Goal: Communication & Community: Ask a question

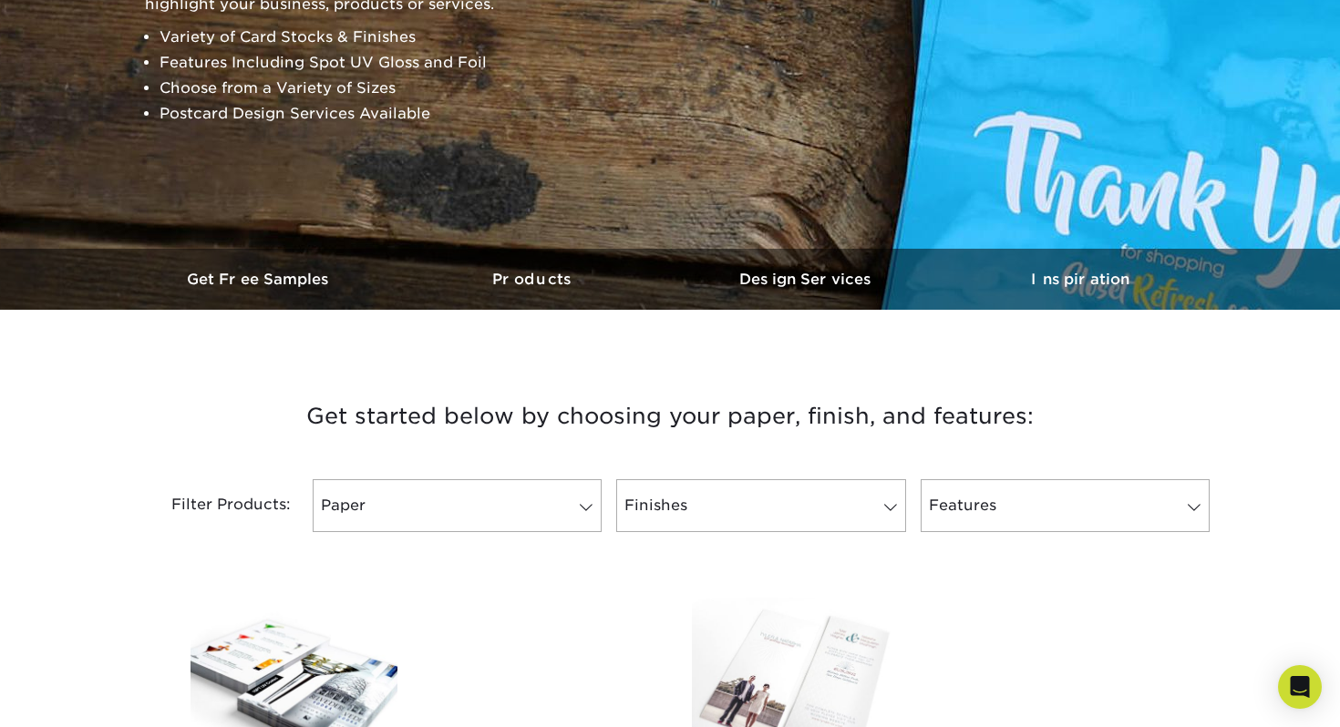
scroll to position [647, 0]
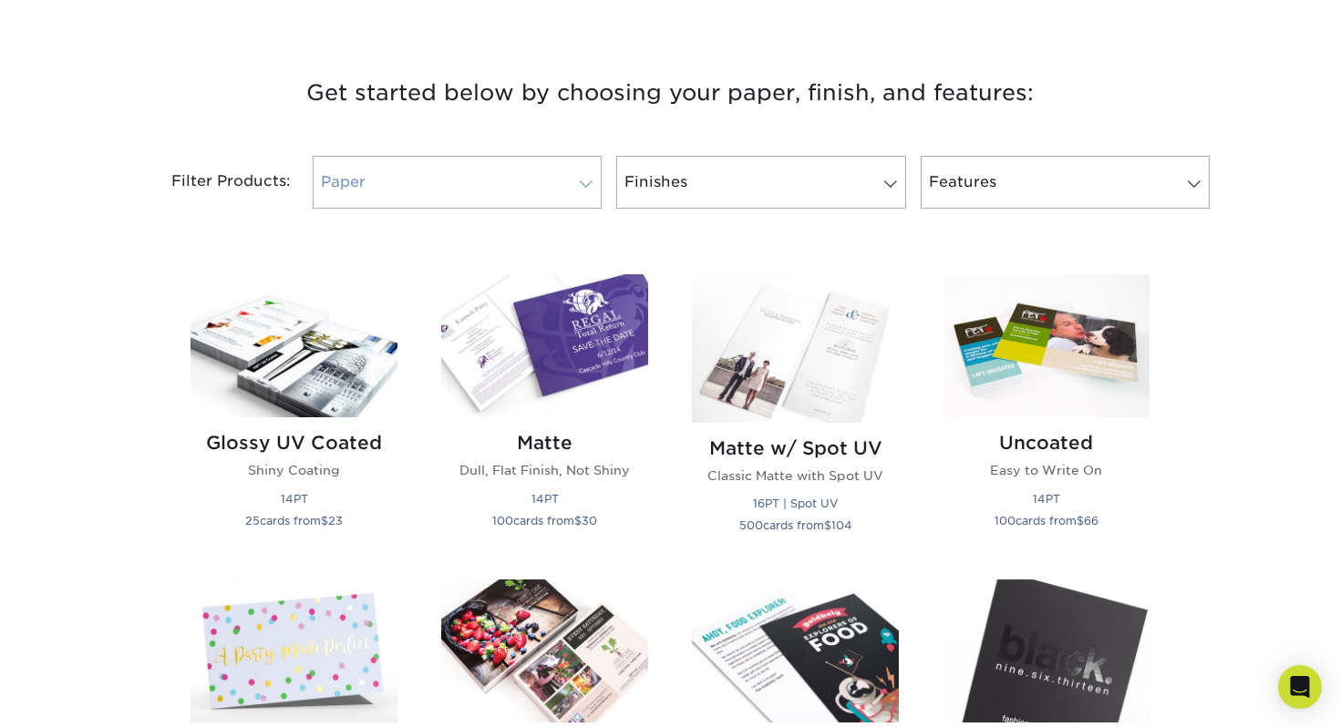
click at [587, 173] on link "Paper" at bounding box center [457, 182] width 289 height 53
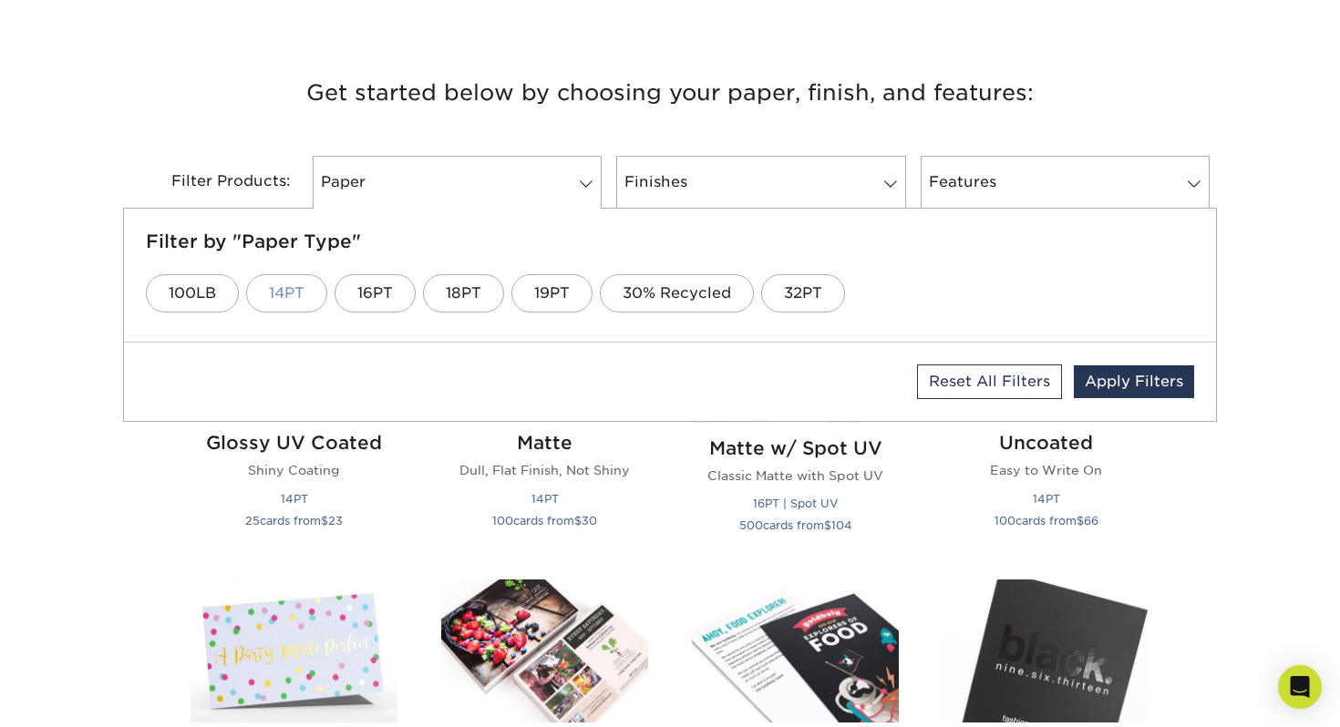
click at [283, 299] on link "14PT" at bounding box center [286, 293] width 81 height 38
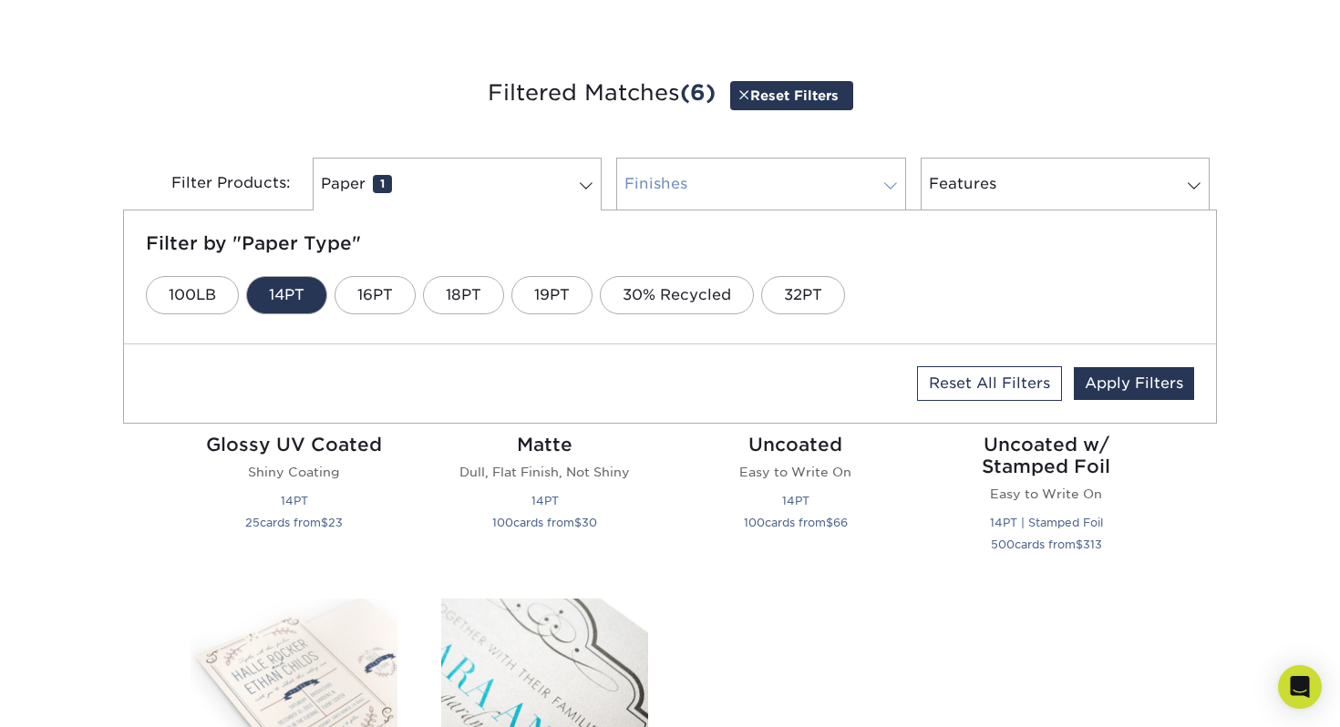
click at [717, 196] on link "Finishes 0" at bounding box center [760, 184] width 289 height 53
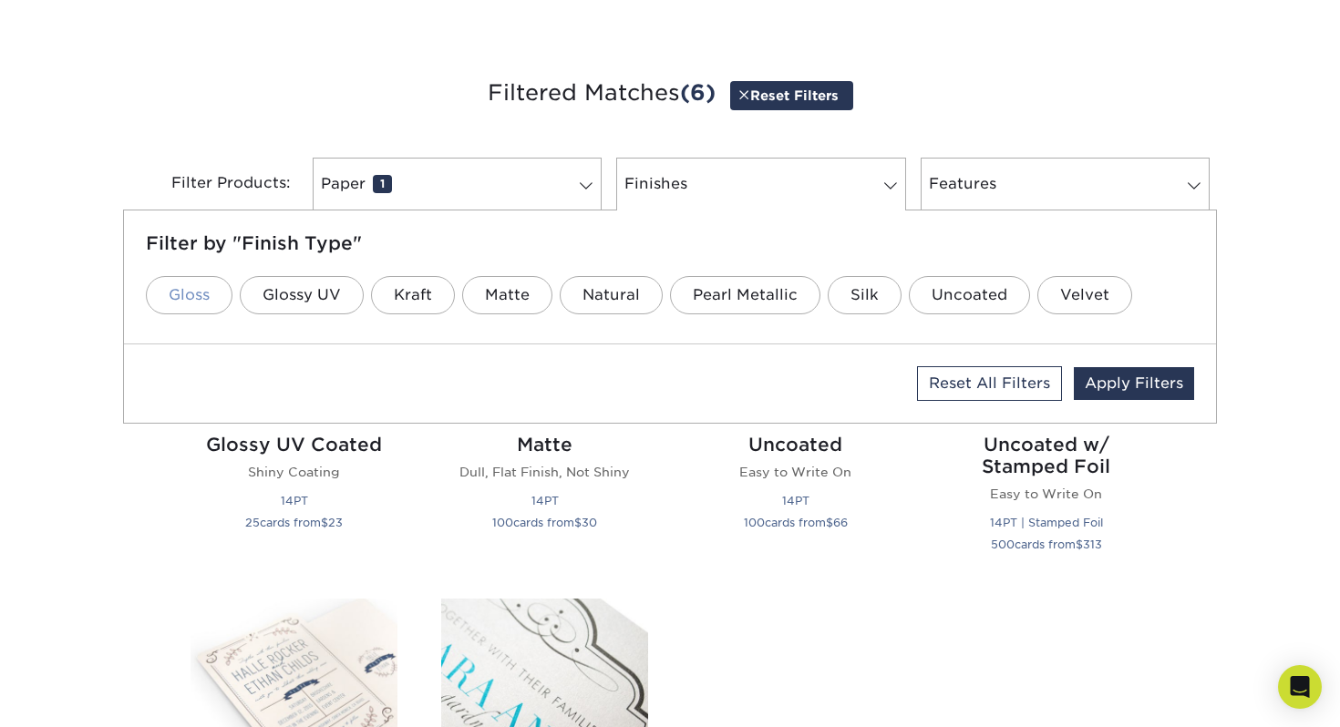
click at [207, 296] on link "Gloss" at bounding box center [189, 295] width 87 height 38
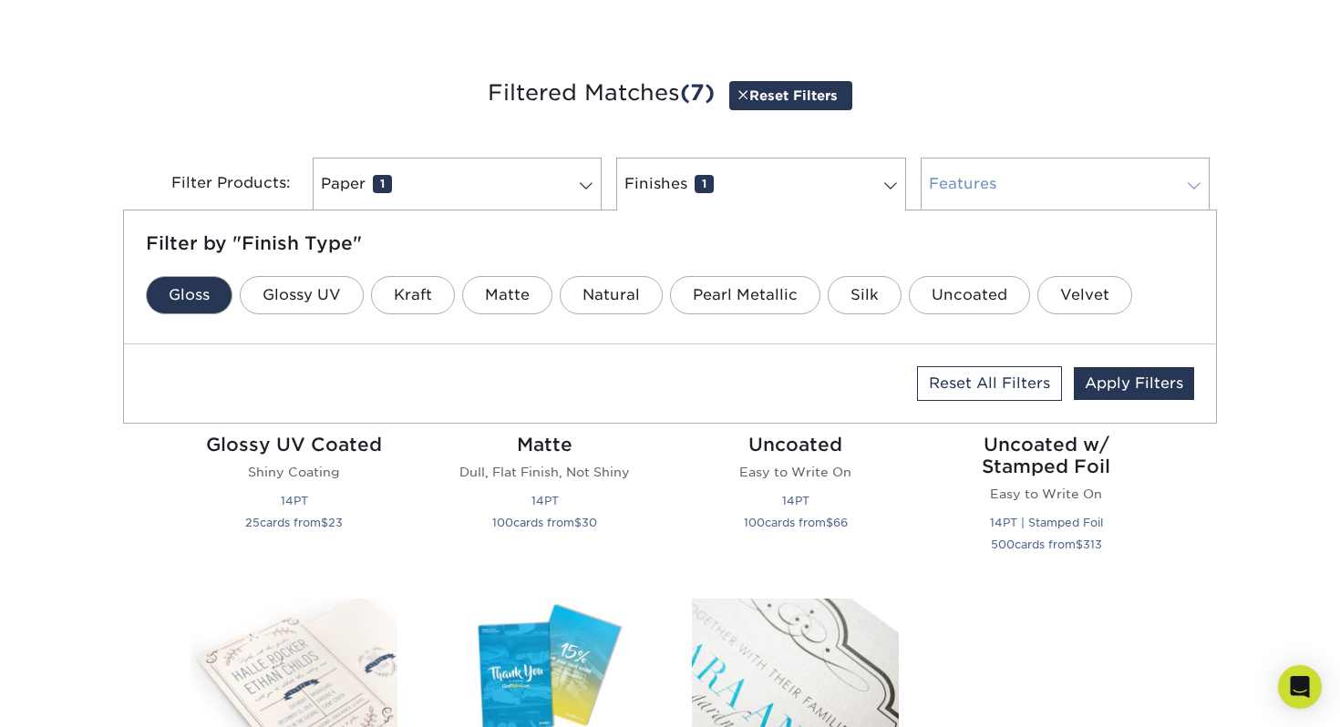
click at [1050, 180] on link "Features 0" at bounding box center [1064, 184] width 289 height 53
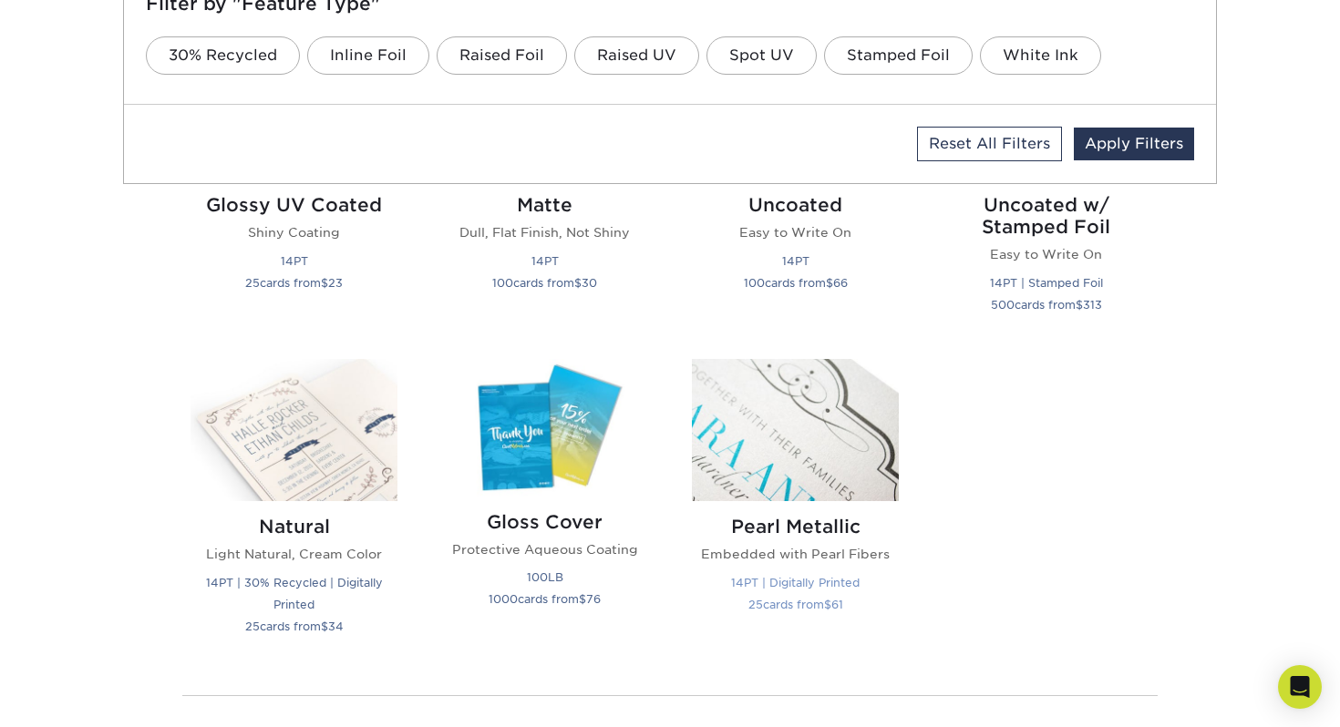
scroll to position [797, 0]
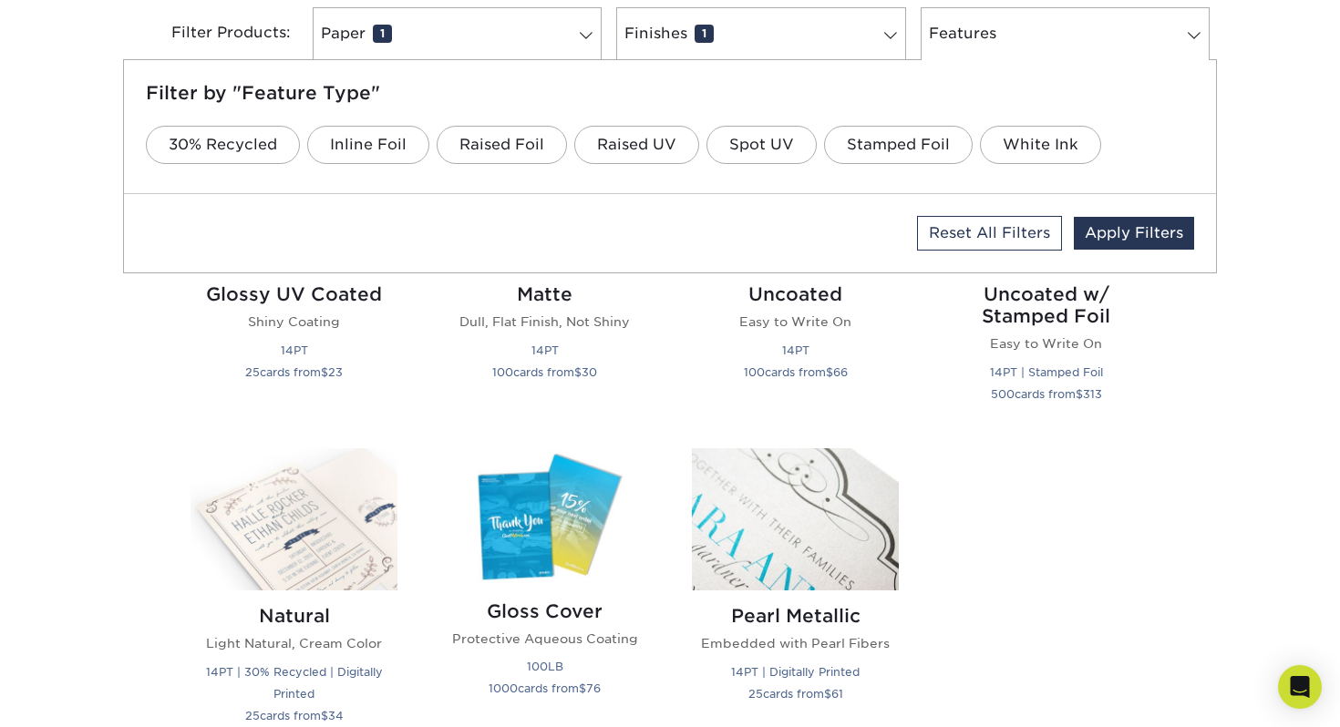
click at [108, 394] on div "Get started below by choosing your paper, finish, and features: Filtered Matche…" at bounding box center [670, 430] width 1340 height 1100
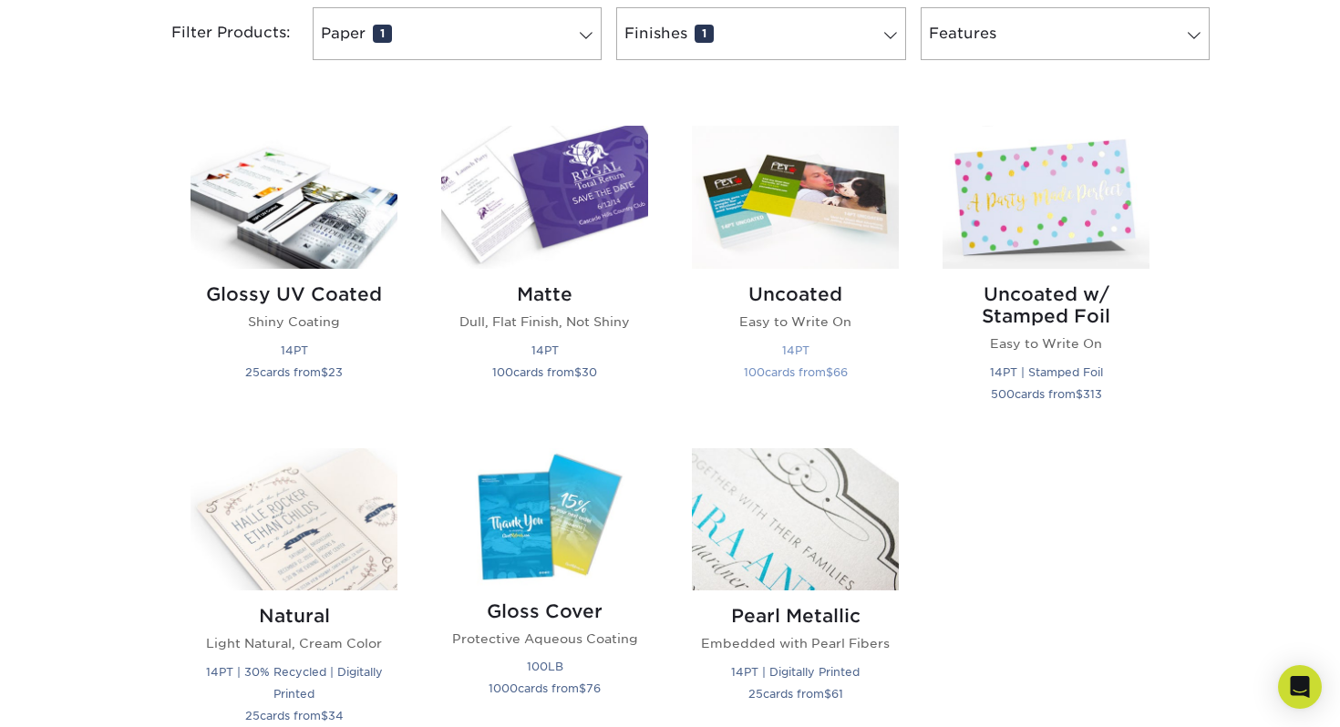
click at [798, 317] on p "Easy to Write On" at bounding box center [795, 322] width 207 height 18
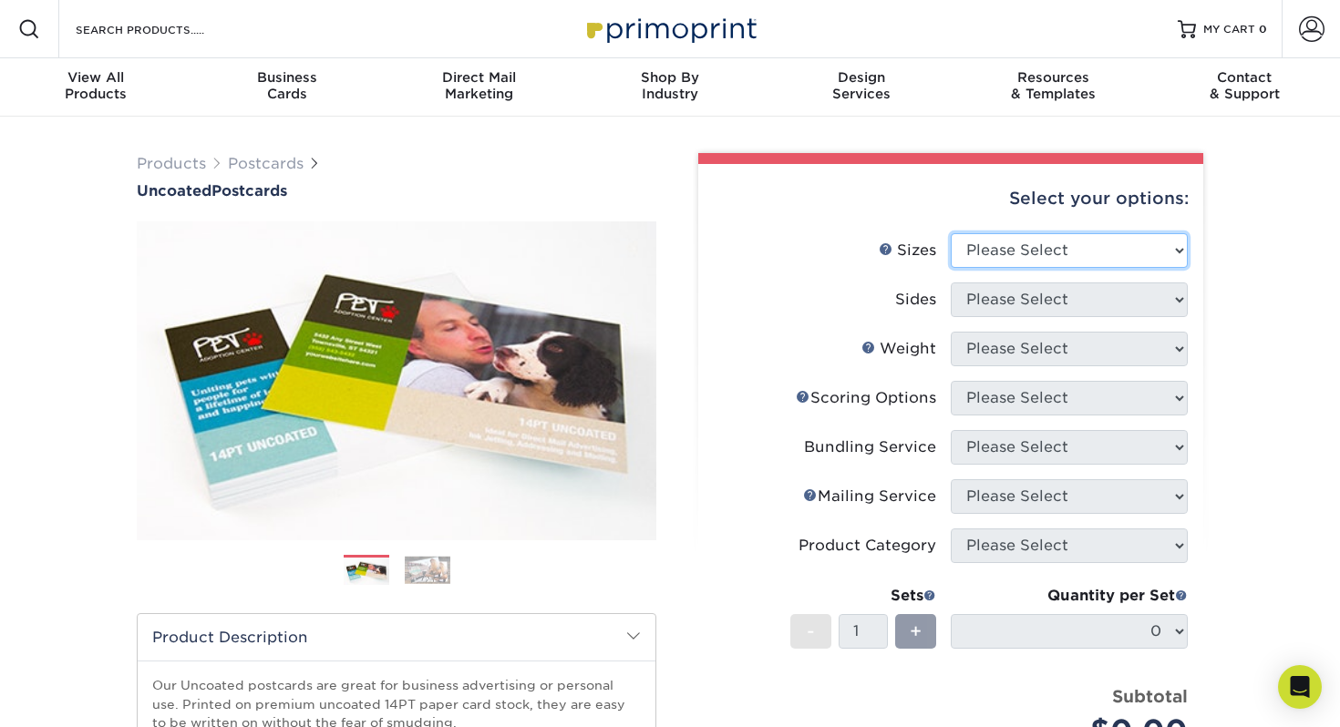
click at [1005, 242] on select "Please Select 1.5" x 7" 2" x 8" 2.12" x 5.5" 2.75" x 4.25" 2.75" x 8.5" 3" x 4"…" at bounding box center [1068, 250] width 237 height 35
select select "4.00x6.00"
click at [950, 233] on select "Please Select 1.5" x 7" 2" x 8" 2.12" x 5.5" 2.75" x 4.25" 2.75" x 8.5" 3" x 4"…" at bounding box center [1068, 250] width 237 height 35
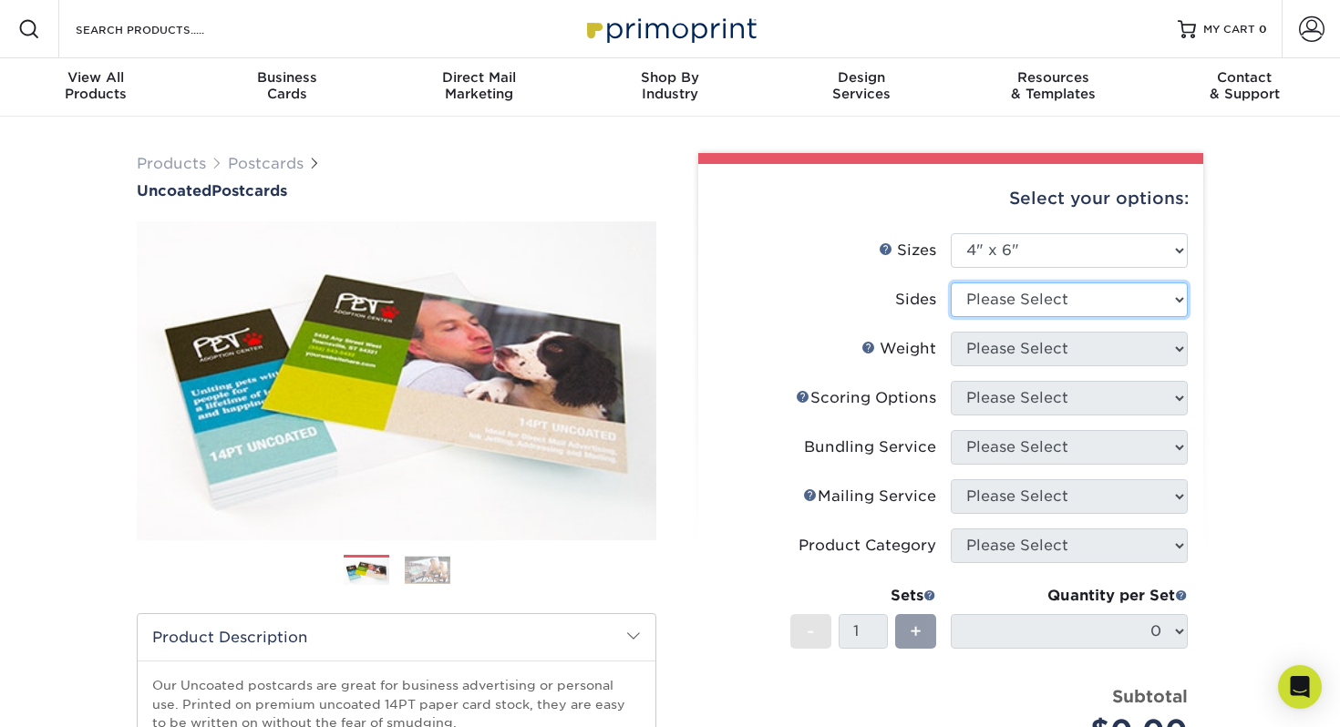
click at [1010, 302] on select "Please Select Print Both Sides Print Front Only" at bounding box center [1068, 300] width 237 height 35
select select "13abbda7-1d64-4f25-8bb2-c179b224825d"
click at [950, 283] on select "Please Select Print Both Sides Print Front Only" at bounding box center [1068, 300] width 237 height 35
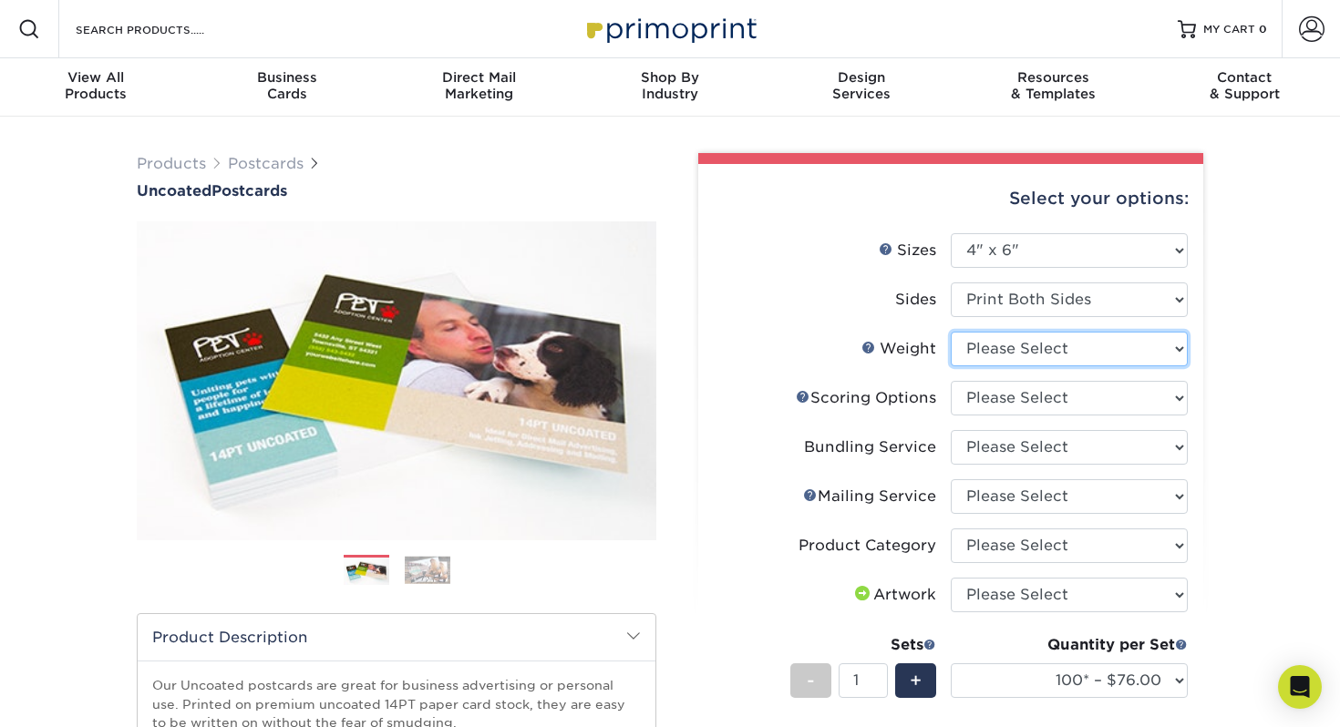
click at [1011, 348] on select "Please Select 14PT Uncoated" at bounding box center [1068, 349] width 237 height 35
select select "14PT Uncoated"
click at [950, 332] on select "Please Select 14PT Uncoated" at bounding box center [1068, 349] width 237 height 35
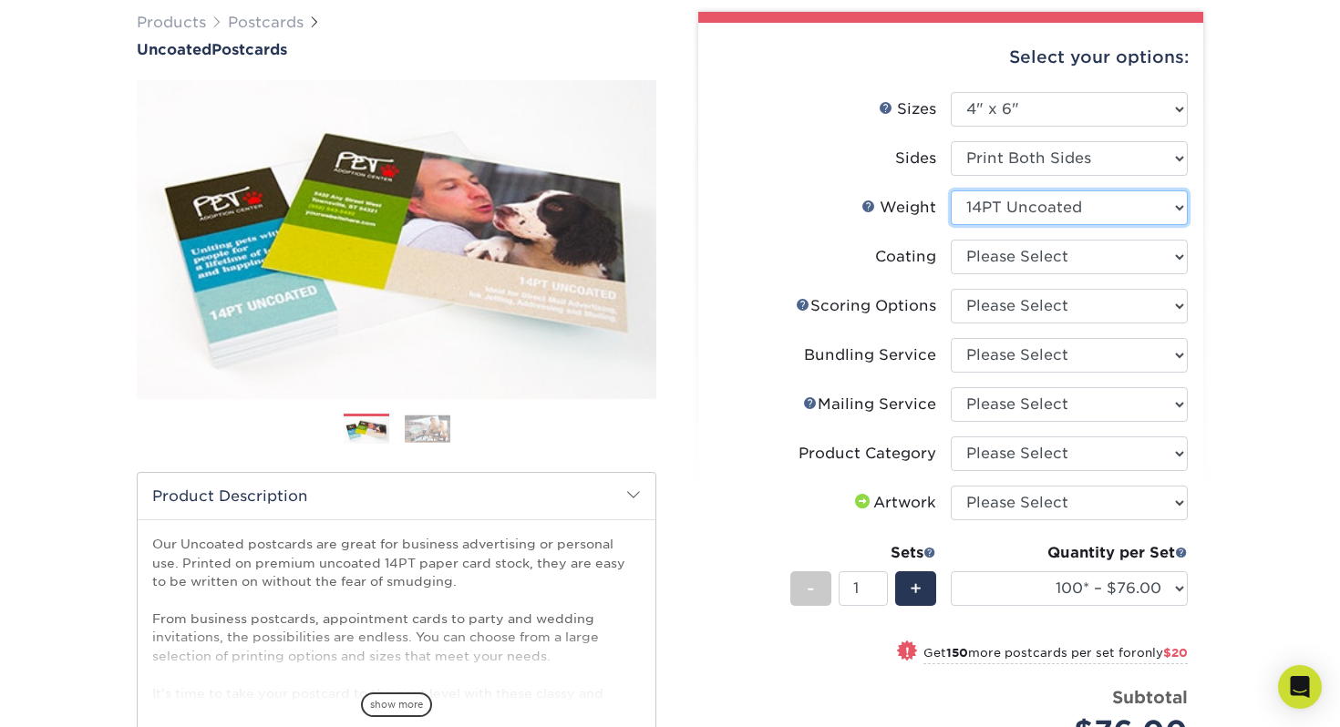
scroll to position [142, 0]
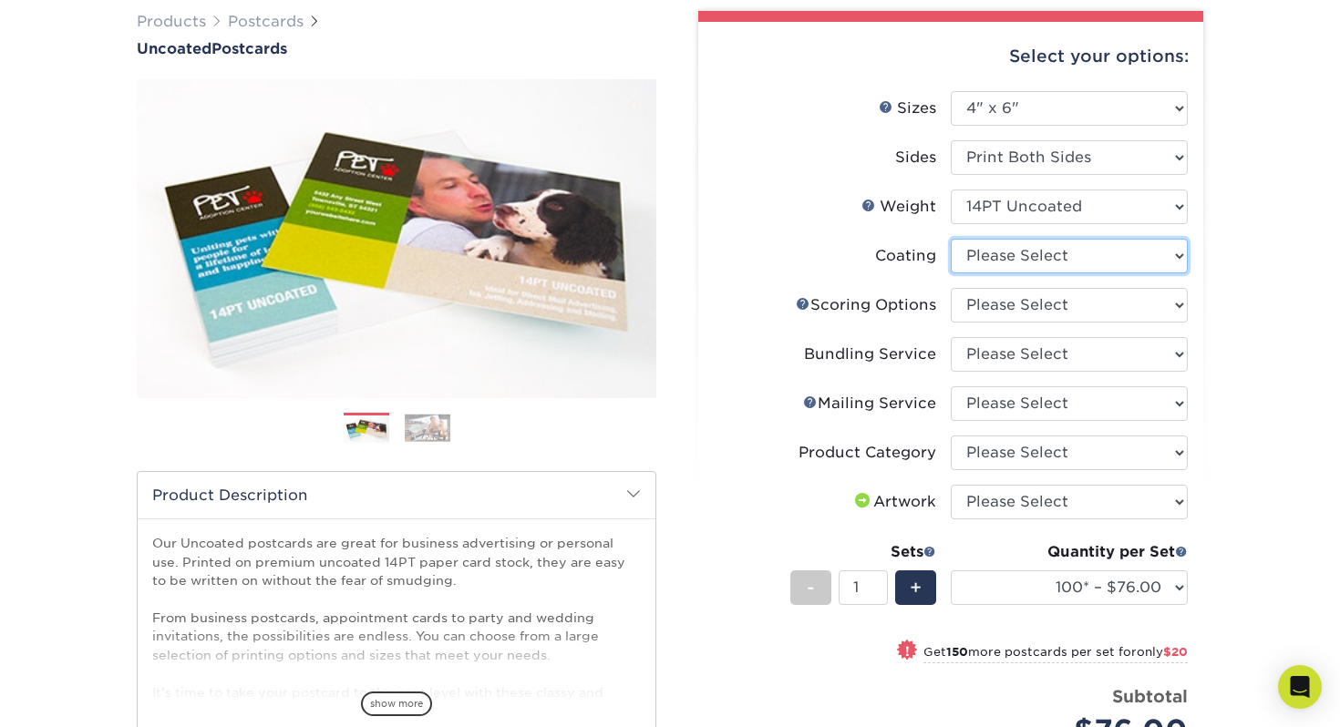
click at [1007, 258] on select at bounding box center [1068, 256] width 237 height 35
select select "3e7618de-abca-4bda-9f97-8b9129e913d8"
click at [950, 239] on select at bounding box center [1068, 256] width 237 height 35
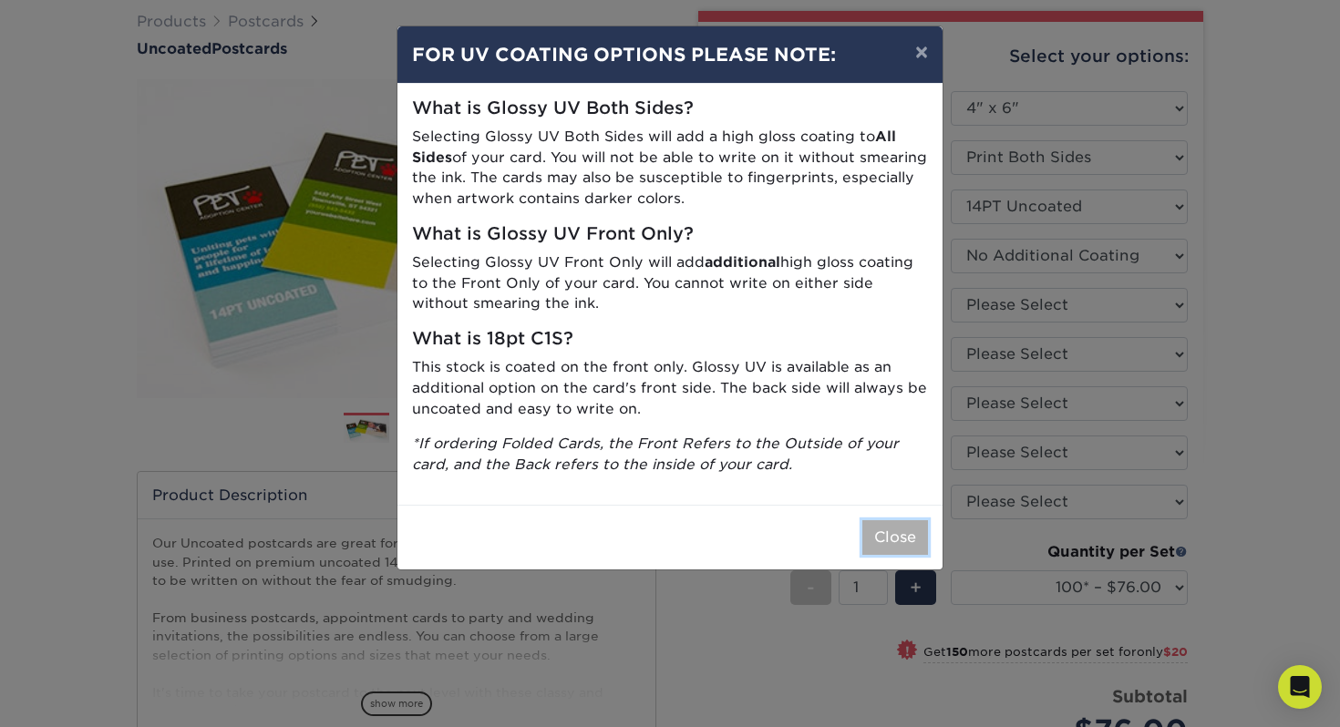
click at [881, 534] on button "Close" at bounding box center [895, 537] width 66 height 35
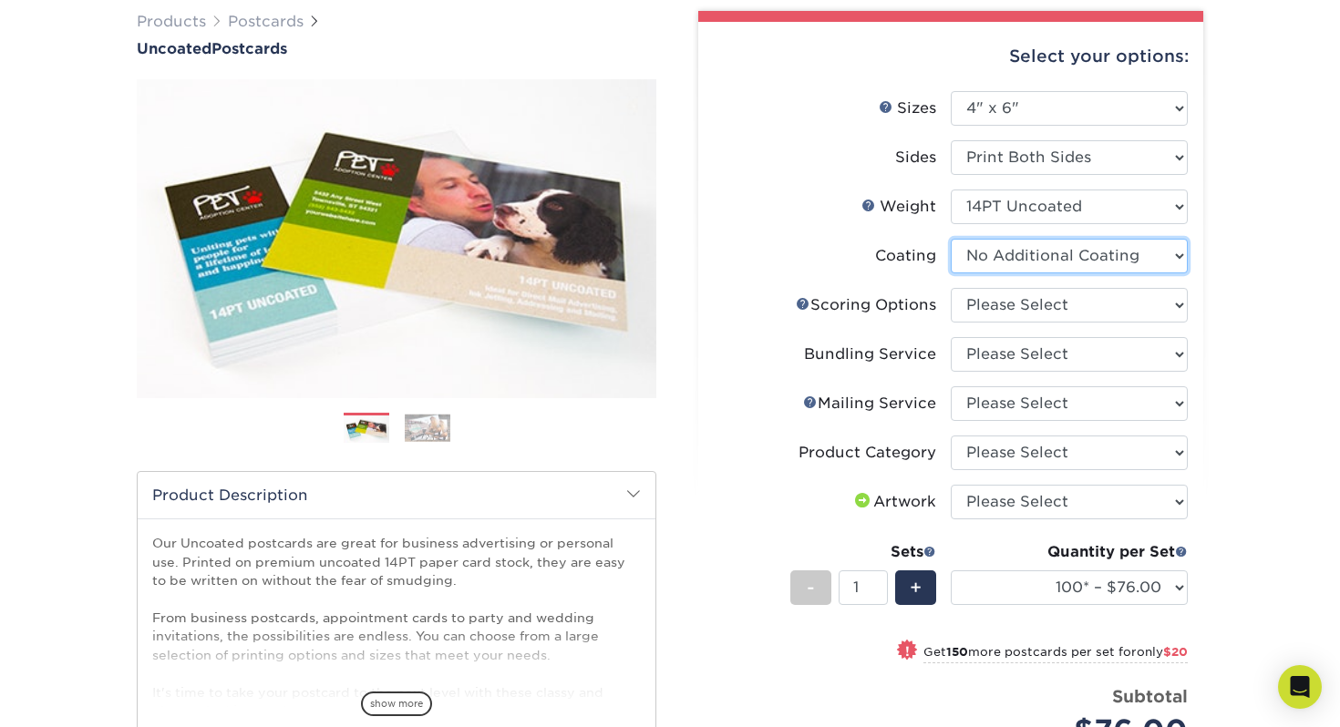
click at [1039, 267] on select at bounding box center [1068, 256] width 237 height 35
click at [1100, 212] on select "Please Select 14PT Uncoated" at bounding box center [1068, 207] width 237 height 35
select select "-1"
click at [950, 190] on select "Please Select 14PT Uncoated" at bounding box center [1068, 207] width 237 height 35
select select
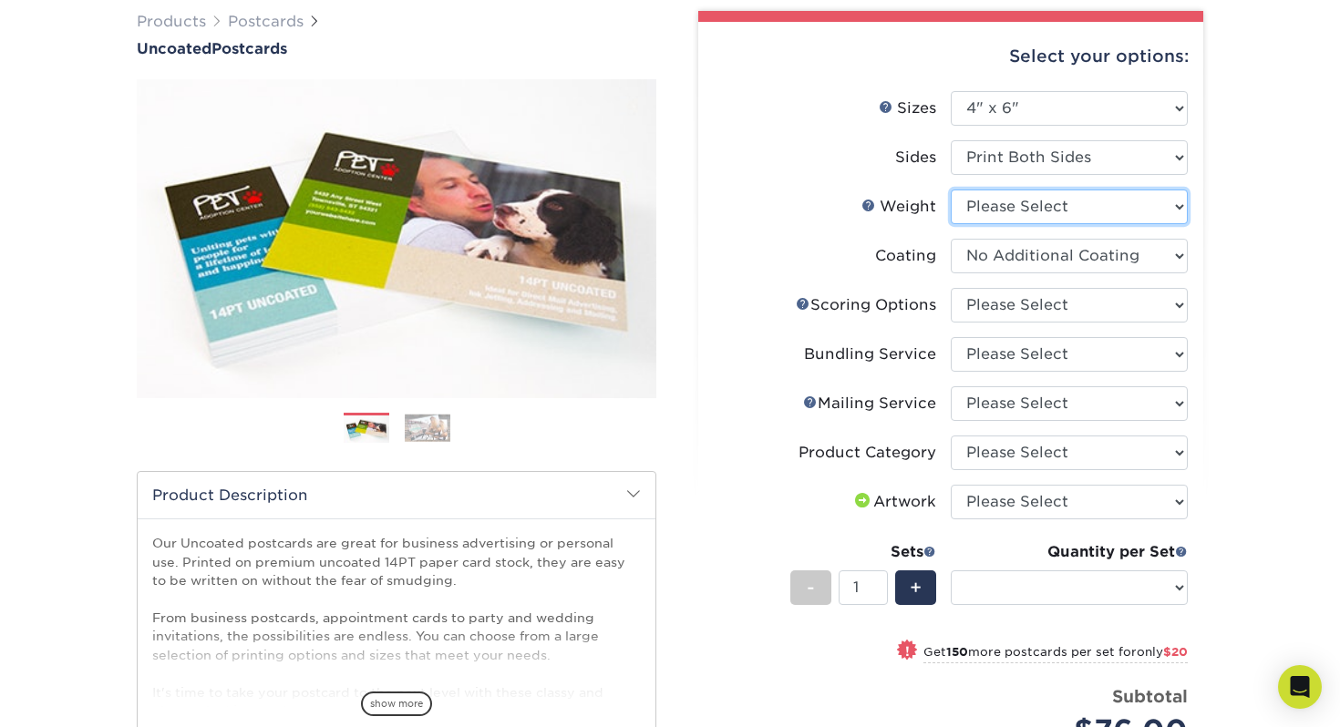
select select "-1"
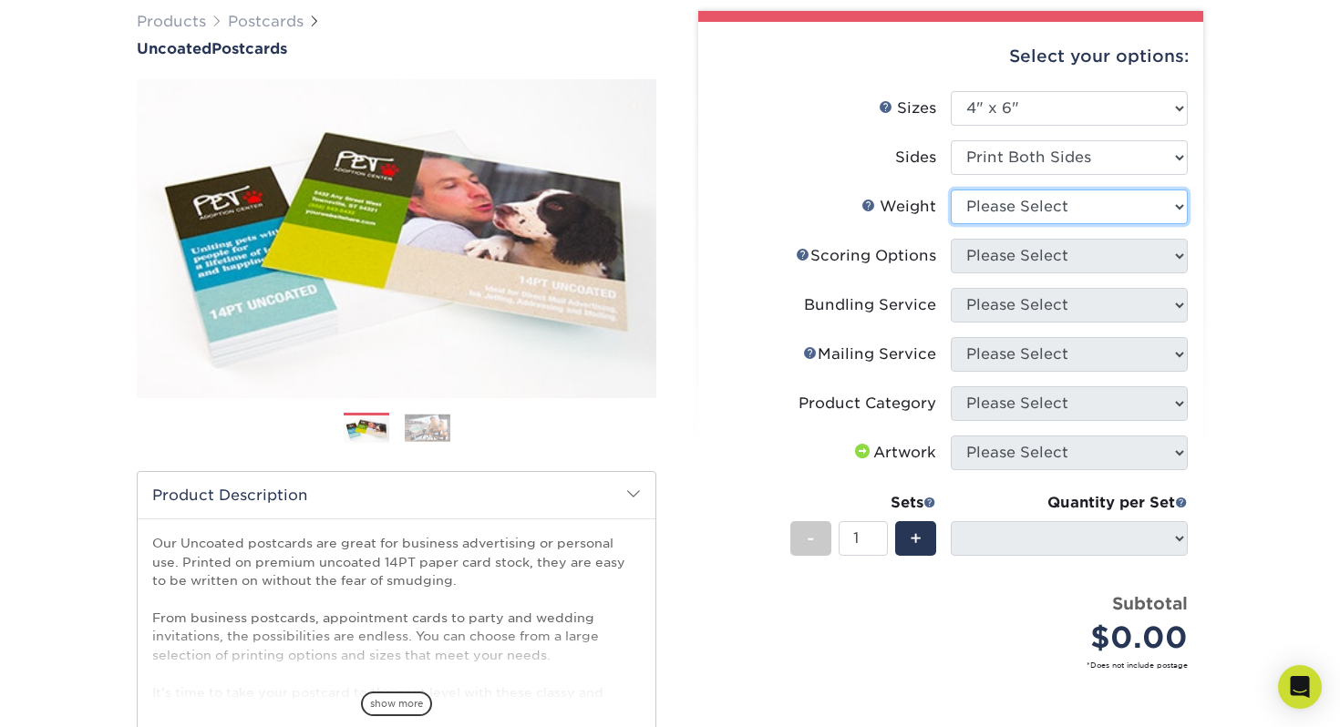
click at [1082, 211] on select "Please Select 14PT Uncoated" at bounding box center [1068, 207] width 237 height 35
select select "14PT Uncoated"
click at [950, 190] on select "Please Select 14PT Uncoated" at bounding box center [1068, 207] width 237 height 35
select select "-1"
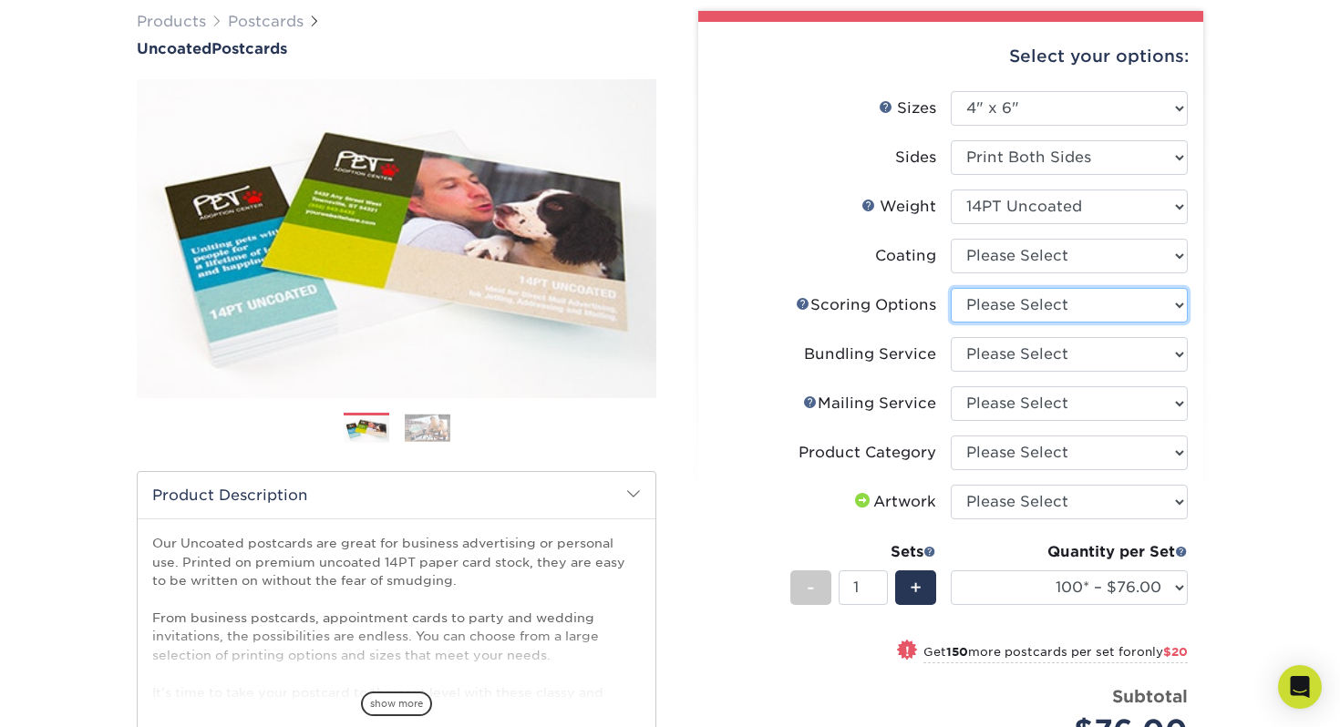
click at [1049, 302] on select "Please Select No Scoring One Score" at bounding box center [1068, 305] width 237 height 35
click at [800, 303] on link "Scoring Help" at bounding box center [803, 303] width 15 height 15
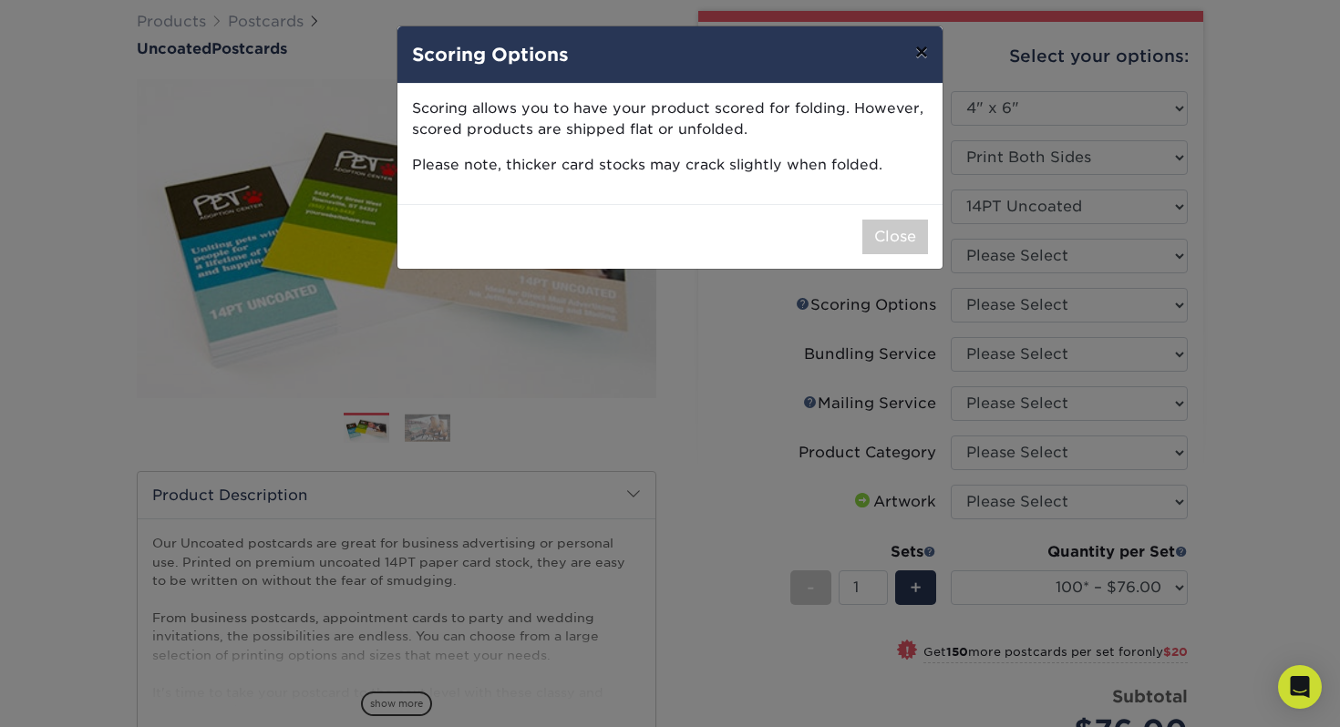
click at [923, 49] on button "×" at bounding box center [921, 51] width 42 height 51
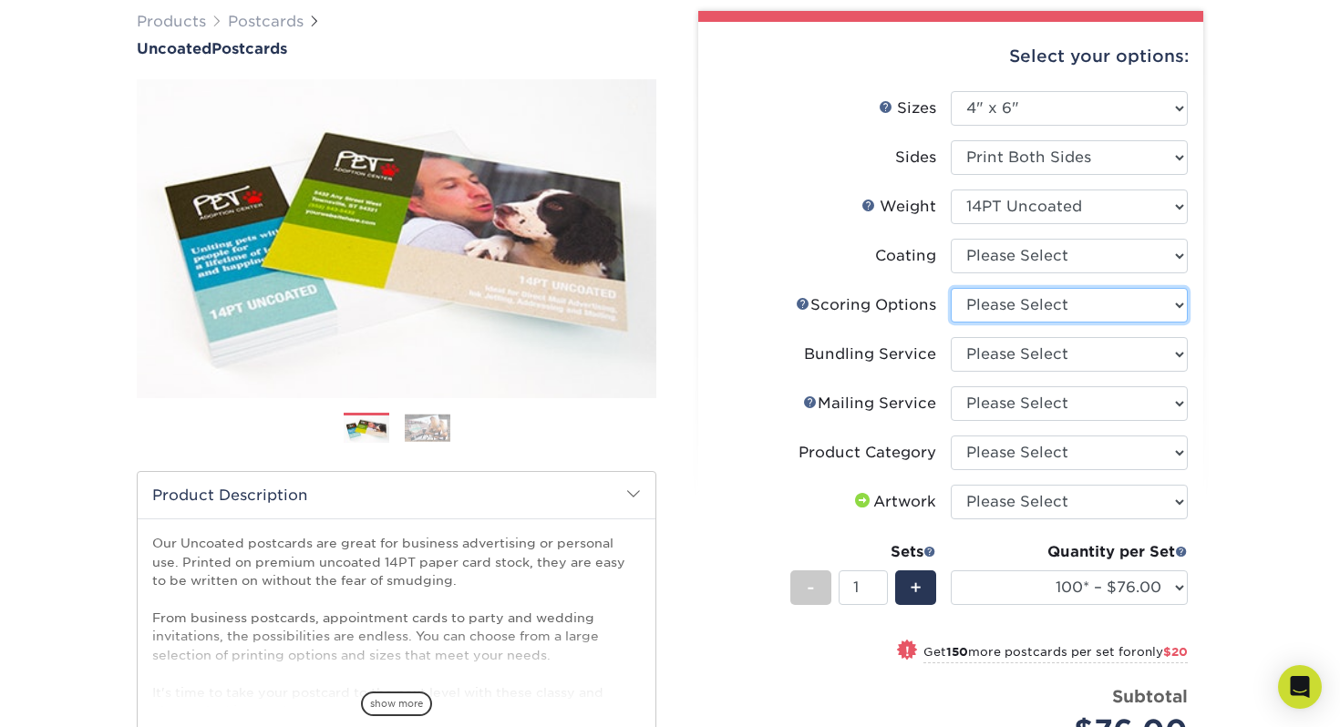
click at [1016, 300] on select "Please Select No Scoring One Score" at bounding box center [1068, 305] width 237 height 35
select select "16ebe401-5398-422d-8cb0-f3adbb82deb5"
click at [950, 288] on select "Please Select No Scoring One Score" at bounding box center [1068, 305] width 237 height 35
click at [1045, 365] on select "Please Select No Bundling Services Yes, Bundles of 50 (+2 Days) Yes, Bundles of…" at bounding box center [1068, 354] width 237 height 35
select select "58689abb-25c0-461c-a4c3-a80b627d6649"
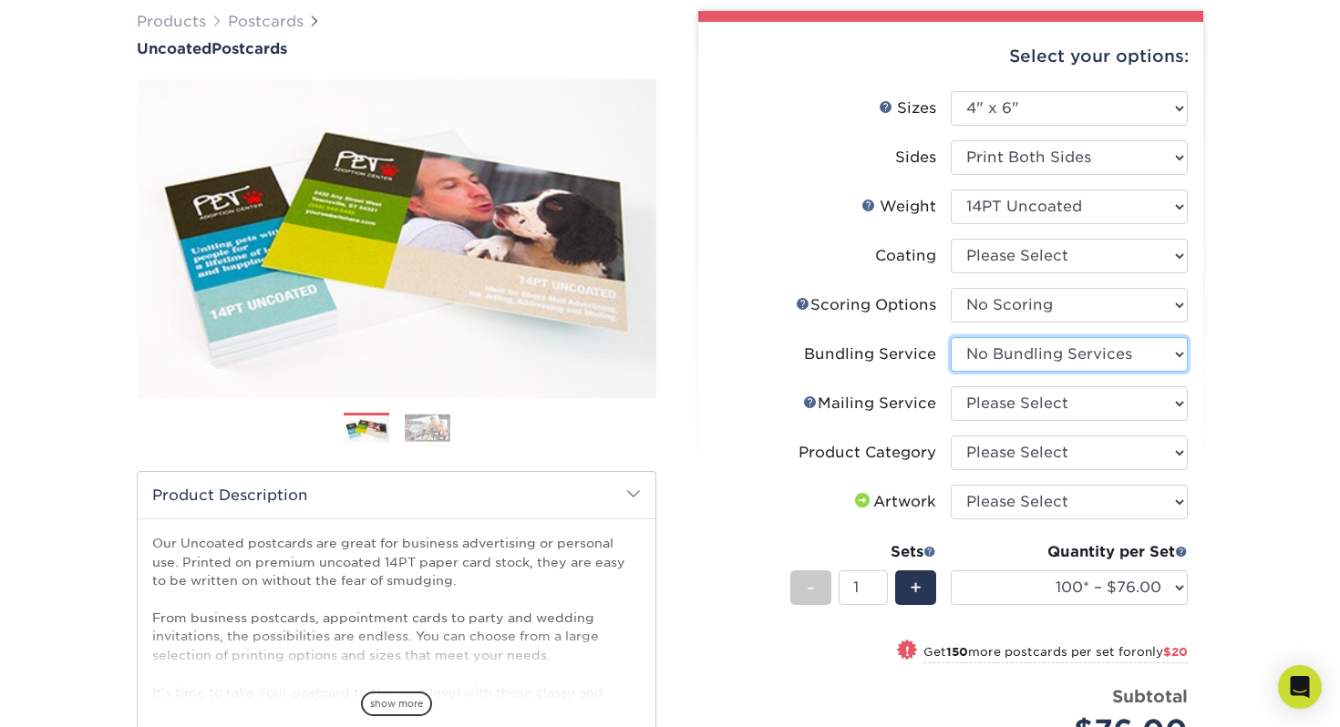
click at [950, 337] on select "Please Select No Bundling Services Yes, Bundles of 50 (+2 Days) Yes, Bundles of…" at bounding box center [1068, 354] width 237 height 35
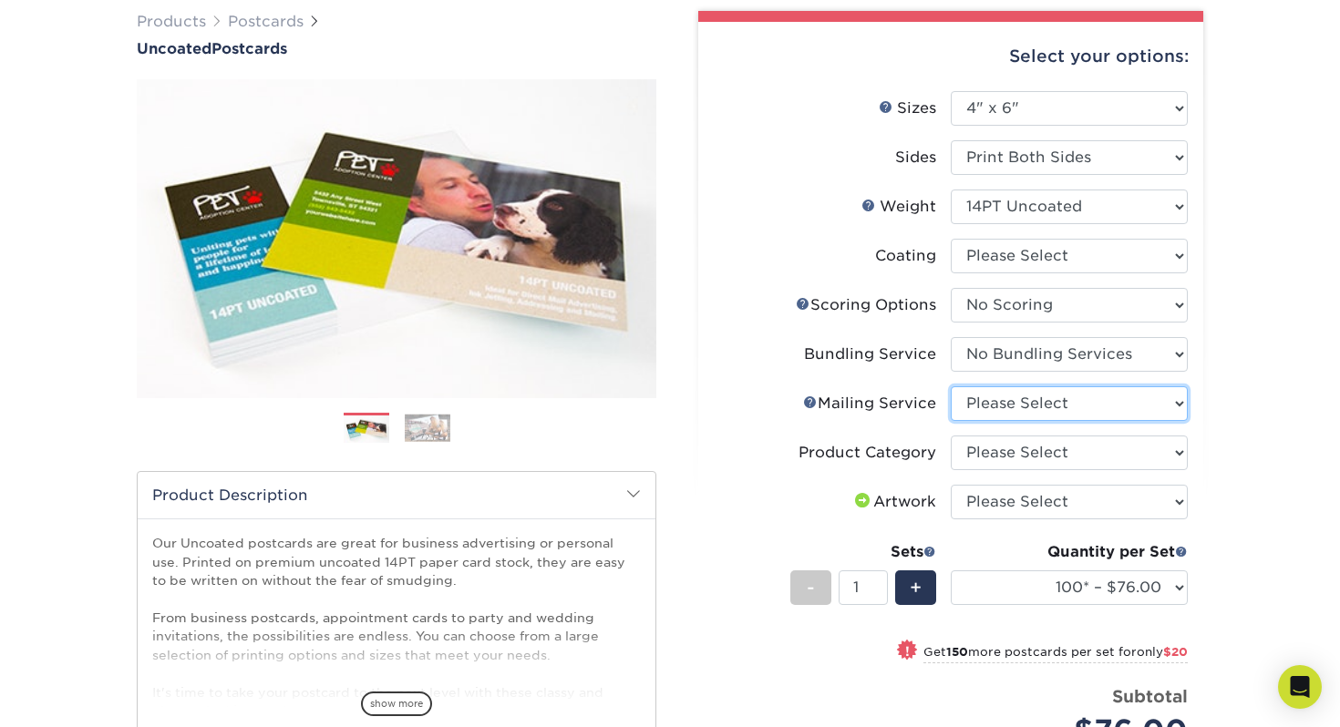
click at [1035, 406] on select "Please Select No Direct Mailing Service No, I will mail/stamp/imprint Direct Ma…" at bounding box center [1068, 403] width 237 height 35
select select "d3cc0d54-e72f-41ce-80c5-e8486bf2cdb8"
click at [950, 386] on select "Please Select No Direct Mailing Service No, I will mail/stamp/imprint Direct Ma…" at bounding box center [1068, 403] width 237 height 35
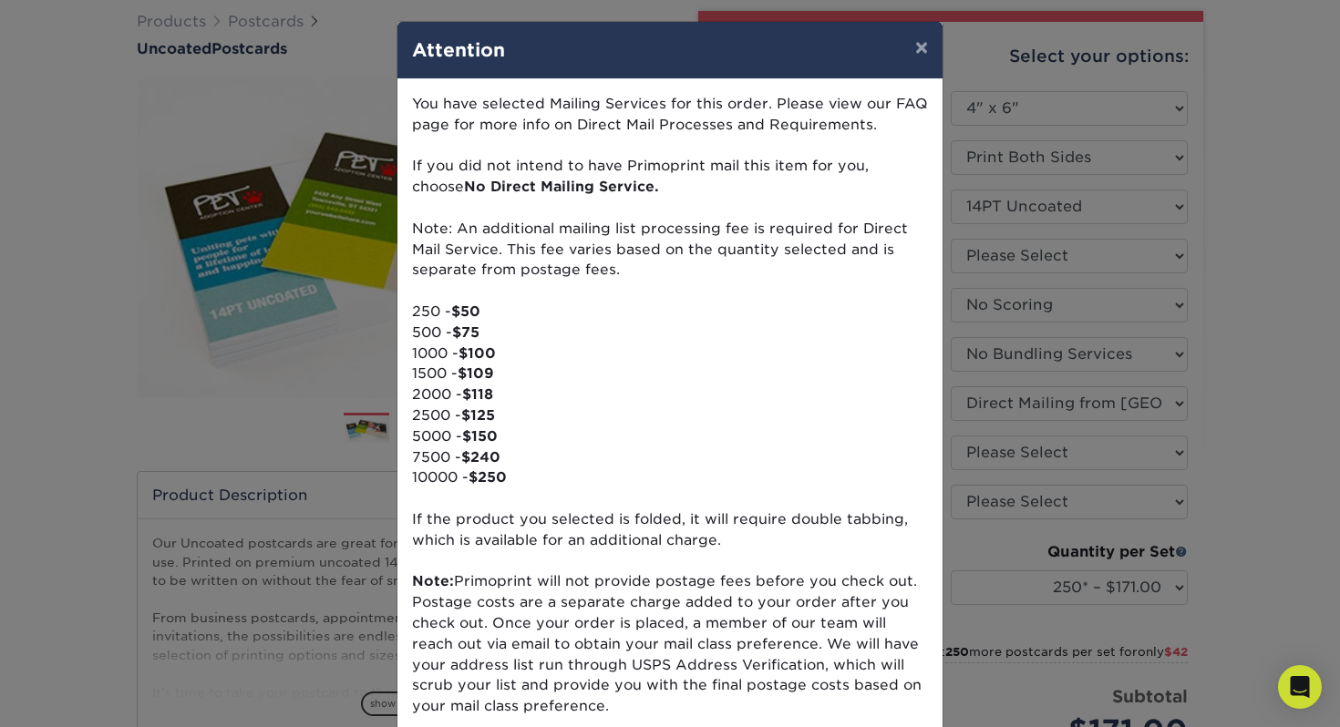
scroll to position [0, 0]
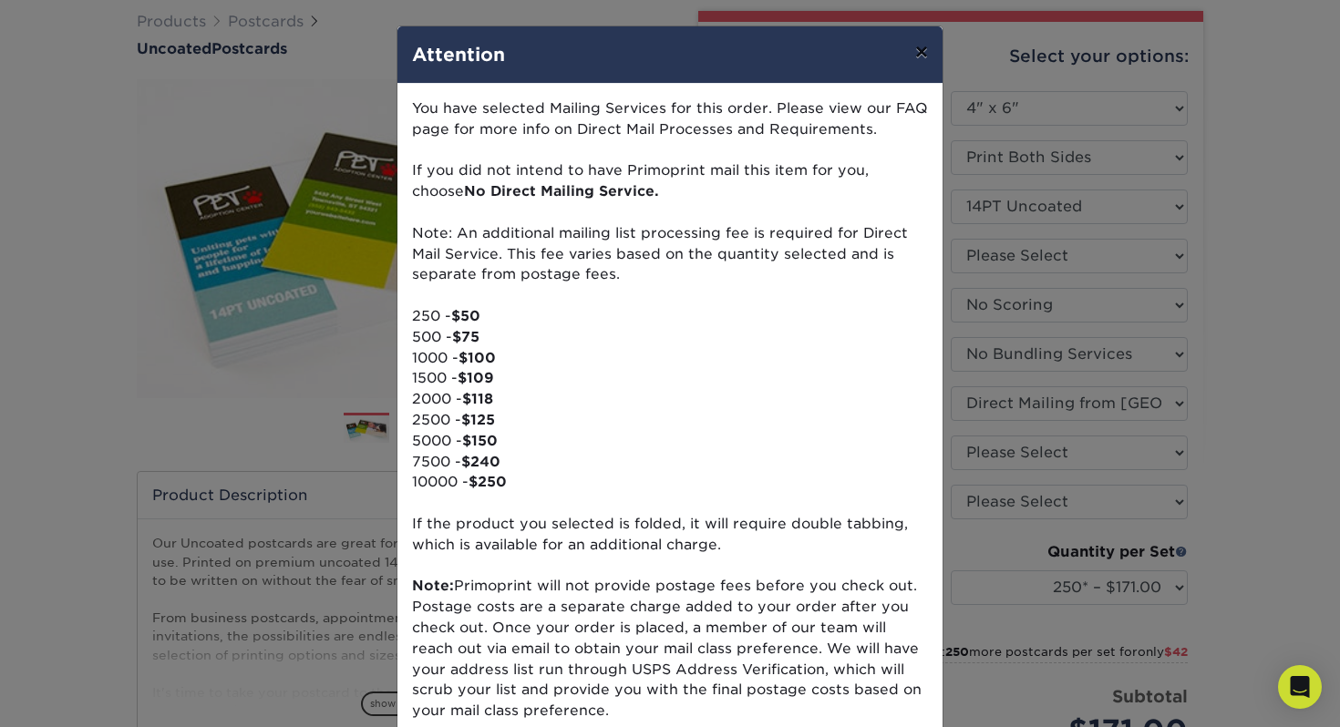
click at [915, 57] on button "×" at bounding box center [921, 51] width 42 height 51
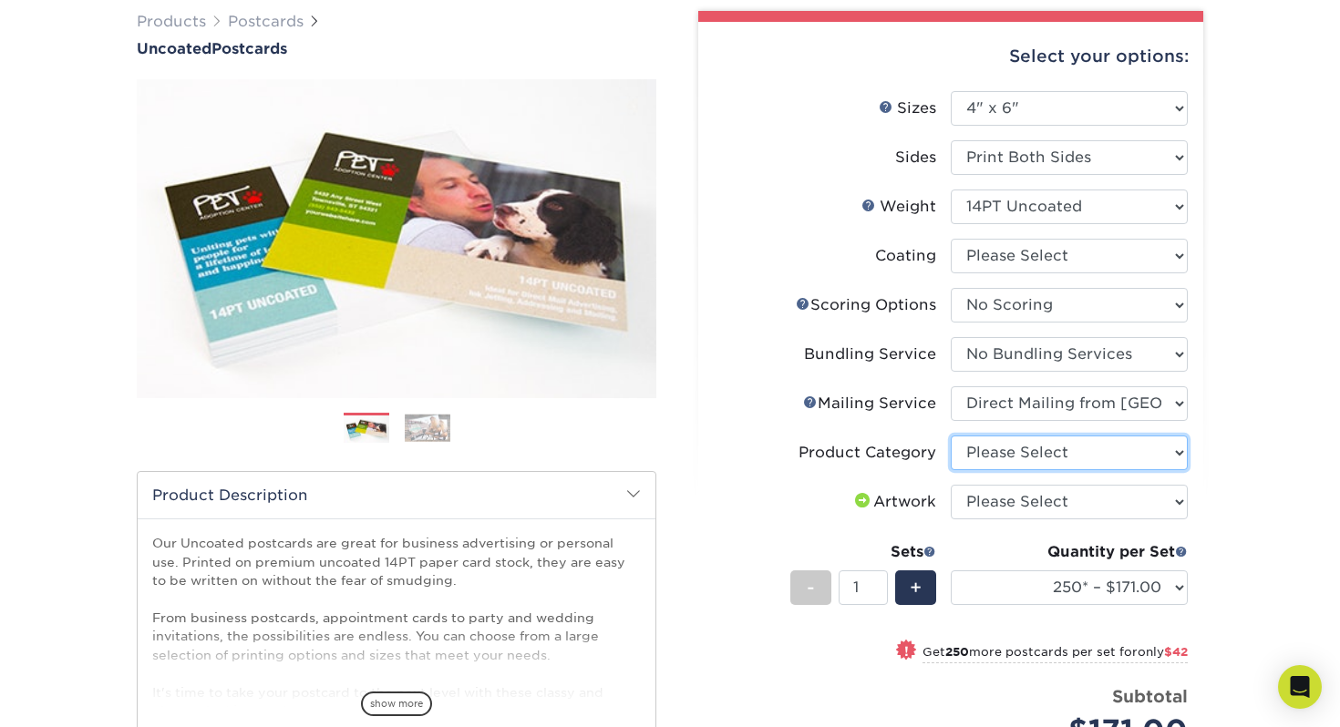
click at [1050, 443] on select "Please Select Postcards" at bounding box center [1068, 453] width 237 height 35
select select "9b7272e0-d6c8-4c3c-8e97-d3a1bcdab858"
click at [950, 436] on select "Please Select Postcards" at bounding box center [1068, 453] width 237 height 35
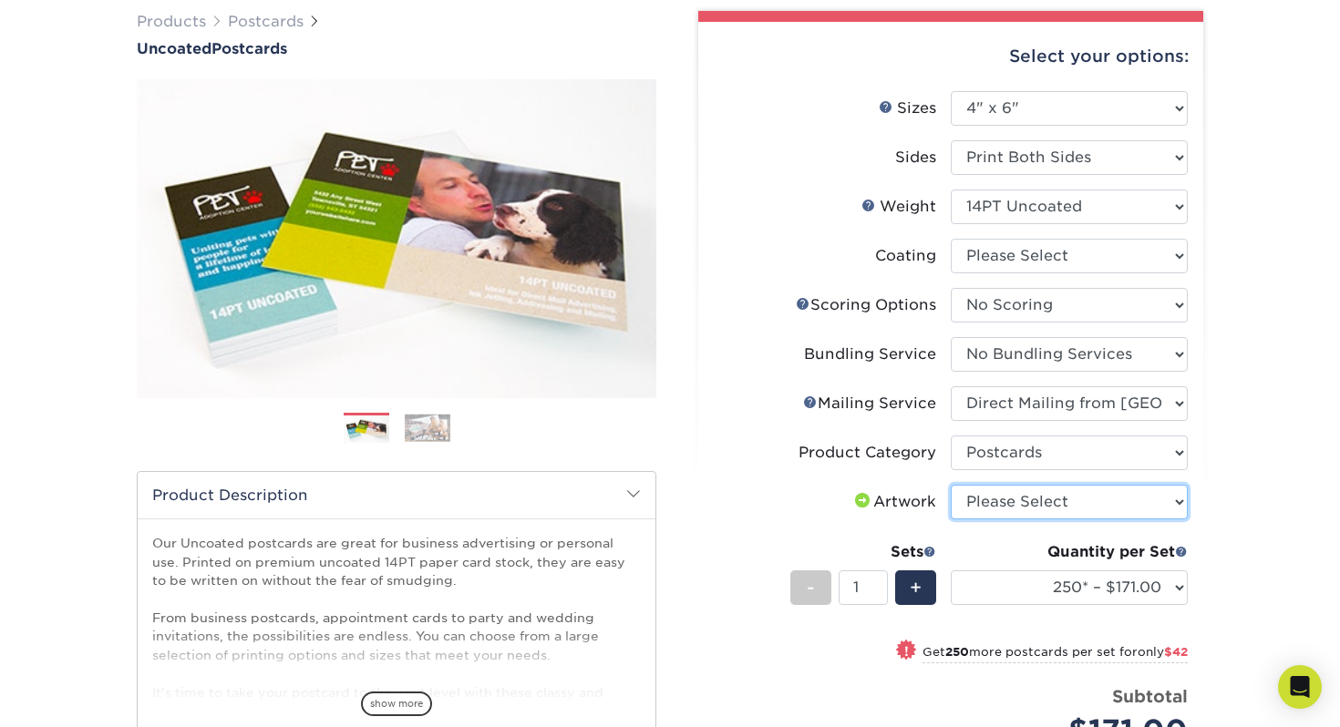
click at [1051, 499] on select "Please Select I will upload files I need a design - $150" at bounding box center [1068, 502] width 237 height 35
select select "upload"
click at [950, 485] on select "Please Select I will upload files I need a design - $150" at bounding box center [1068, 502] width 237 height 35
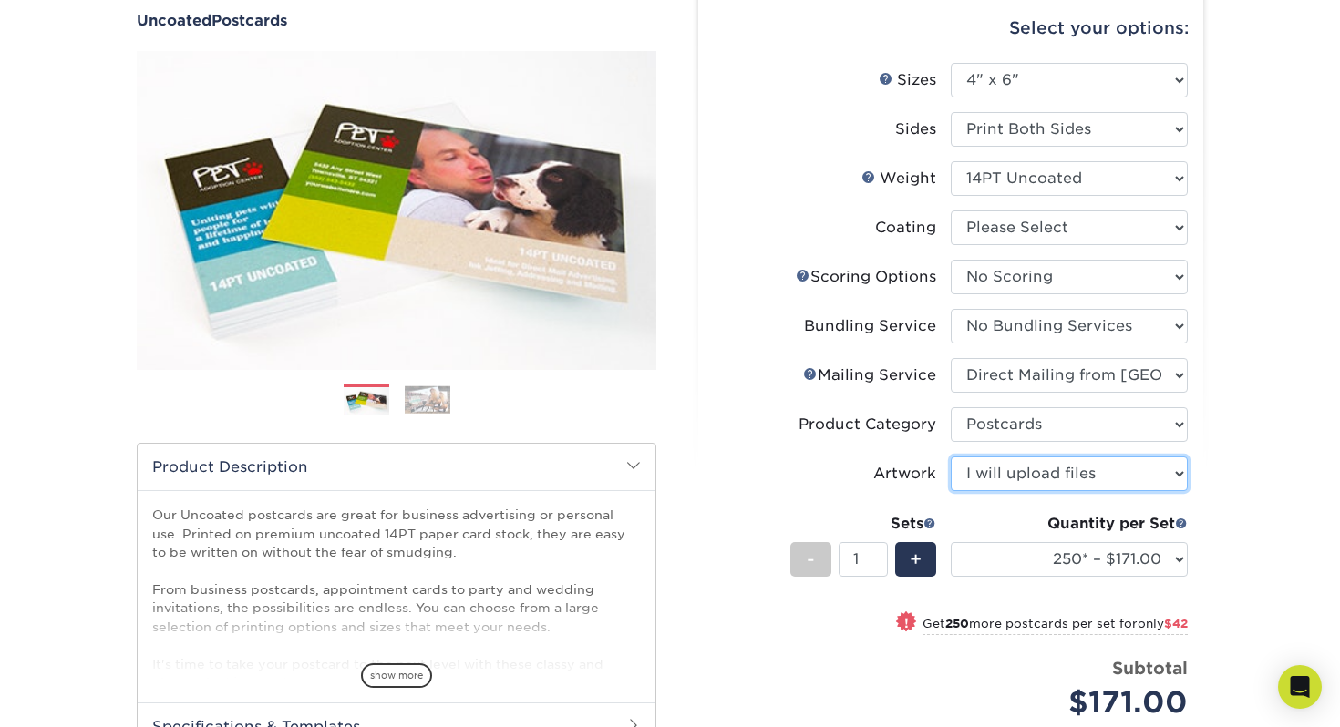
scroll to position [171, 0]
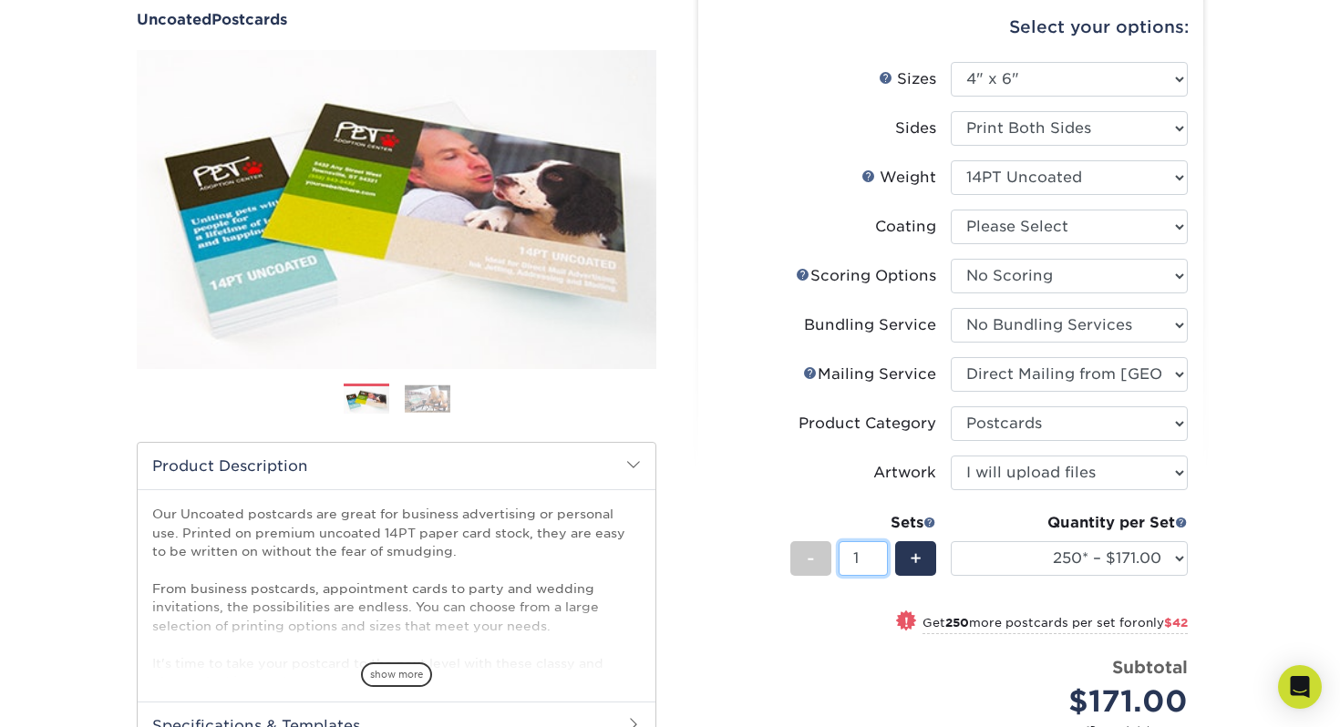
click at [867, 563] on input "1" at bounding box center [862, 558] width 48 height 35
click at [932, 524] on span at bounding box center [929, 522] width 13 height 13
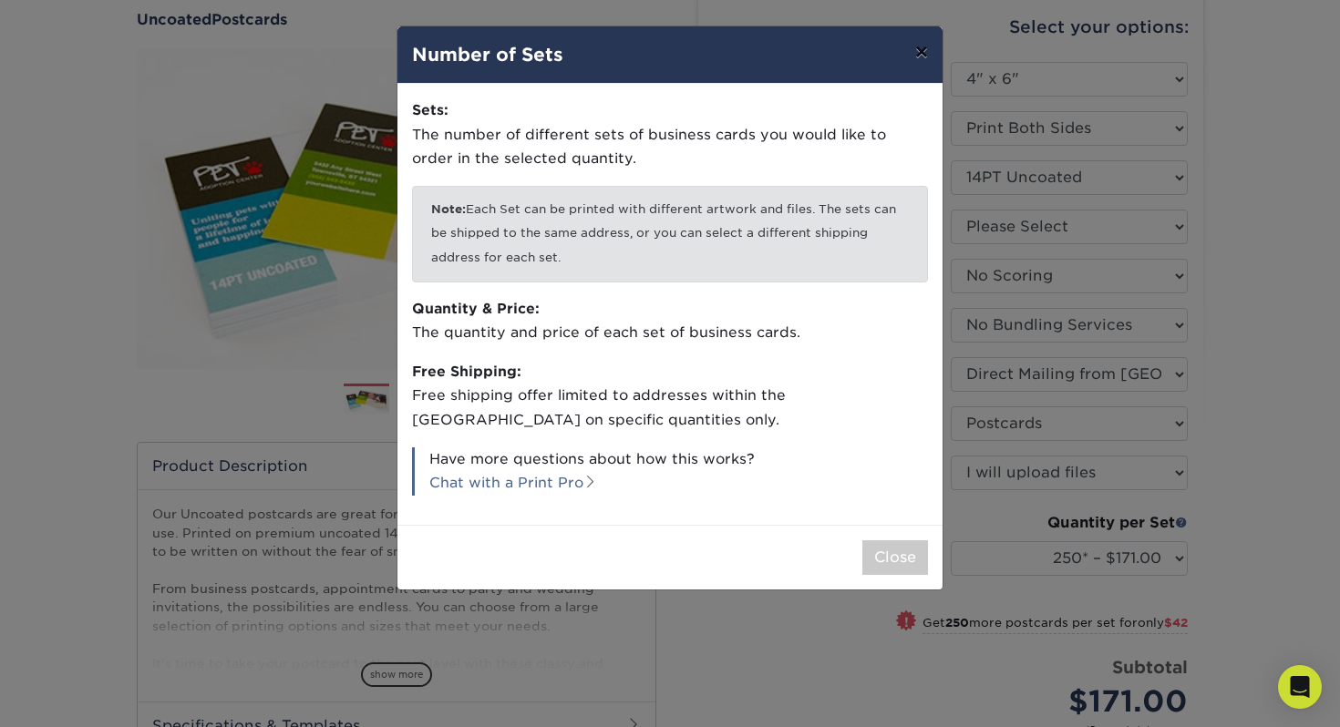
click at [921, 56] on button "×" at bounding box center [921, 51] width 42 height 51
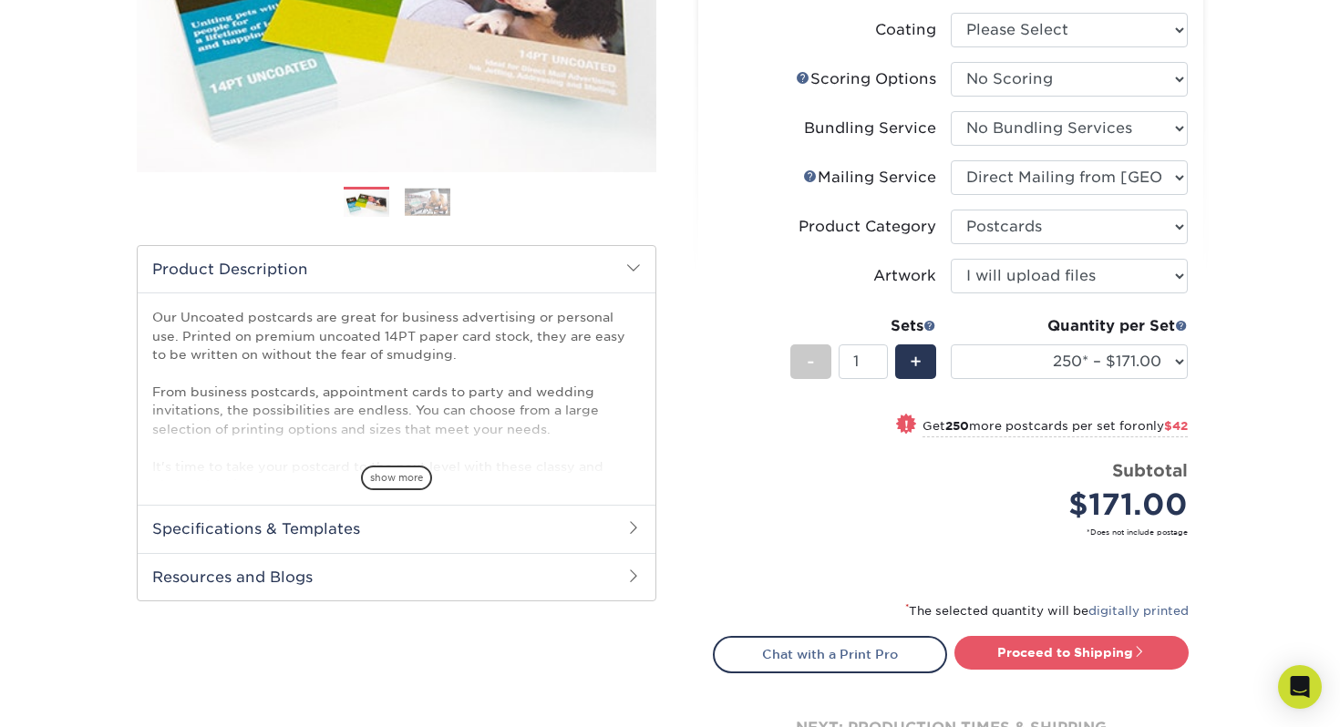
scroll to position [372, 0]
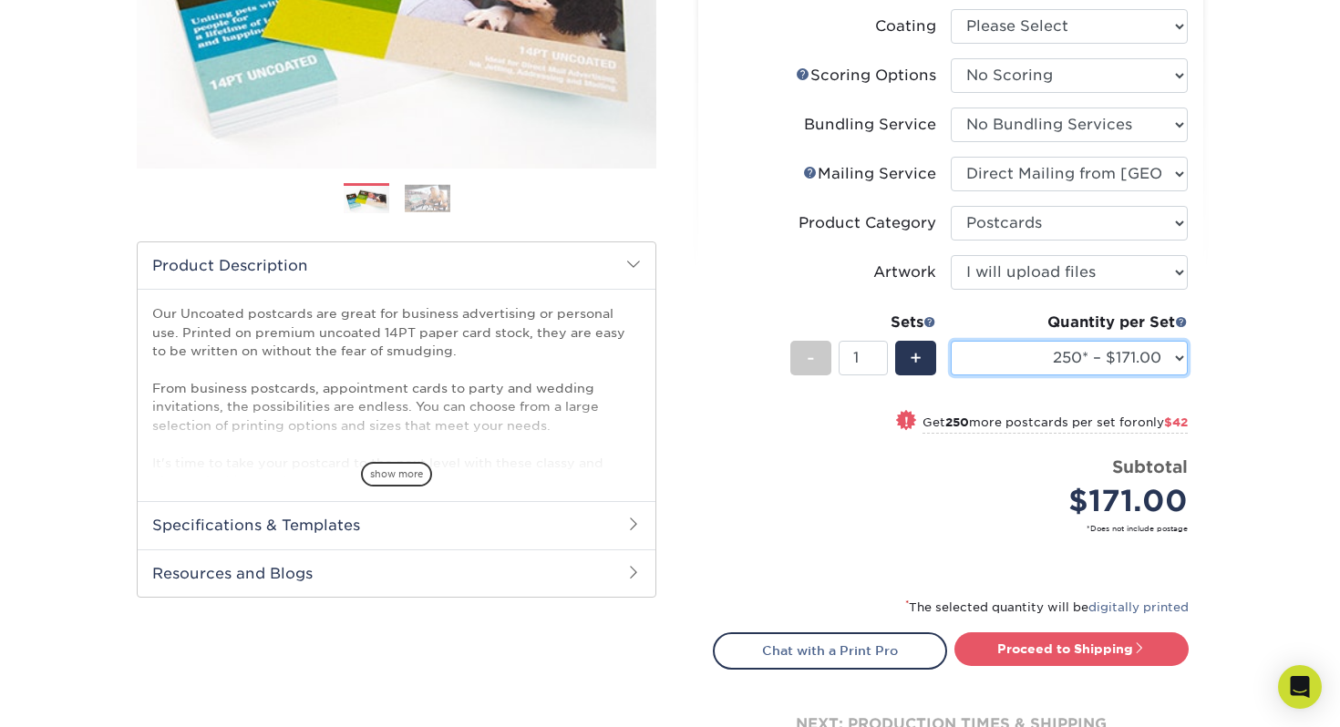
click at [1164, 362] on select "250* – $171.00 500 – $213.00 1000 – $299.00 1500 – $349.00 2000 – $410.00 2500 …" at bounding box center [1068, 358] width 237 height 35
click at [950, 341] on select "250* – $171.00 500 – $213.00 1000 – $299.00 1500 – $349.00 2000 – $410.00 2500 …" at bounding box center [1068, 358] width 237 height 35
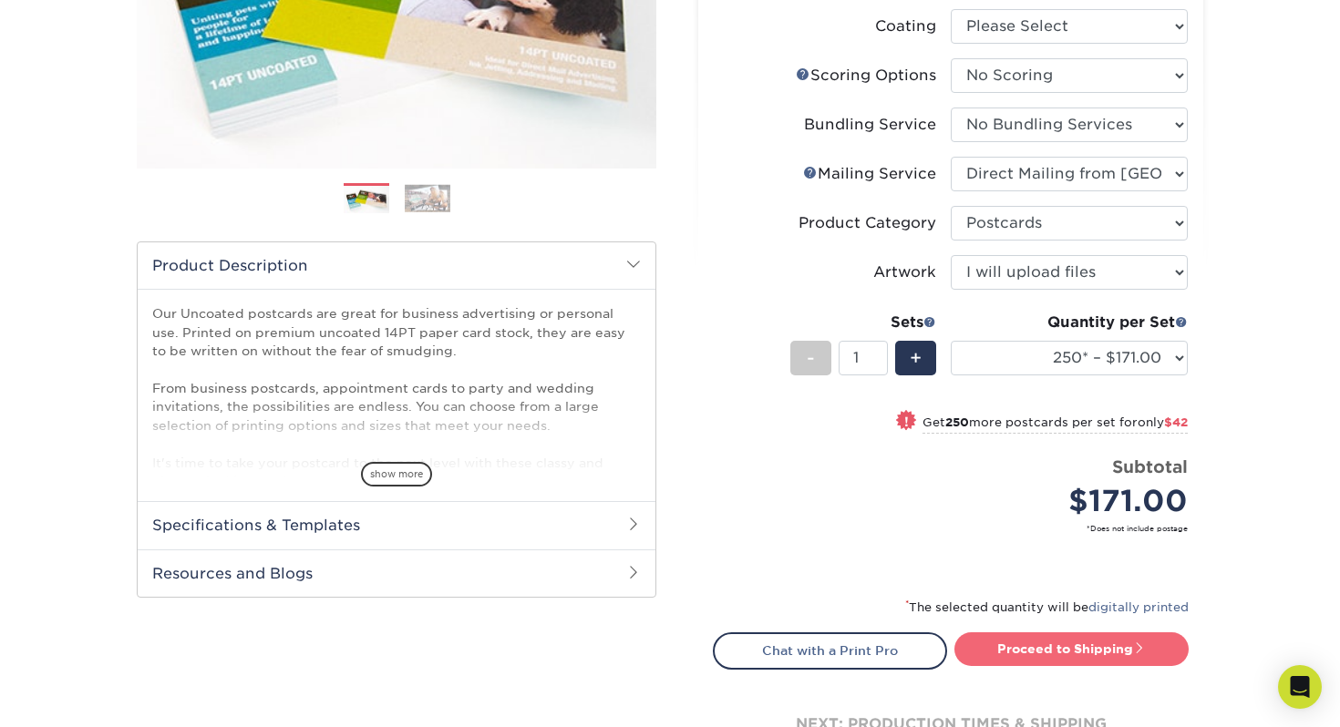
click at [1043, 646] on link "Proceed to Shipping" at bounding box center [1071, 648] width 234 height 33
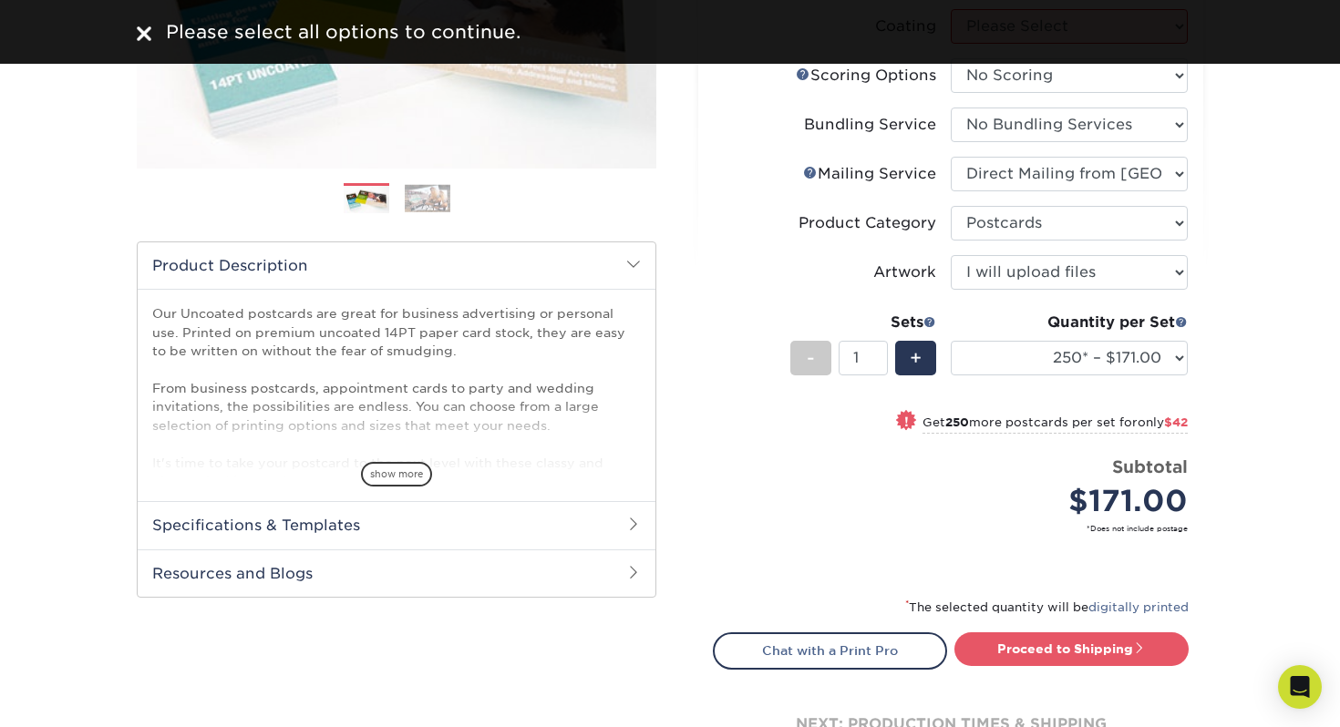
click at [714, 333] on li "Sets - 1 + Quantity per Set 250* – $171.00 500 – $213.00 1000 – $299.00 1500 – …" at bounding box center [951, 357] width 474 height 107
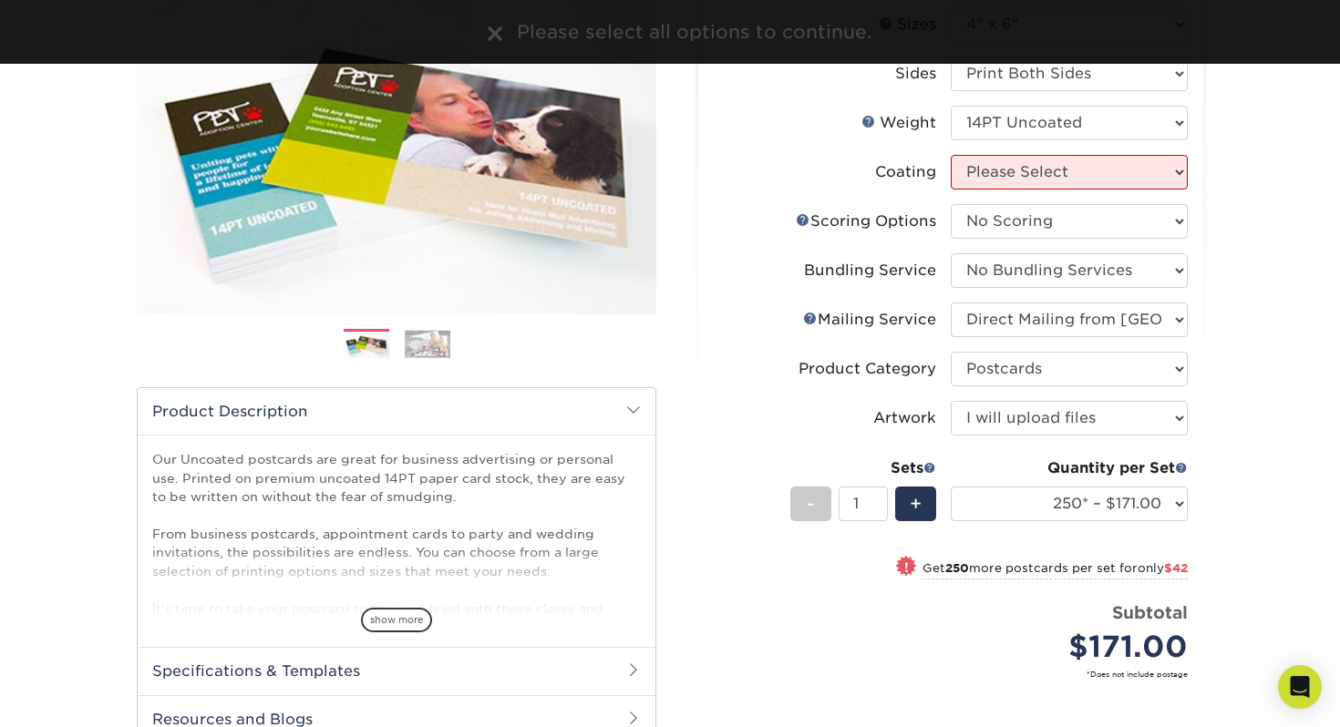
scroll to position [58, 0]
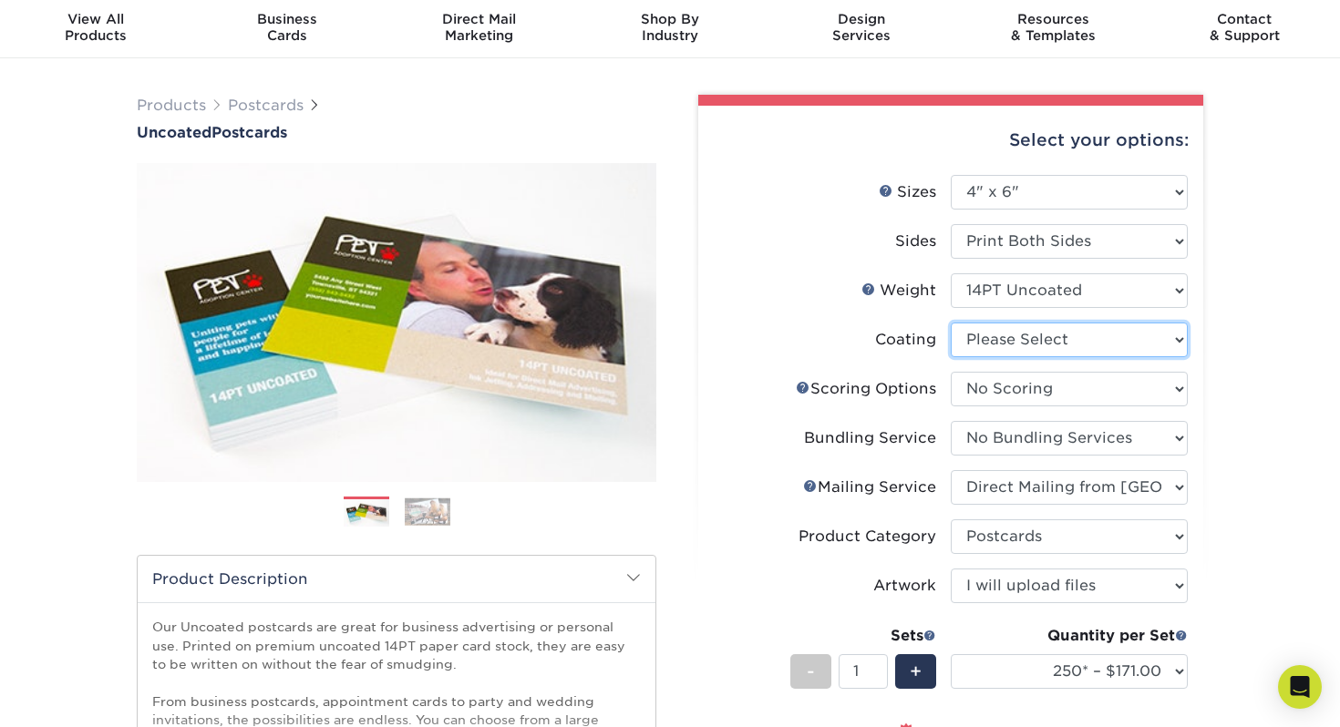
click at [1057, 338] on select at bounding box center [1068, 340] width 237 height 35
select select "3e7618de-abca-4bda-9f97-8b9129e913d8"
click at [950, 323] on select at bounding box center [1068, 340] width 237 height 35
select select "-1"
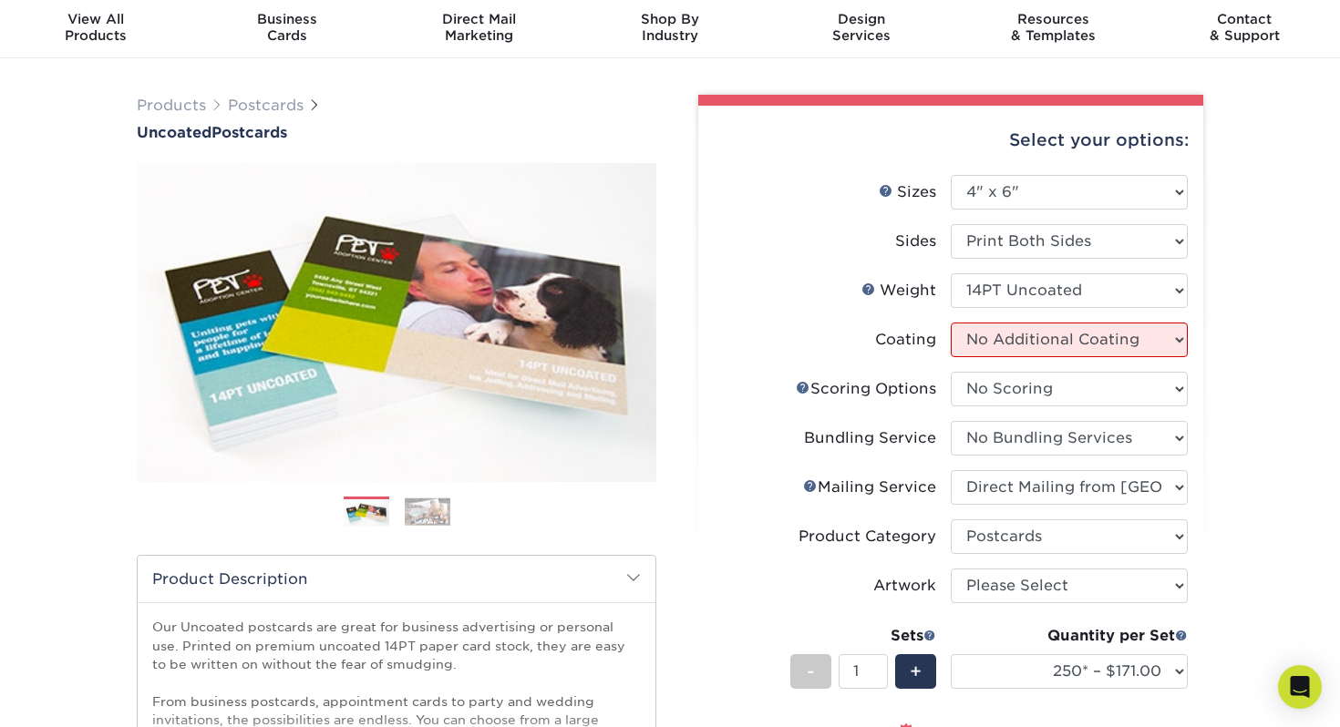
select select "-1"
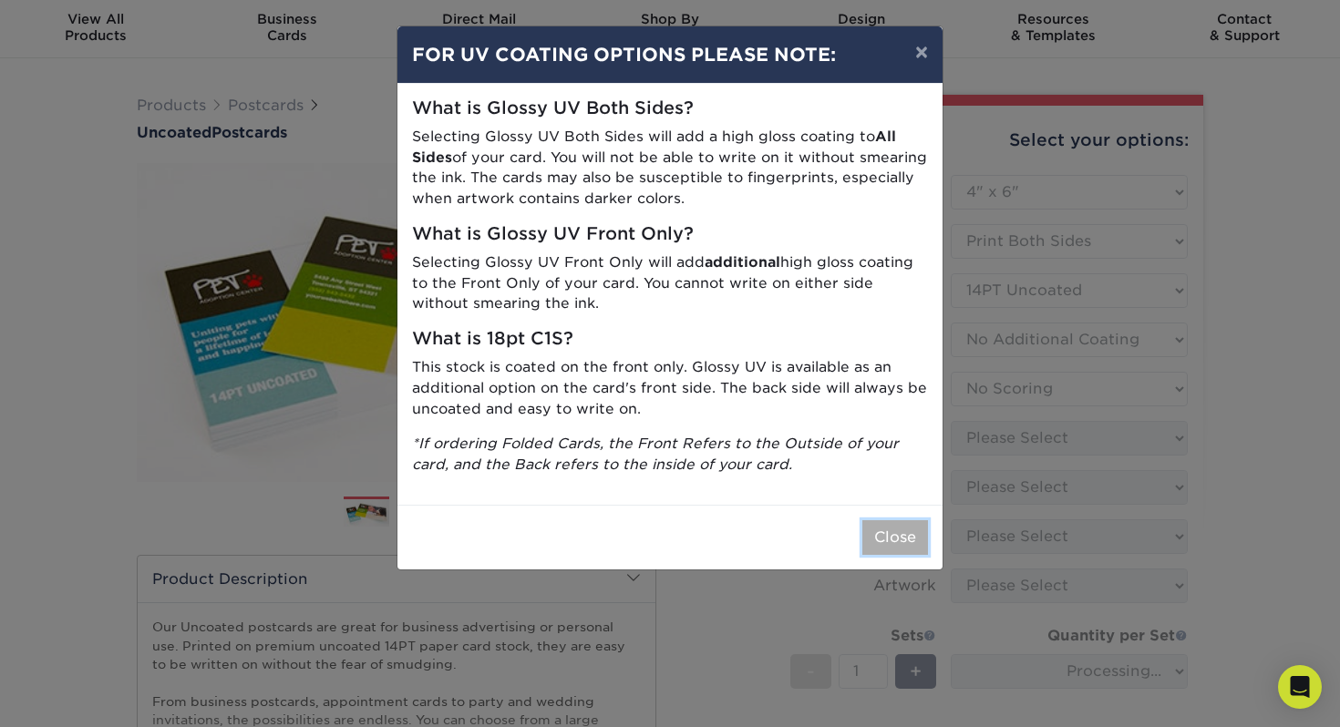
click at [901, 543] on button "Close" at bounding box center [895, 537] width 66 height 35
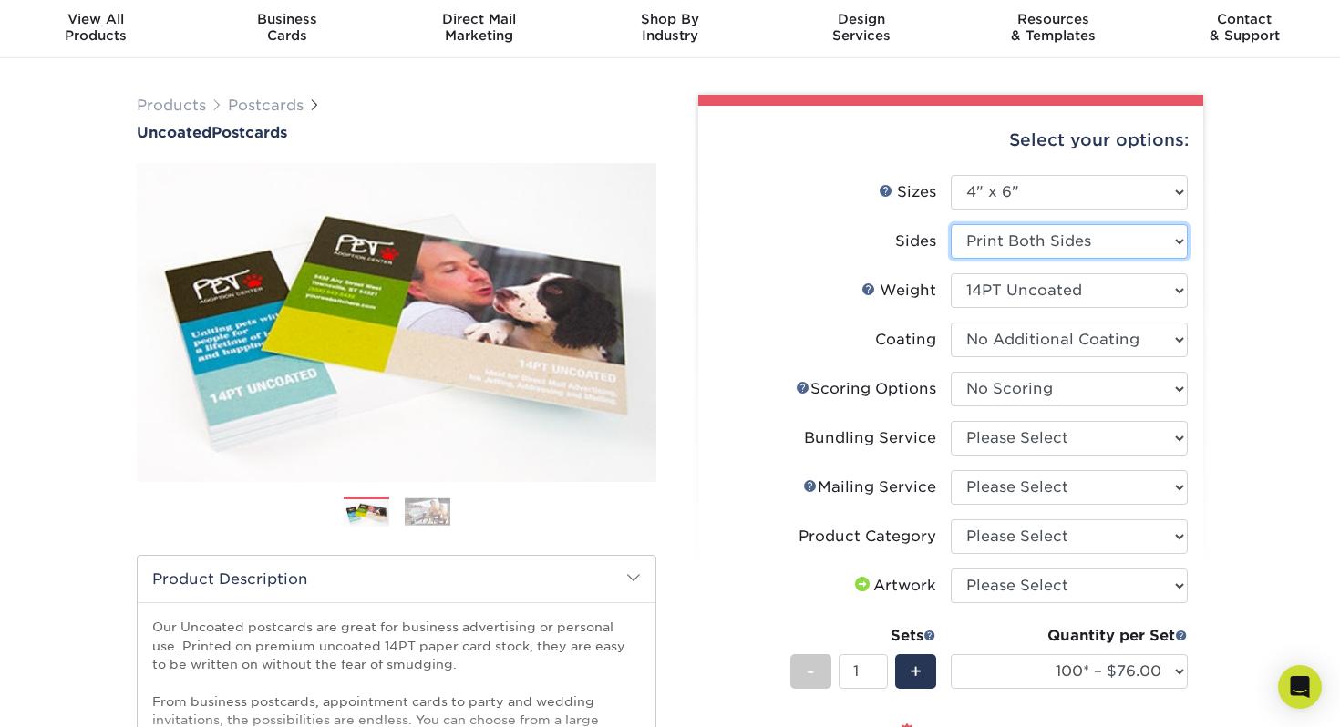
click at [1094, 248] on select "Please Select Print Both Sides Print Front Only" at bounding box center [1068, 241] width 237 height 35
click at [950, 224] on select "Please Select Print Both Sides Print Front Only" at bounding box center [1068, 241] width 237 height 35
click at [1075, 200] on select "Please Select 1.5" x 7" 2" x 8" 2.12" x 5.5" 2.75" x 4.25" 2.75" x 8.5" 3" x 4"…" at bounding box center [1068, 192] width 237 height 35
click at [950, 175] on select "Please Select 1.5" x 7" 2" x 8" 2.12" x 5.5" 2.75" x 4.25" 2.75" x 8.5" 3" x 4"…" at bounding box center [1068, 192] width 237 height 35
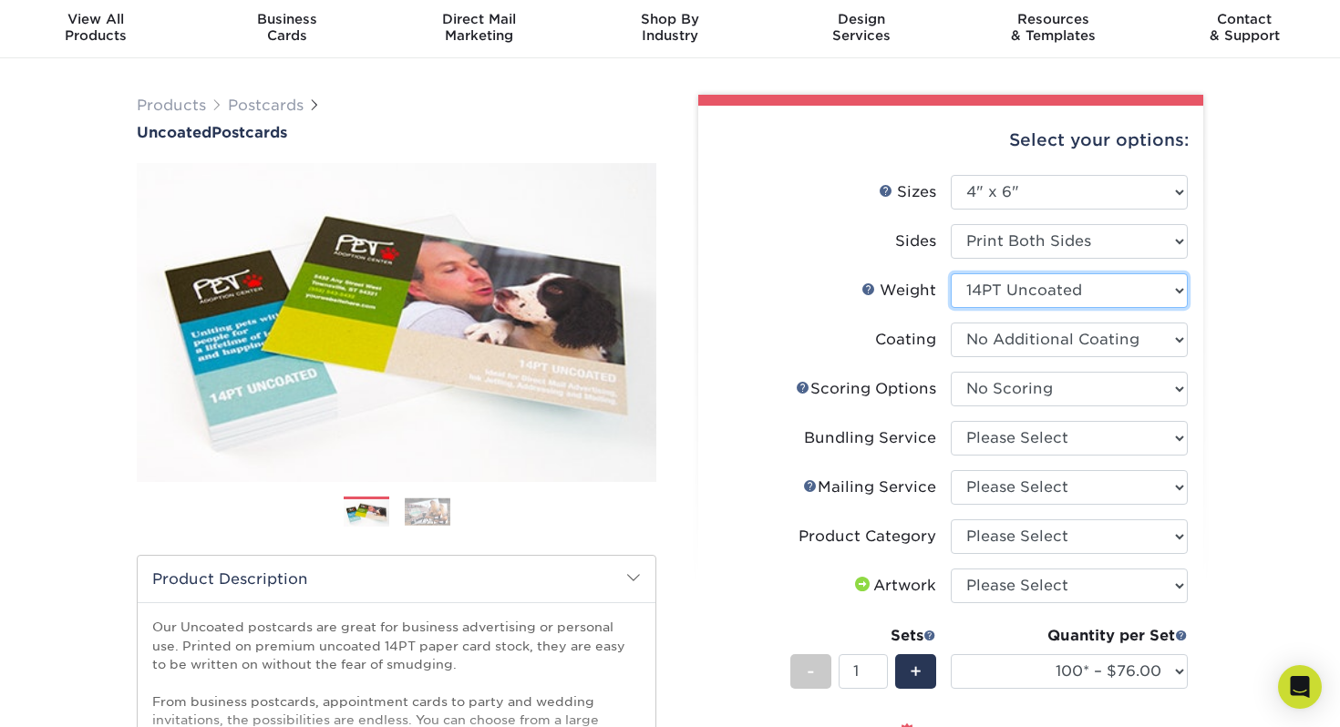
click at [1081, 285] on select "Please Select 14PT Uncoated" at bounding box center [1068, 290] width 237 height 35
click at [950, 273] on select "Please Select 14PT Uncoated" at bounding box center [1068, 290] width 237 height 35
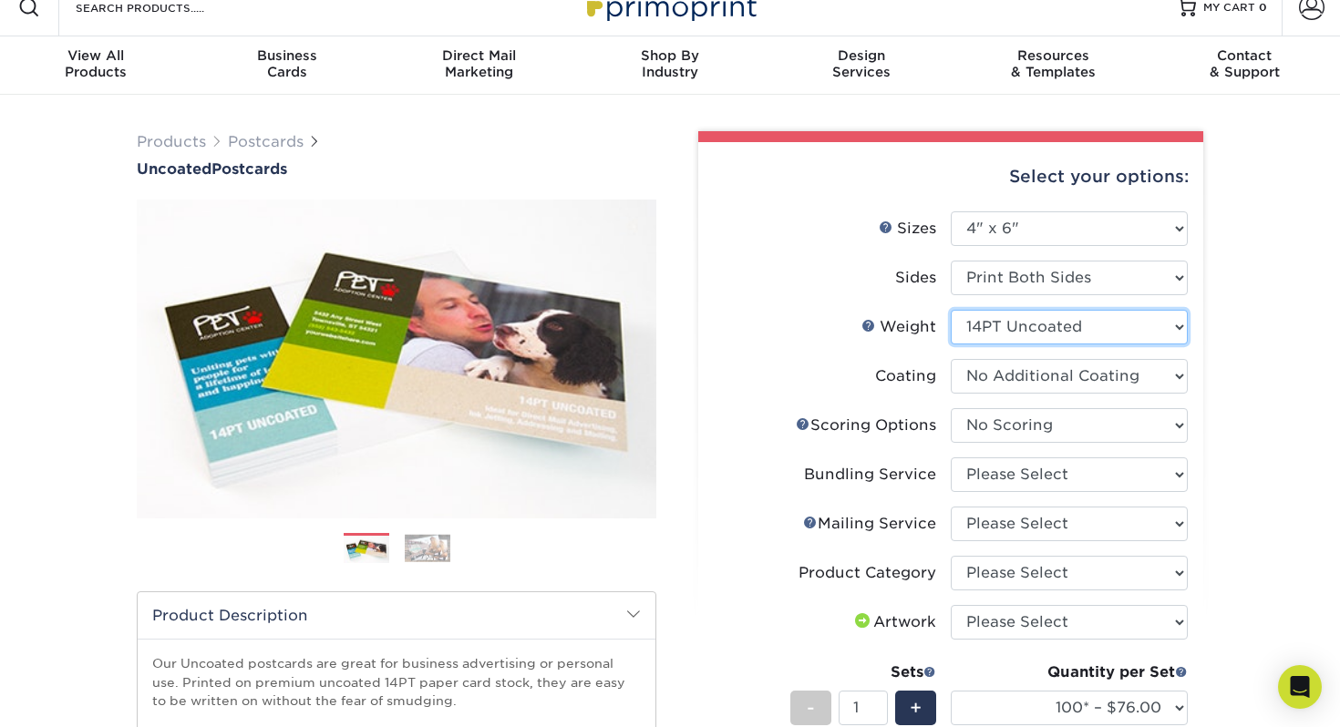
scroll to position [34, 0]
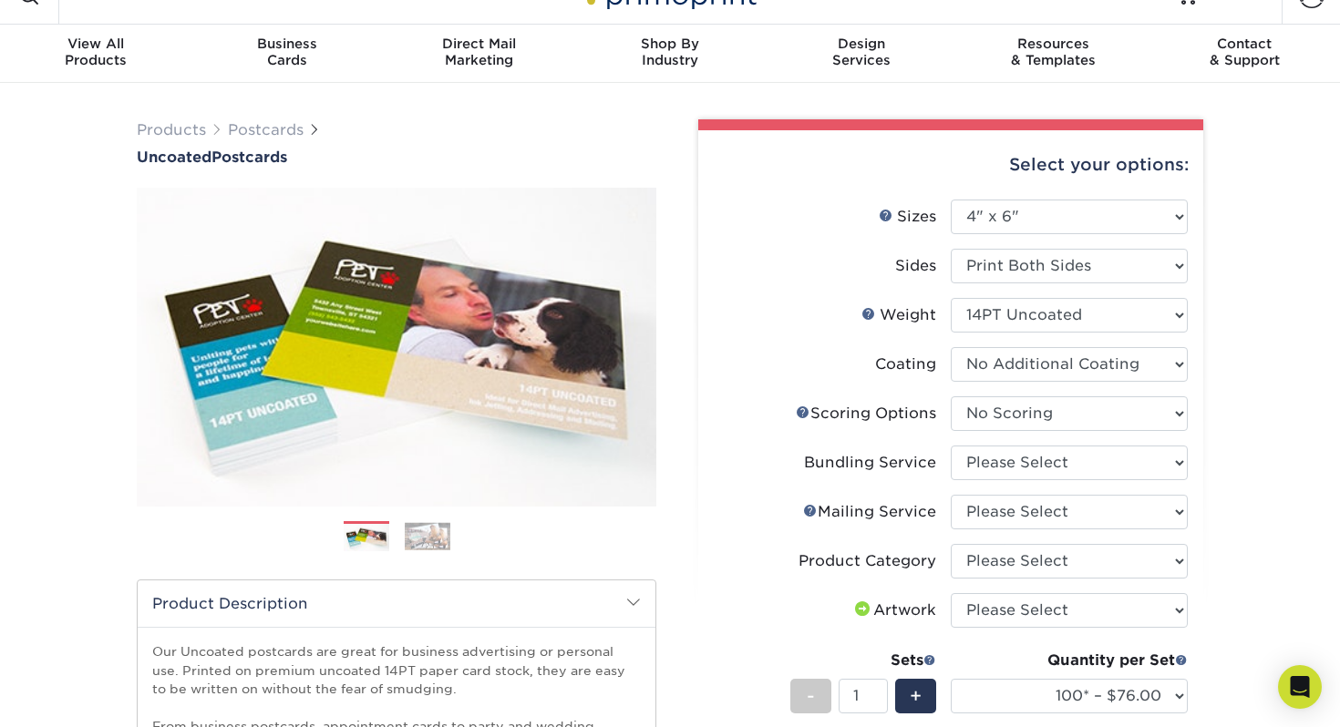
click at [1293, 351] on div "Products Postcards Uncoated Postcards Next" at bounding box center [670, 633] width 1340 height 1100
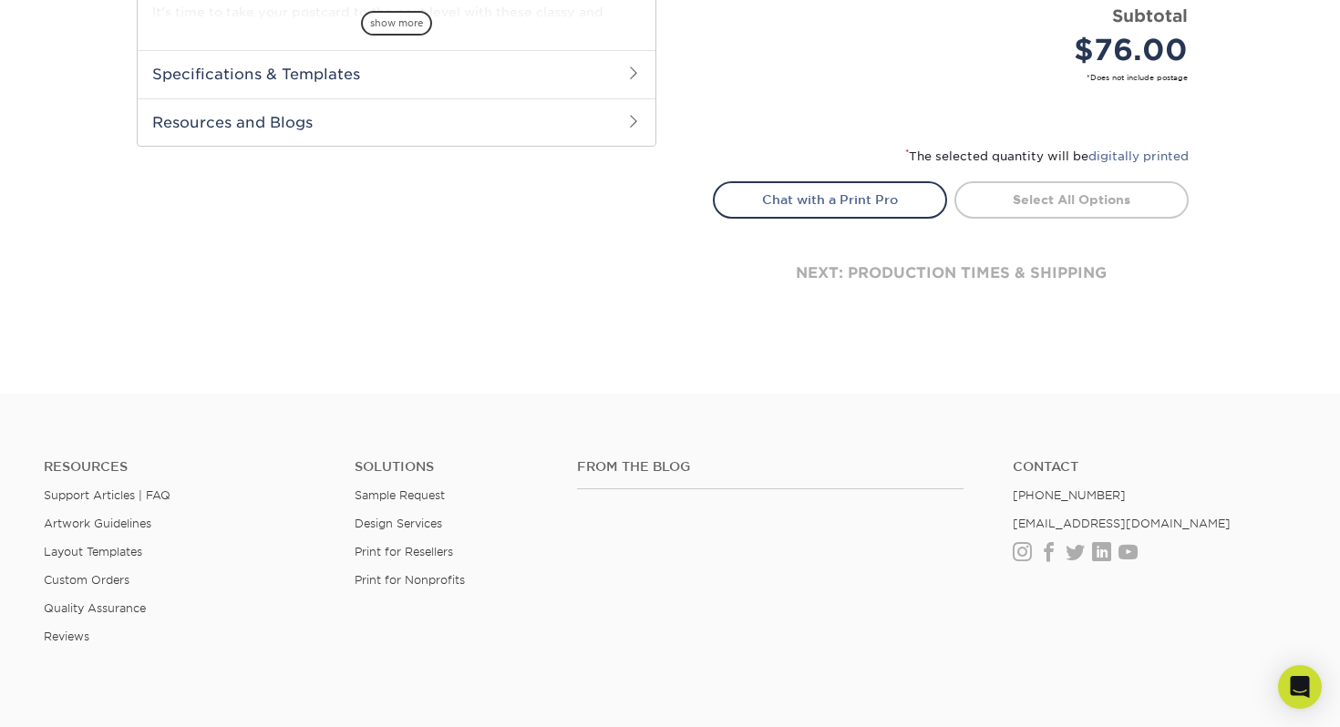
scroll to position [559, 0]
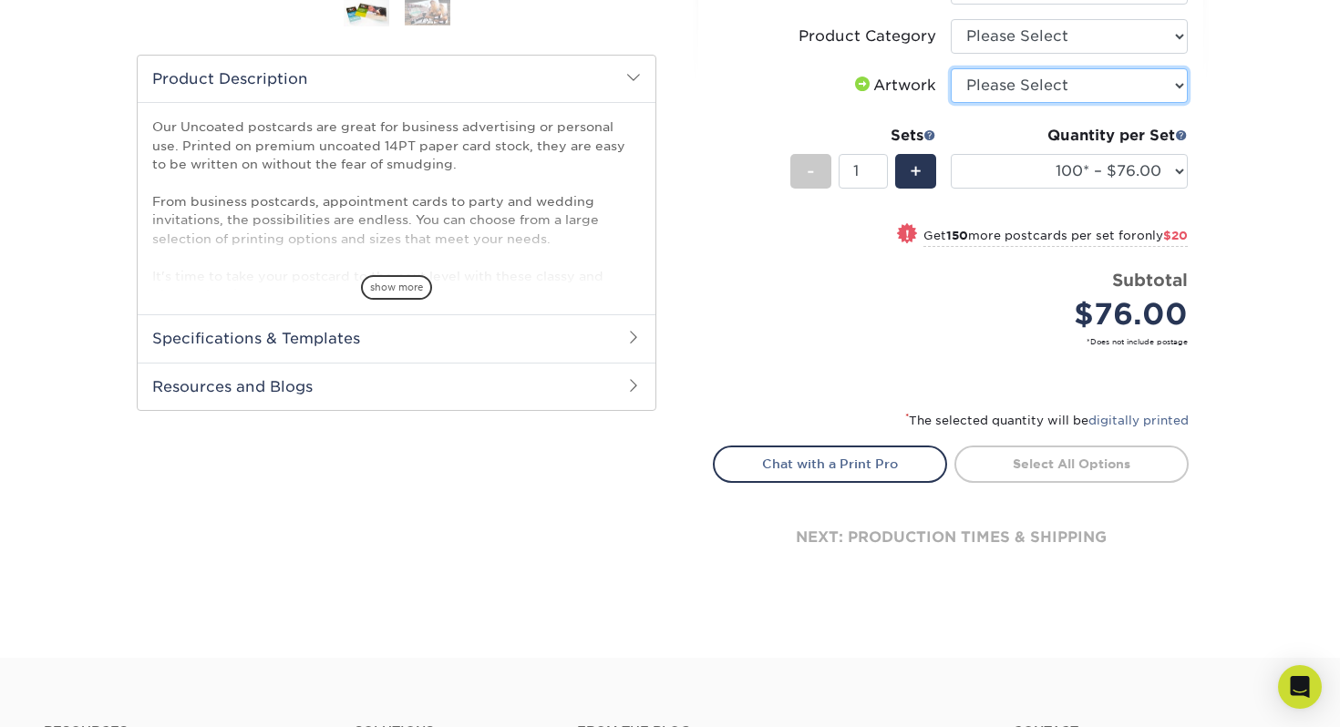
click at [1099, 86] on select "Please Select I will upload files I need a design - $150" at bounding box center [1068, 85] width 237 height 35
select select "upload"
click at [950, 68] on select "Please Select I will upload files I need a design - $150" at bounding box center [1068, 85] width 237 height 35
click at [1054, 44] on select "Please Select Postcards" at bounding box center [1068, 36] width 237 height 35
select select "9b7272e0-d6c8-4c3c-8e97-d3a1bcdab858"
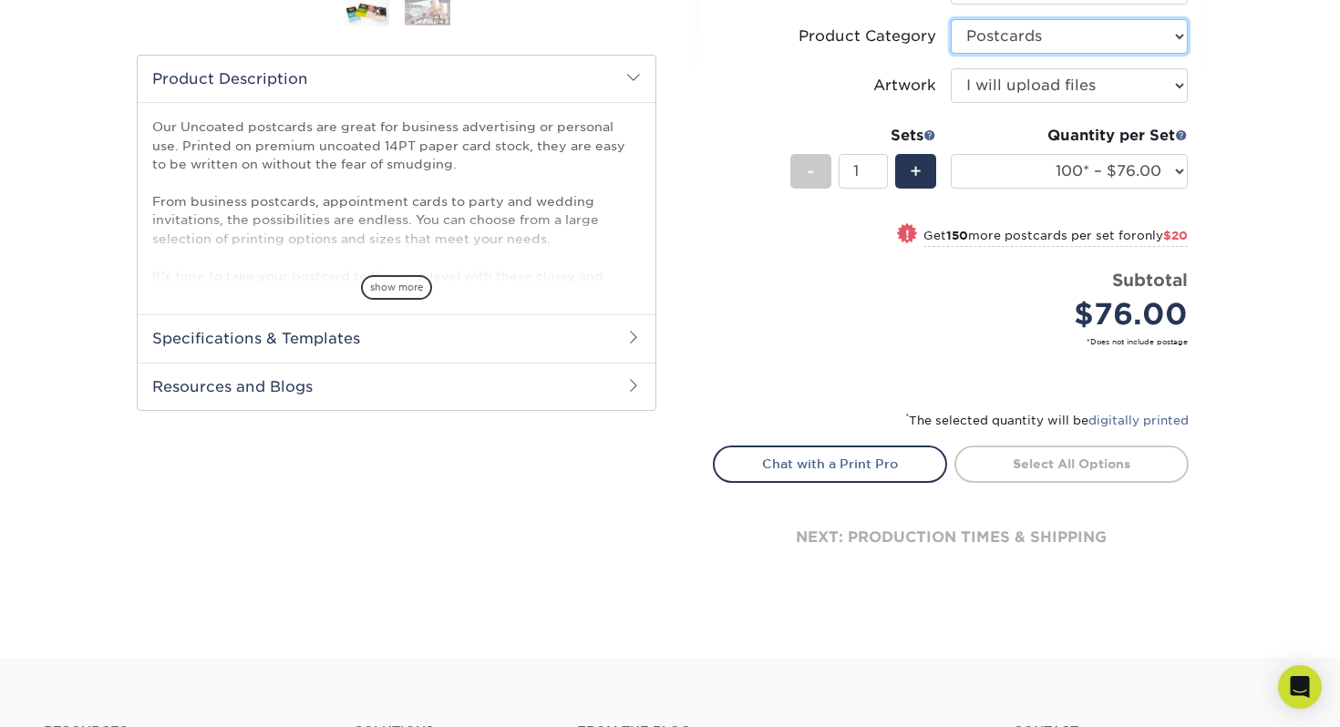
click at [950, 19] on select "Please Select Postcards" at bounding box center [1068, 36] width 237 height 35
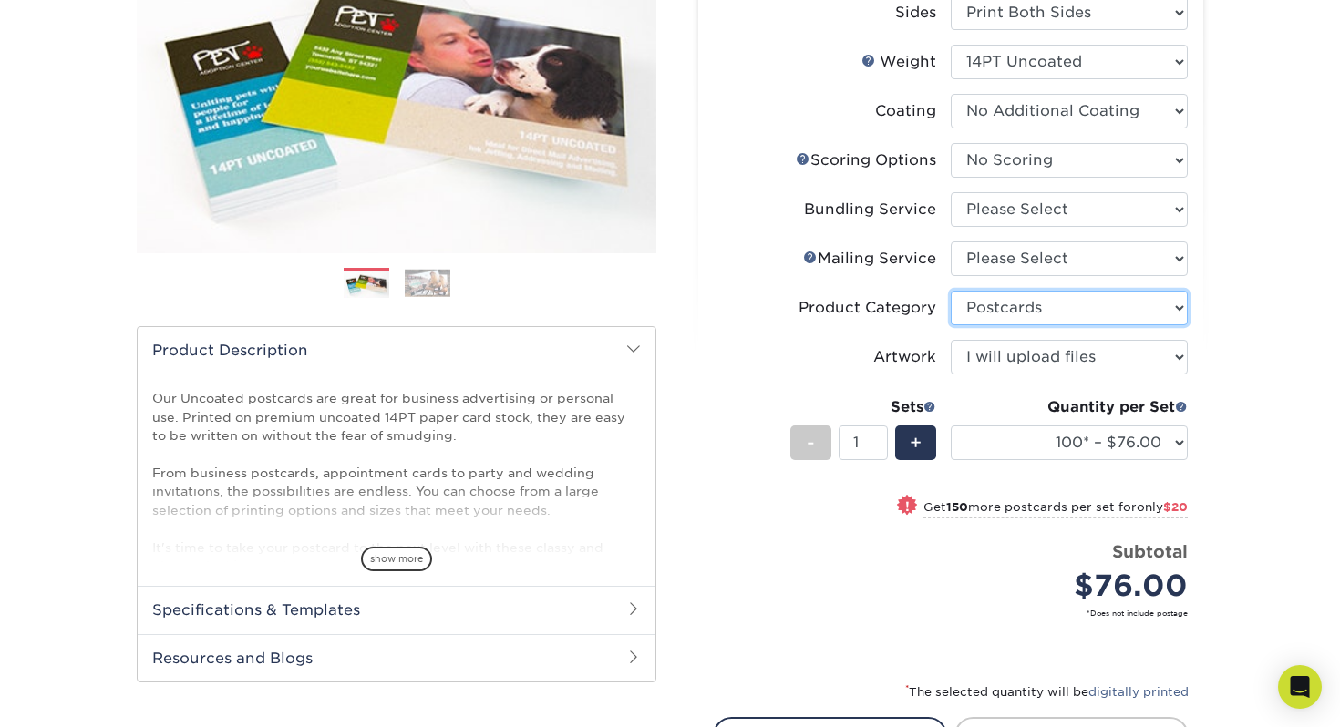
scroll to position [286, 0]
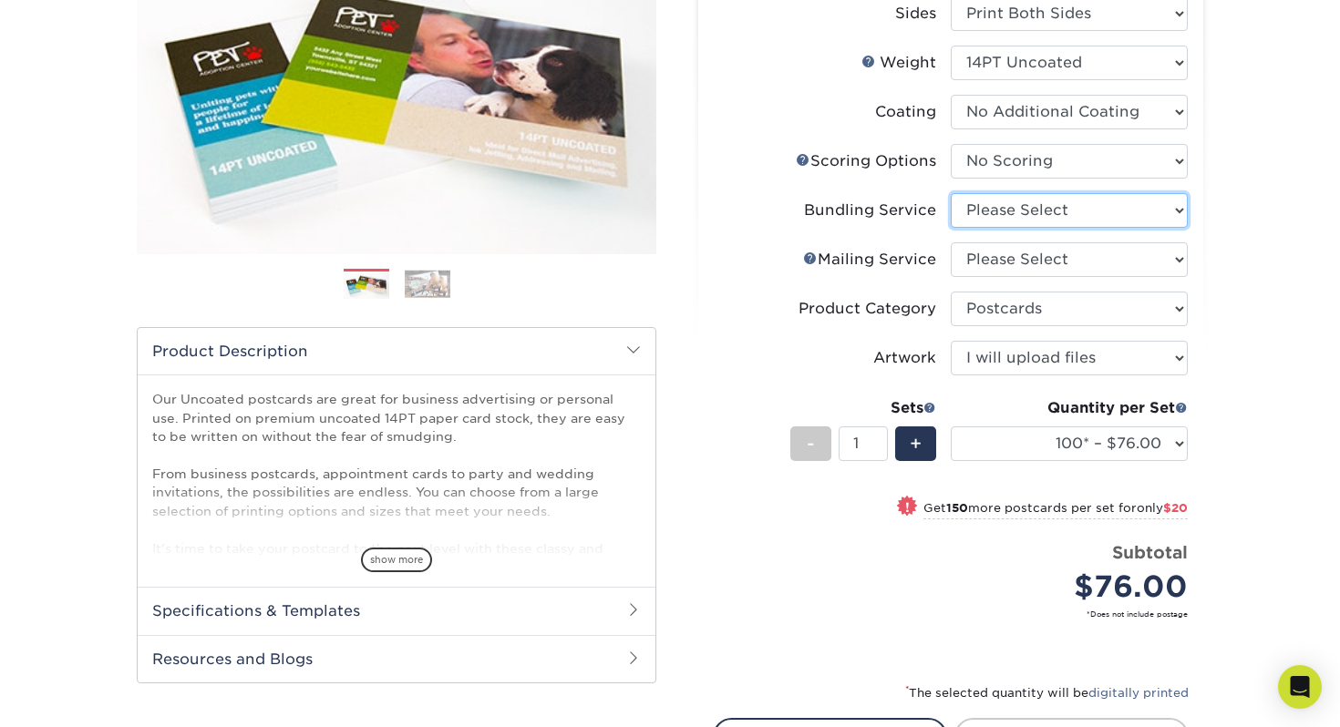
click at [1148, 217] on select "Please Select No Bundling Services Yes, Bundles of 50 (+2 Days) Yes, Bundles of…" at bounding box center [1068, 210] width 237 height 35
select select "58689abb-25c0-461c-a4c3-a80b627d6649"
click at [950, 193] on select "Please Select No Bundling Services Yes, Bundles of 50 (+2 Days) Yes, Bundles of…" at bounding box center [1068, 210] width 237 height 35
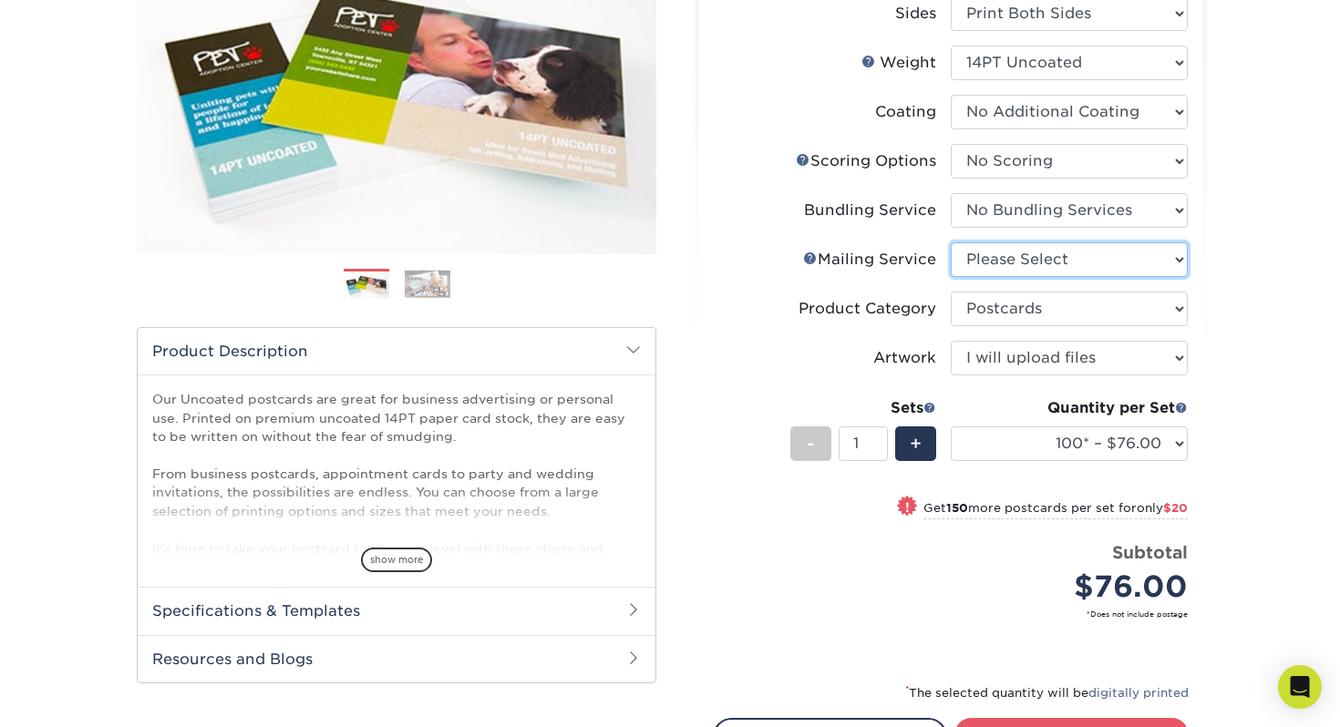
click at [1094, 262] on select "Please Select No Direct Mailing Service No, I will mail/stamp/imprint Direct Ma…" at bounding box center [1068, 259] width 237 height 35
select select "d3cc0d54-e72f-41ce-80c5-e8486bf2cdb8"
click at [950, 242] on select "Please Select No Direct Mailing Service No, I will mail/stamp/imprint Direct Ma…" at bounding box center [1068, 259] width 237 height 35
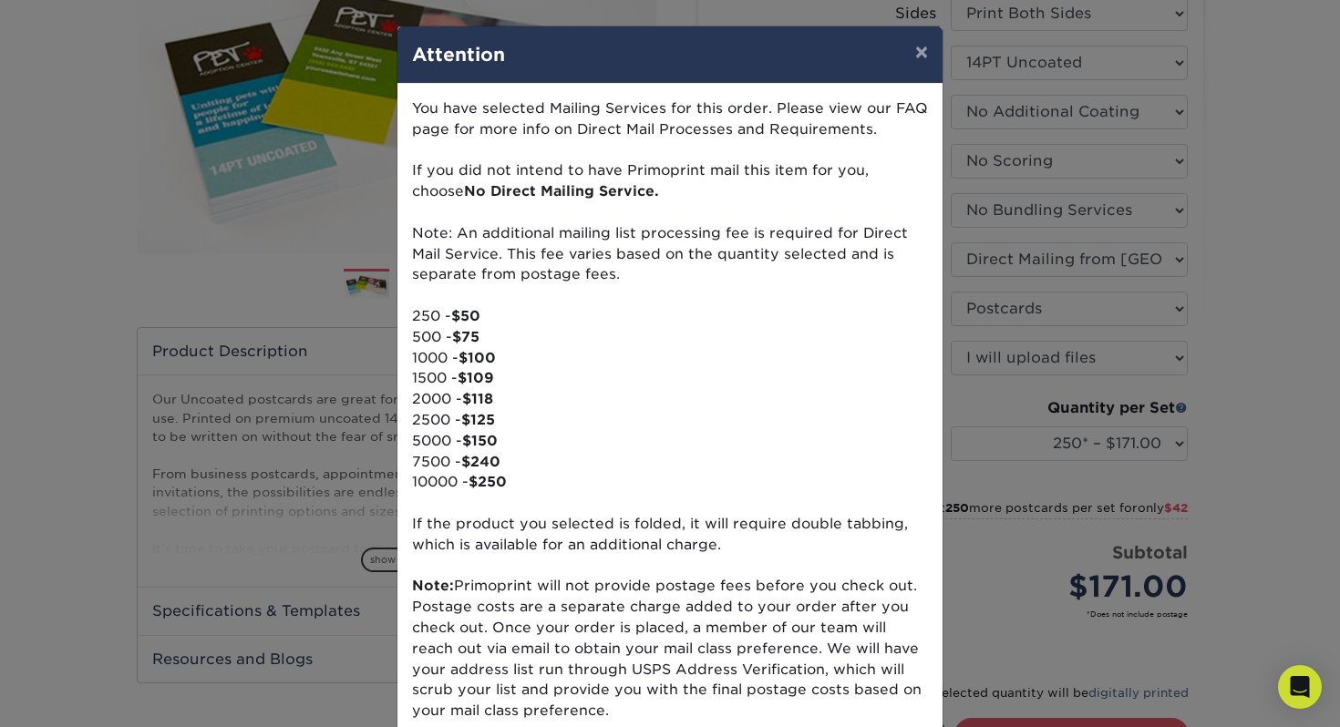
scroll to position [115, 0]
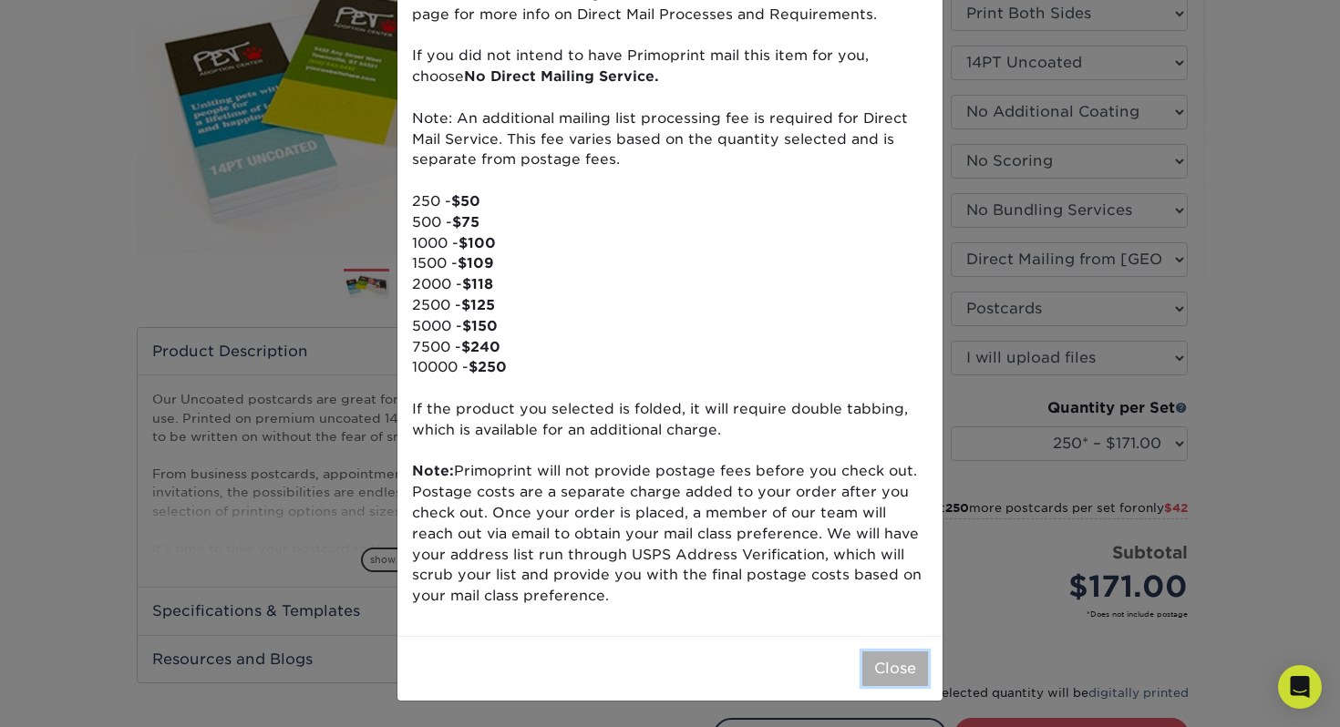
click at [883, 672] on button "Close" at bounding box center [895, 669] width 66 height 35
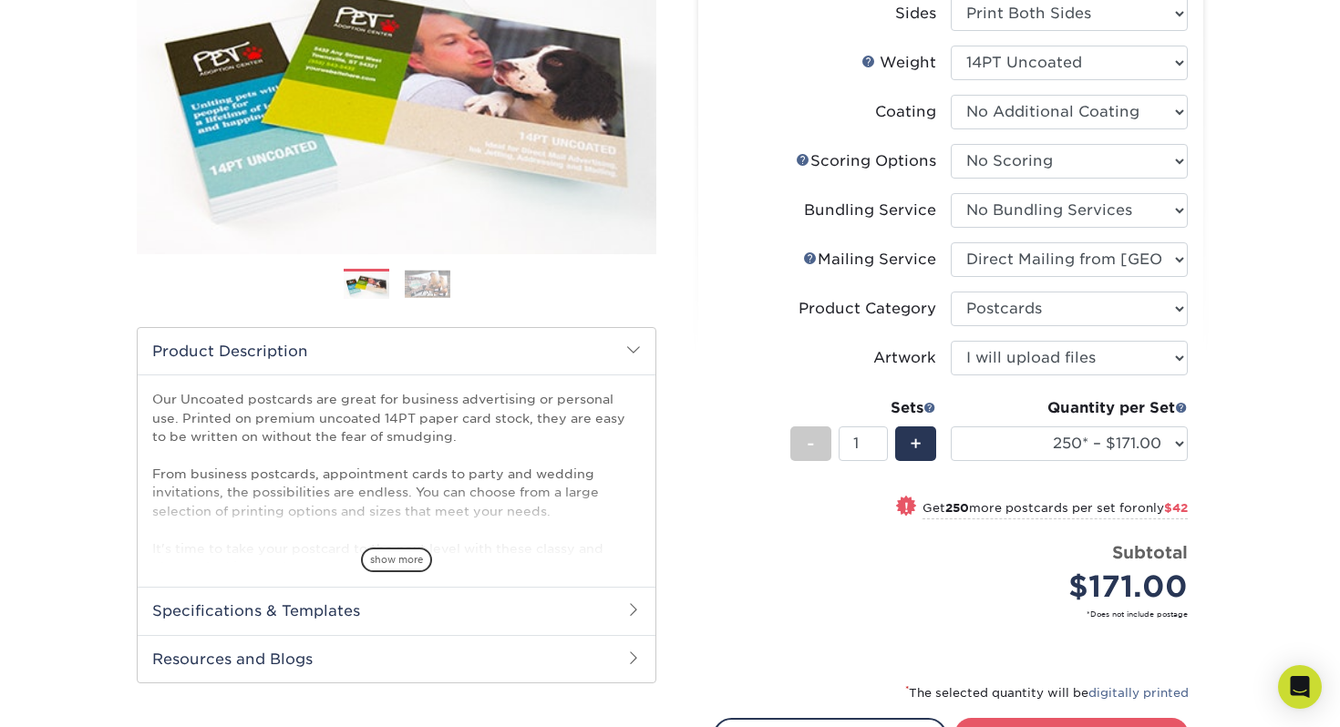
scroll to position [334, 0]
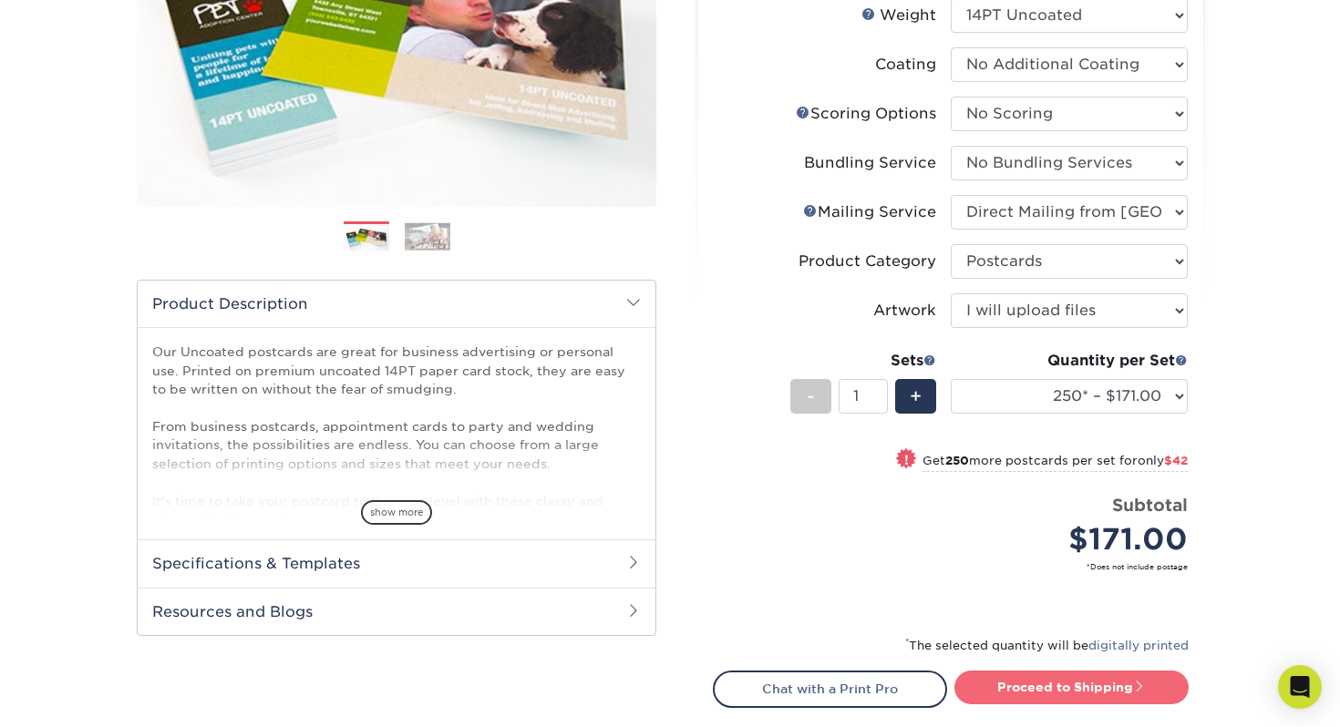
click at [1080, 685] on link "Proceed to Shipping" at bounding box center [1071, 687] width 234 height 33
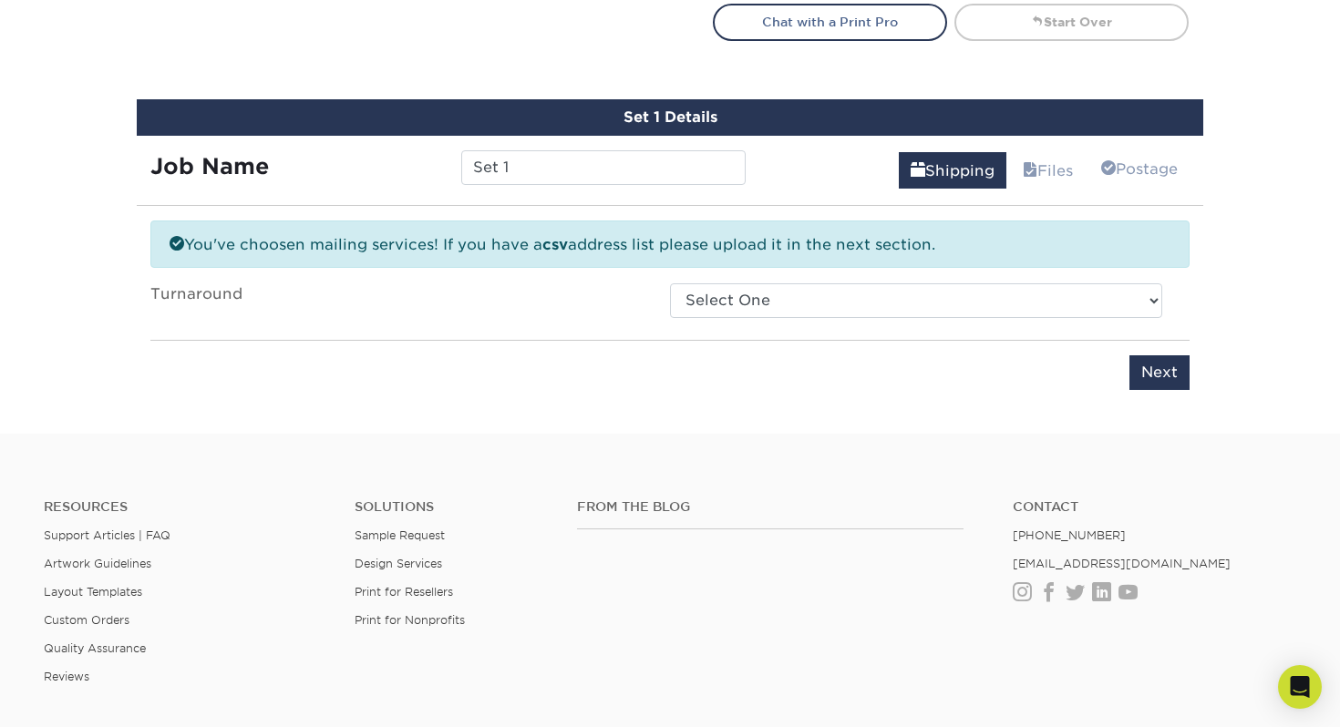
scroll to position [1053, 0]
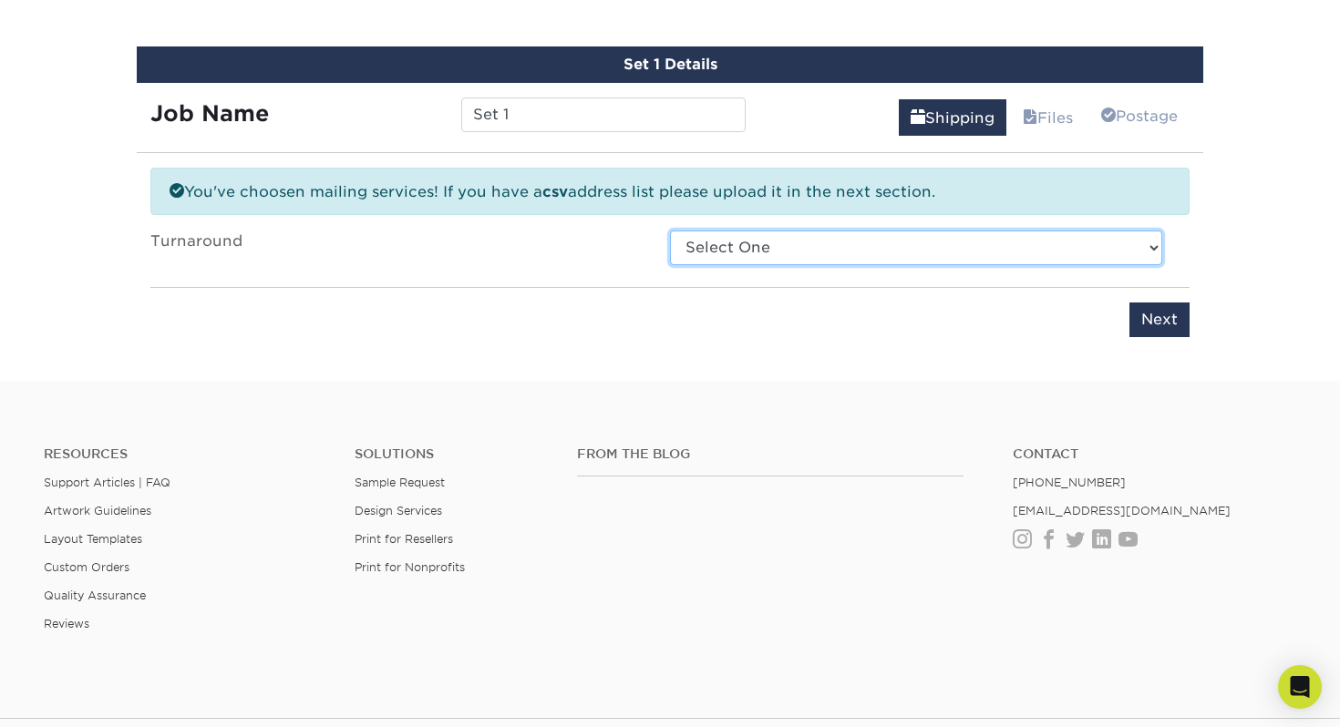
click at [755, 254] on select "Select One 2-4 Business Days 2 Day Next Business Day" at bounding box center [916, 248] width 492 height 35
select select "452bb288-9e33-4214-b14d-c7899bcf751f"
click at [670, 231] on select "Select One 2-4 Business Days 2 Day Next Business Day" at bounding box center [916, 248] width 492 height 35
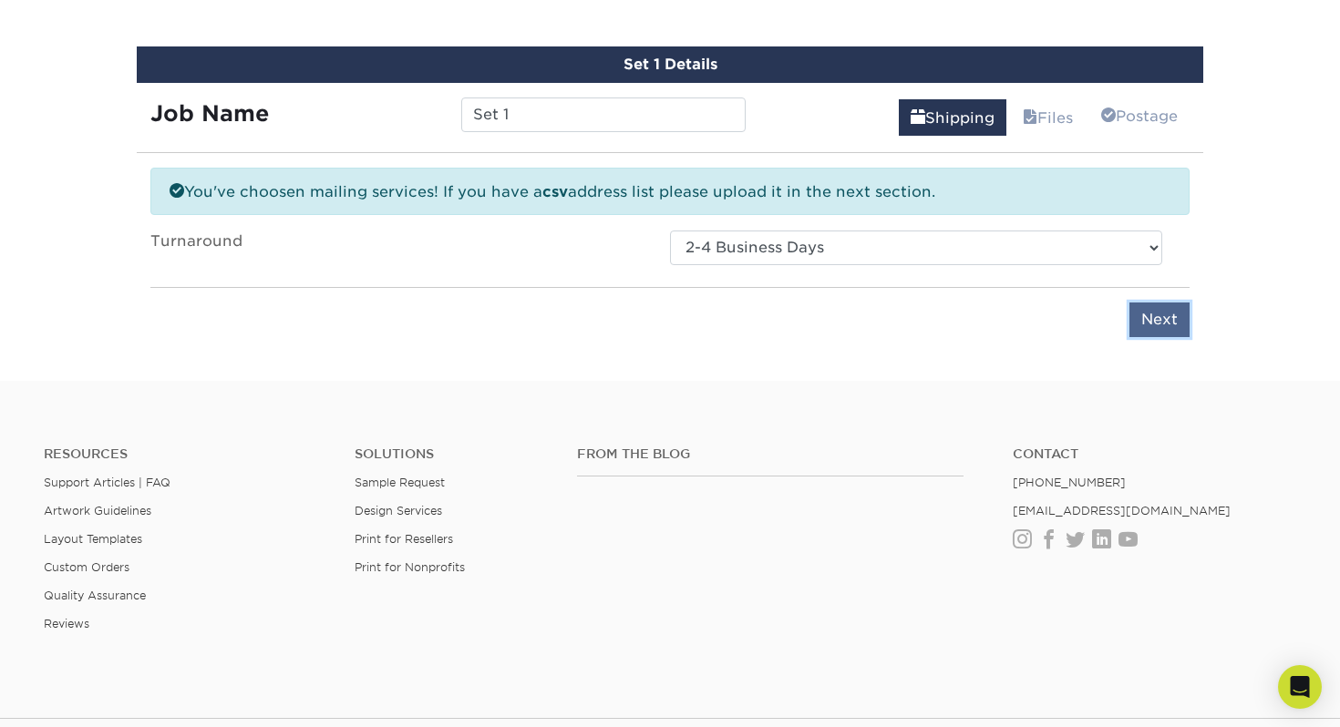
click at [1151, 323] on input "Next" at bounding box center [1159, 320] width 60 height 35
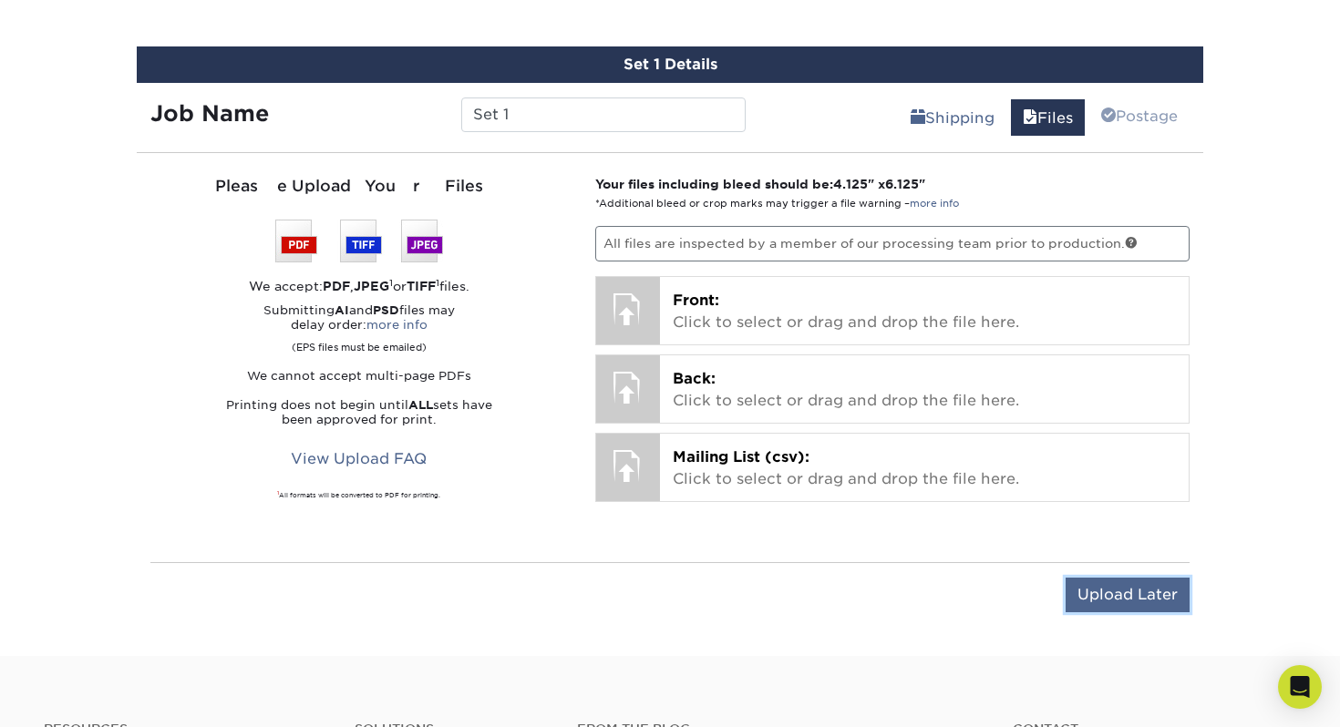
click at [1097, 597] on input "Upload Later" at bounding box center [1127, 595] width 124 height 35
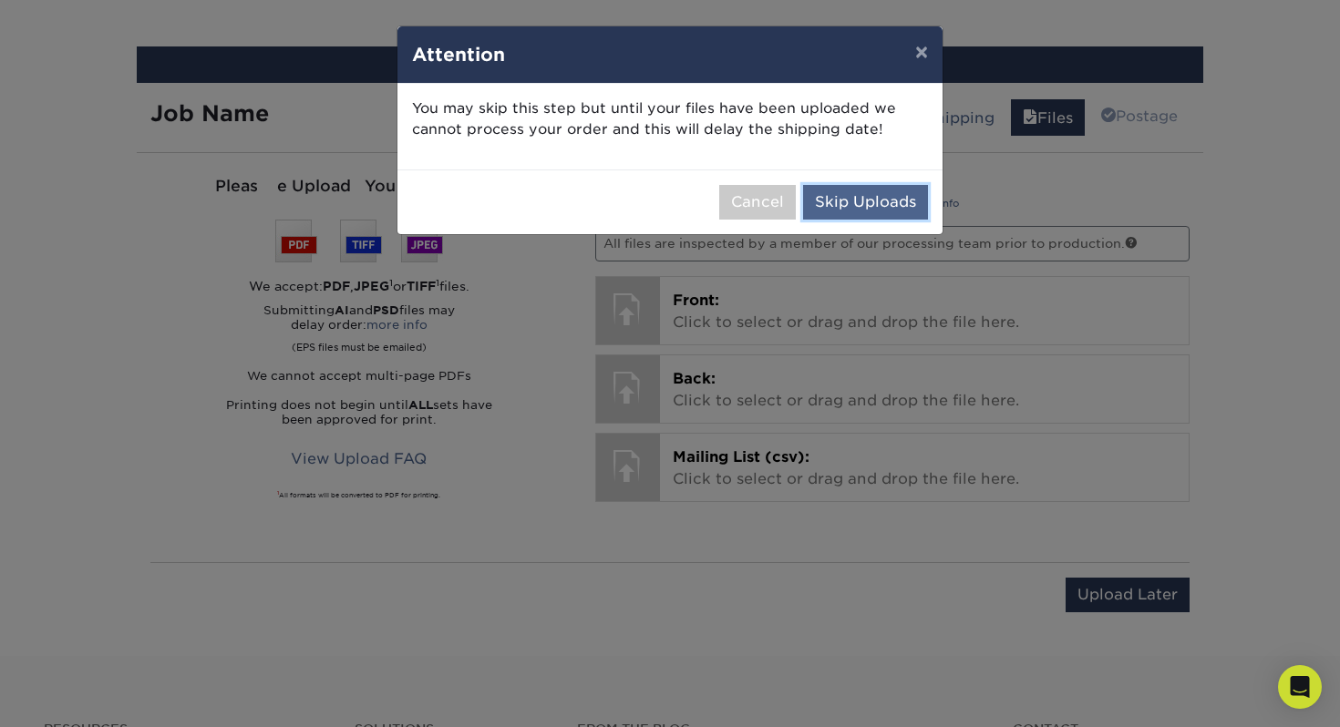
click at [878, 209] on button "Skip Uploads" at bounding box center [865, 202] width 125 height 35
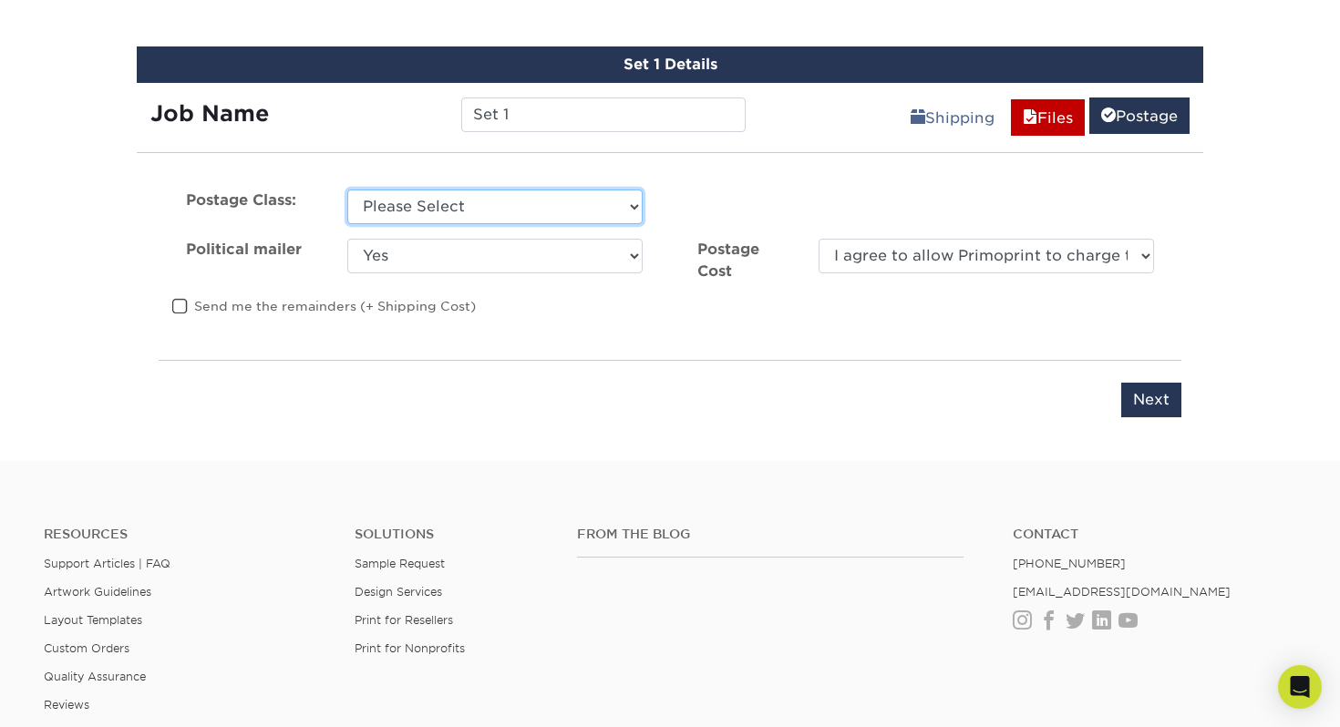
click at [613, 202] on select "Please Select First Class Standard Class Non Profit" at bounding box center [494, 207] width 295 height 35
select select "standard"
click at [347, 190] on select "Please Select First Class Standard Class Non Profit" at bounding box center [494, 207] width 295 height 35
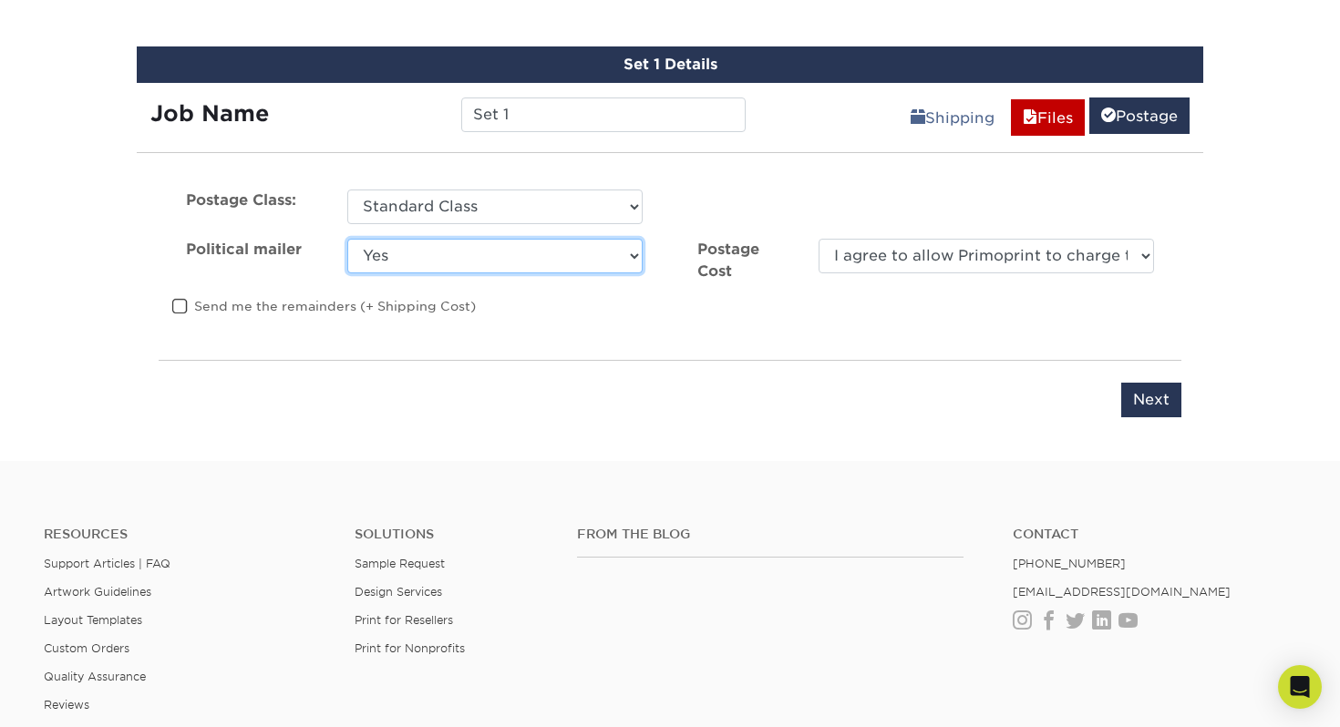
click at [579, 257] on select "Yes No" at bounding box center [494, 256] width 295 height 35
select select "0"
click at [347, 239] on select "Yes No" at bounding box center [494, 256] width 295 height 35
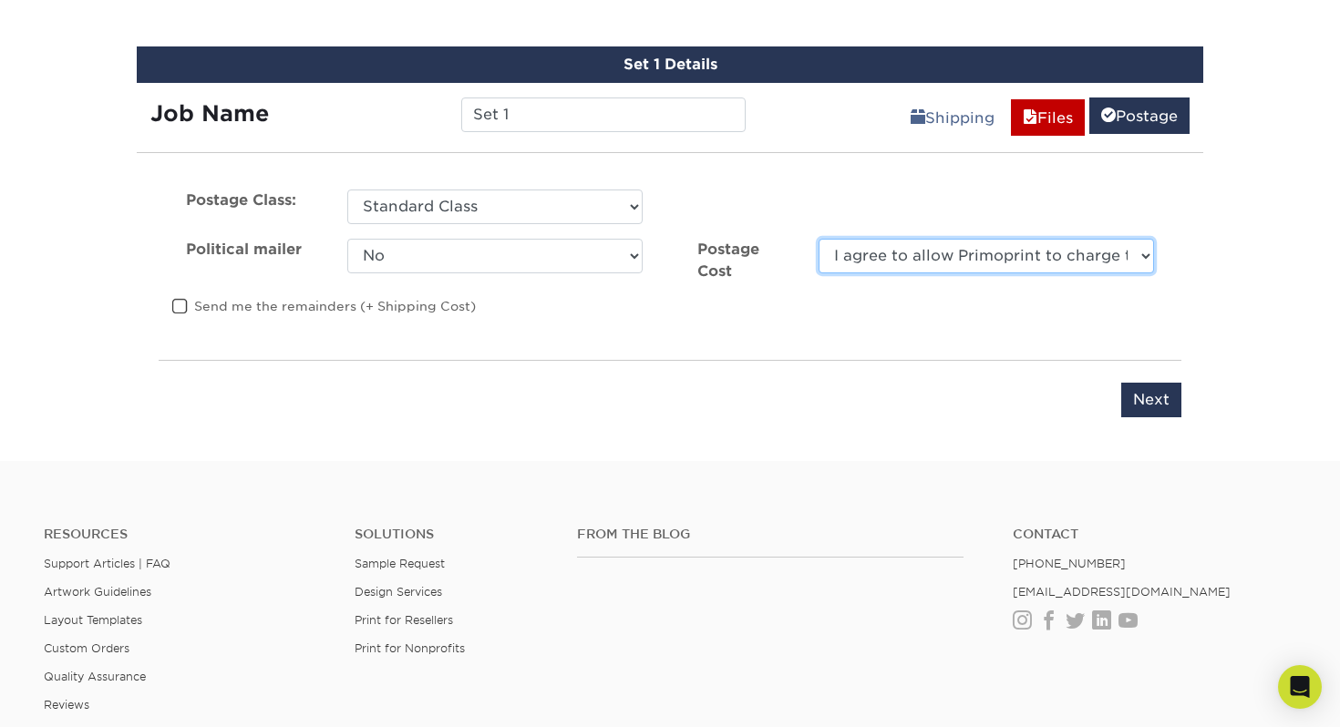
click at [882, 268] on select "I agree to allow Primoprint to charge the card on file for the final postage co…" at bounding box center [985, 256] width 335 height 35
click at [818, 239] on select "I agree to allow Primoprint to charge the card on file for the final postage co…" at bounding box center [985, 256] width 335 height 35
click at [882, 268] on select "I agree to allow Primoprint to charge the card on file for the final postage co…" at bounding box center [985, 256] width 335 height 35
click at [818, 239] on select "I agree to allow Primoprint to charge the card on file for the final postage co…" at bounding box center [985, 256] width 335 height 35
click at [880, 354] on div "Postage Class: Please Select First Class Standard Class Non Profit CRID #: Poli…" at bounding box center [670, 304] width 1066 height 272
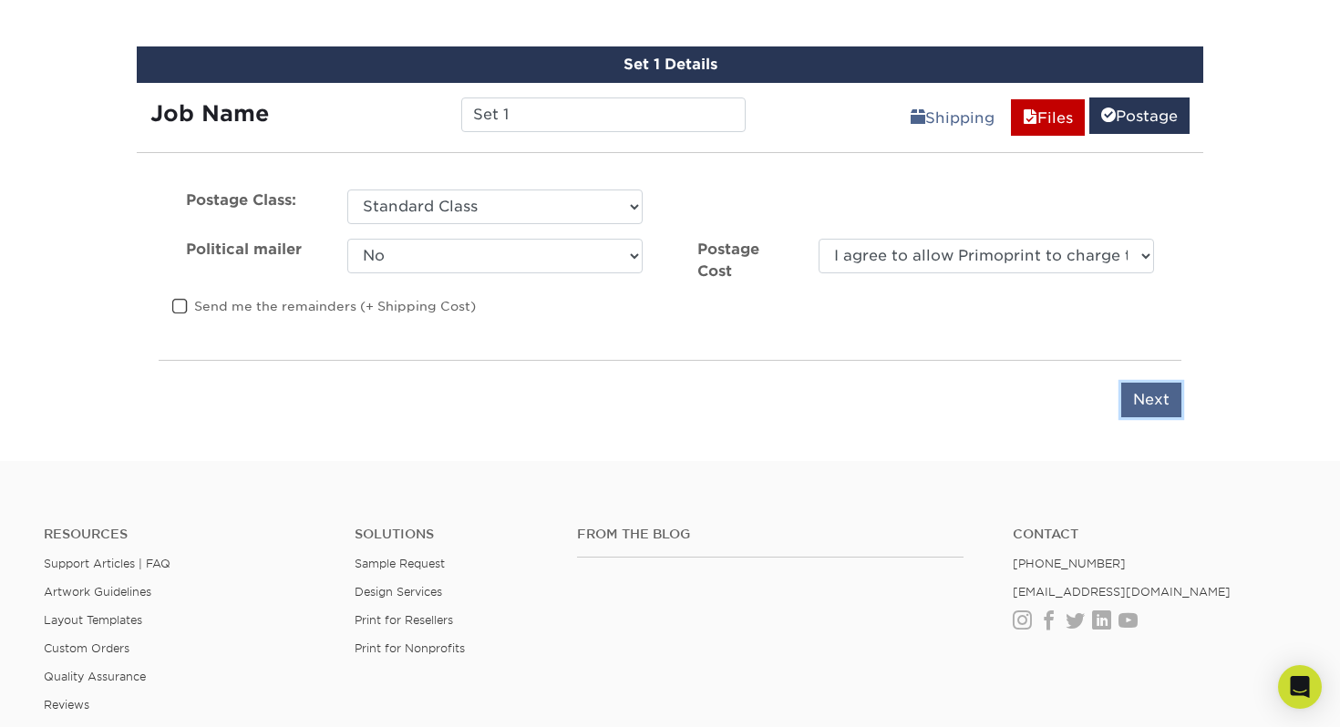
click at [1149, 402] on input "Next" at bounding box center [1151, 400] width 60 height 35
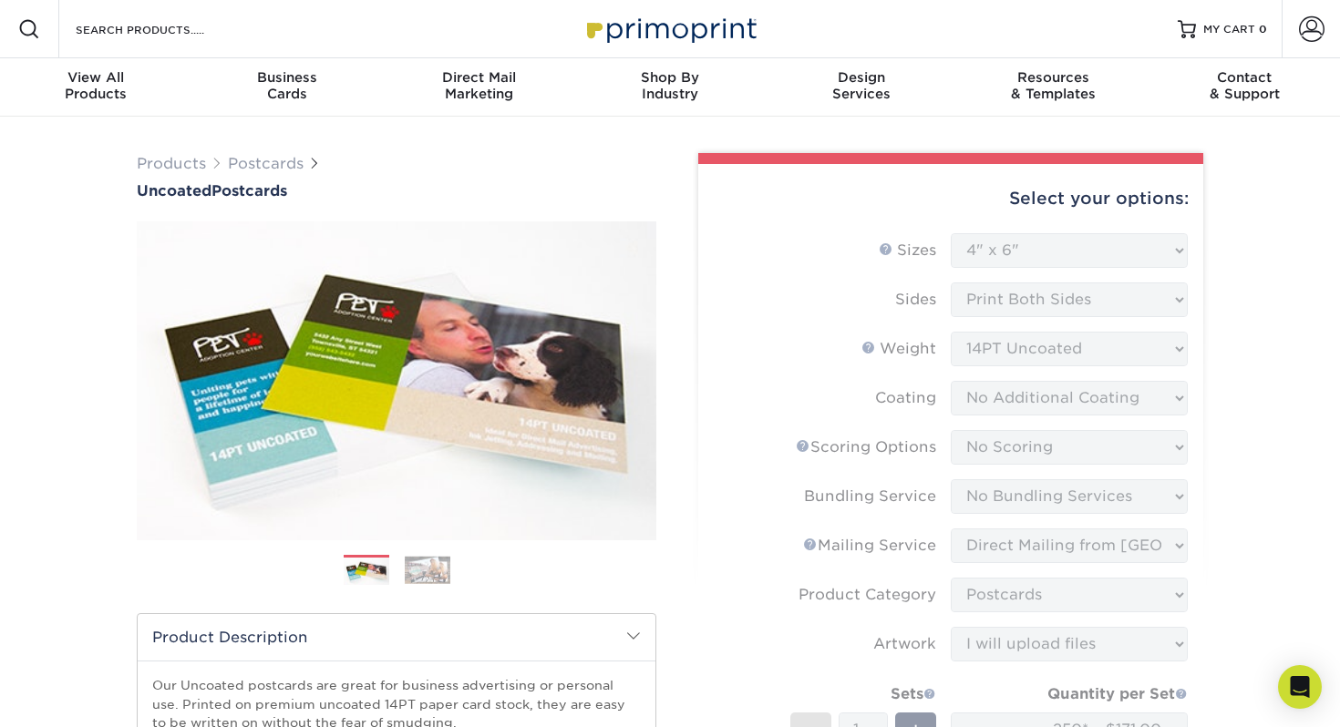
click at [1135, 242] on form "Sizes Help Sizes Please Select 1.5" x 7" 2" x 8" 2.12" x 5.5" 2.75" x 4.25" 2.7…" at bounding box center [951, 590] width 476 height 714
click at [1155, 258] on form "Sizes Help Sizes Please Select 1.5" x 7" 2" x 8" 2.12" x 5.5" 2.75" x 4.25" 2.7…" at bounding box center [951, 590] width 476 height 714
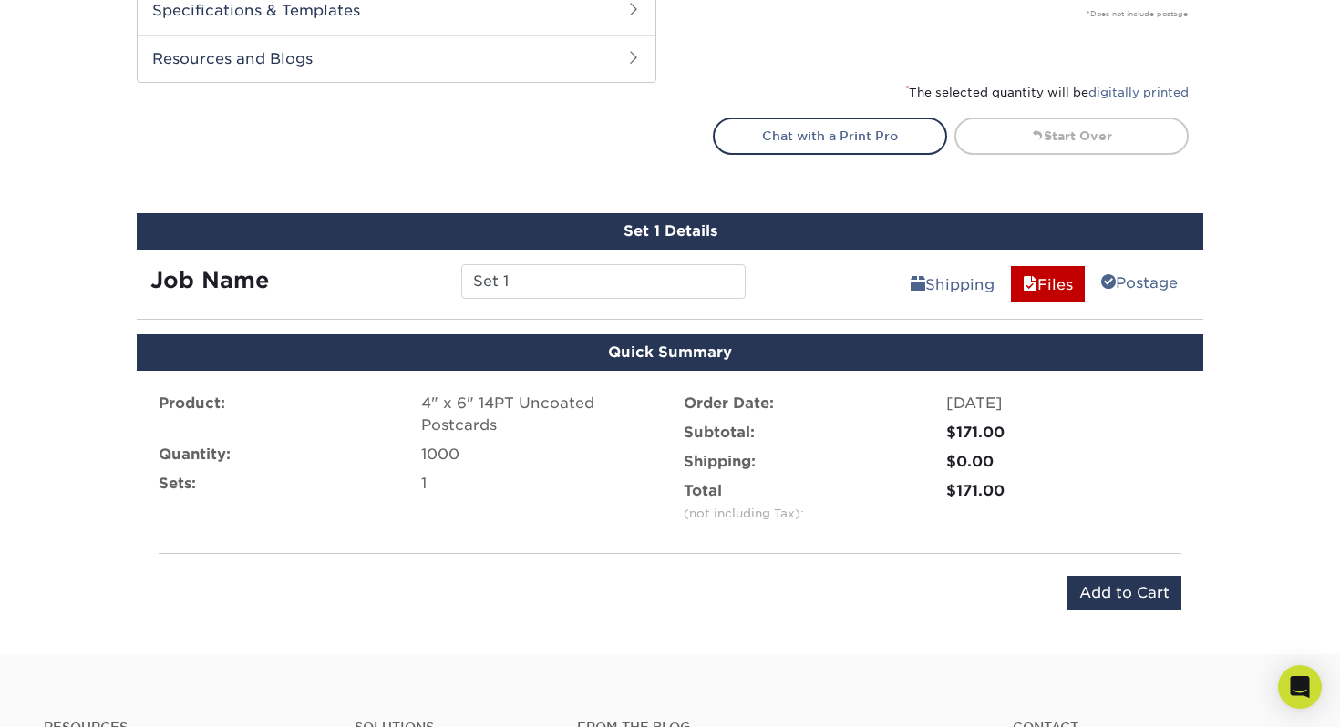
scroll to position [731, 0]
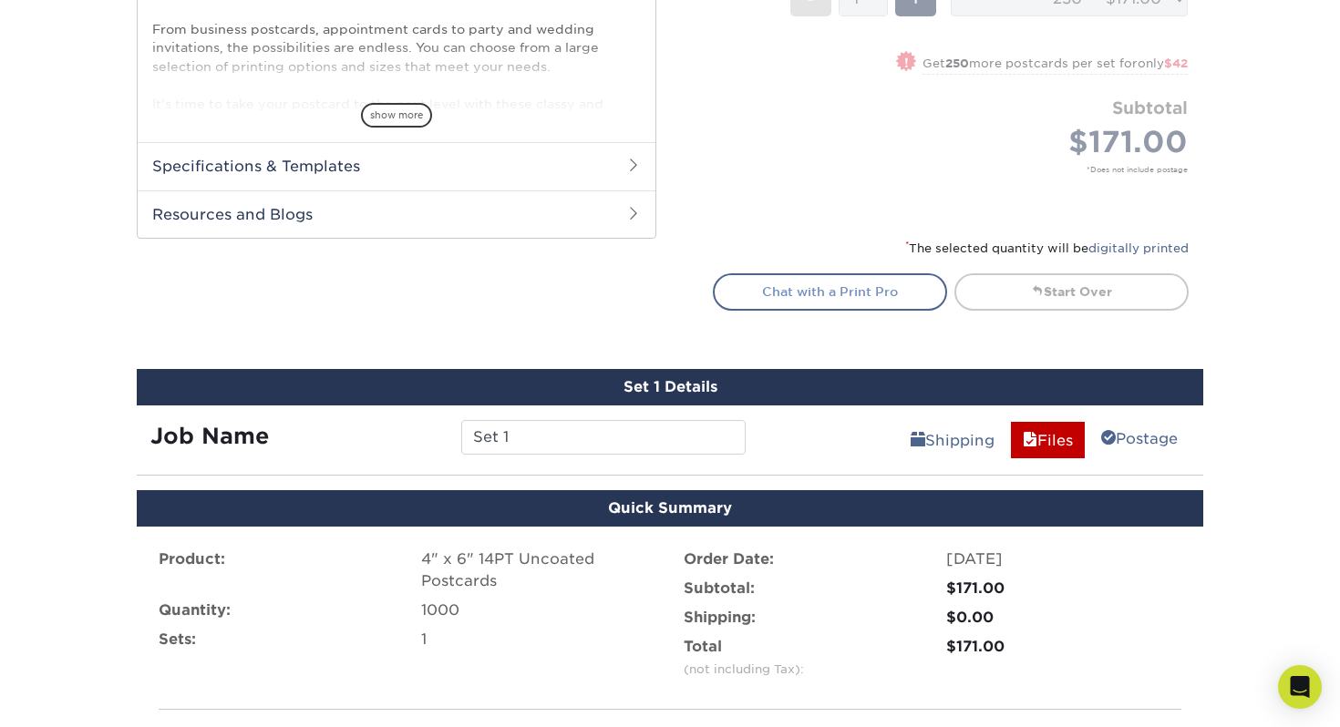
click at [855, 300] on link "Chat with a Print Pro" at bounding box center [830, 291] width 234 height 36
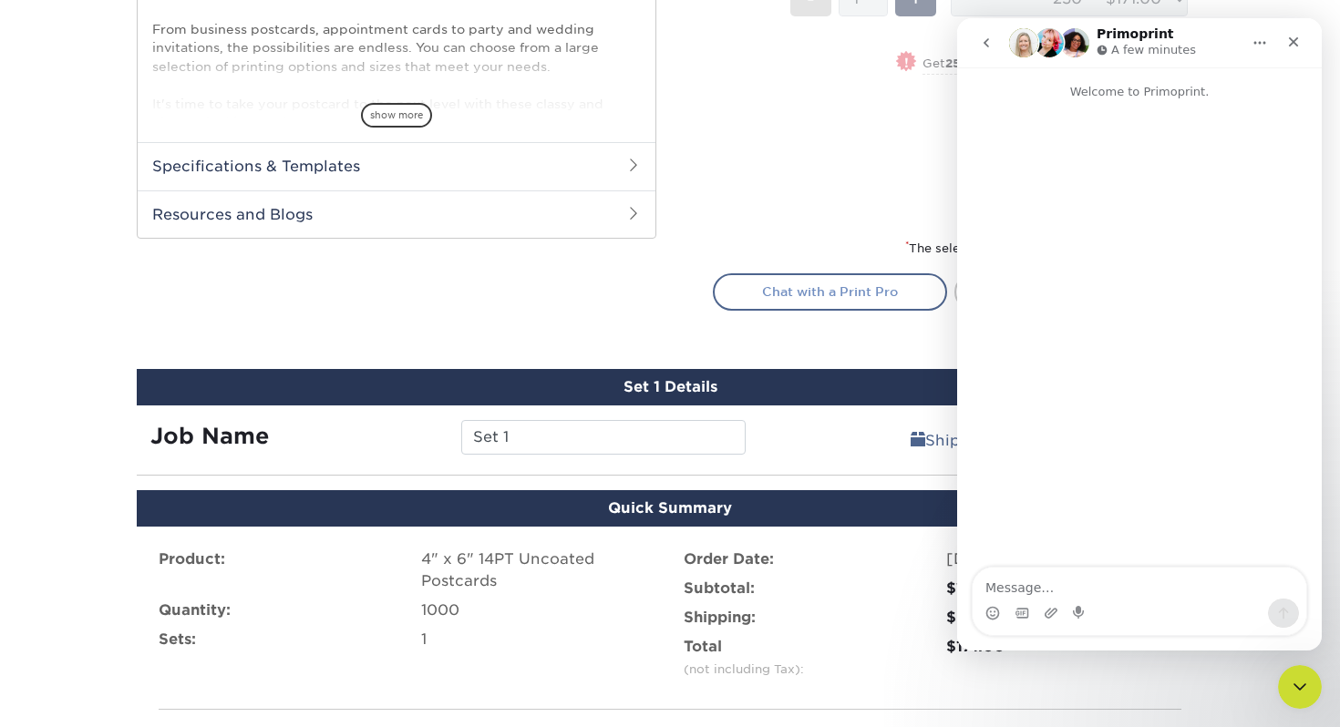
scroll to position [0, 0]
click at [1295, 45] on icon "Close" at bounding box center [1293, 42] width 15 height 15
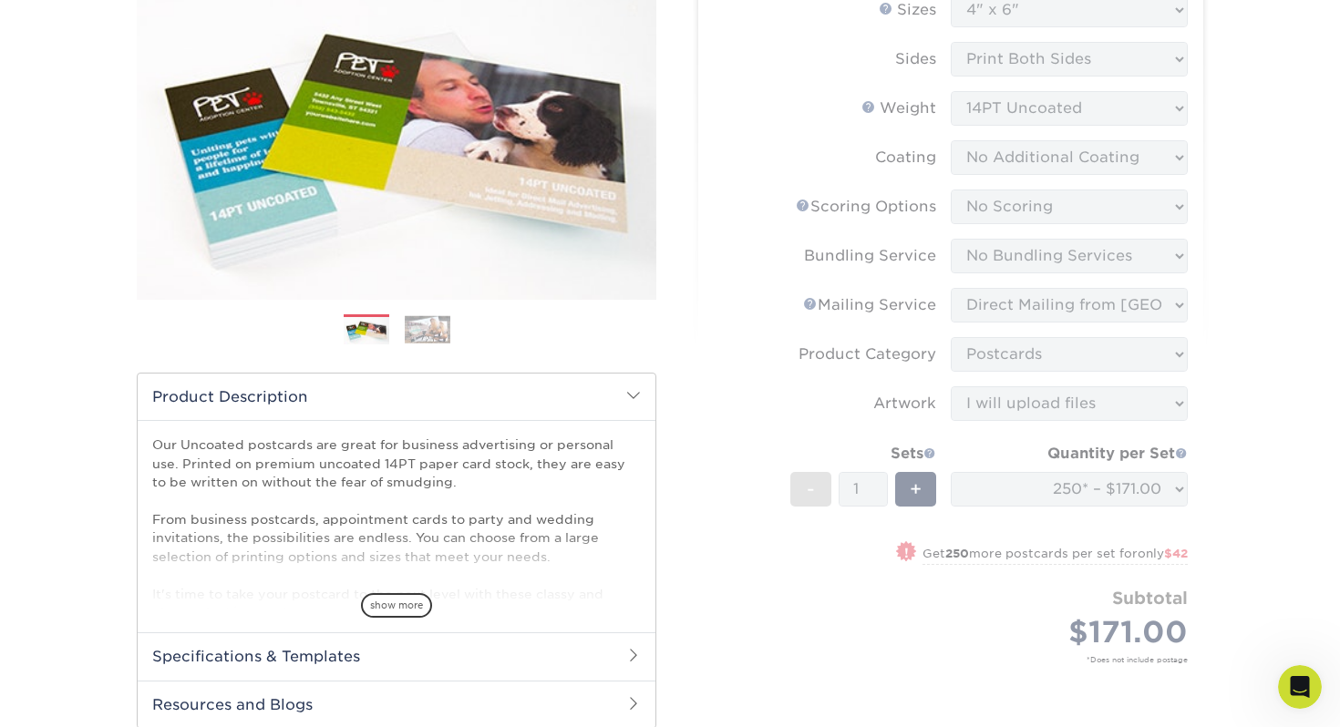
scroll to position [268, 0]
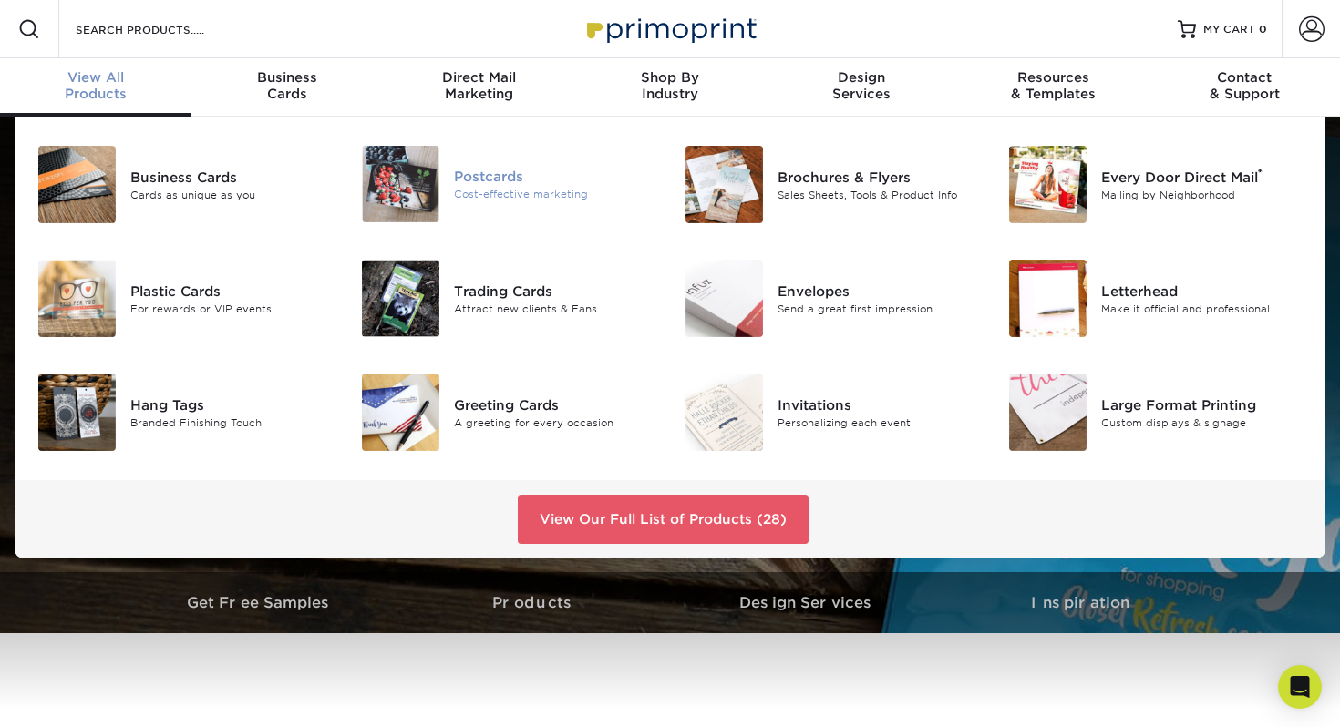
click at [467, 183] on div "Postcards" at bounding box center [555, 177] width 202 height 20
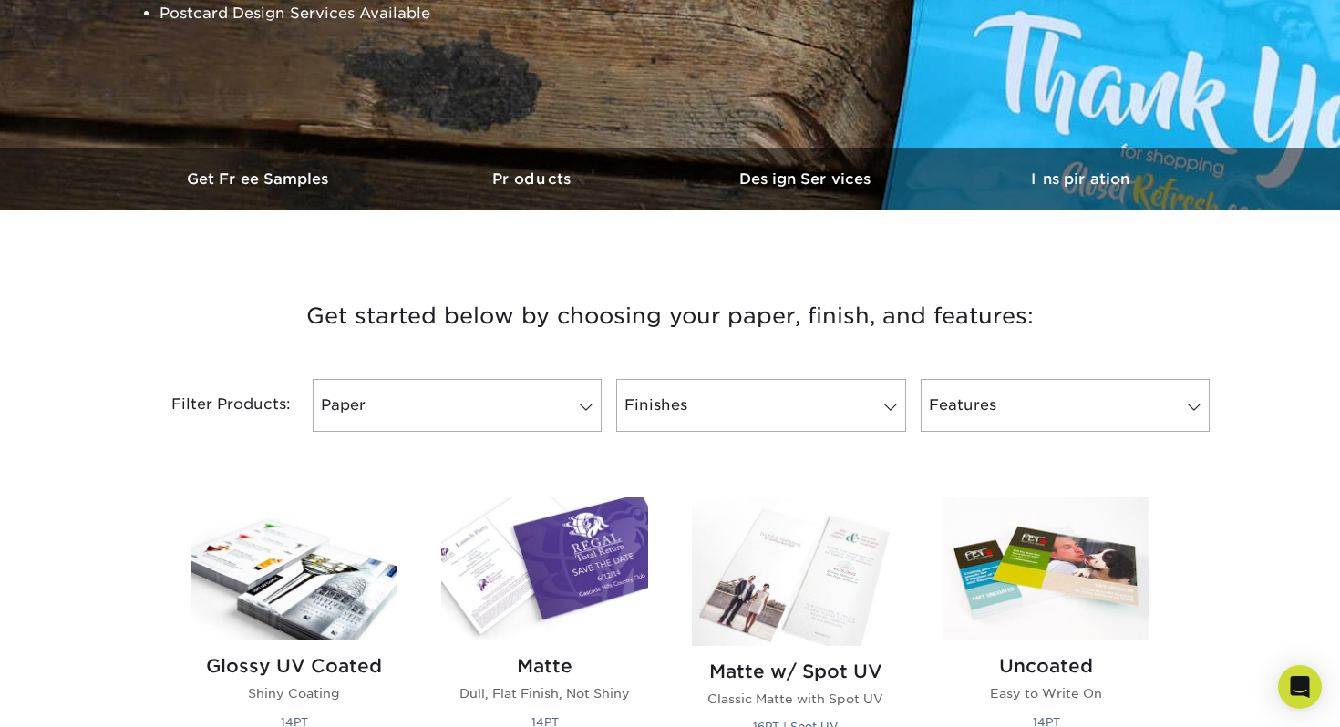
scroll to position [503, 0]
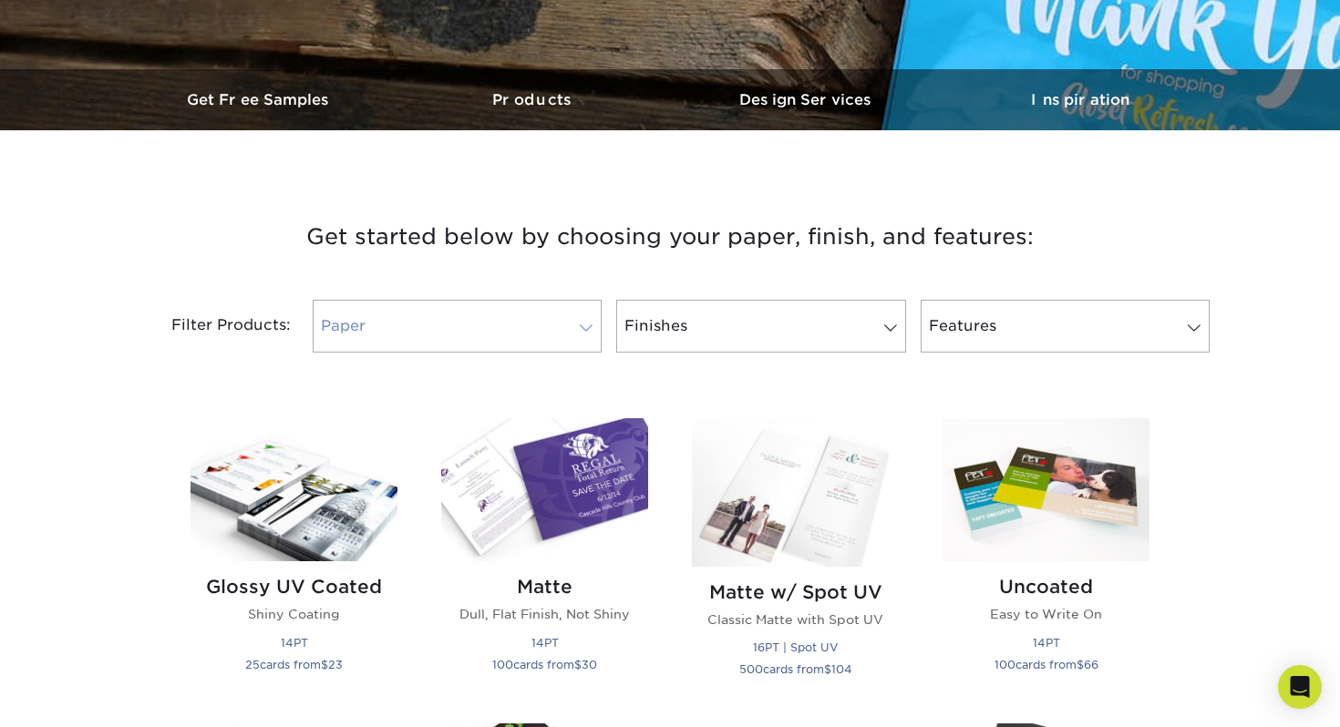
click at [549, 315] on link "Paper" at bounding box center [457, 326] width 289 height 53
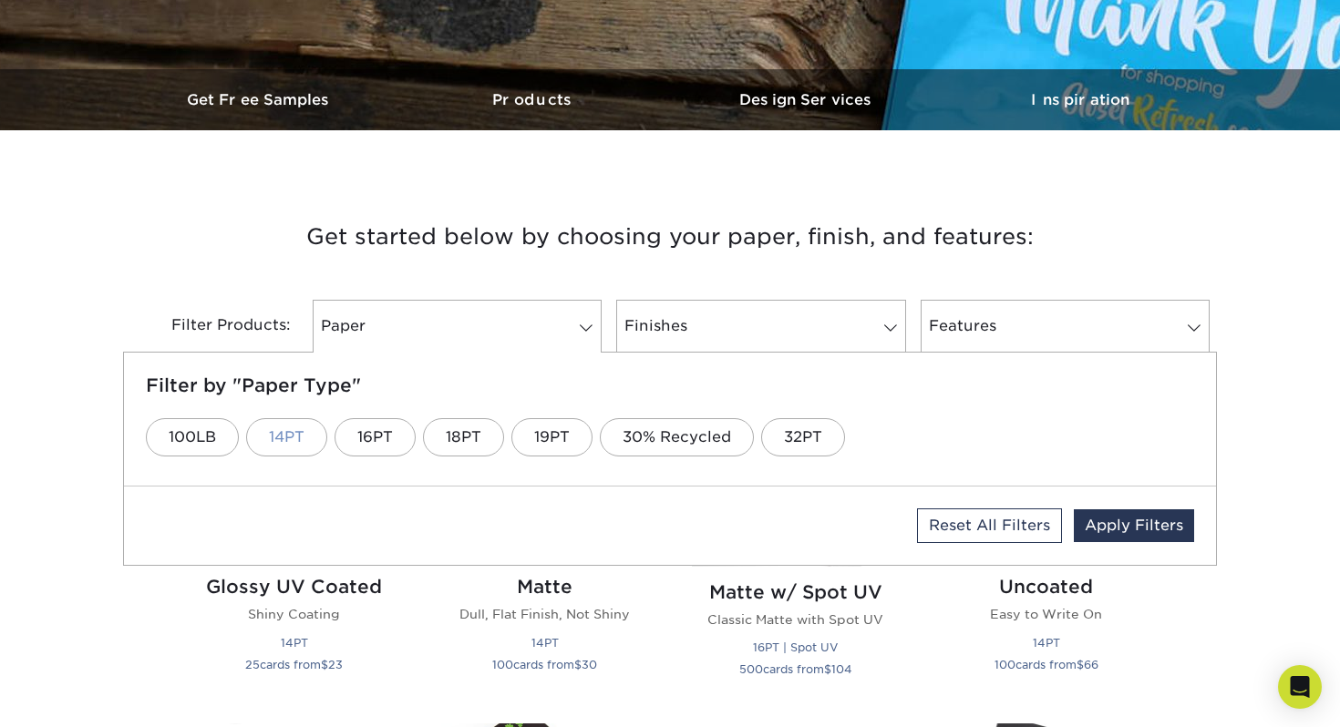
click at [320, 435] on link "14PT" at bounding box center [286, 437] width 81 height 38
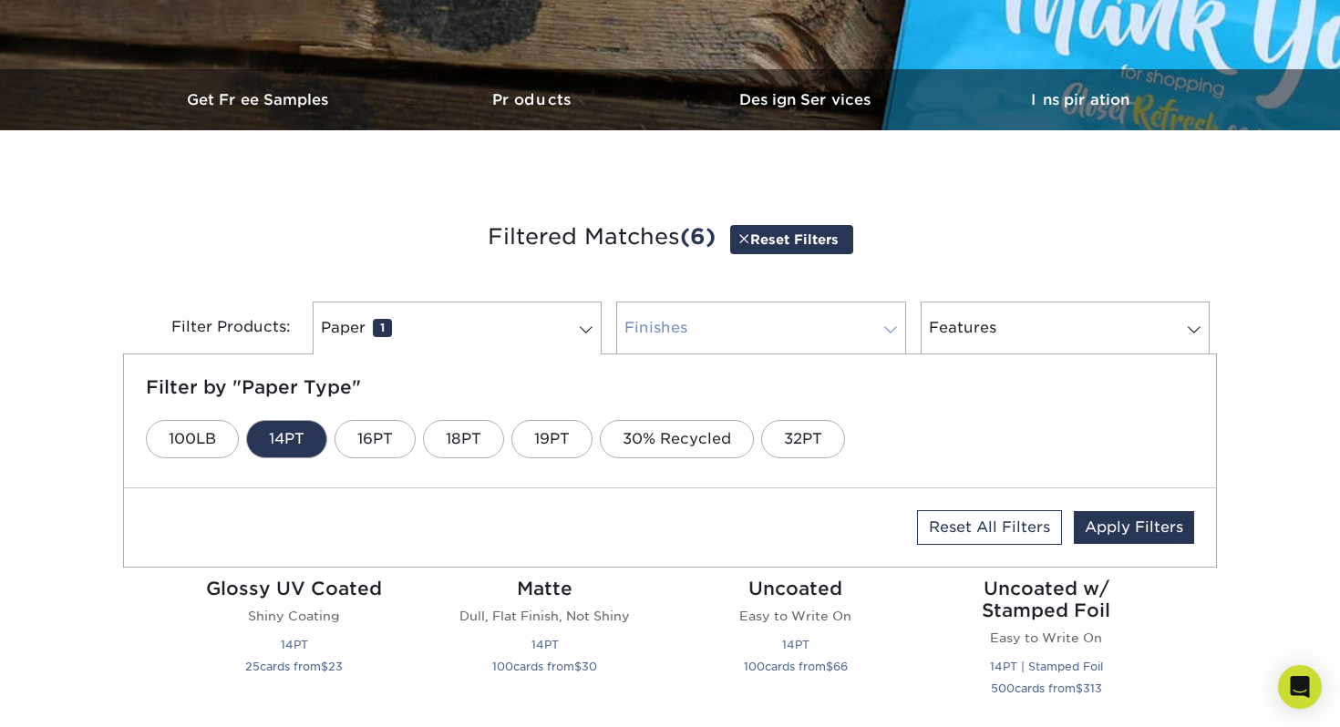
click at [687, 336] on link "Finishes 0" at bounding box center [760, 328] width 289 height 53
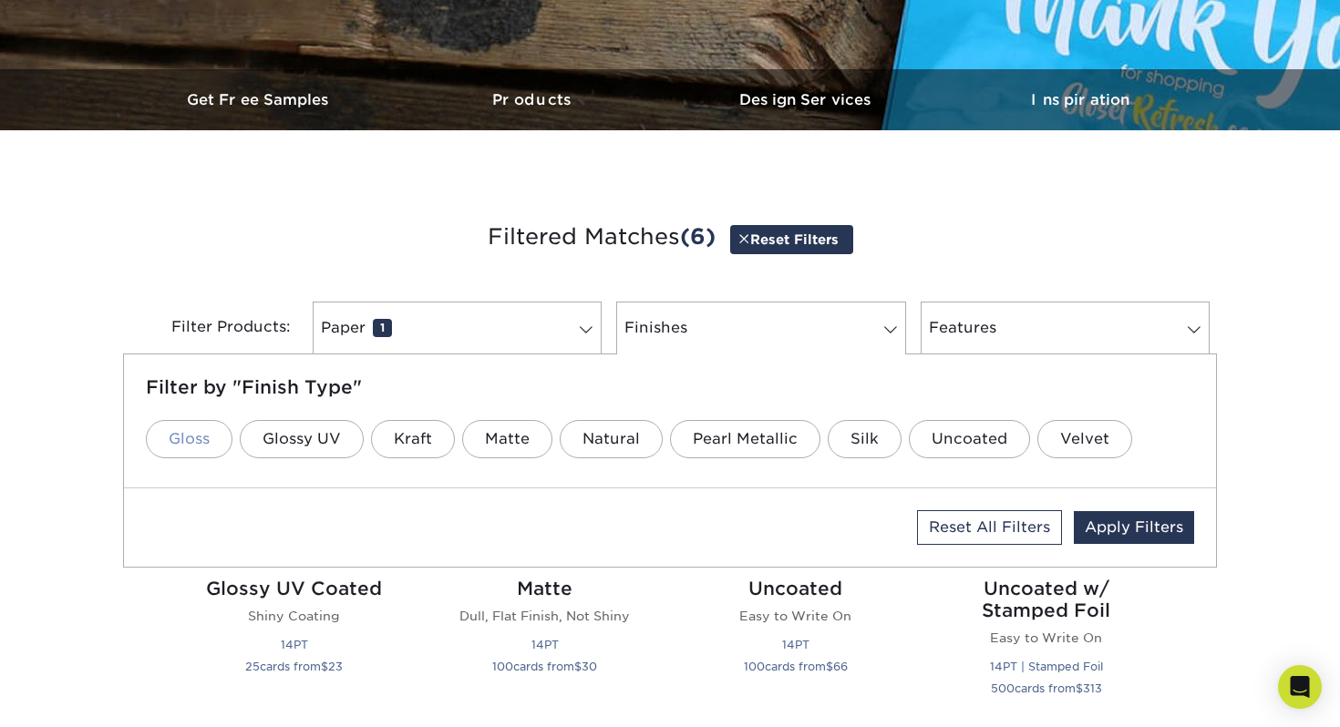
click at [170, 437] on link "Gloss" at bounding box center [189, 439] width 87 height 38
click at [989, 338] on link "Features 0" at bounding box center [1064, 328] width 289 height 53
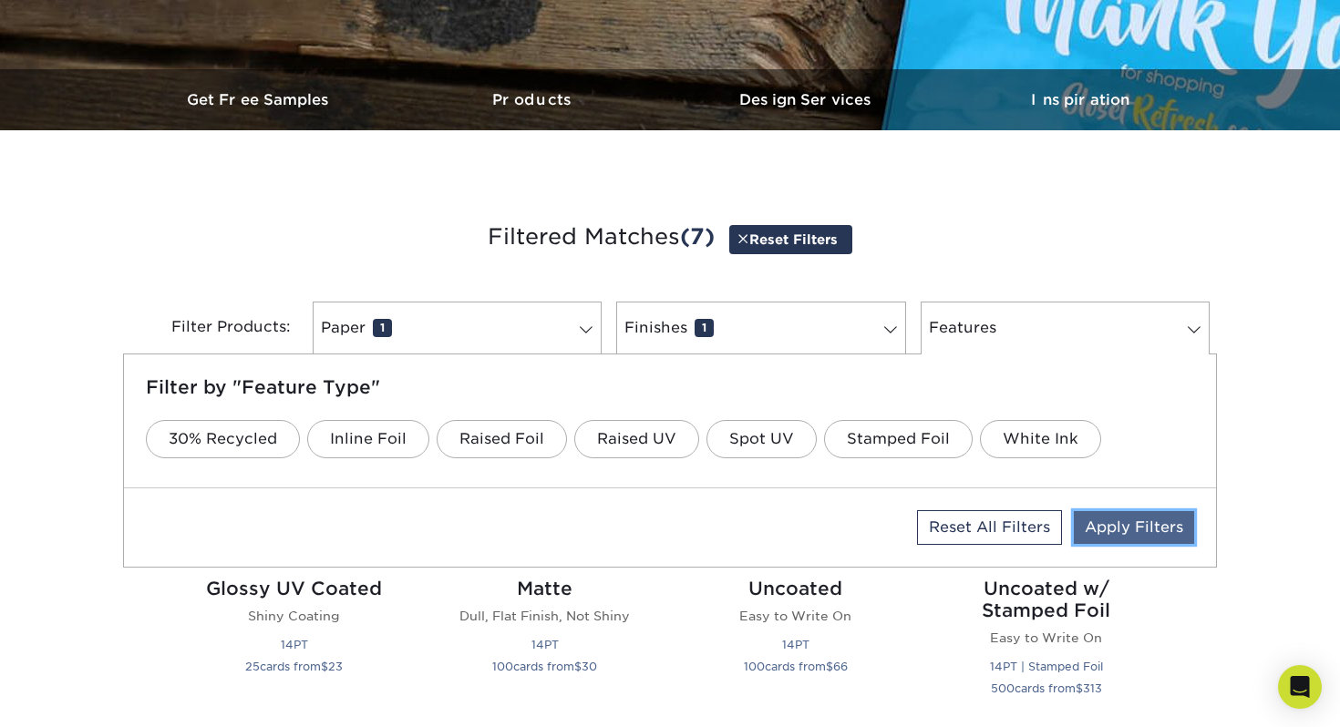
click at [1115, 524] on link "Apply Filters" at bounding box center [1134, 527] width 120 height 33
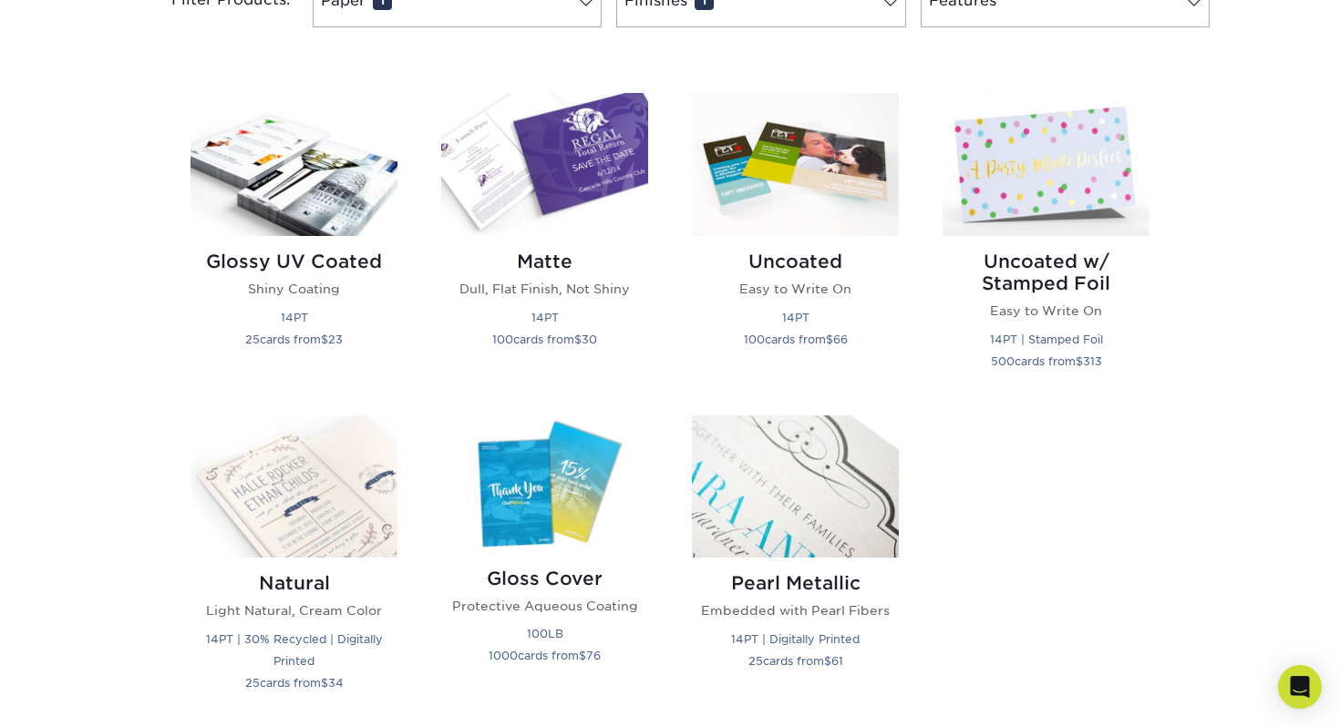
scroll to position [832, 0]
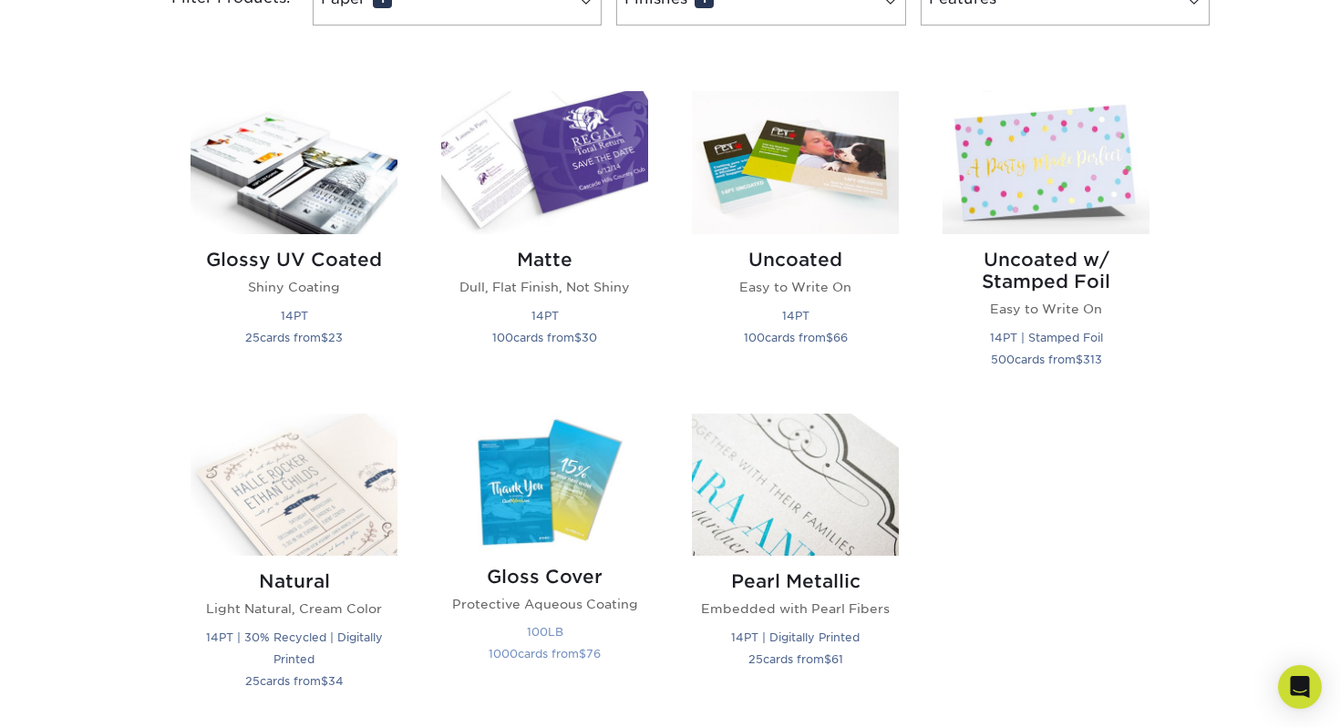
click at [565, 472] on img at bounding box center [544, 483] width 207 height 138
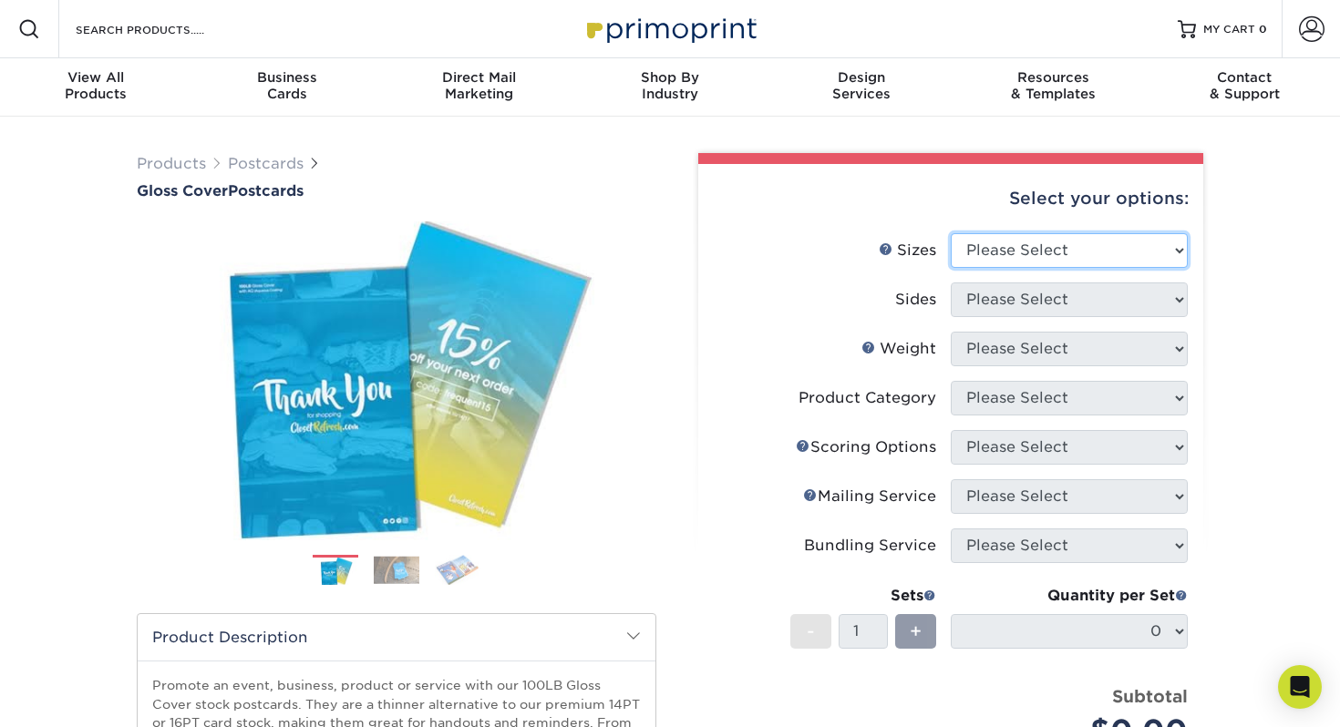
click at [993, 260] on select "Please Select 2" x 8" 3" x 4" 3" x 5" 3.5" x 8.5" 4" x 6" 4" x 9" 4.25" x 5.5" …" at bounding box center [1068, 250] width 237 height 35
select select "4.00x6.00"
click at [950, 233] on select "Please Select 2" x 8" 3" x 4" 3" x 5" 3.5" x 8.5" 4" x 6" 4" x 9" 4.25" x 5.5" …" at bounding box center [1068, 250] width 237 height 35
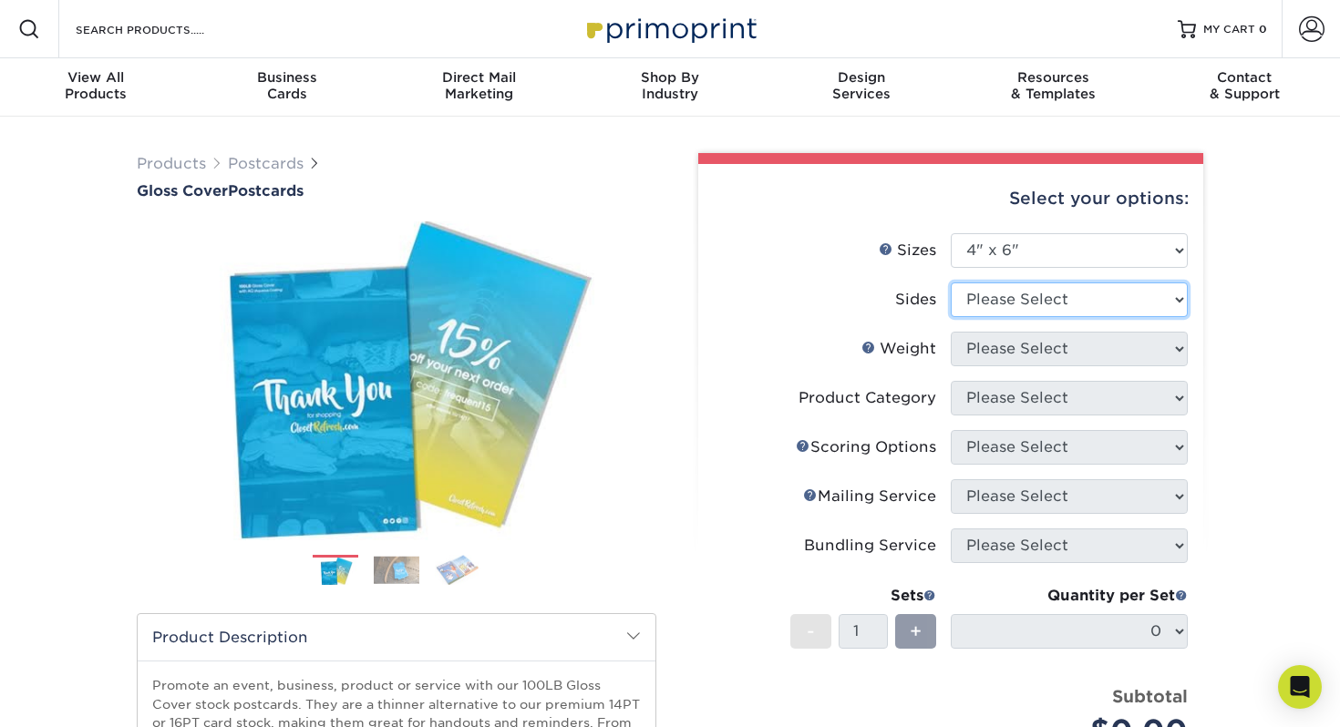
click at [1013, 294] on select "Please Select Print Both Sides Print Front Only" at bounding box center [1068, 300] width 237 height 35
select select "13abbda7-1d64-4f25-8bb2-c179b224825d"
click at [950, 283] on select "Please Select Print Both Sides Print Front Only" at bounding box center [1068, 300] width 237 height 35
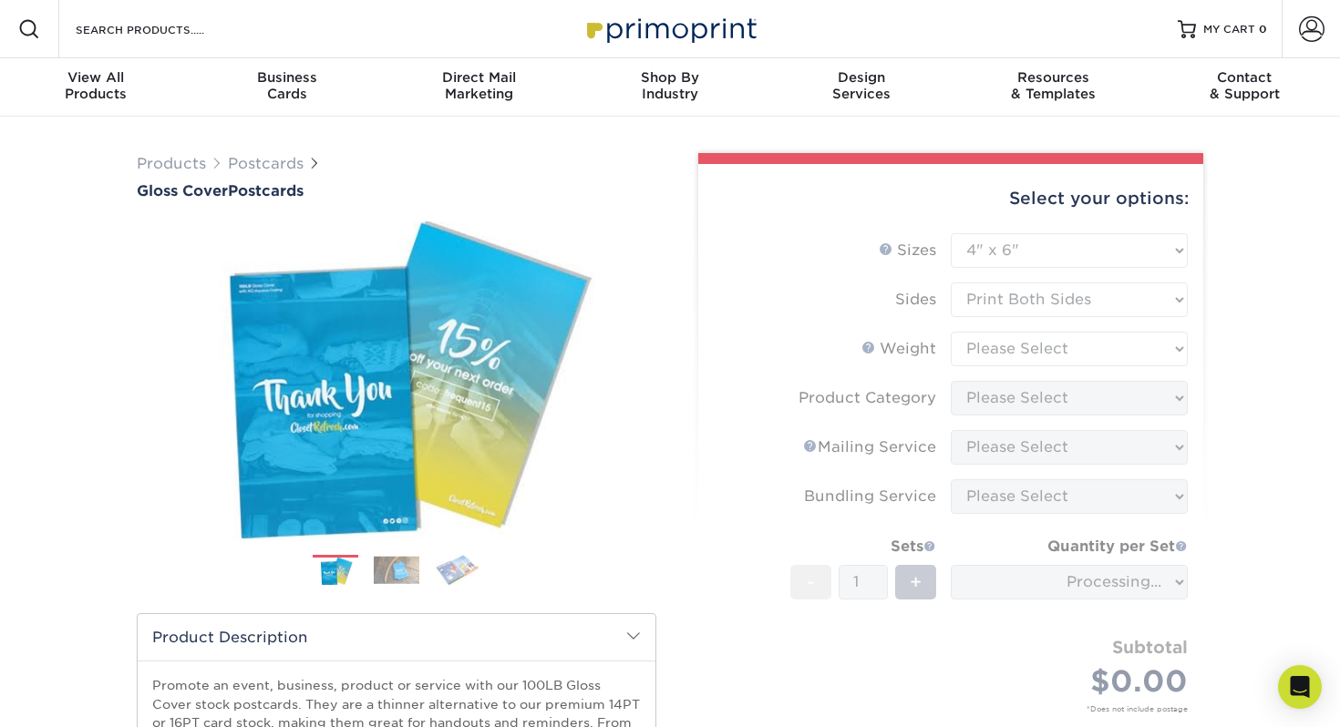
click at [1022, 354] on form "Sizes Help Sizes Please Select 2" x 8" 3" x 4" 3" x 5" 3.5" x 8.5" 4" x 6" 4" x…" at bounding box center [951, 494] width 476 height 522
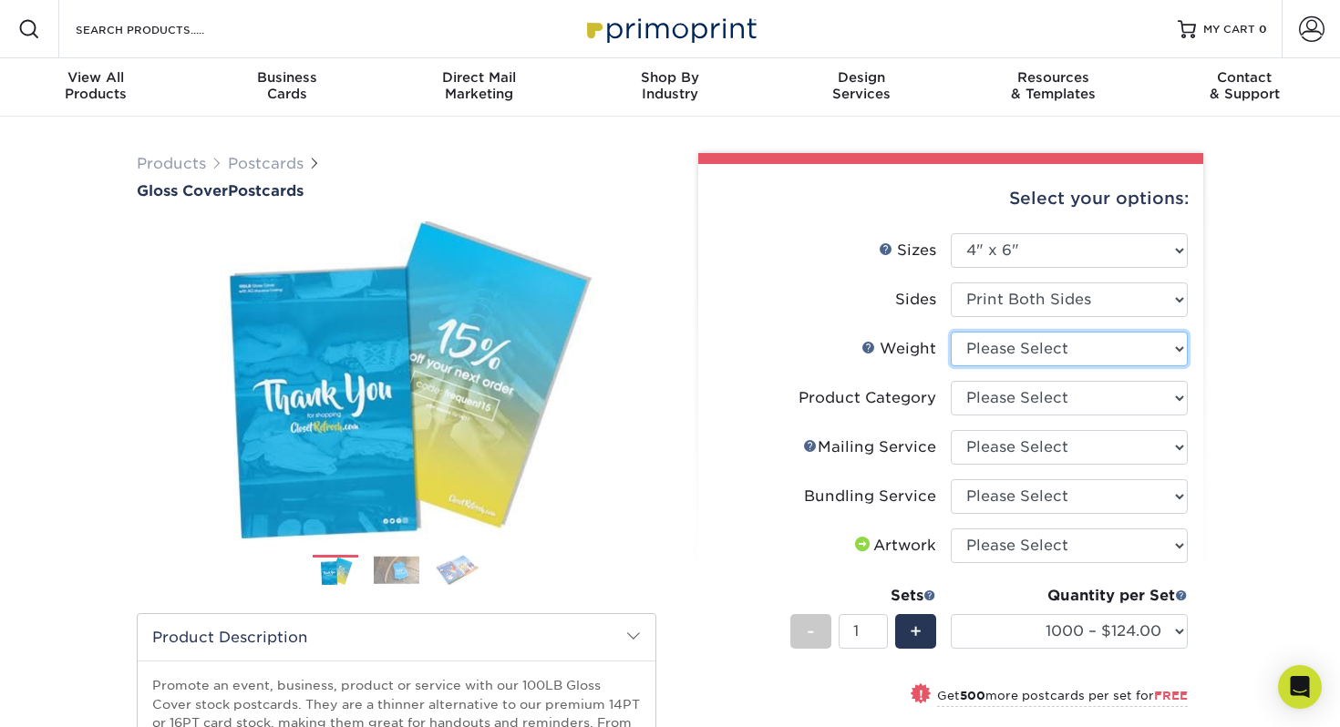
click at [1039, 341] on select "Please Select 100LB" at bounding box center [1068, 349] width 237 height 35
select select "100LB"
click at [950, 332] on select "Please Select 100LB" at bounding box center [1068, 349] width 237 height 35
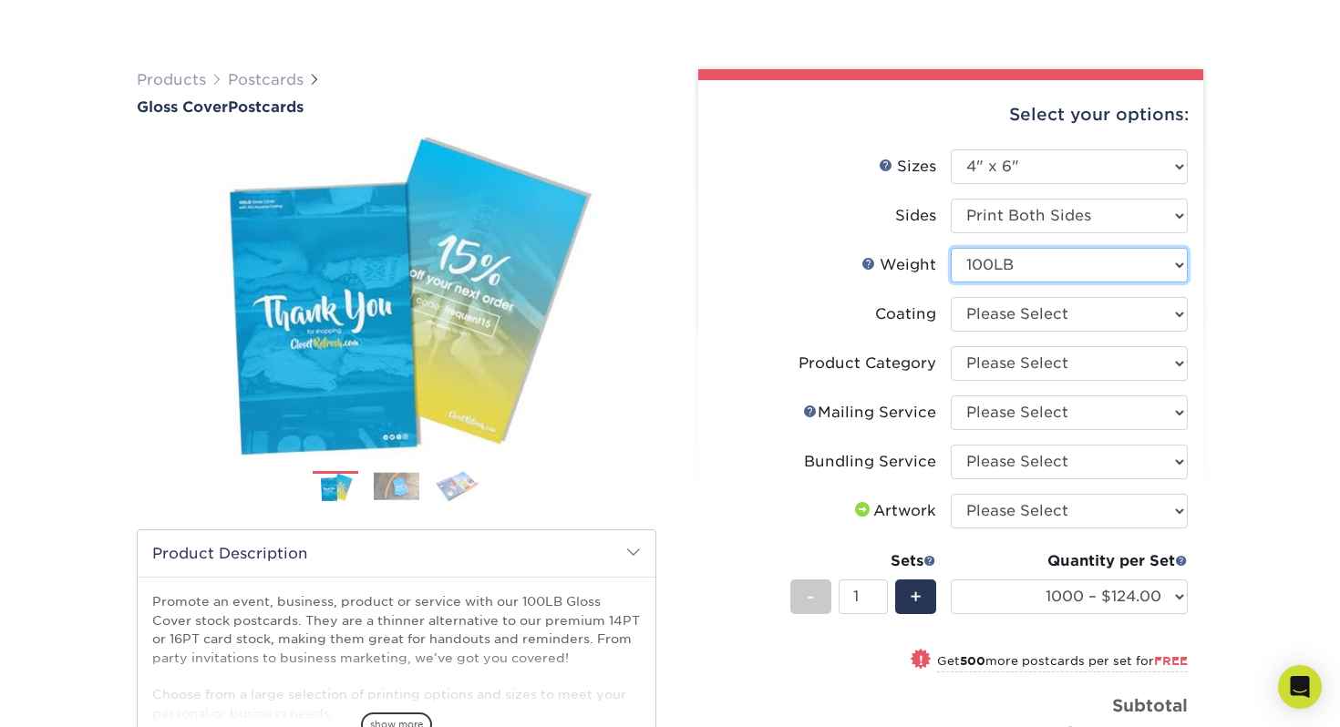
scroll to position [179, 0]
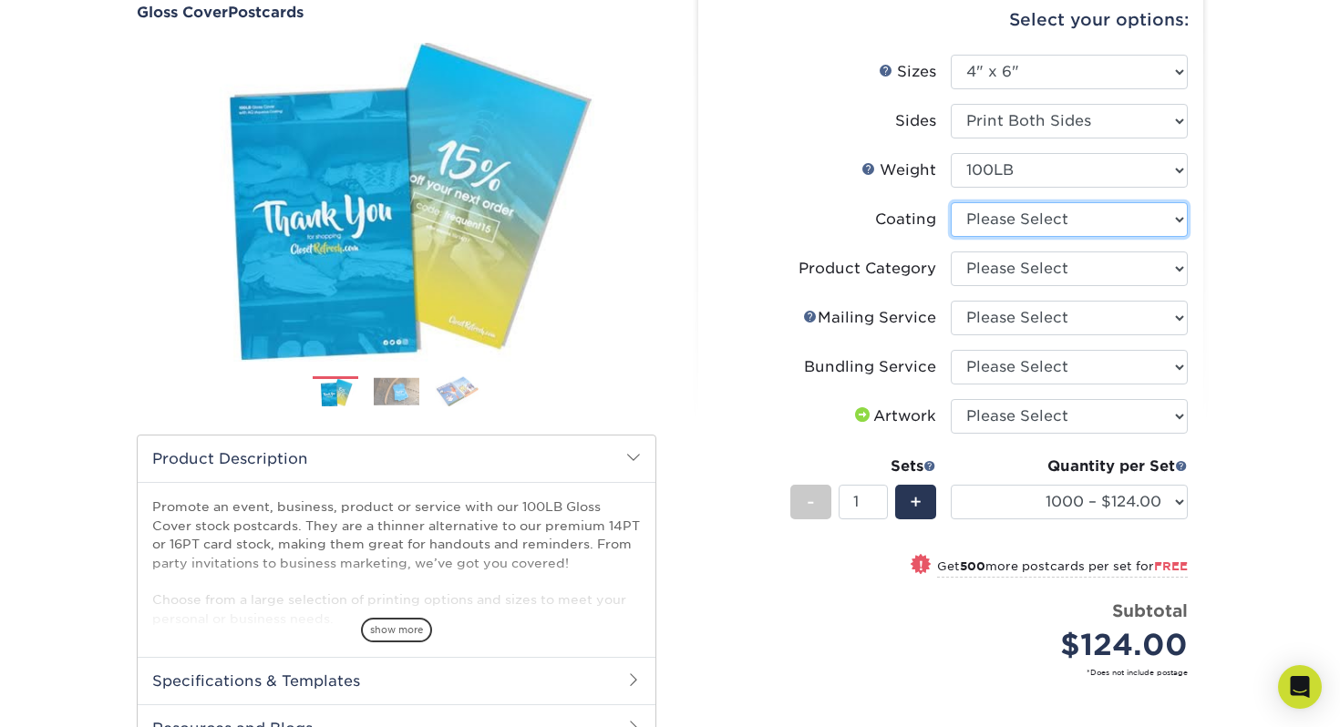
click at [1087, 221] on select at bounding box center [1068, 219] width 237 height 35
select select "d41dab50-ff65-4f4f-bb17-2afe4d36ae33"
click at [950, 202] on select at bounding box center [1068, 219] width 237 height 35
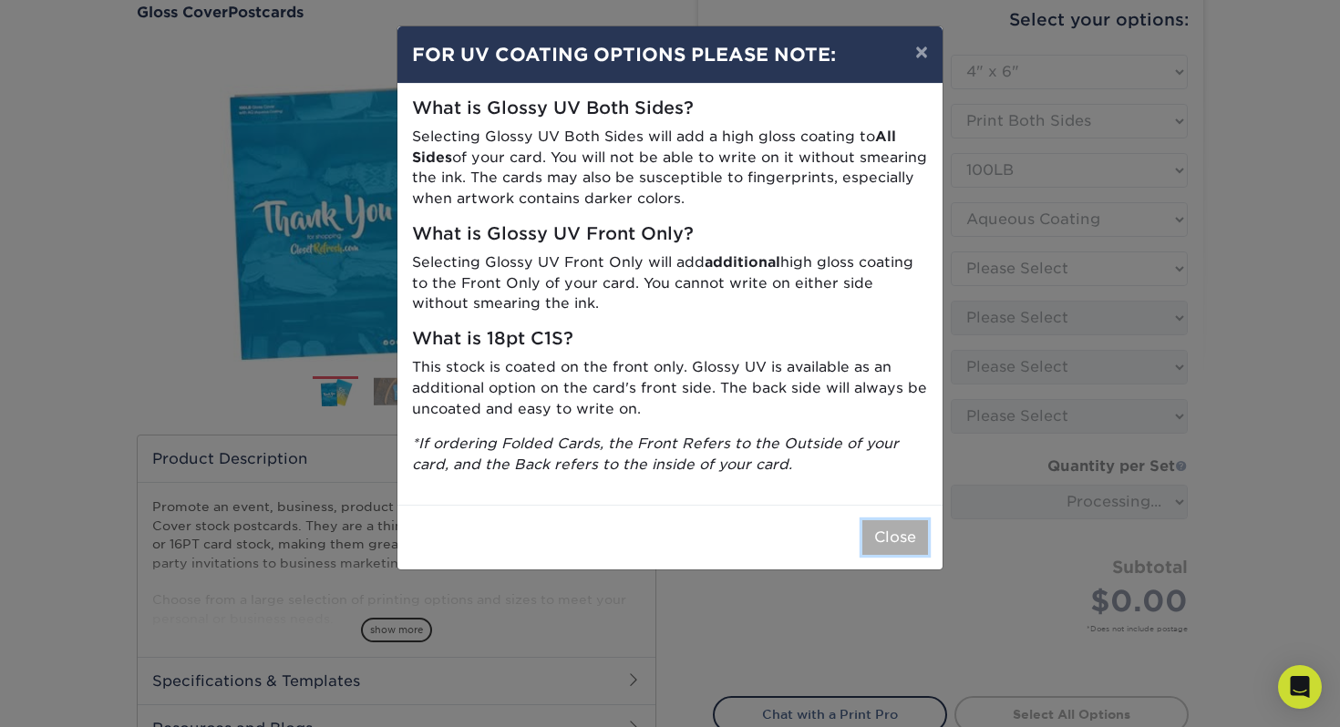
click at [880, 524] on button "Close" at bounding box center [895, 537] width 66 height 35
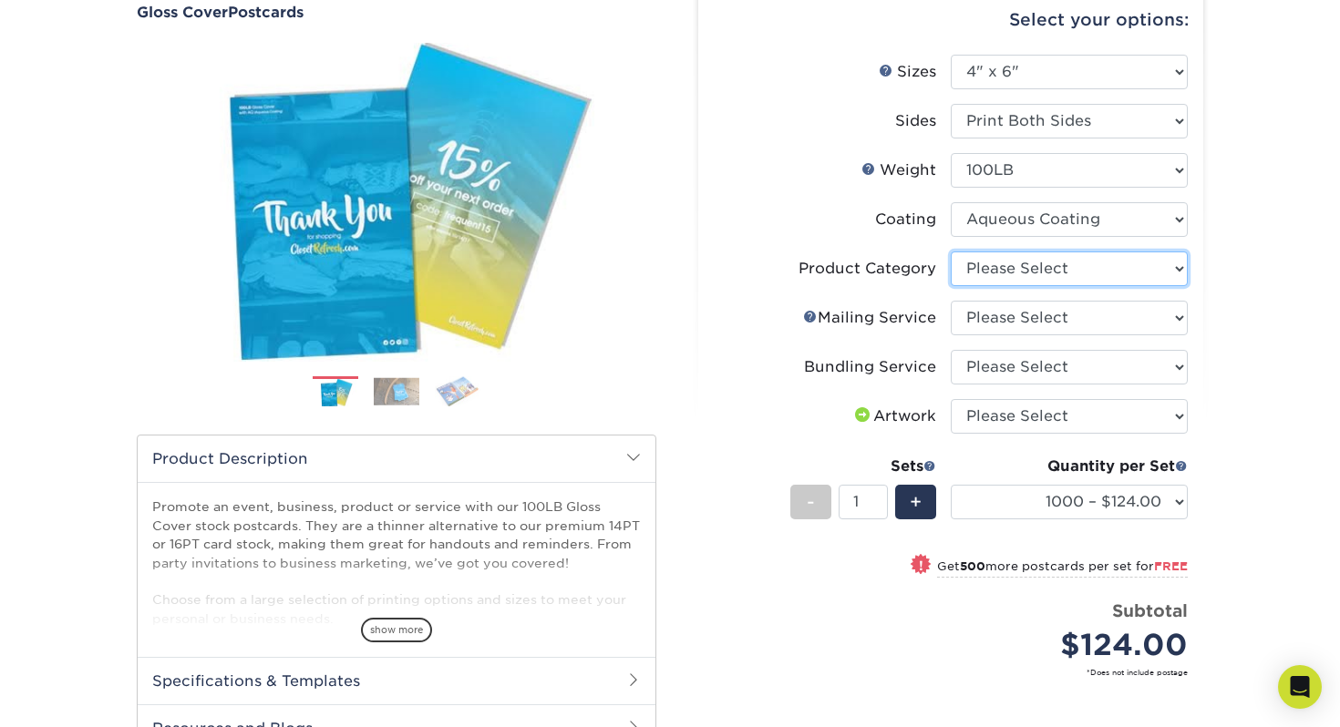
click at [1065, 271] on select "Please Select Postcards" at bounding box center [1068, 269] width 237 height 35
select select "9b7272e0-d6c8-4c3c-8e97-d3a1bcdab858"
click at [950, 252] on select "Please Select Postcards" at bounding box center [1068, 269] width 237 height 35
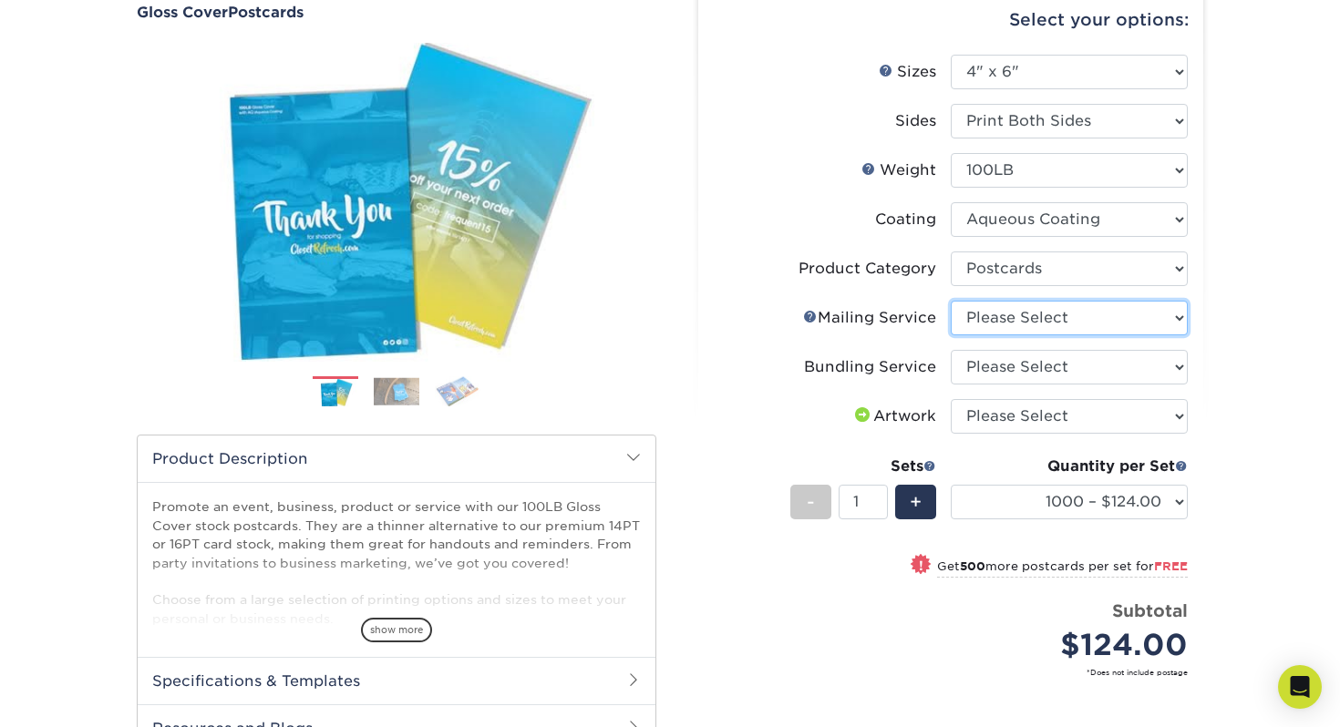
click at [1049, 315] on select "Please Select No Direct Mailing Service No, I will mail/stamp/imprint Direct Ma…" at bounding box center [1068, 318] width 237 height 35
select select "d3cc0d54-e72f-41ce-80c5-e8486bf2cdb8"
click at [950, 301] on select "Please Select No Direct Mailing Service No, I will mail/stamp/imprint Direct Ma…" at bounding box center [1068, 318] width 237 height 35
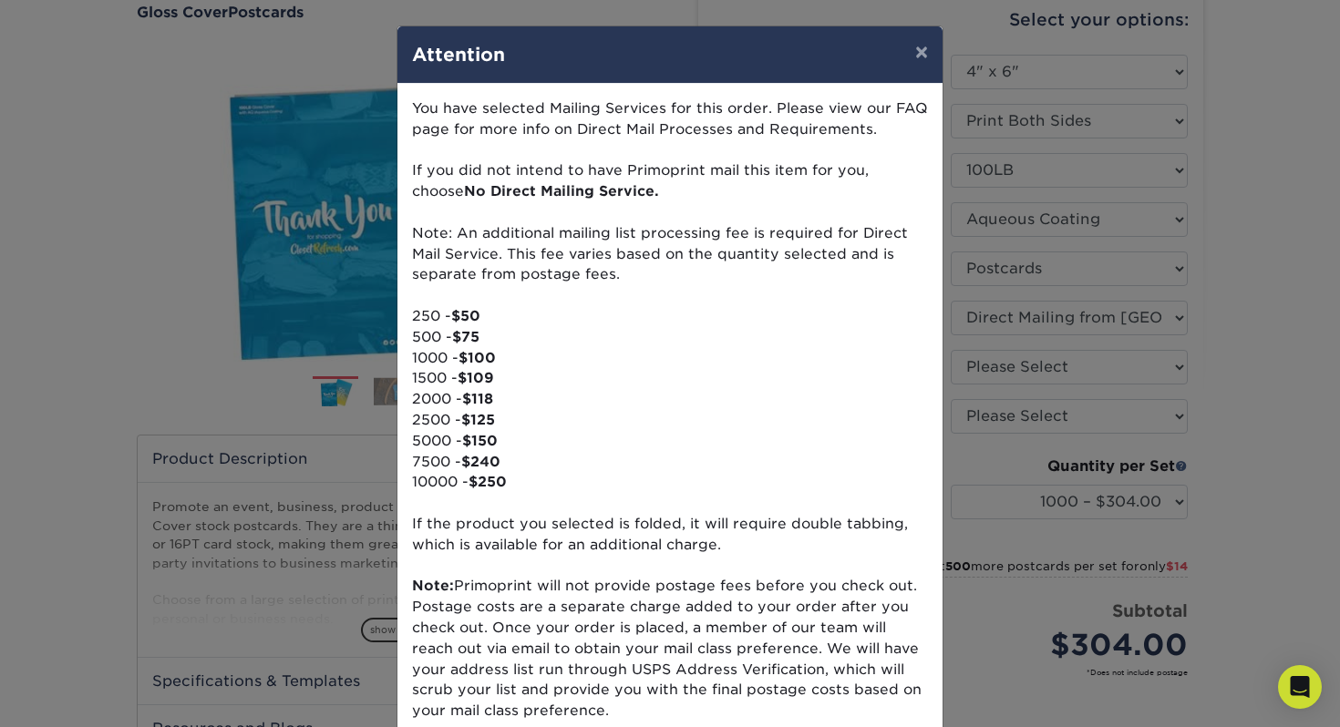
scroll to position [115, 0]
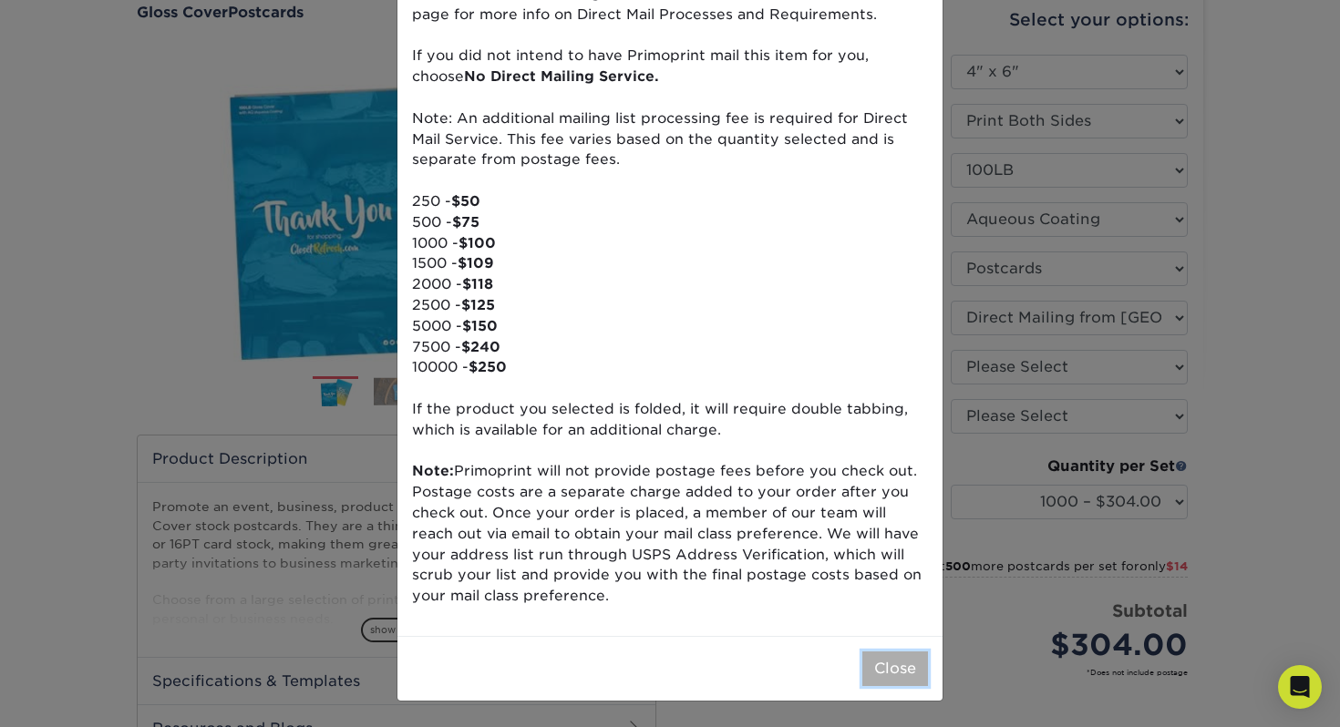
click at [879, 657] on button "Close" at bounding box center [895, 669] width 66 height 35
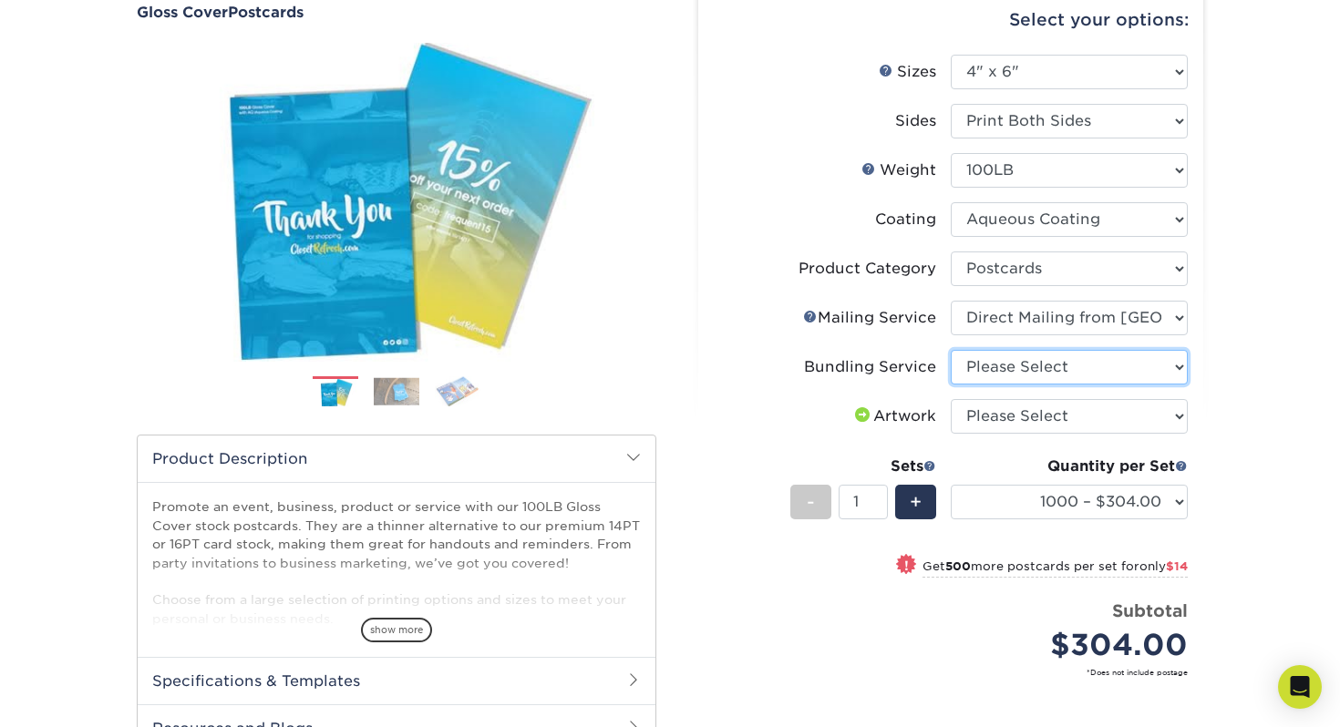
click at [1037, 358] on select "Please Select No Bundling Services Yes, Bundles of 50 (+2 Days) Yes, Bundles of…" at bounding box center [1068, 367] width 237 height 35
select select "58689abb-25c0-461c-a4c3-a80b627d6649"
click at [950, 350] on select "Please Select No Bundling Services Yes, Bundles of 50 (+2 Days) Yes, Bundles of…" at bounding box center [1068, 367] width 237 height 35
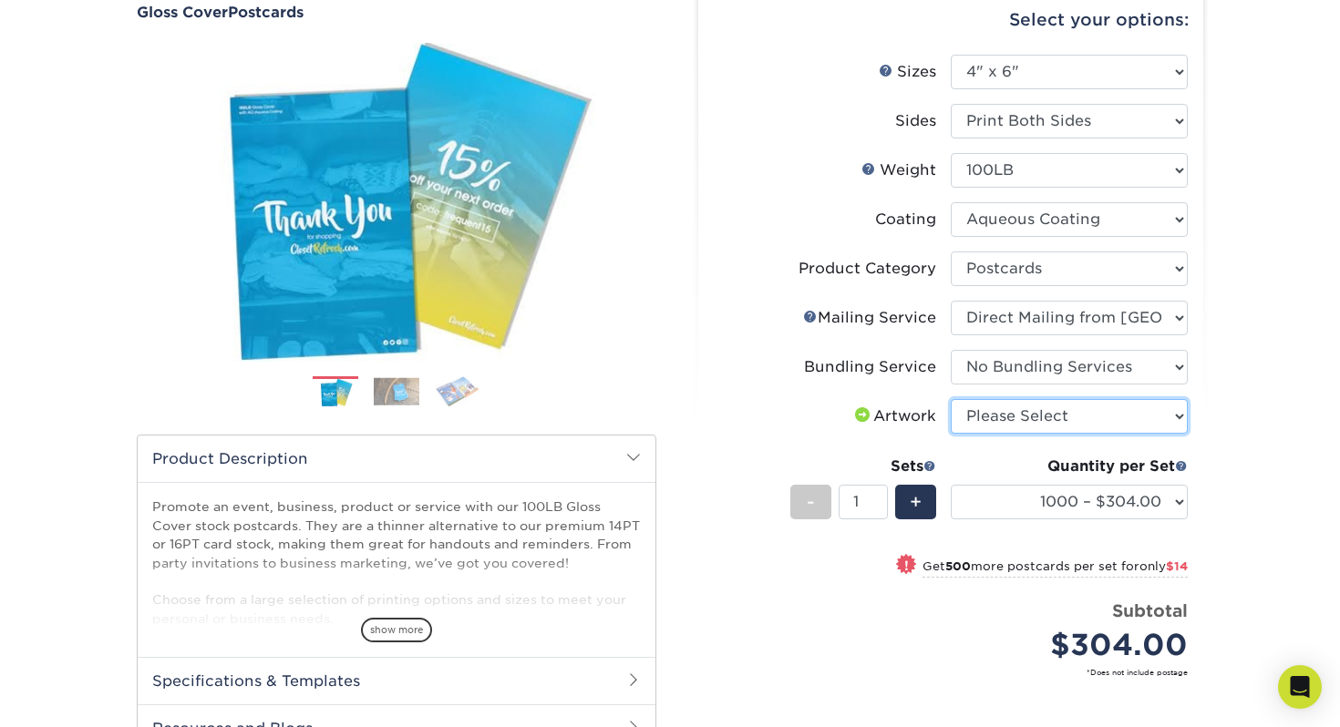
click at [1032, 417] on select "Please Select I will upload files I need a design - $150" at bounding box center [1068, 416] width 237 height 35
select select "upload"
click at [950, 399] on select "Please Select I will upload files I need a design - $150" at bounding box center [1068, 416] width 237 height 35
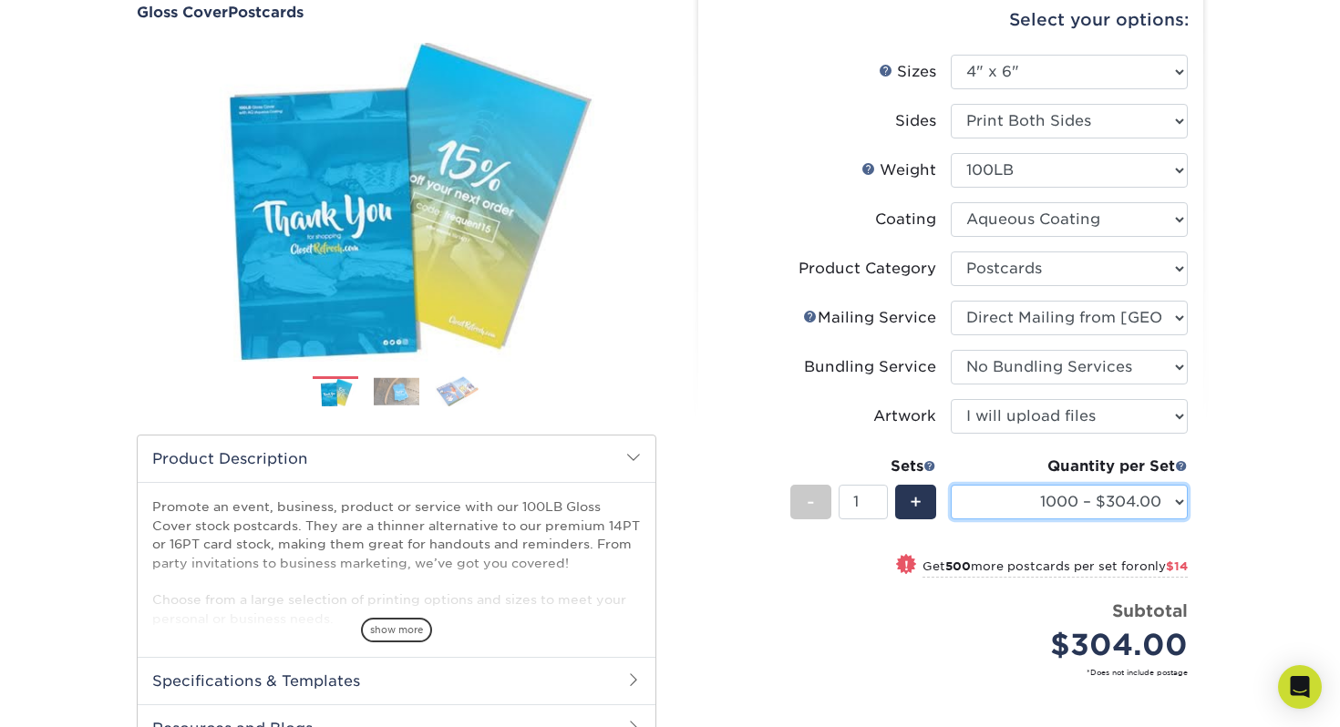
click at [1165, 498] on select "1000 – $304.00 1500 – $318.00 2000 – $375.00 2500 – $428.00 5000 – $586.00 1000…" at bounding box center [1068, 502] width 237 height 35
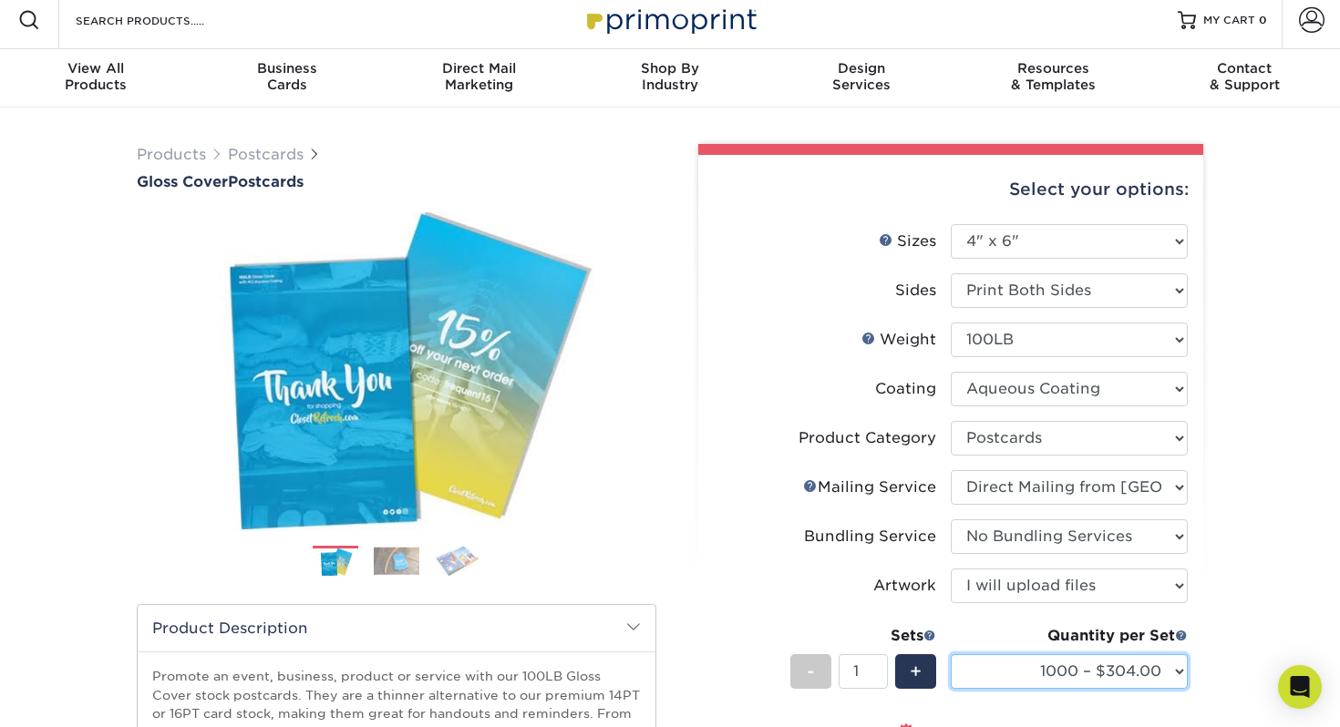
scroll to position [0, 0]
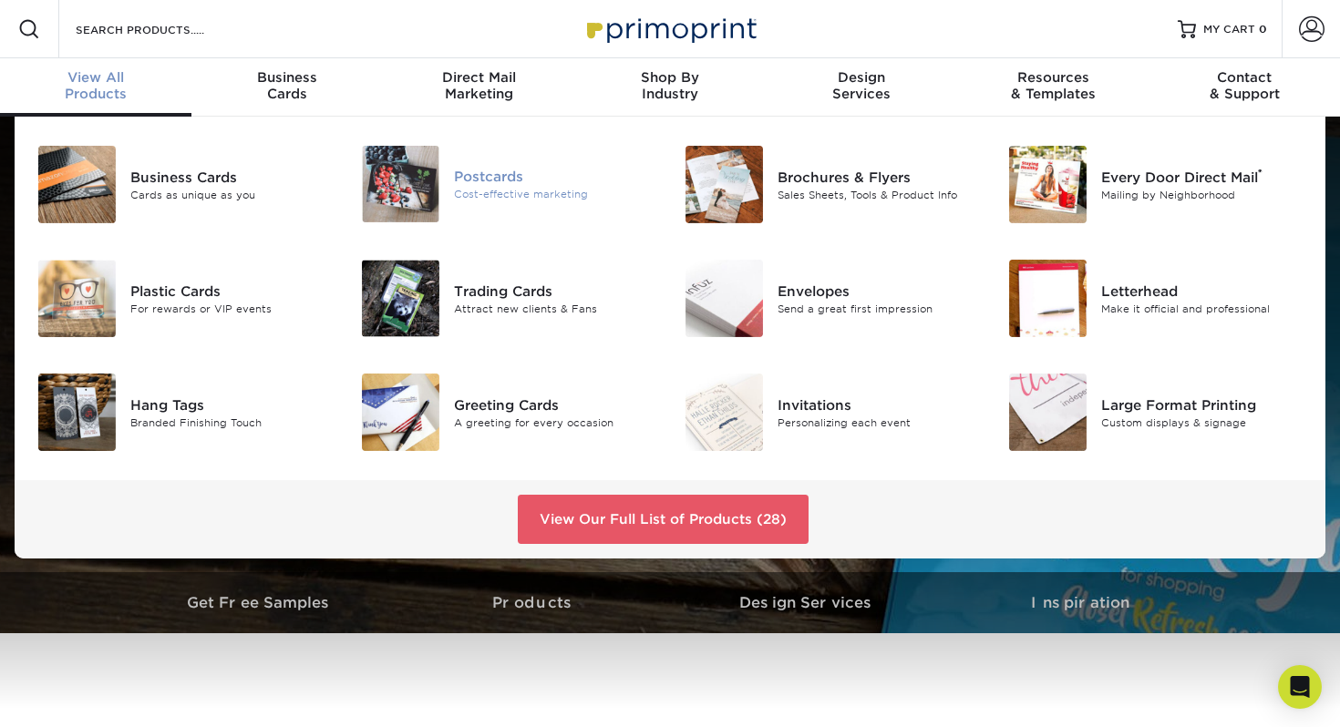
click at [492, 168] on div "Postcards" at bounding box center [555, 177] width 202 height 20
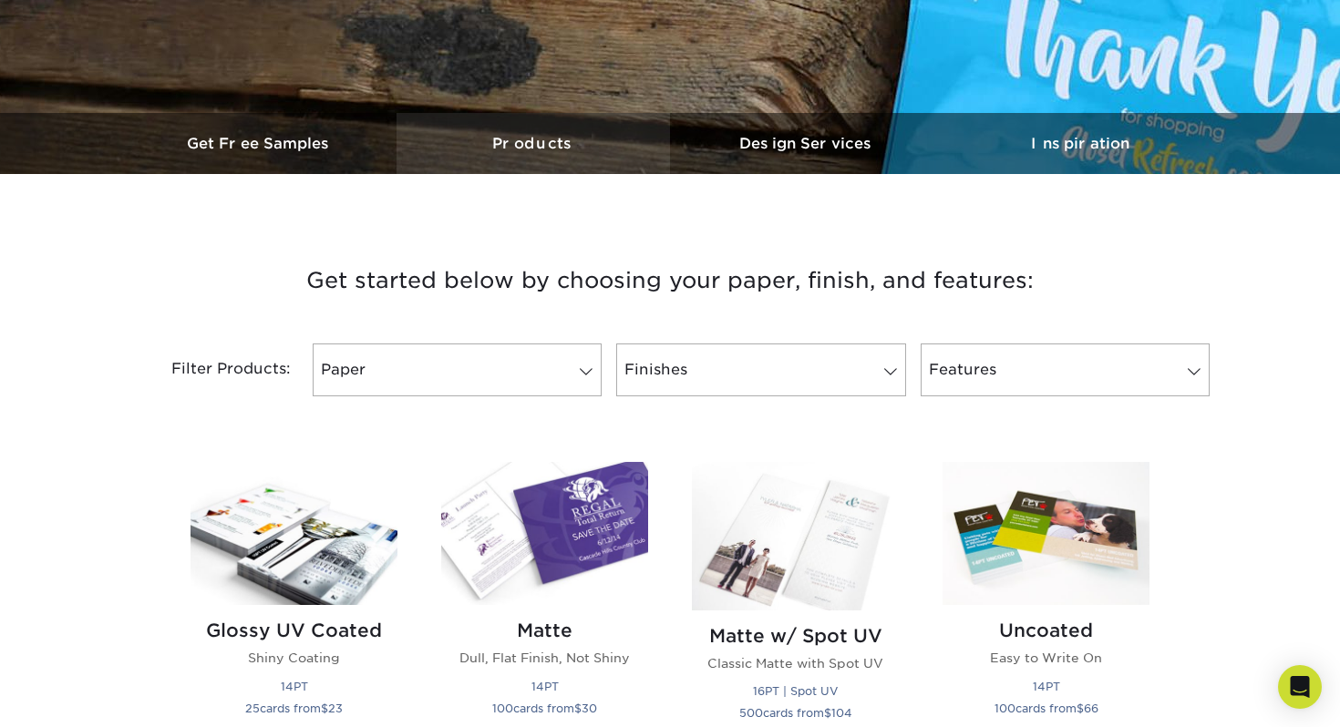
scroll to position [546, 0]
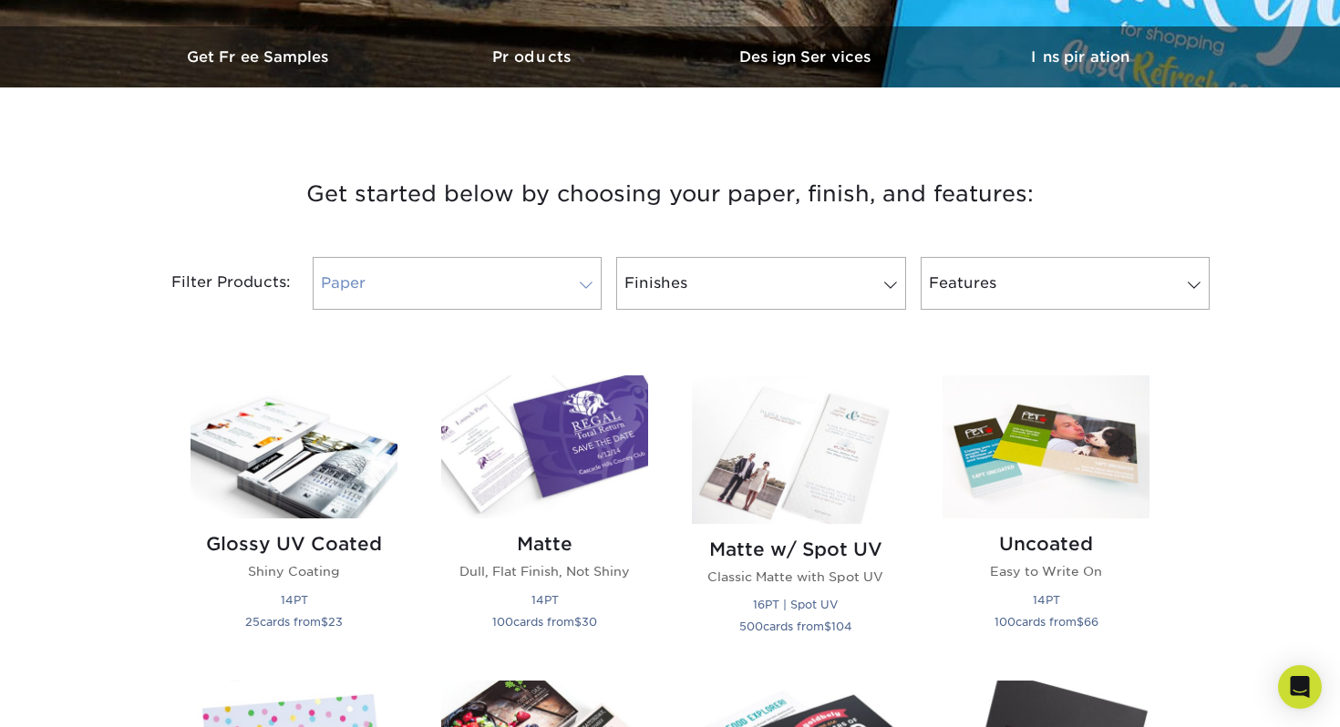
click at [537, 278] on link "Paper" at bounding box center [457, 283] width 289 height 53
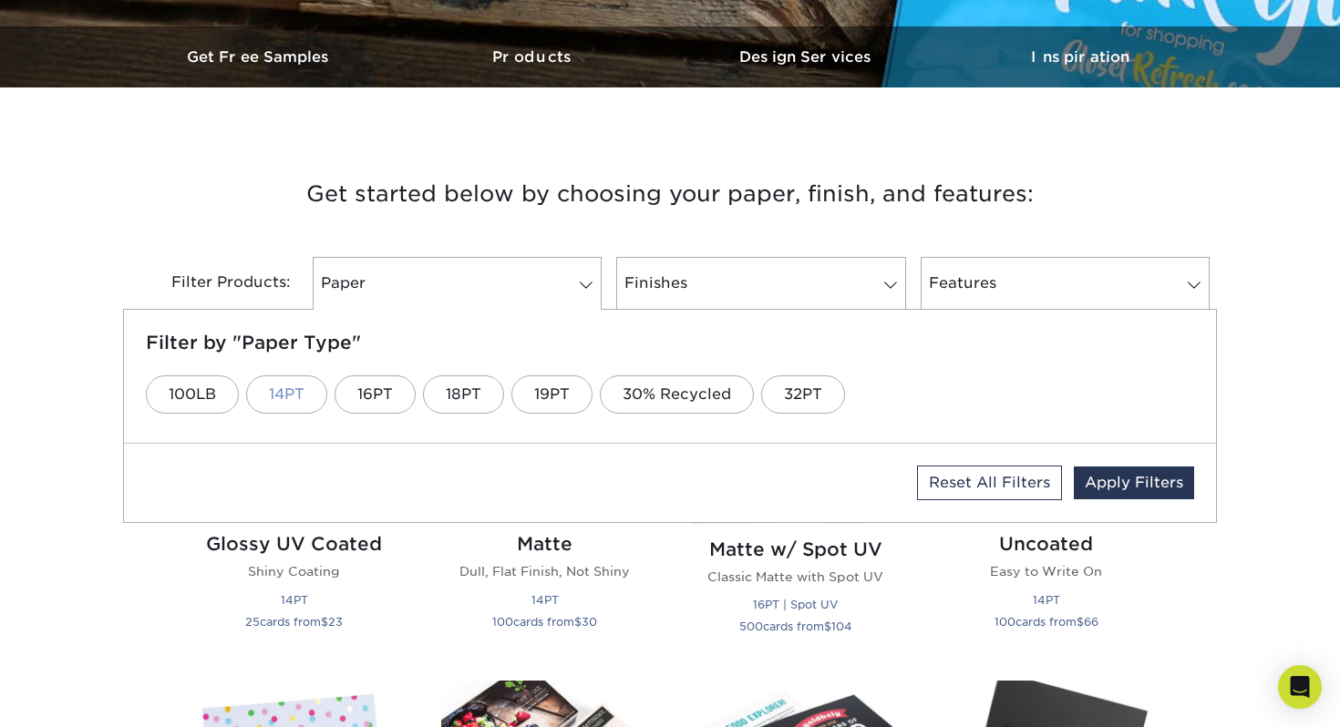
click at [277, 390] on link "14PT" at bounding box center [286, 394] width 81 height 38
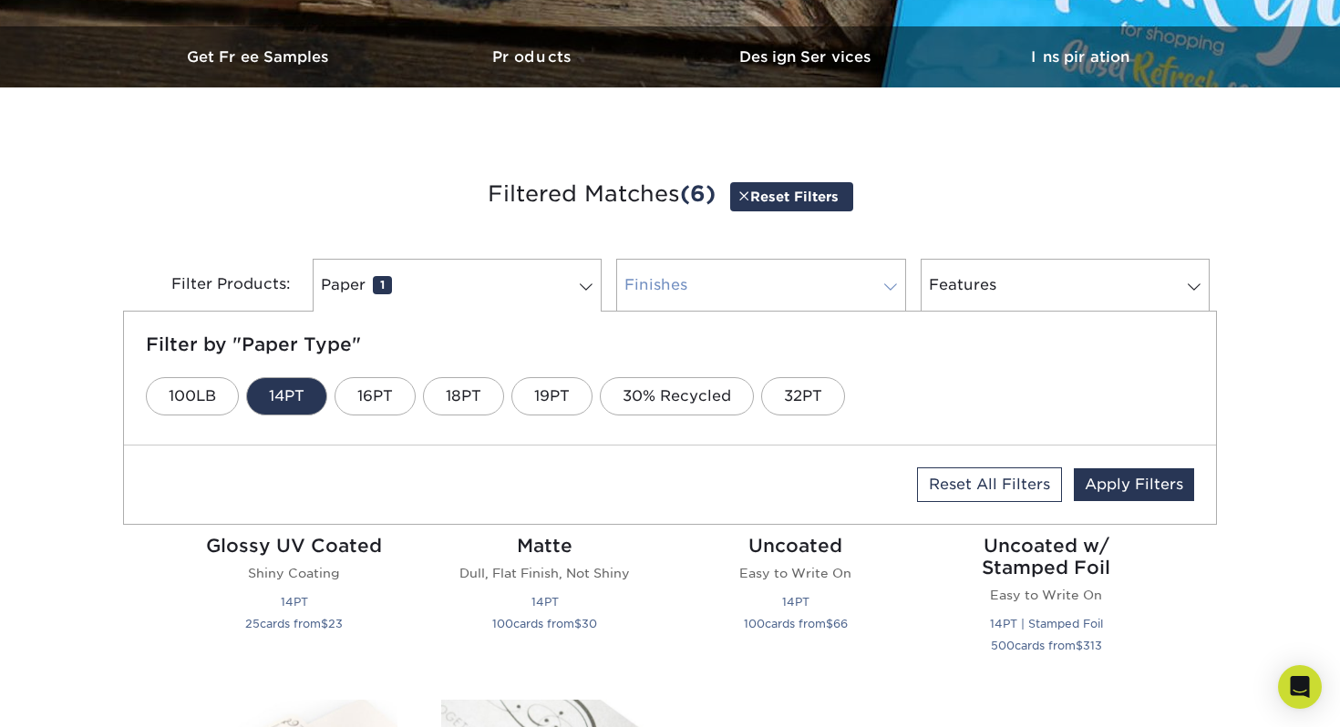
click at [692, 291] on link "Finishes 0" at bounding box center [760, 285] width 289 height 53
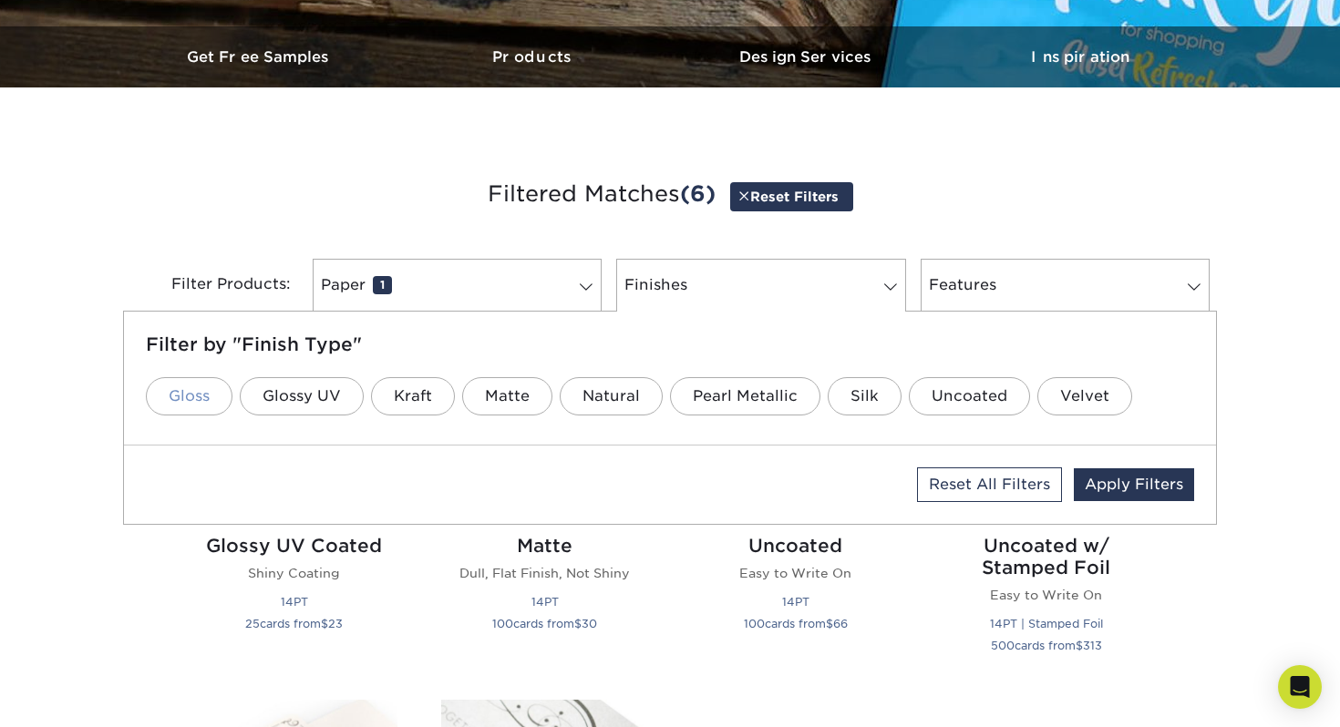
click at [191, 393] on link "Gloss" at bounding box center [189, 396] width 87 height 38
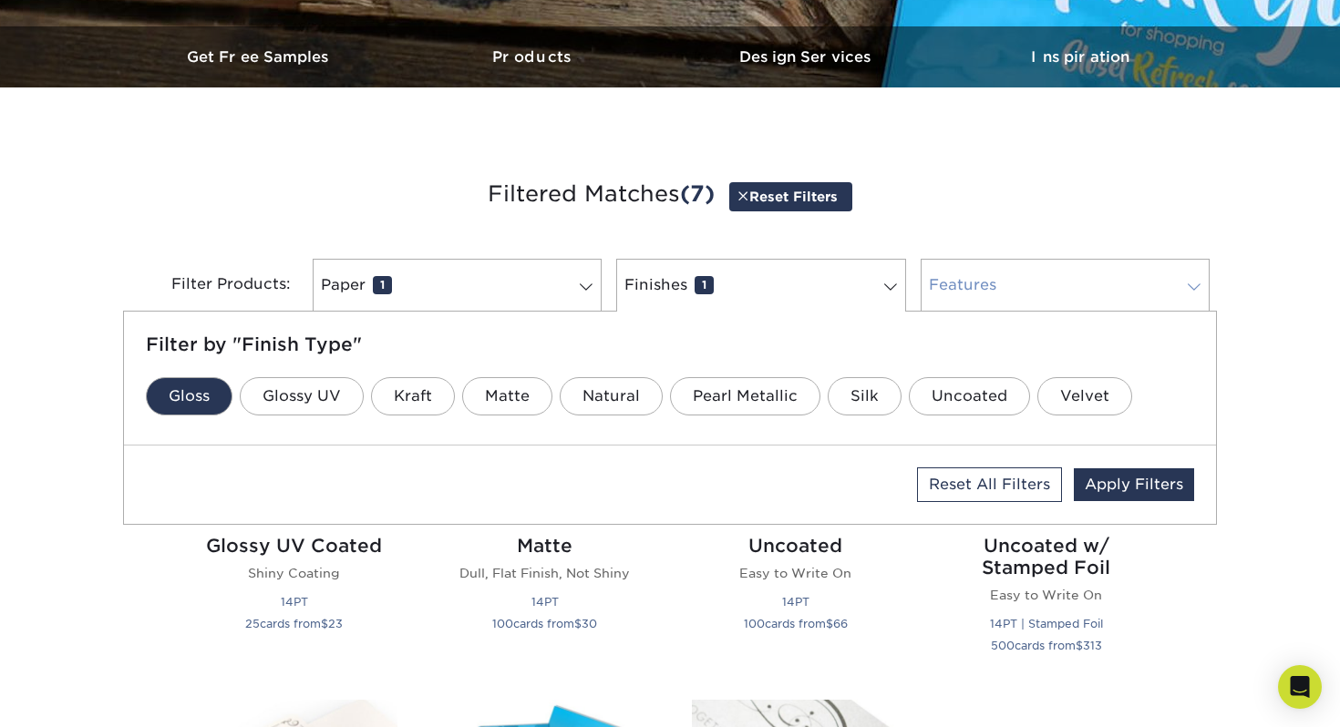
click at [1026, 280] on link "Features 0" at bounding box center [1064, 285] width 289 height 53
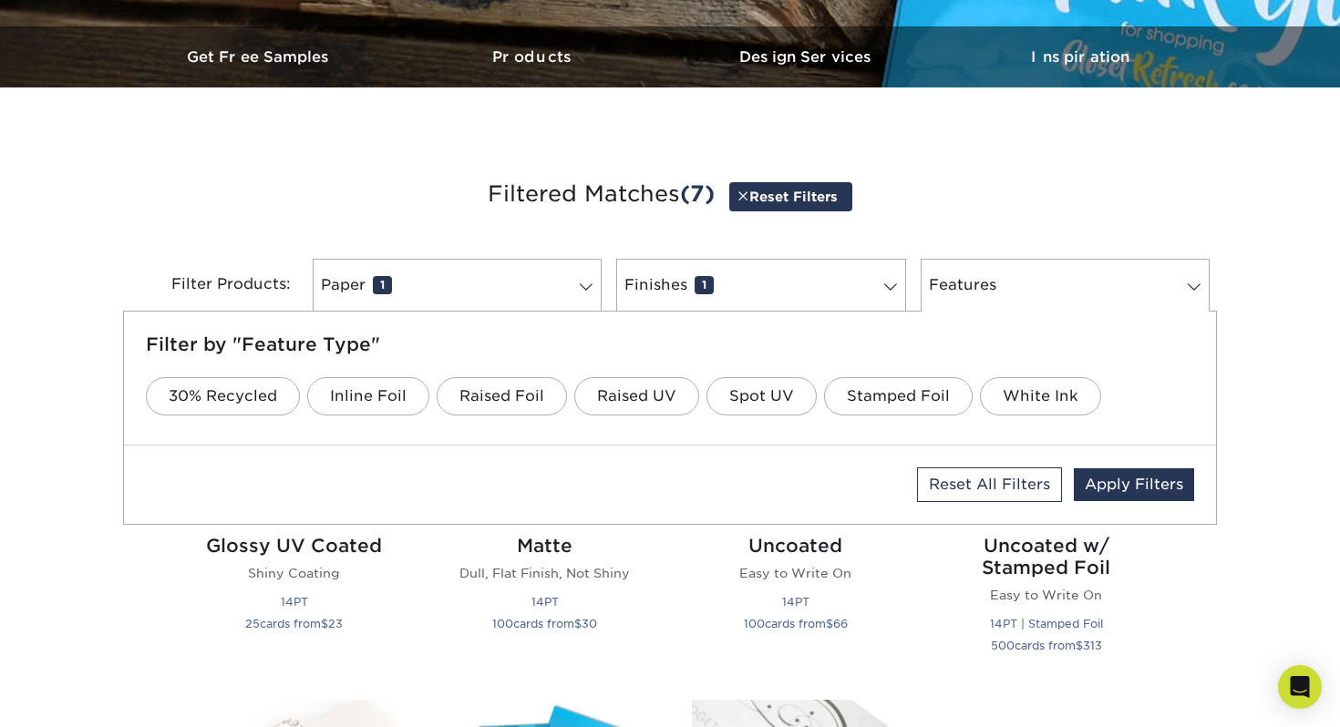
click at [1239, 317] on div "Get started below by choosing your paper, finish, and features: Filtered Matche…" at bounding box center [670, 681] width 1340 height 1100
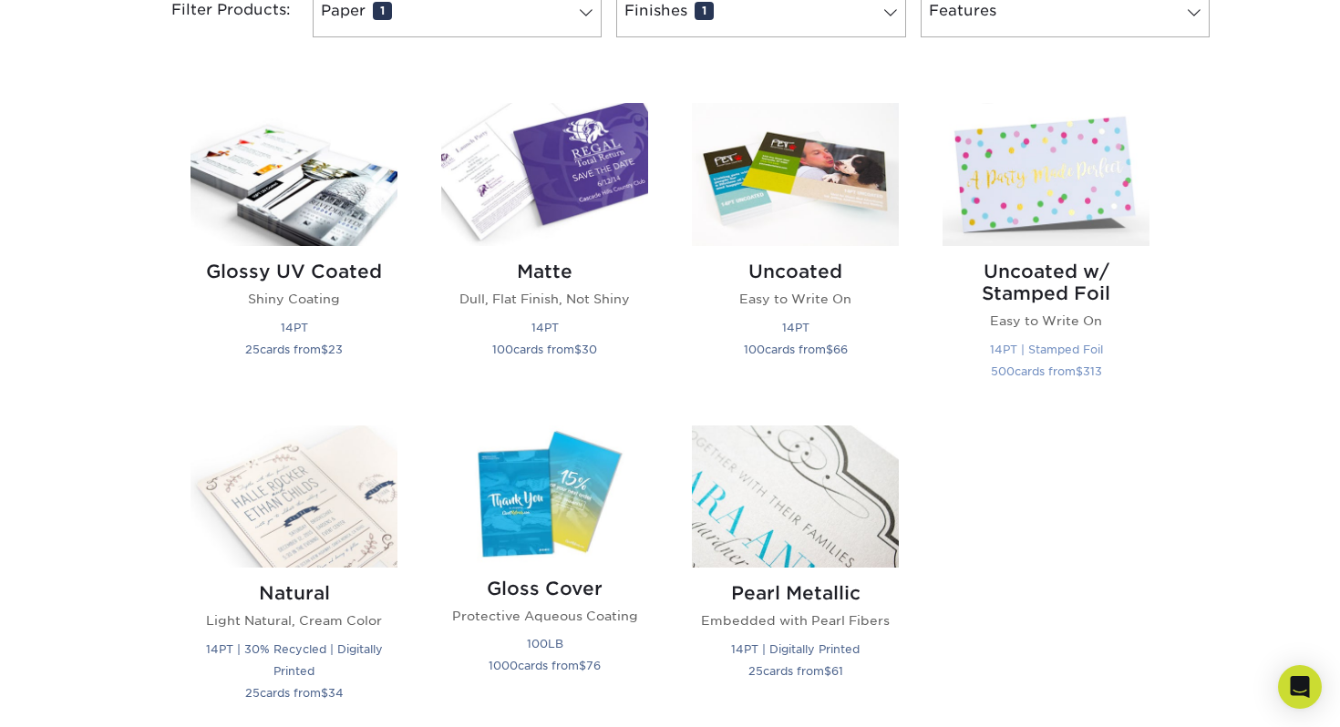
scroll to position [821, 0]
click at [828, 207] on img at bounding box center [795, 173] width 207 height 143
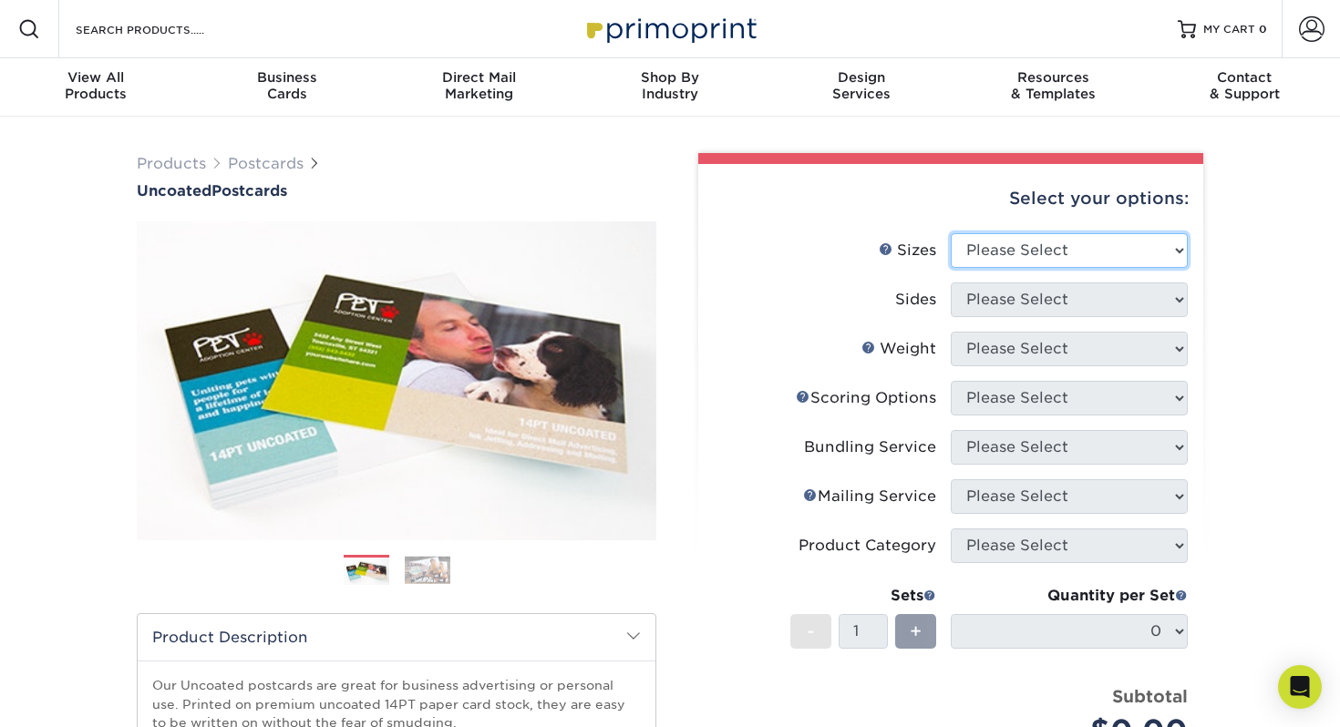
click at [1073, 264] on select "Please Select 1.5" x 7" 2" x 8" 2.12" x 5.5" 2.75" x 4.25" 2.75" x 8.5" 3" x 4"…" at bounding box center [1068, 250] width 237 height 35
select select "4.00x6.00"
click at [950, 233] on select "Please Select 1.5" x 7" 2" x 8" 2.12" x 5.5" 2.75" x 4.25" 2.75" x 8.5" 3" x 4"…" at bounding box center [1068, 250] width 237 height 35
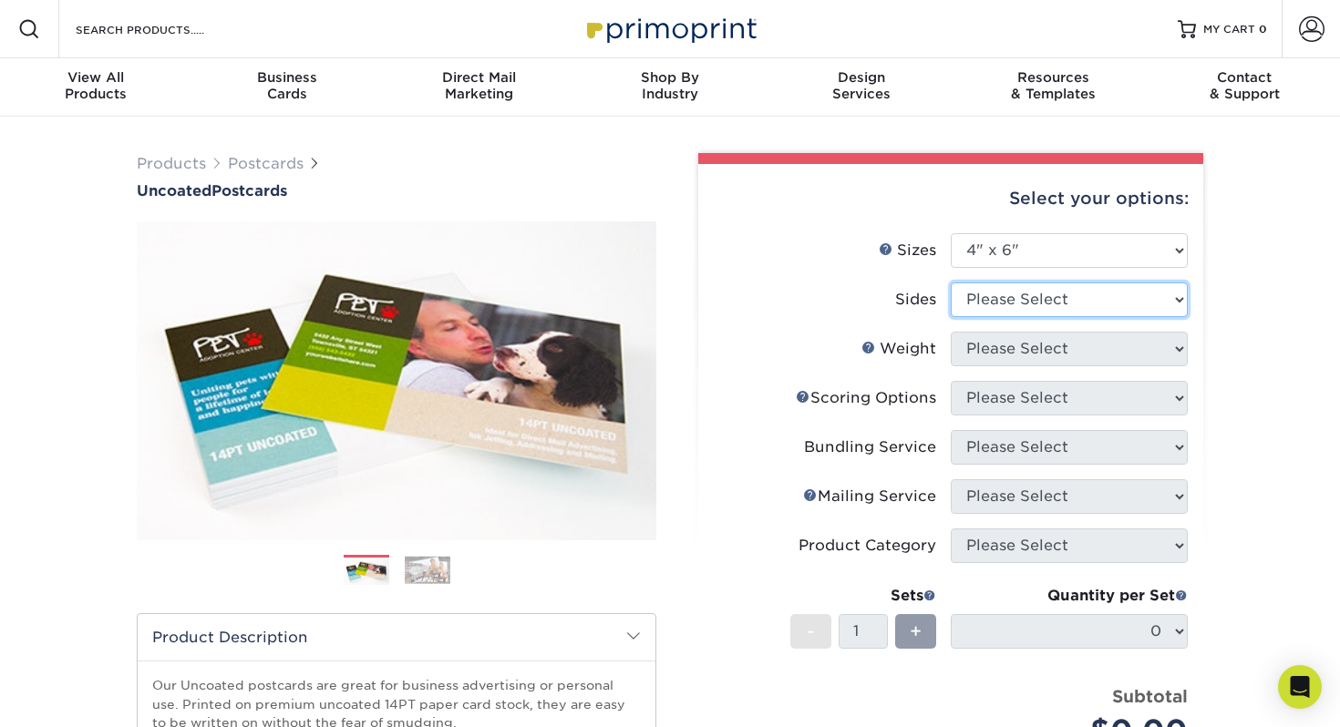
click at [1062, 301] on select "Please Select Print Both Sides Print Front Only" at bounding box center [1068, 300] width 237 height 35
select select "13abbda7-1d64-4f25-8bb2-c179b224825d"
click at [950, 283] on select "Please Select Print Both Sides Print Front Only" at bounding box center [1068, 300] width 237 height 35
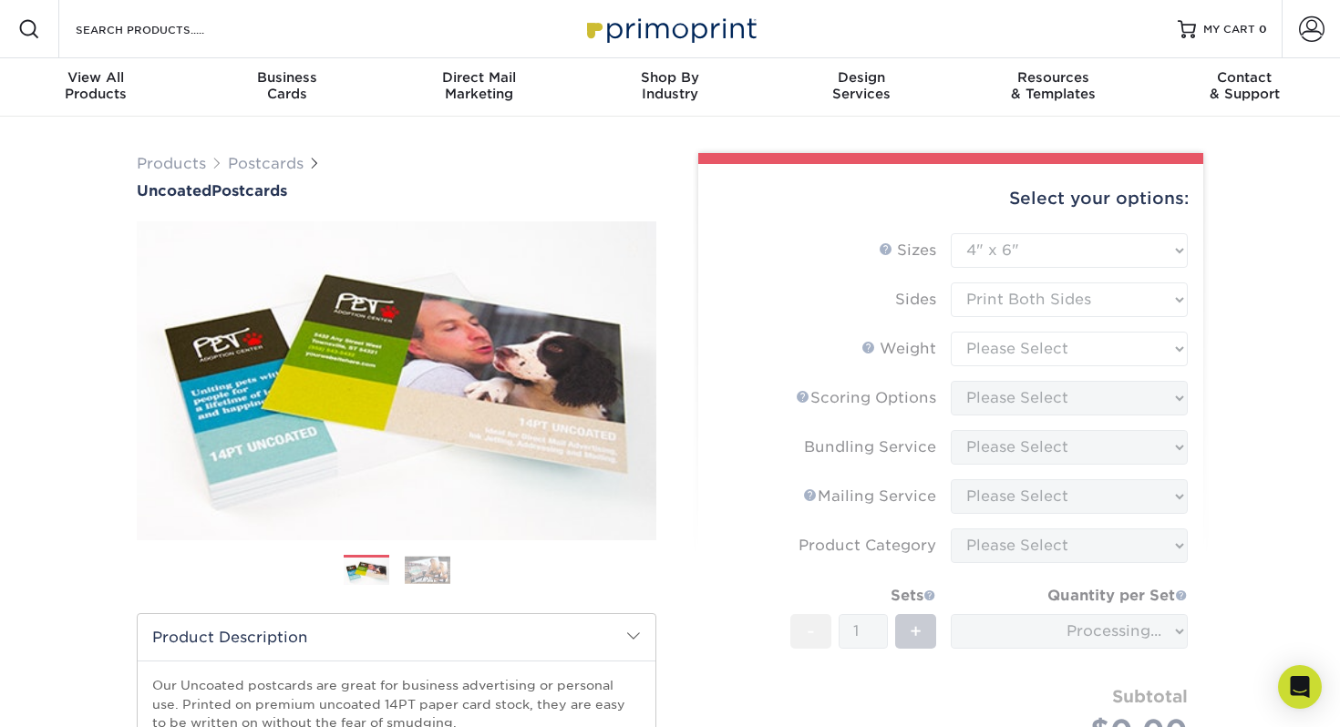
click at [1053, 358] on form "Sizes Help Sizes Please Select 1.5" x 7" 2" x 8" 2.12" x 5.5" 2.75" x 4.25" 2.7…" at bounding box center [951, 518] width 476 height 571
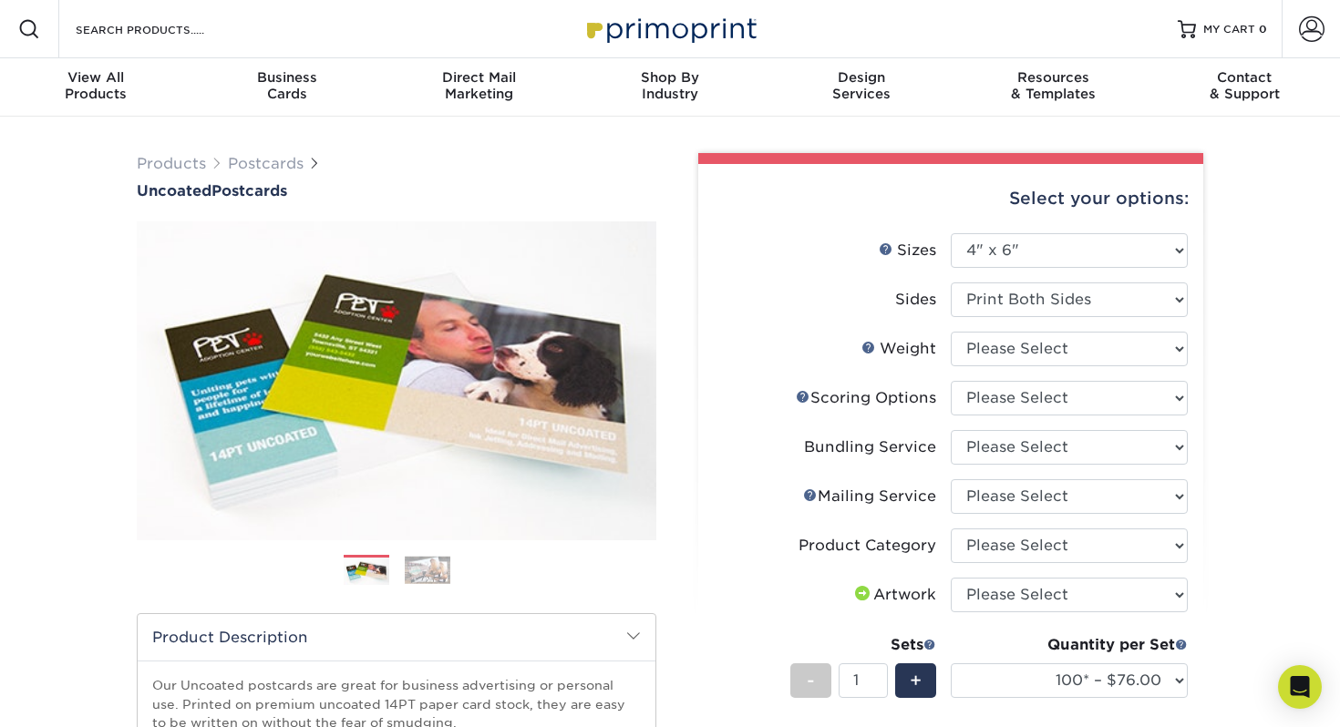
scroll to position [28, 0]
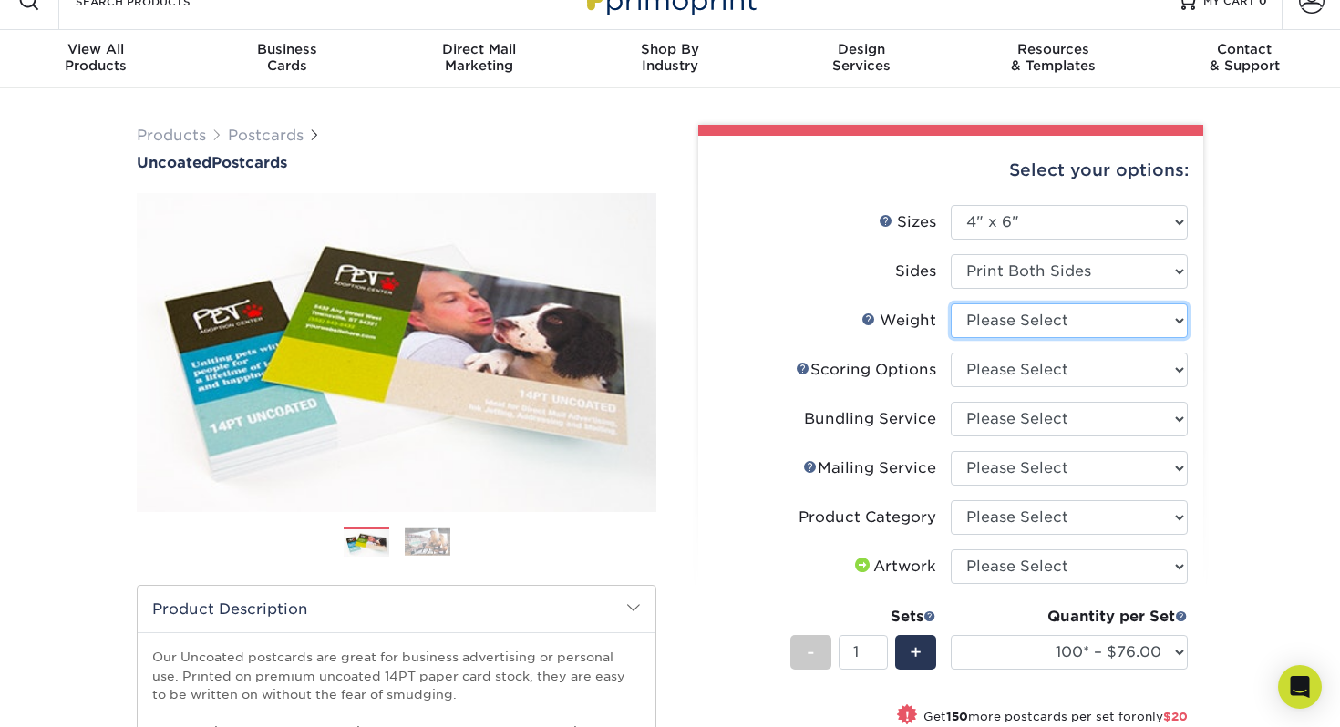
click at [1035, 315] on select "Please Select 14PT Uncoated" at bounding box center [1068, 320] width 237 height 35
select select "14PT Uncoated"
click at [950, 303] on select "Please Select 14PT Uncoated" at bounding box center [1068, 320] width 237 height 35
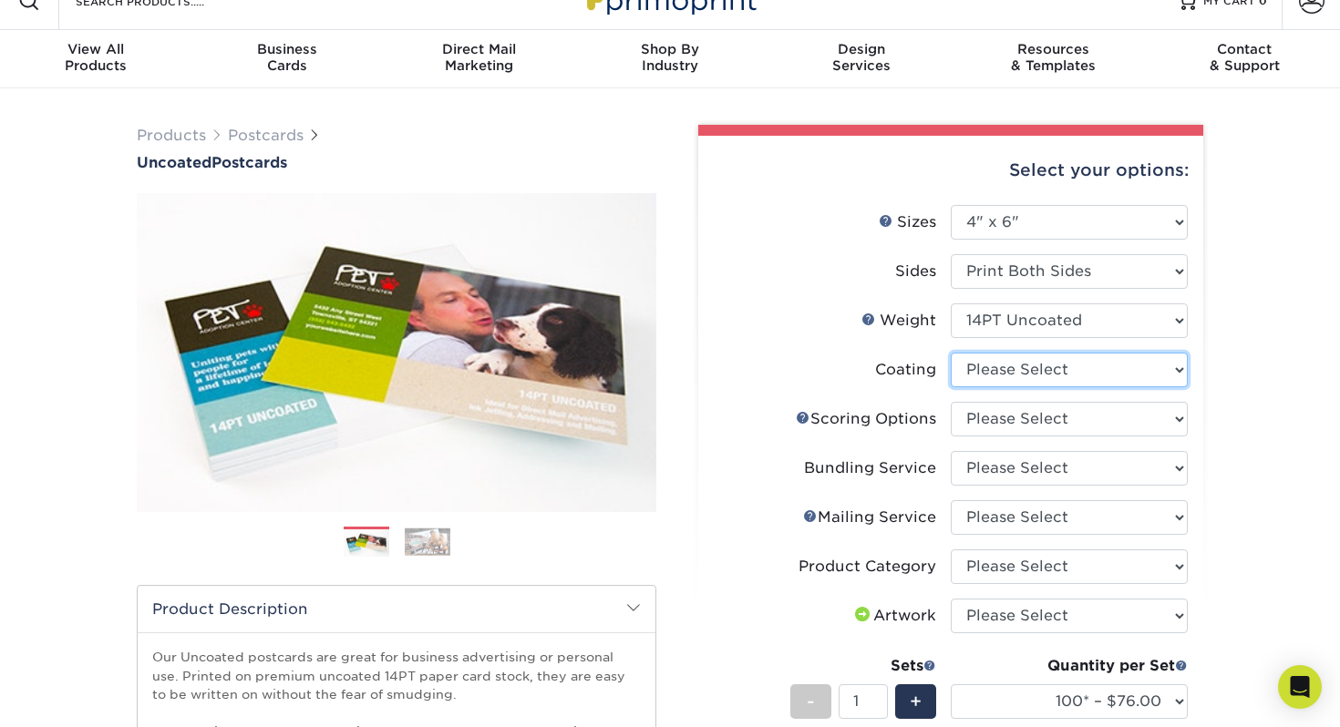
click at [1033, 369] on select at bounding box center [1068, 370] width 237 height 35
select select "3e7618de-abca-4bda-9f97-8b9129e913d8"
click at [950, 353] on select at bounding box center [1068, 370] width 237 height 35
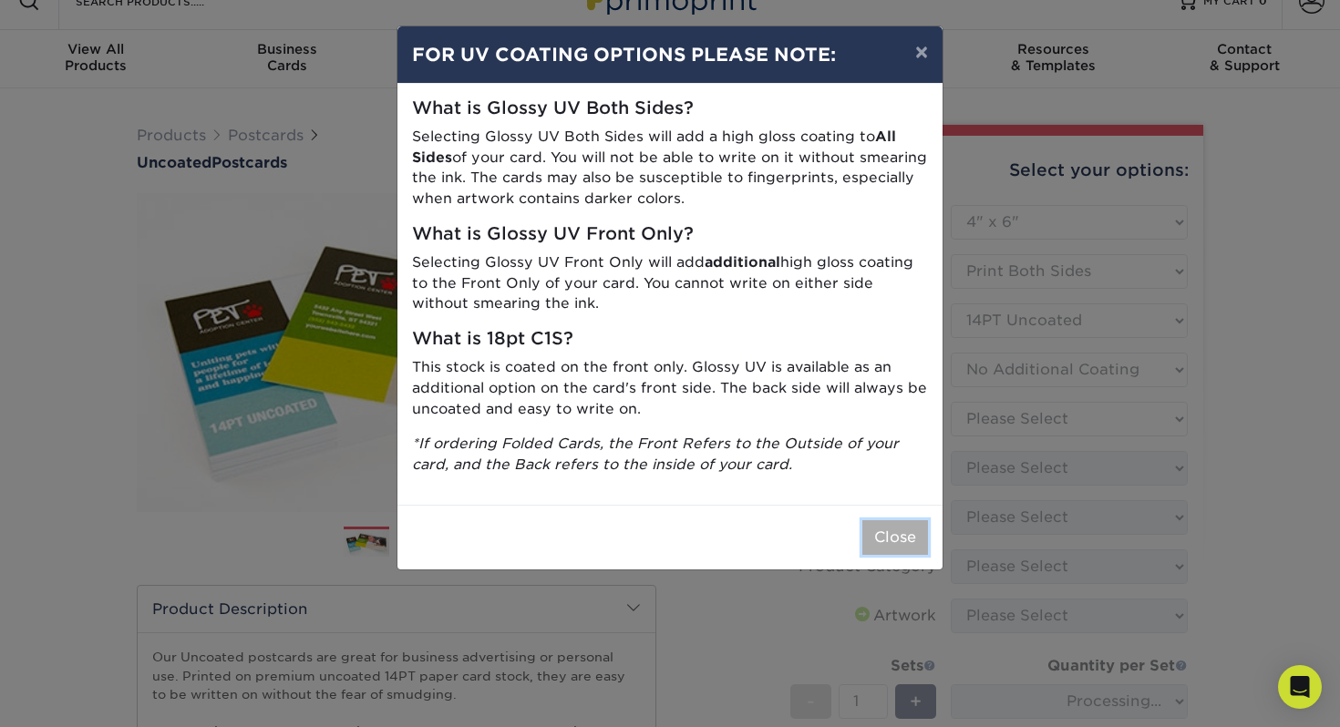
click at [890, 545] on button "Close" at bounding box center [895, 537] width 66 height 35
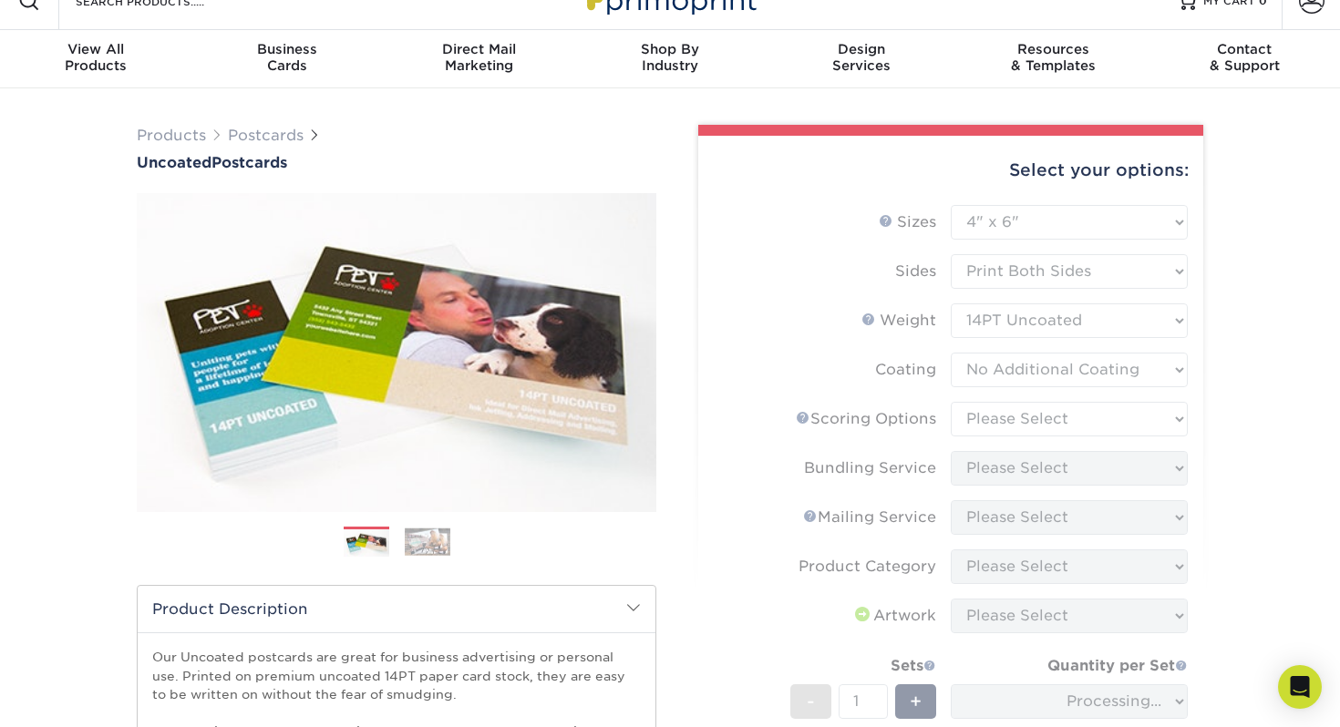
click at [987, 419] on form "Sizes Help Sizes Please Select 1.5" x 7" 2" x 8" 2.12" x 5.5" 2.75" x 4.25" 2.7…" at bounding box center [951, 540] width 476 height 670
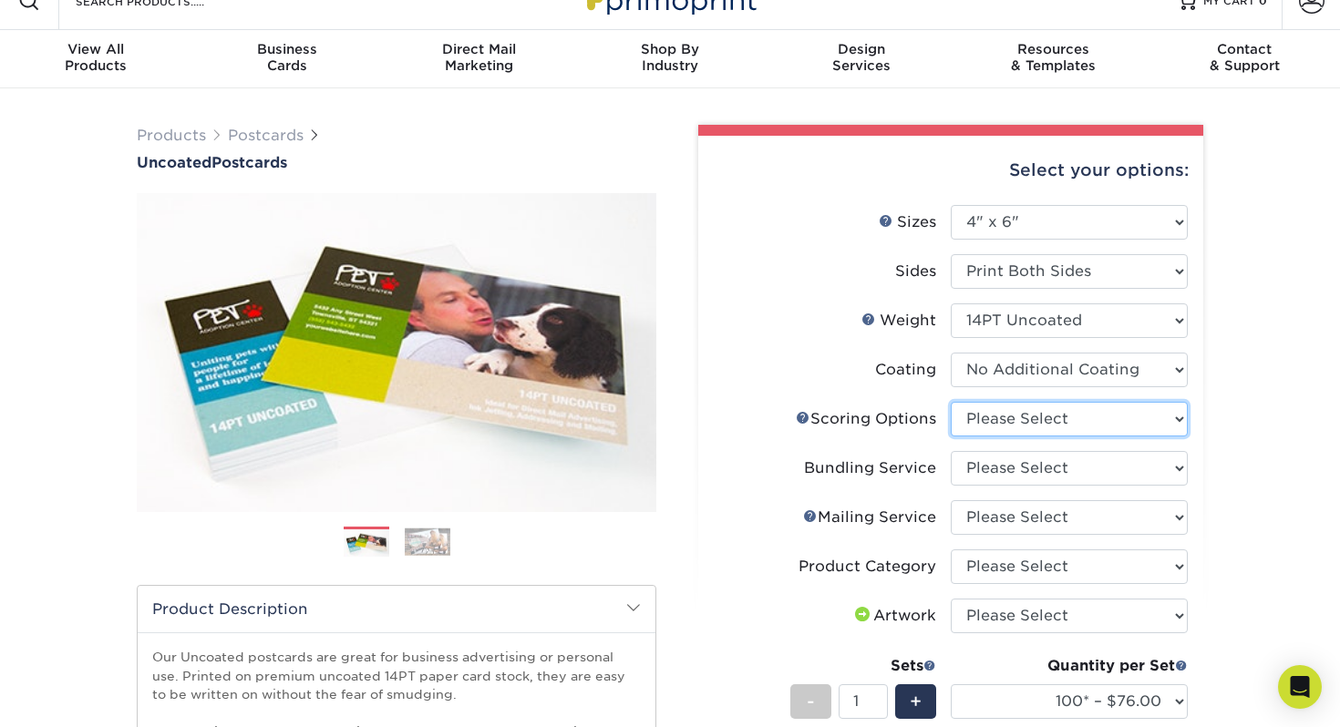
click at [987, 419] on select "Please Select No Scoring One Score" at bounding box center [1068, 419] width 237 height 35
select select "16ebe401-5398-422d-8cb0-f3adbb82deb5"
click at [950, 402] on select "Please Select No Scoring One Score" at bounding box center [1068, 419] width 237 height 35
click at [1012, 461] on select "Please Select No Bundling Services Yes, Bundles of 50 (+2 Days) Yes, Bundles of…" at bounding box center [1068, 468] width 237 height 35
select select "58689abb-25c0-461c-a4c3-a80b627d6649"
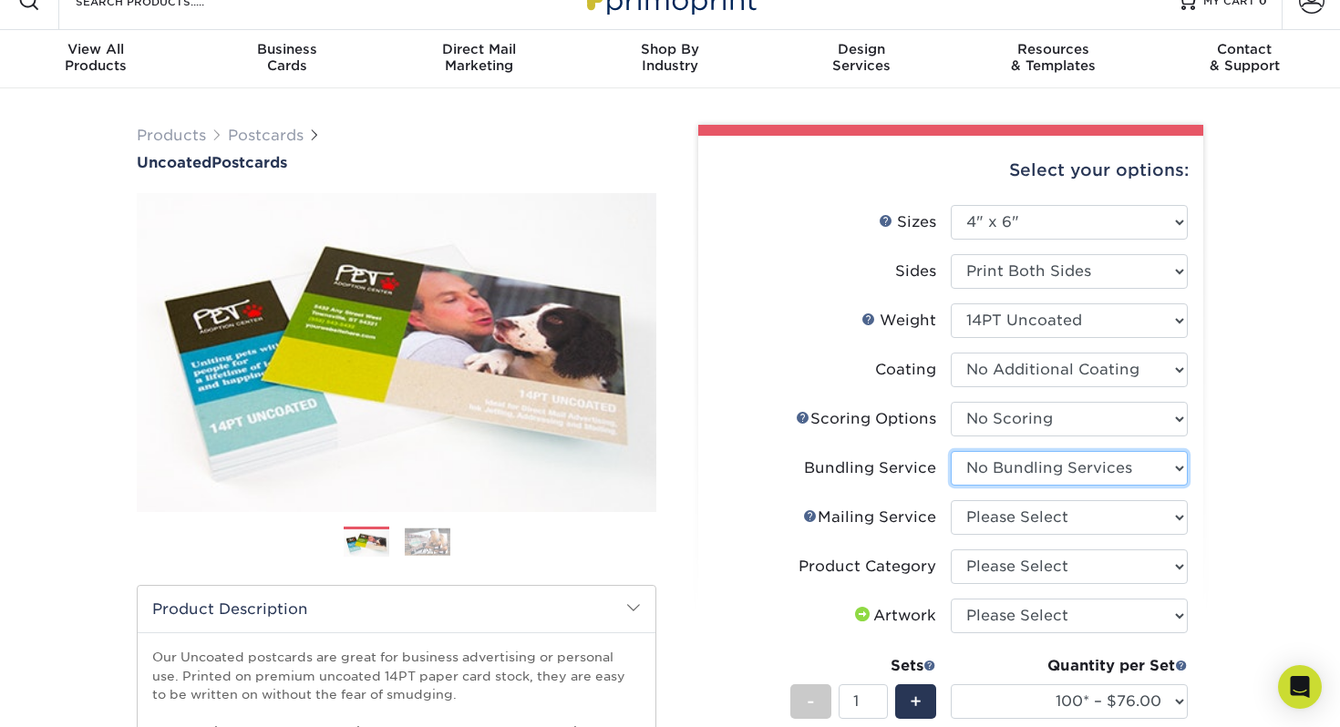
click at [950, 451] on select "Please Select No Bundling Services Yes, Bundles of 50 (+2 Days) Yes, Bundles of…" at bounding box center [1068, 468] width 237 height 35
click at [1019, 527] on select "Please Select No Direct Mailing Service No, I will mail/stamp/imprint Direct Ma…" at bounding box center [1068, 517] width 237 height 35
select select "d3cc0d54-e72f-41ce-80c5-e8486bf2cdb8"
click at [950, 500] on select "Please Select No Direct Mailing Service No, I will mail/stamp/imprint Direct Ma…" at bounding box center [1068, 517] width 237 height 35
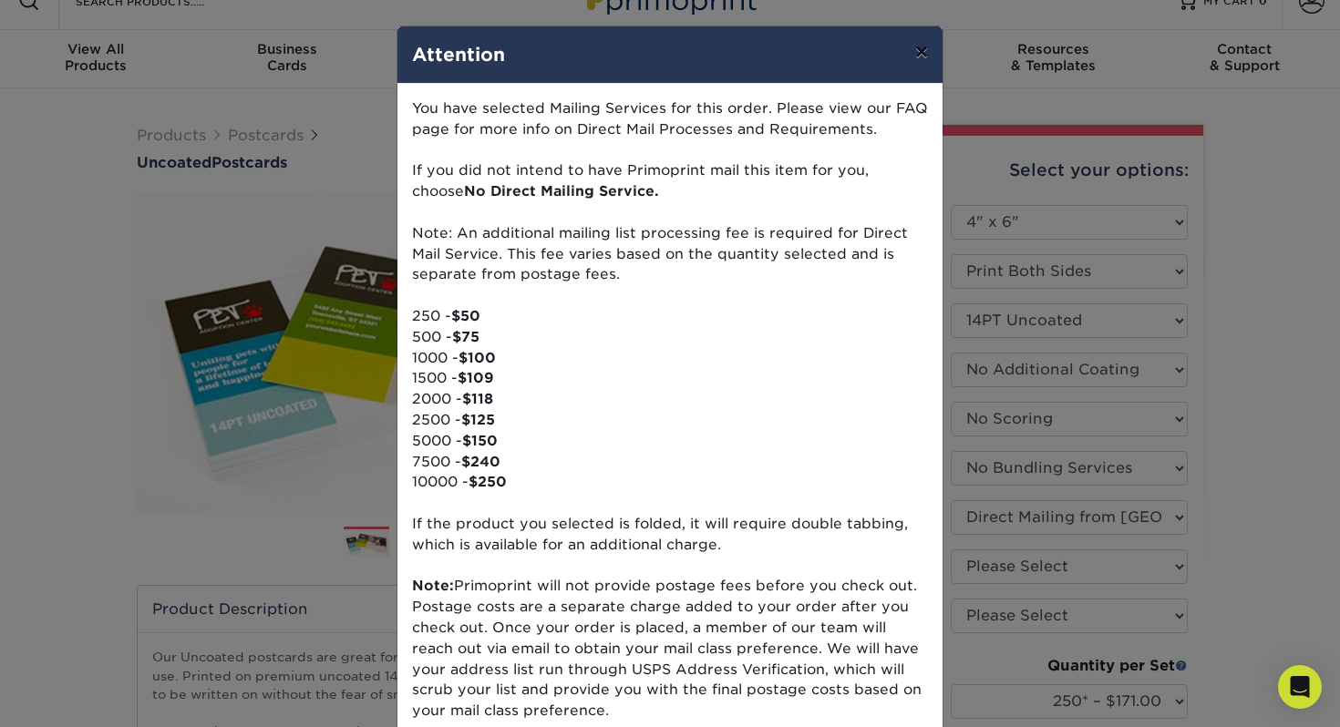
click at [919, 58] on button "×" at bounding box center [921, 51] width 42 height 51
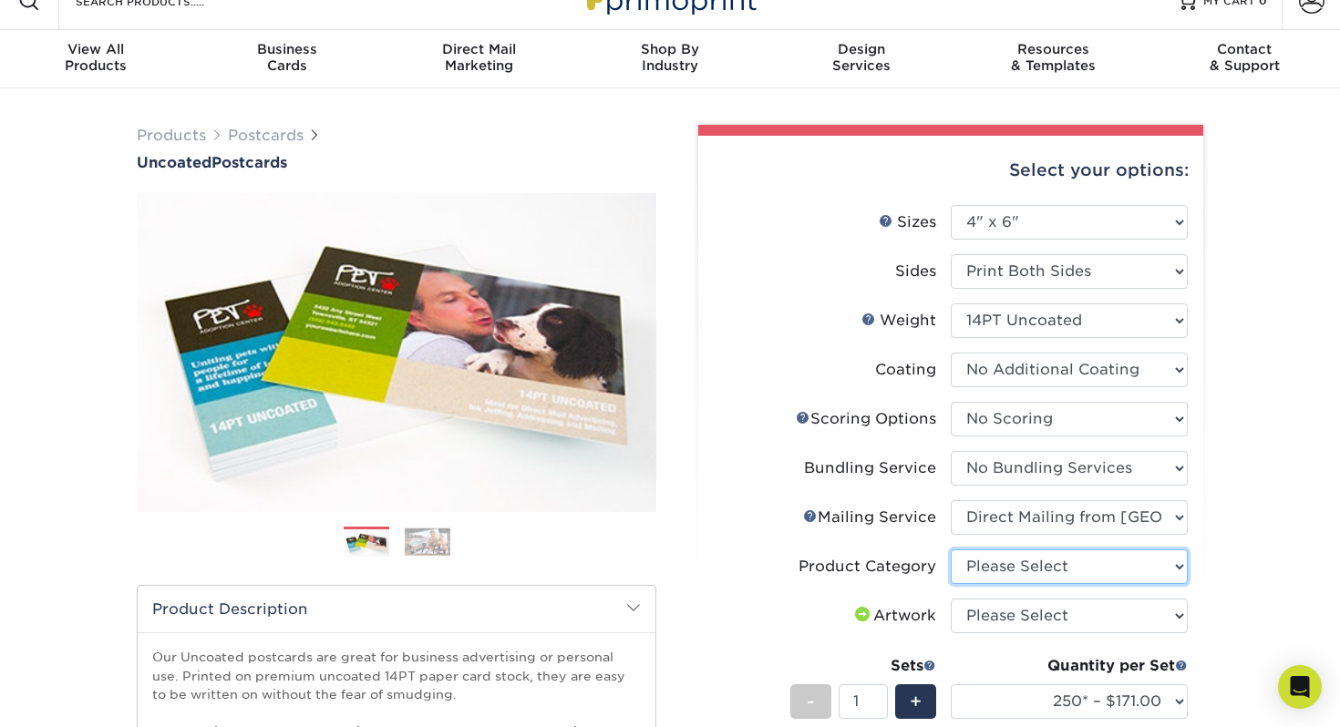
click at [1026, 567] on select "Please Select Postcards" at bounding box center [1068, 567] width 237 height 35
select select "9b7272e0-d6c8-4c3c-8e97-d3a1bcdab858"
click at [950, 550] on select "Please Select Postcards" at bounding box center [1068, 567] width 237 height 35
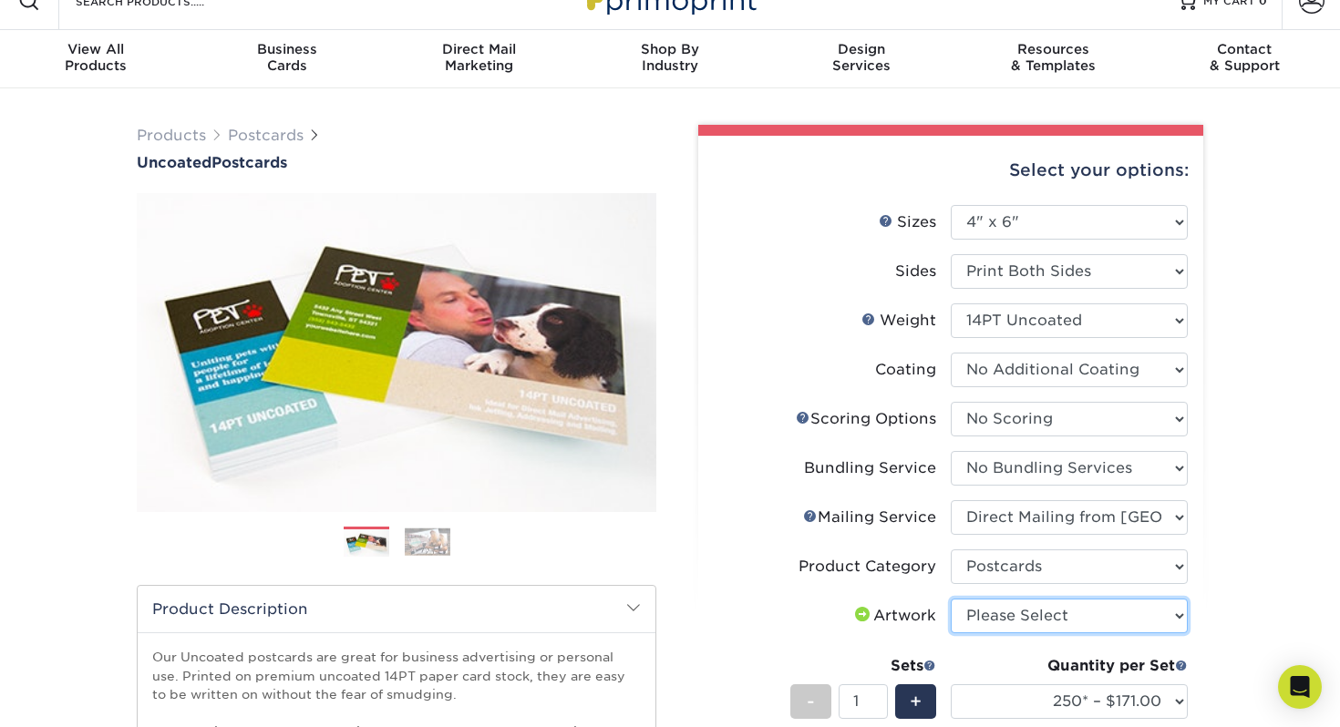
click at [1031, 613] on select "Please Select I will upload files I need a design - $150" at bounding box center [1068, 616] width 237 height 35
select select "upload"
click at [950, 599] on select "Please Select I will upload files I need a design - $150" at bounding box center [1068, 616] width 237 height 35
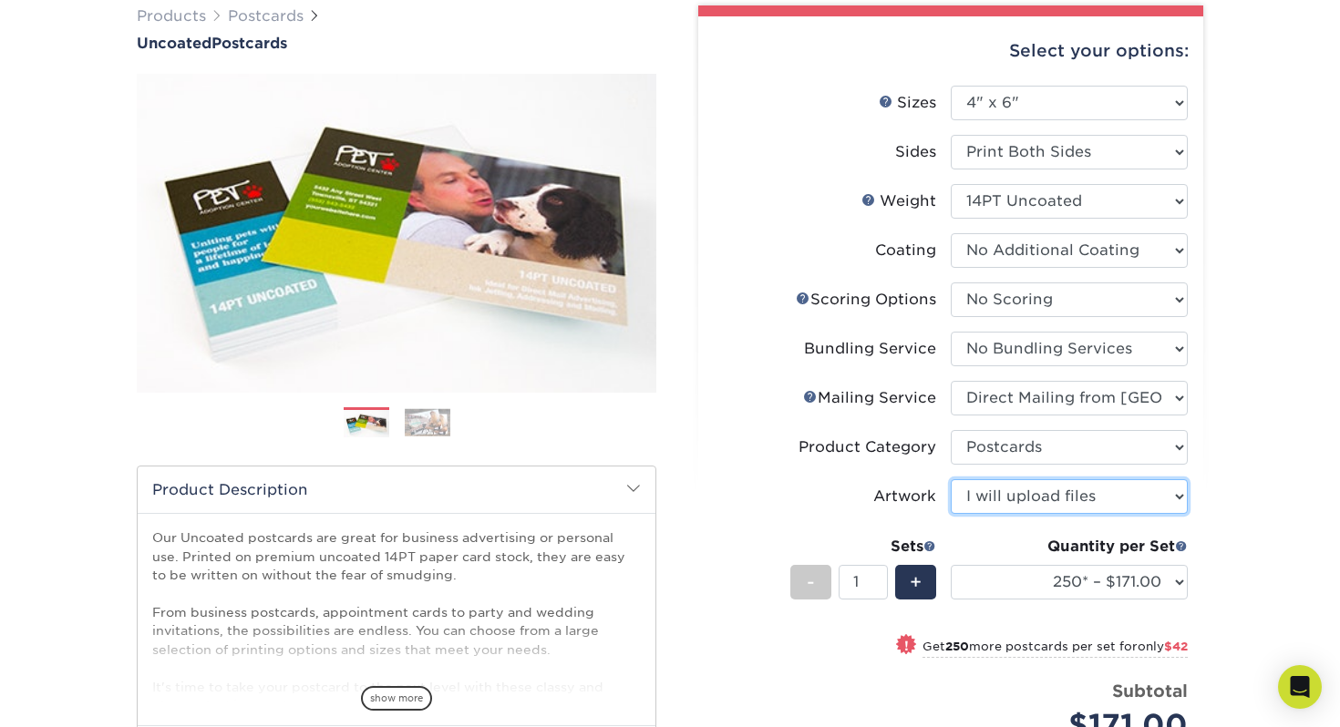
scroll to position [293, 0]
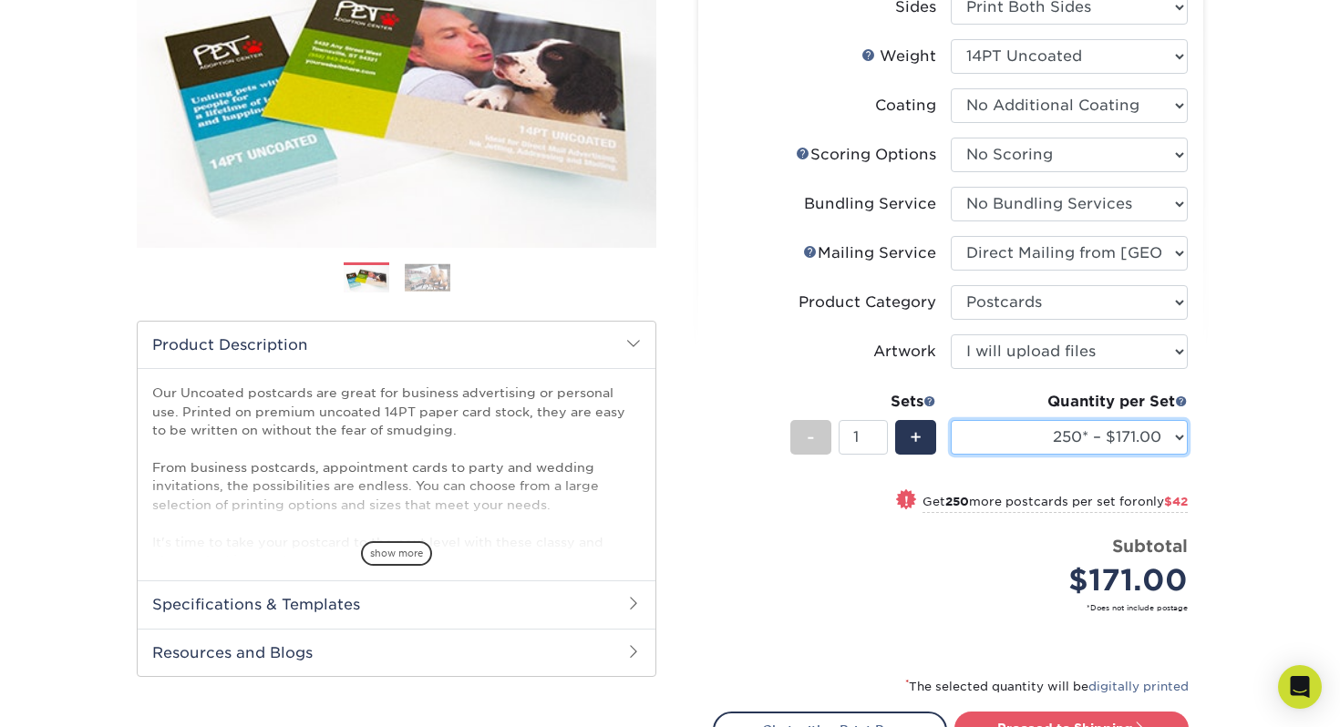
click at [1176, 440] on select "250* – $171.00 500 – $213.00 1000 – $299.00 1500 – $349.00 2000 – $410.00 2500 …" at bounding box center [1068, 437] width 237 height 35
click at [950, 420] on select "250* – $171.00 500 – $213.00 1000 – $299.00 1500 – $349.00 2000 – $410.00 2500 …" at bounding box center [1068, 437] width 237 height 35
click at [1160, 438] on select "250* – $171.00 500 – $213.00 1000 – $299.00 1500 – $349.00 2000 – $410.00 2500 …" at bounding box center [1068, 437] width 237 height 35
select select "500 – $213.00"
click at [950, 420] on select "250* – $171.00 500 – $213.00 1000 – $299.00 1500 – $349.00 2000 – $410.00 2500 …" at bounding box center [1068, 437] width 237 height 35
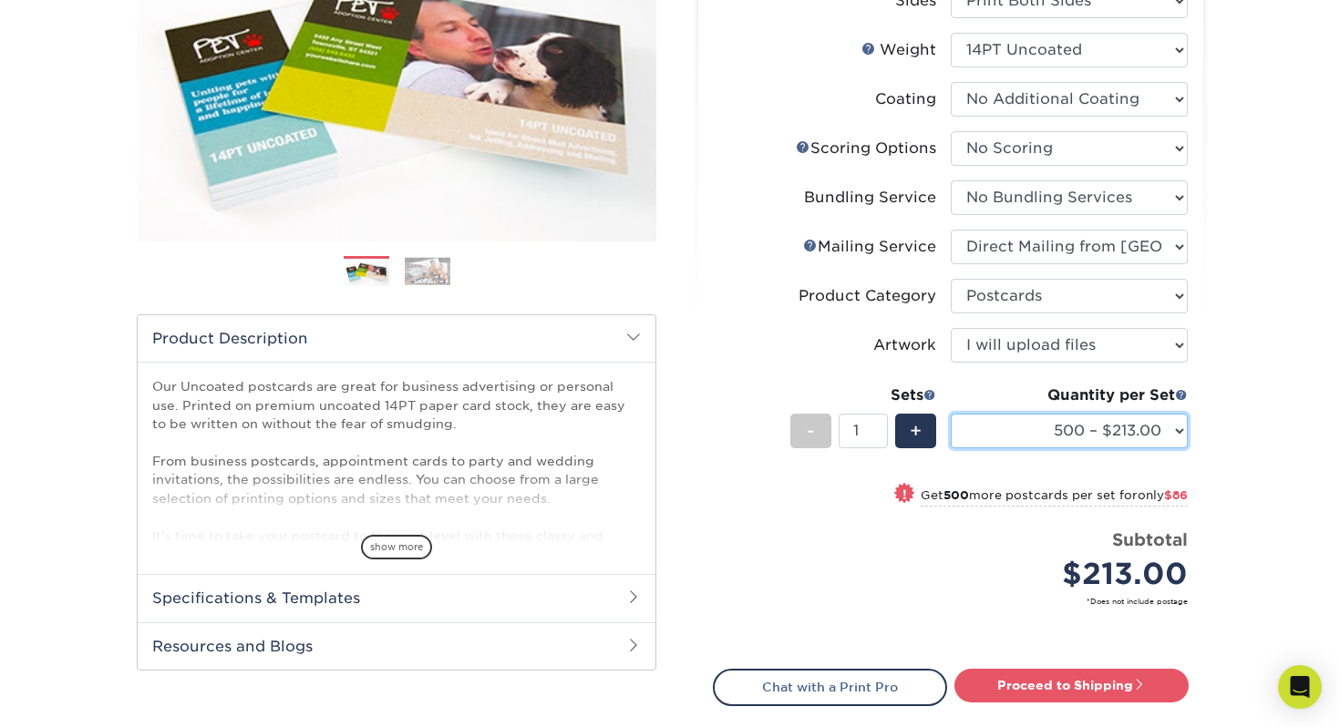
scroll to position [373, 0]
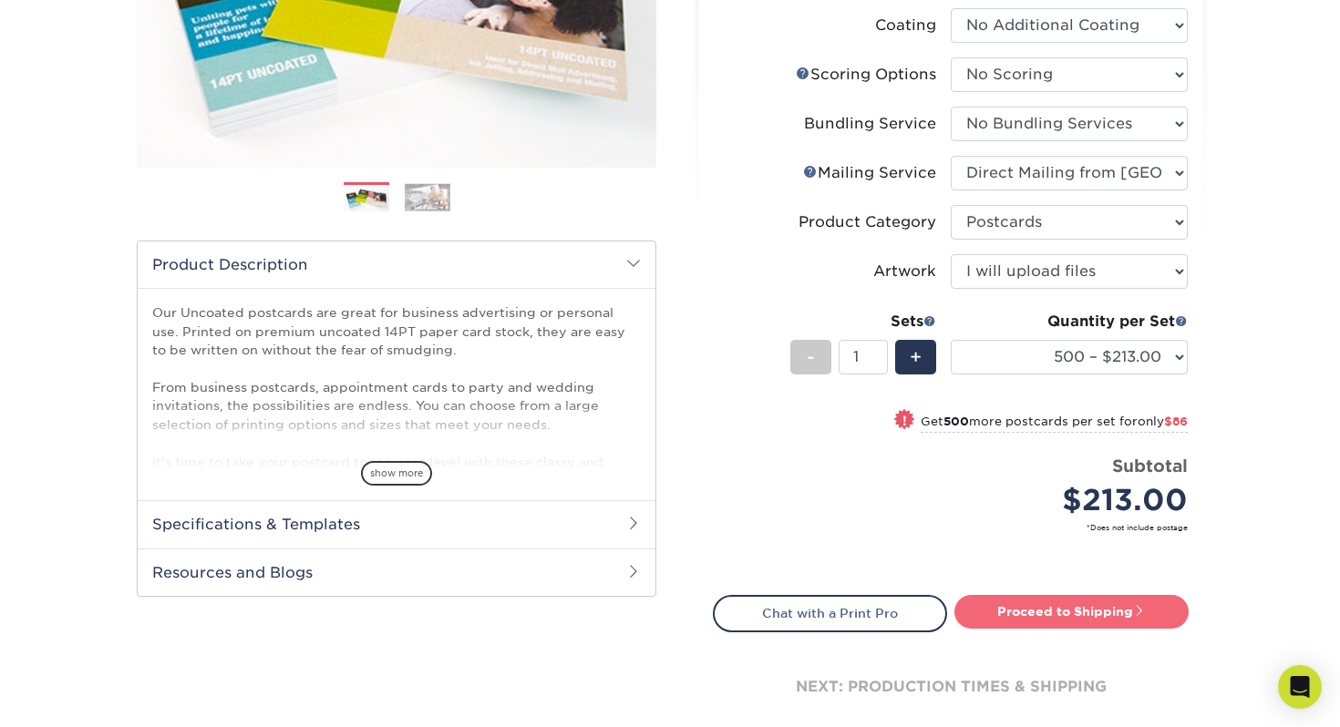
click at [1078, 622] on link "Proceed to Shipping" at bounding box center [1071, 611] width 234 height 33
type input "Set 1"
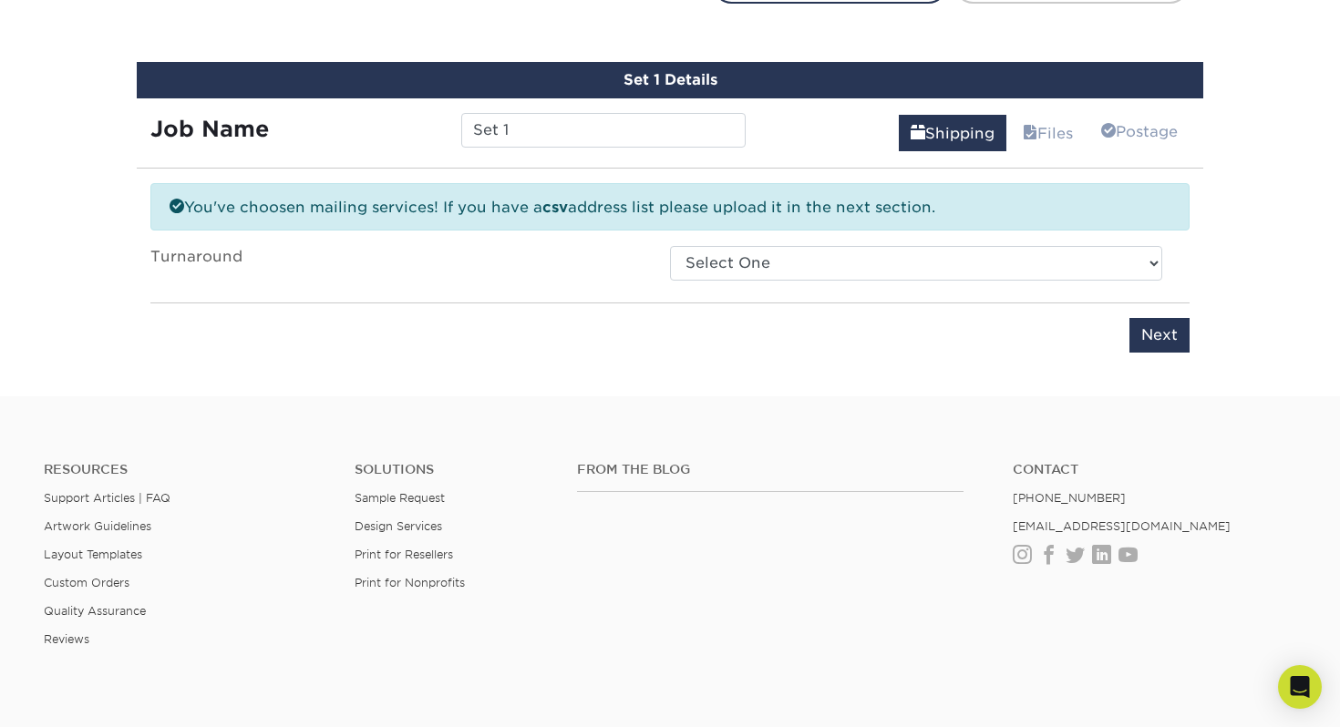
scroll to position [1017, 0]
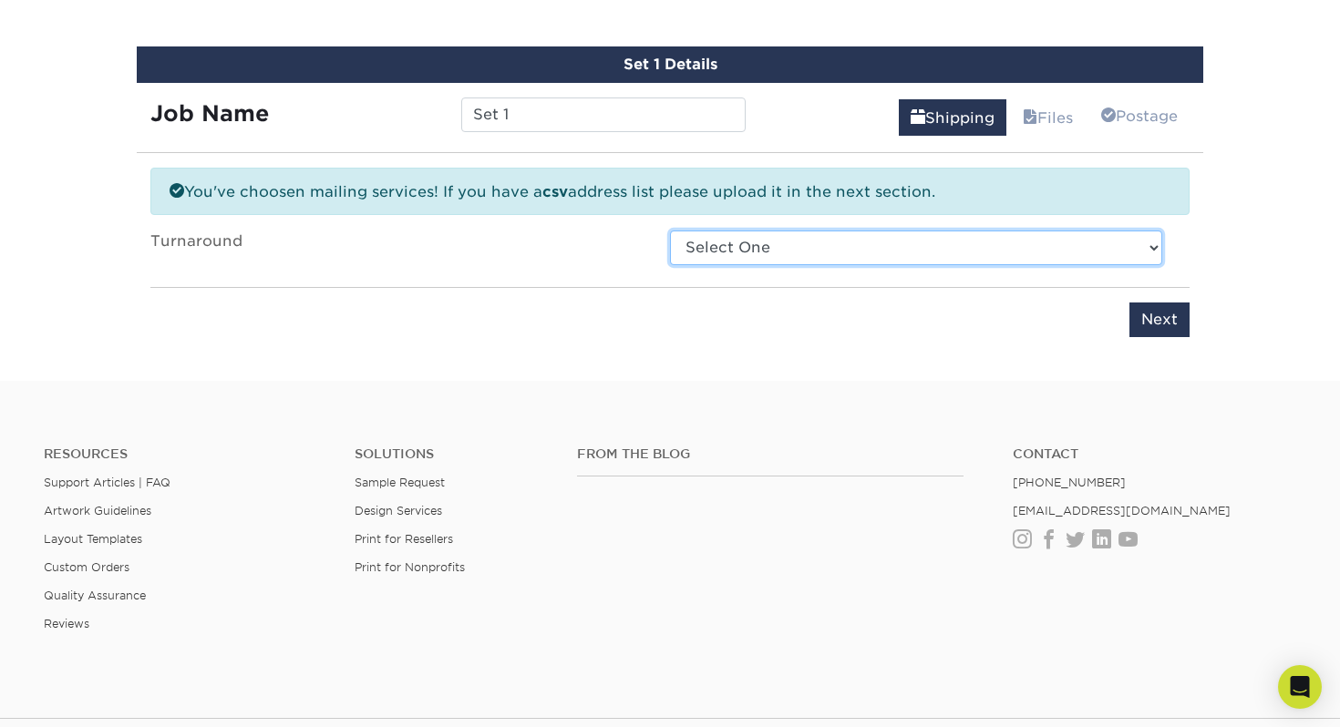
click at [758, 243] on select "Select One 2-4 Business Days 2 Day Next Business Day" at bounding box center [916, 248] width 492 height 35
select select "8ebb9da1-b783-49fd-b848-d3822062c325"
click at [670, 231] on select "Select One 2-4 Business Days 2 Day Next Business Day" at bounding box center [916, 248] width 492 height 35
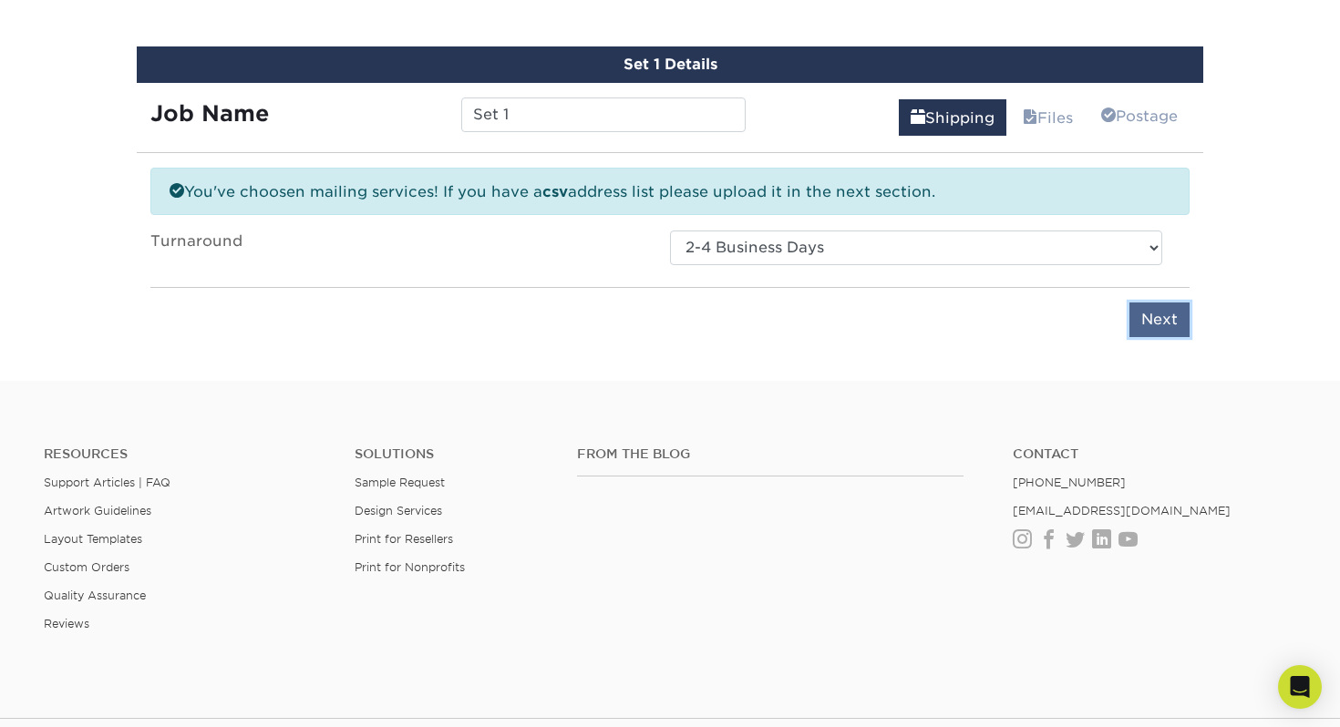
click at [1164, 324] on input "Next" at bounding box center [1159, 320] width 60 height 35
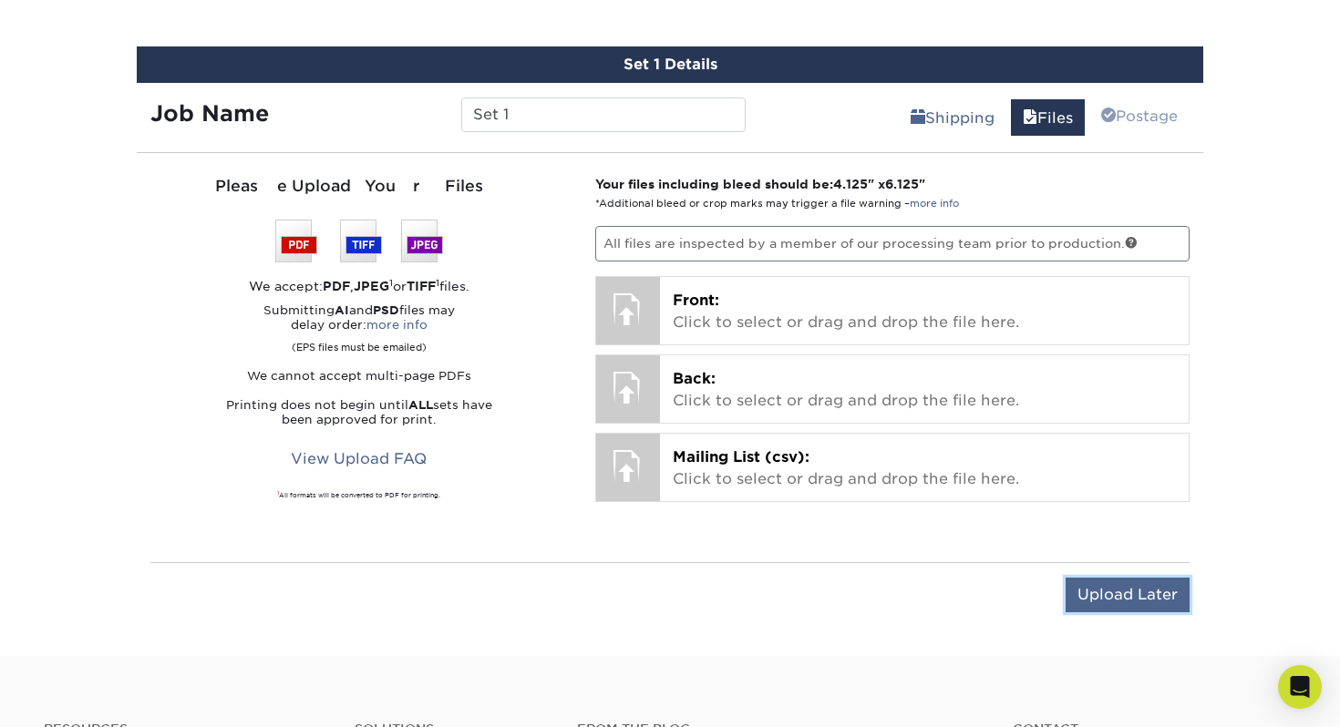
click at [1109, 600] on input "Upload Later" at bounding box center [1127, 595] width 124 height 35
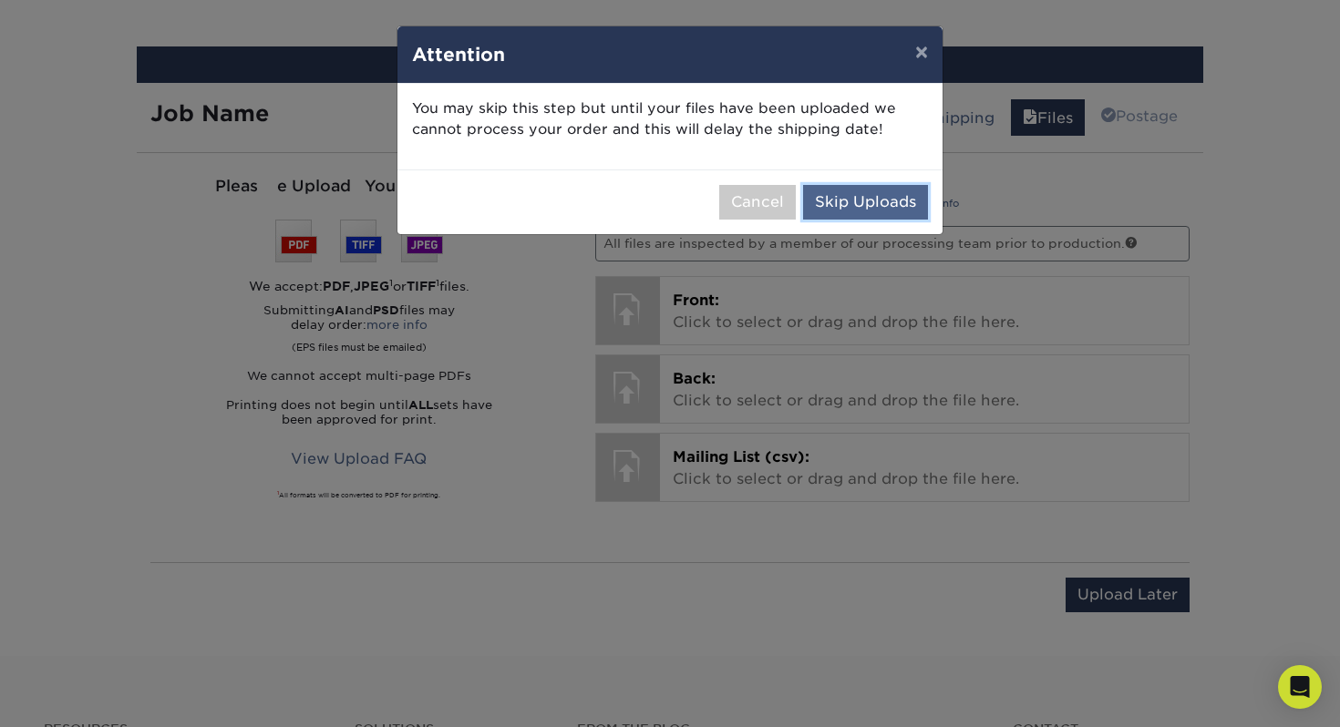
click at [839, 203] on button "Skip Uploads" at bounding box center [865, 202] width 125 height 35
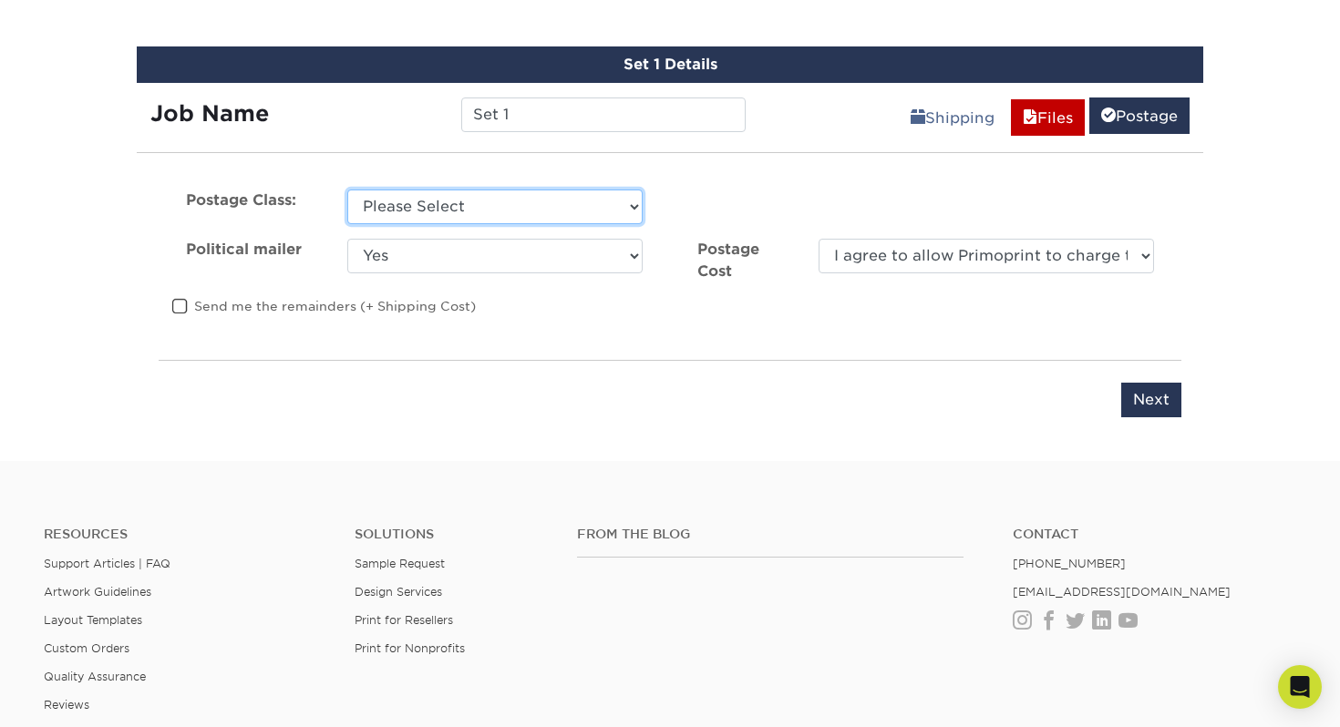
click at [624, 200] on select "Please Select First Class Standard Class Non Profit" at bounding box center [494, 207] width 295 height 35
select select "standard"
click at [347, 190] on select "Please Select First Class Standard Class Non Profit" at bounding box center [494, 207] width 295 height 35
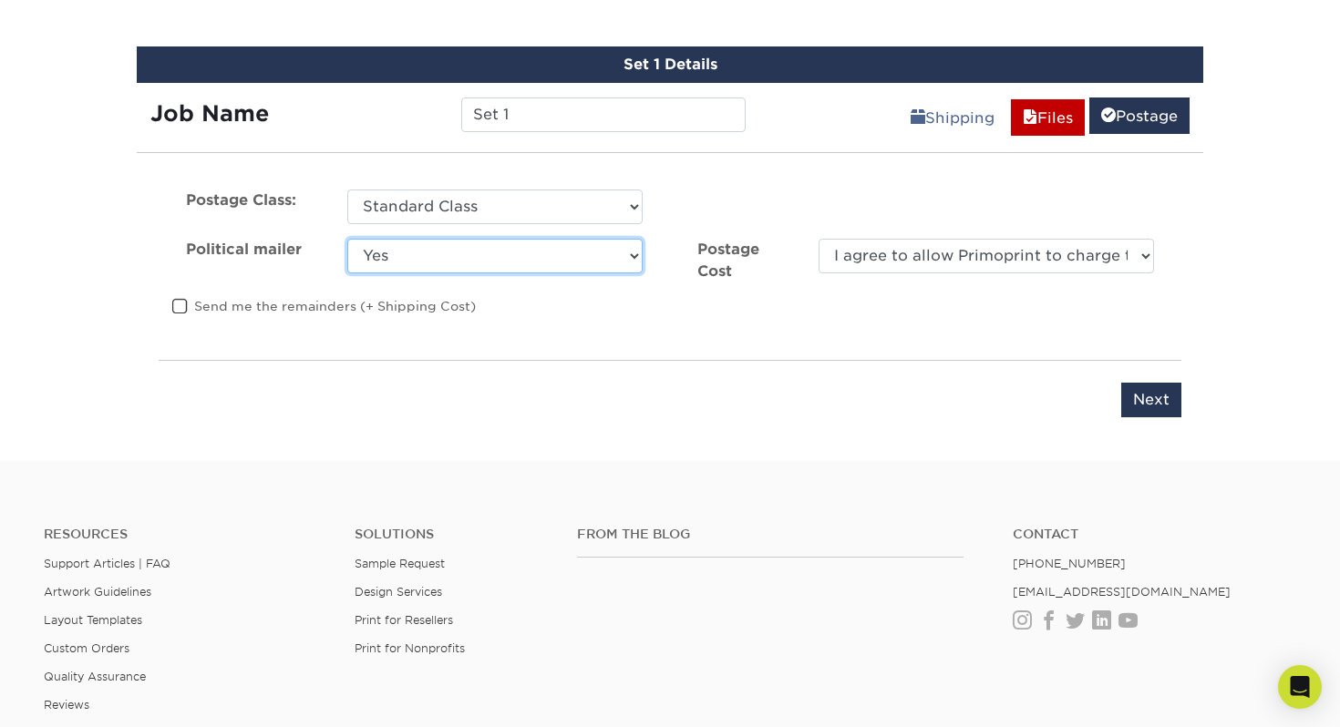
click at [567, 252] on select "Yes No" at bounding box center [494, 256] width 295 height 35
select select "0"
click at [347, 239] on select "Yes No" at bounding box center [494, 256] width 295 height 35
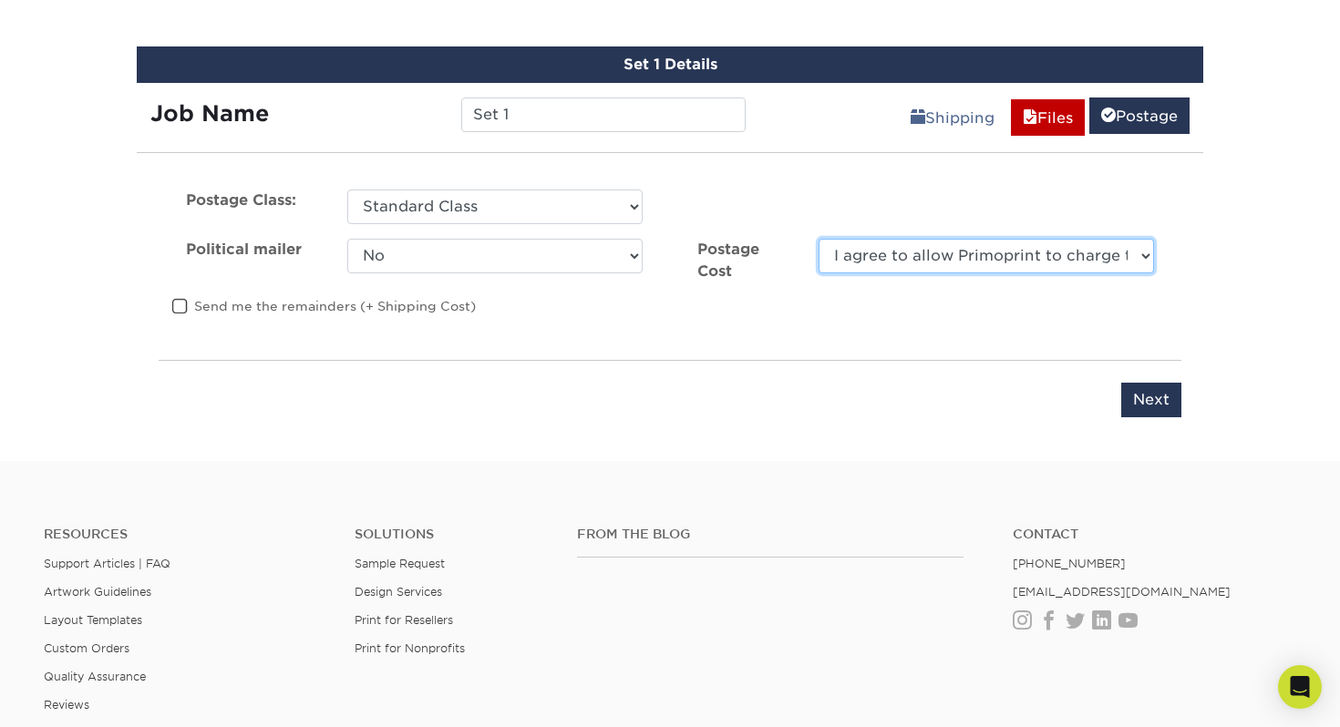
click at [904, 265] on select "I agree to allow Primoprint to charge the card on file for the final postage co…" at bounding box center [985, 256] width 335 height 35
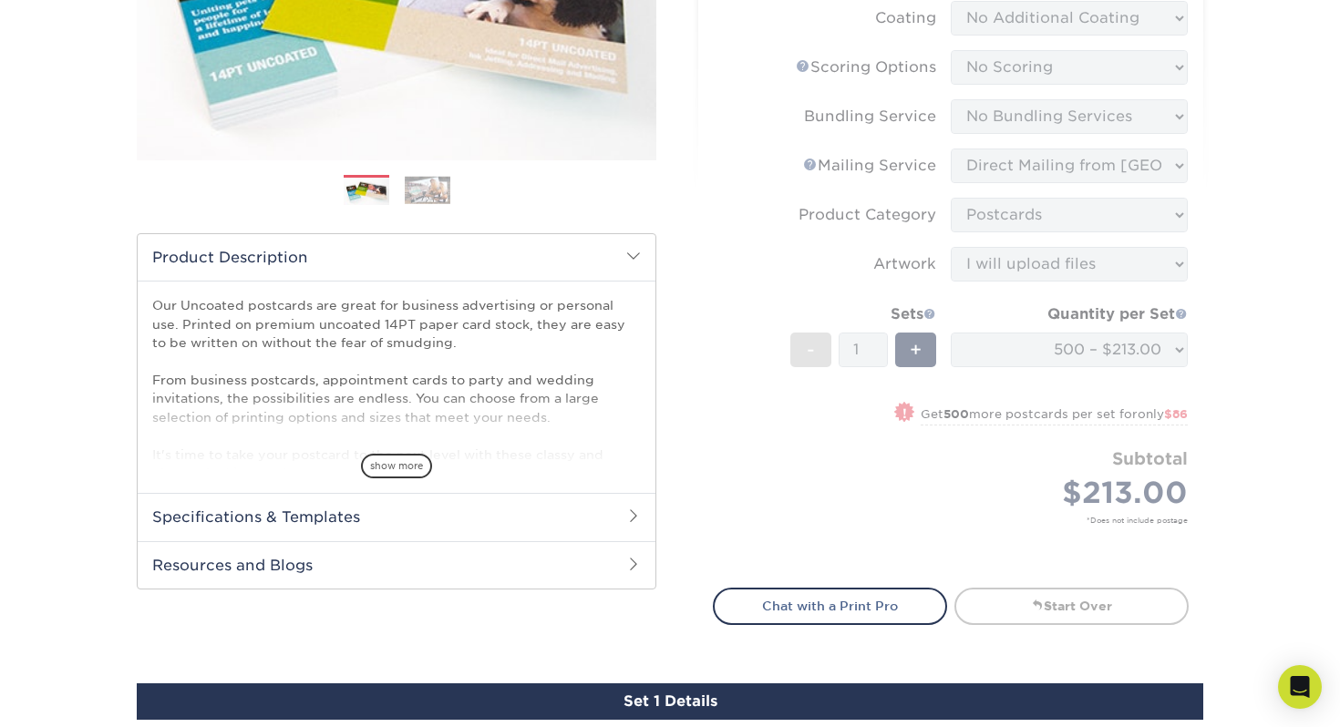
scroll to position [485, 0]
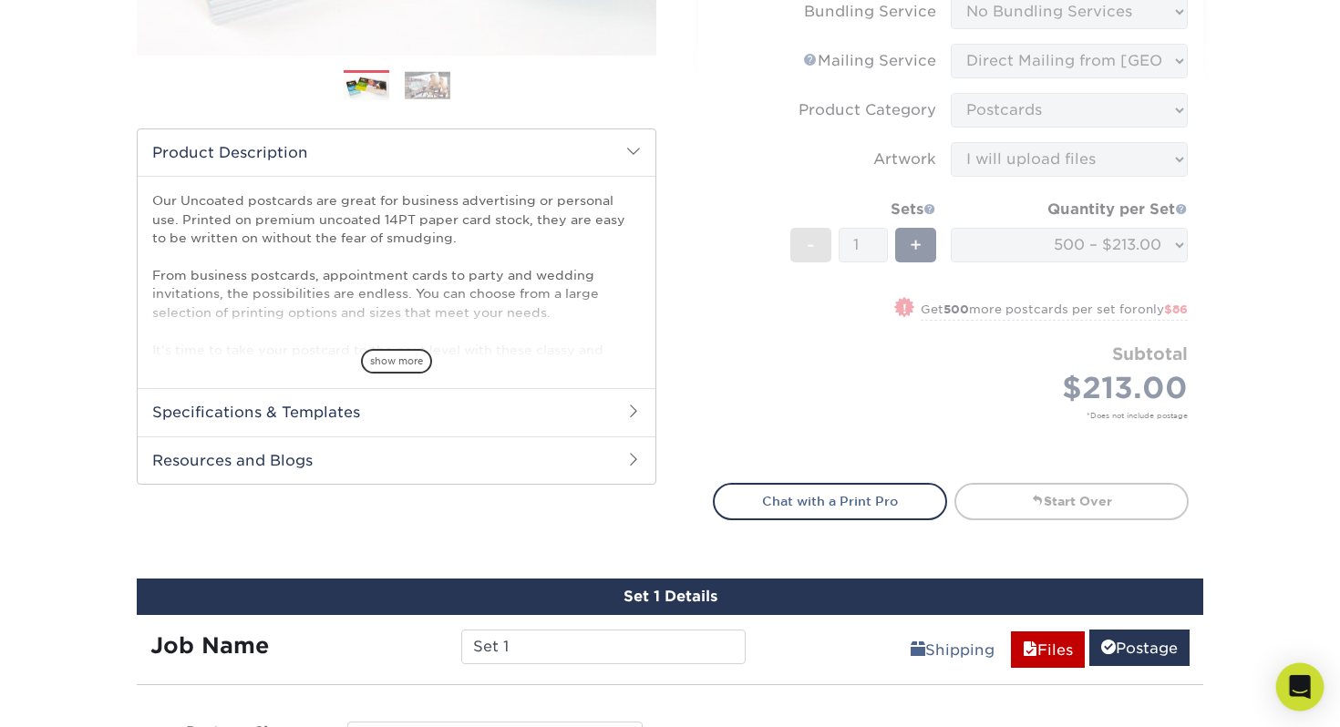
click at [1301, 692] on icon "Open Intercom Messenger" at bounding box center [1300, 687] width 24 height 24
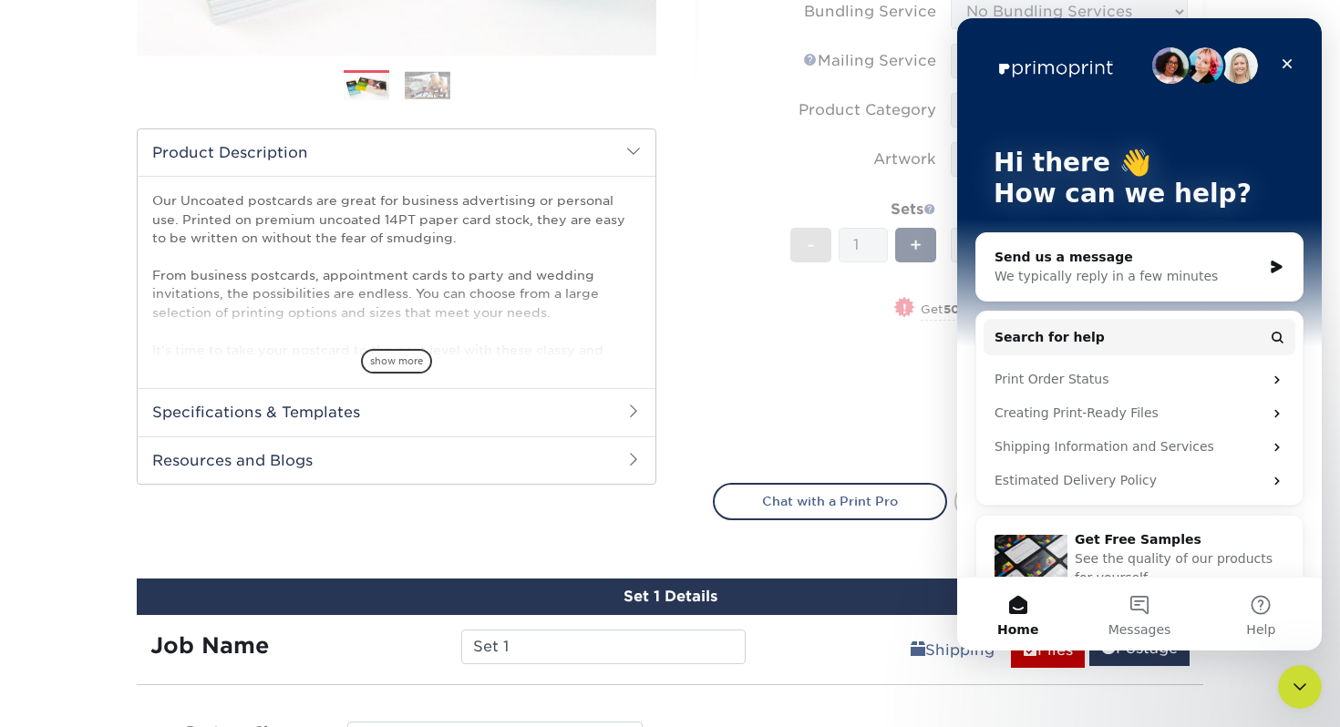
scroll to position [0, 0]
click at [1136, 601] on button "Messages" at bounding box center [1138, 614] width 121 height 73
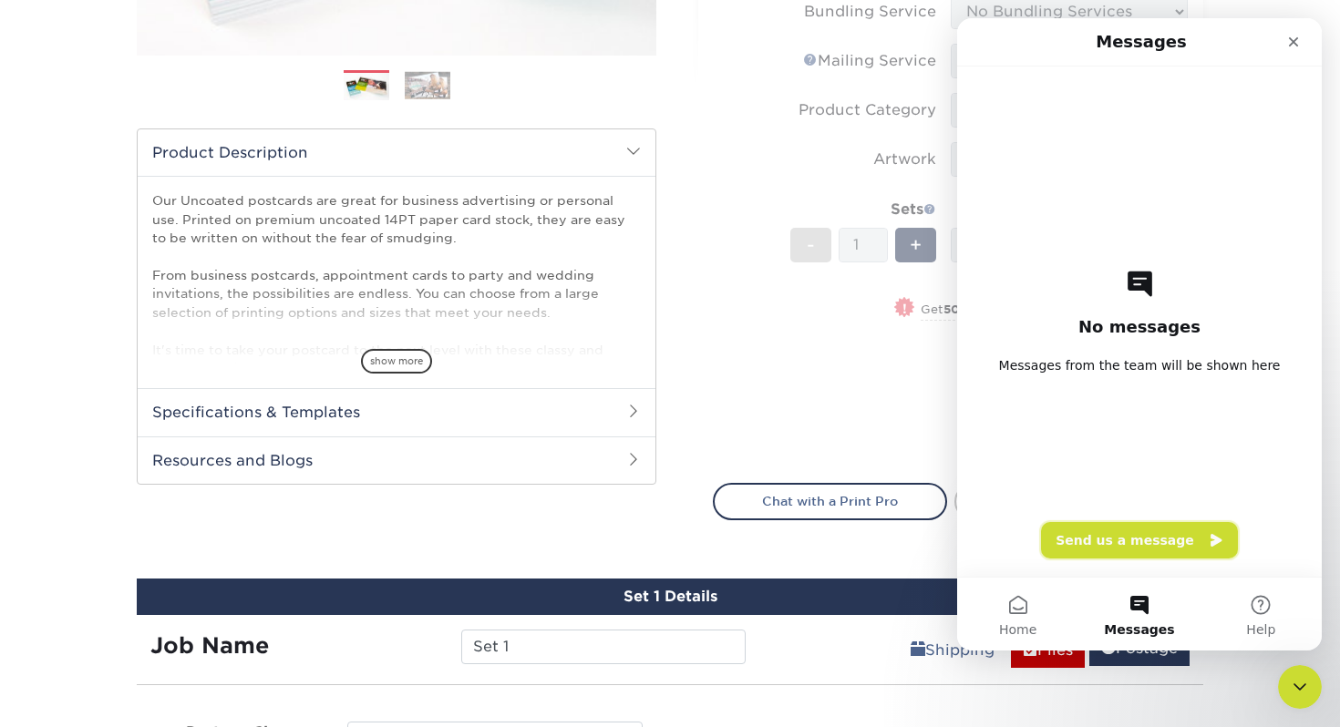
click at [1135, 542] on button "Send us a message" at bounding box center [1139, 540] width 197 height 36
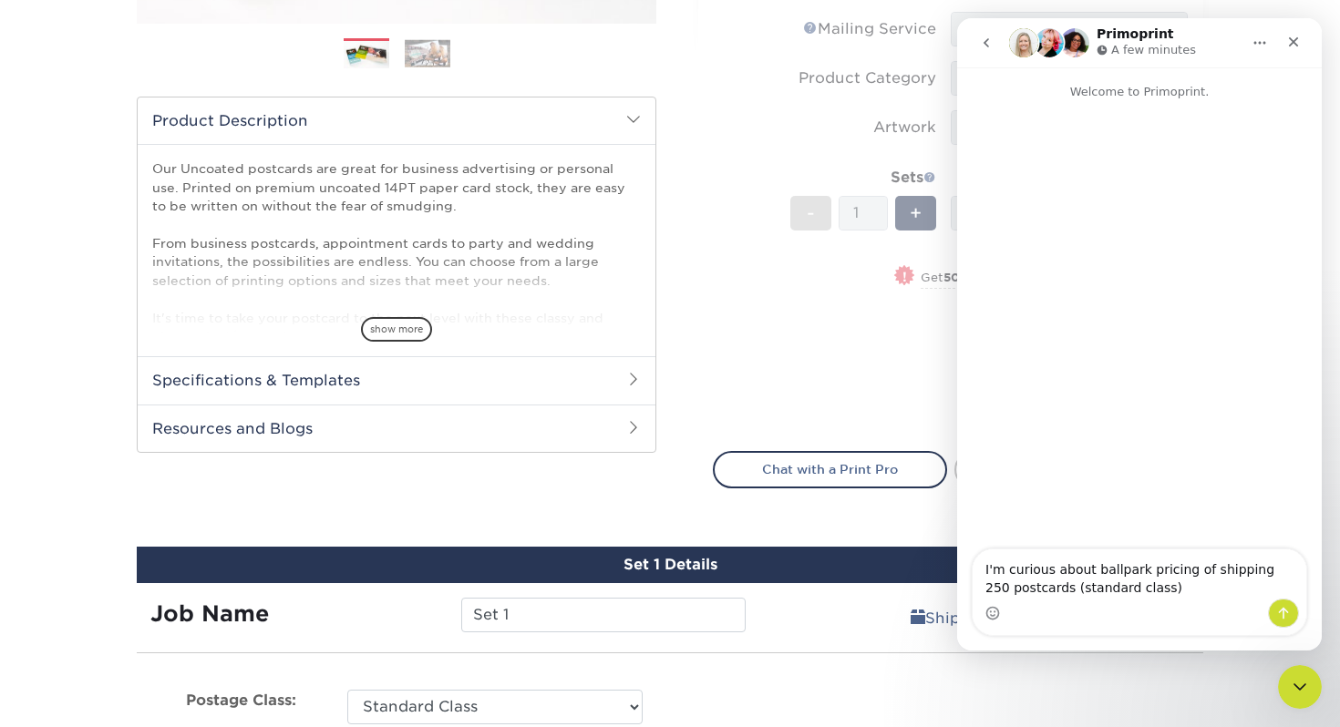
scroll to position [684, 0]
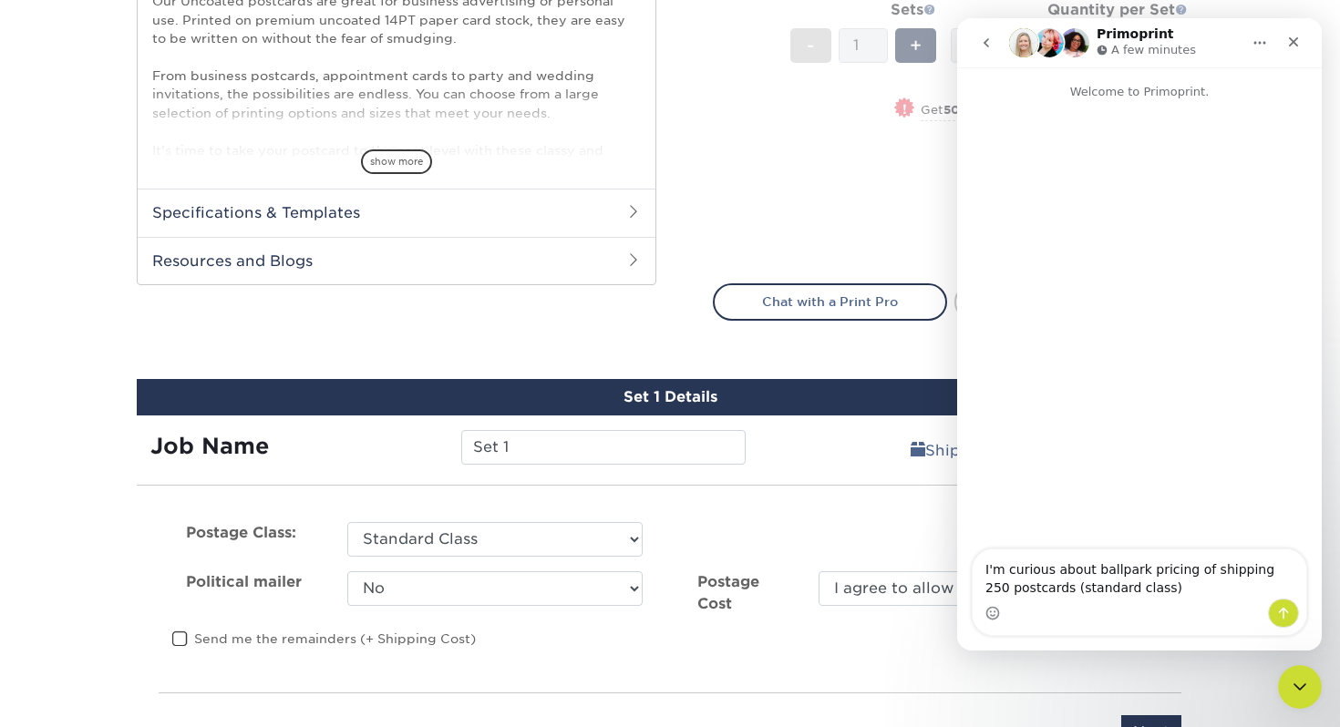
click at [1264, 568] on textarea "I'm curious about ballpark pricing of shipping 250 postcards (standard class)" at bounding box center [1139, 574] width 334 height 49
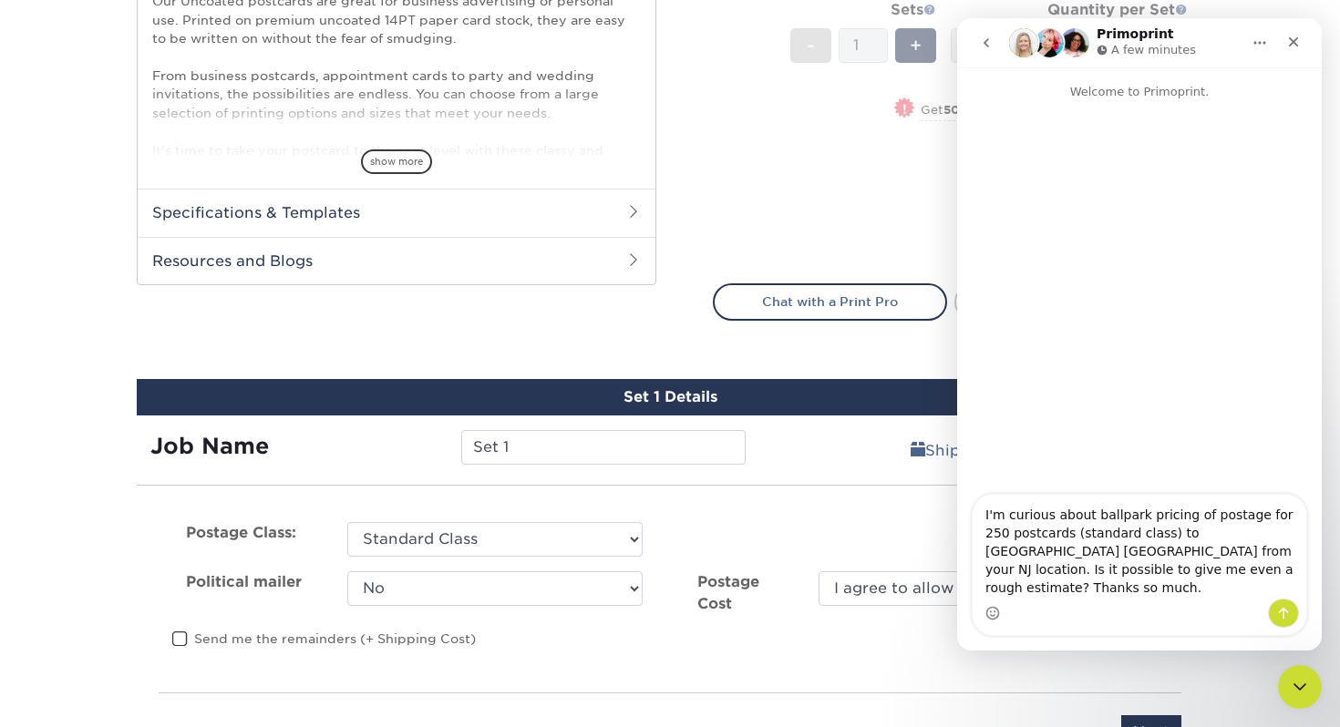
type textarea "I'm curious about ballpark pricing of postage for 250 postcards (standard class…"
click at [1284, 619] on icon "Send a message…" at bounding box center [1283, 613] width 15 height 15
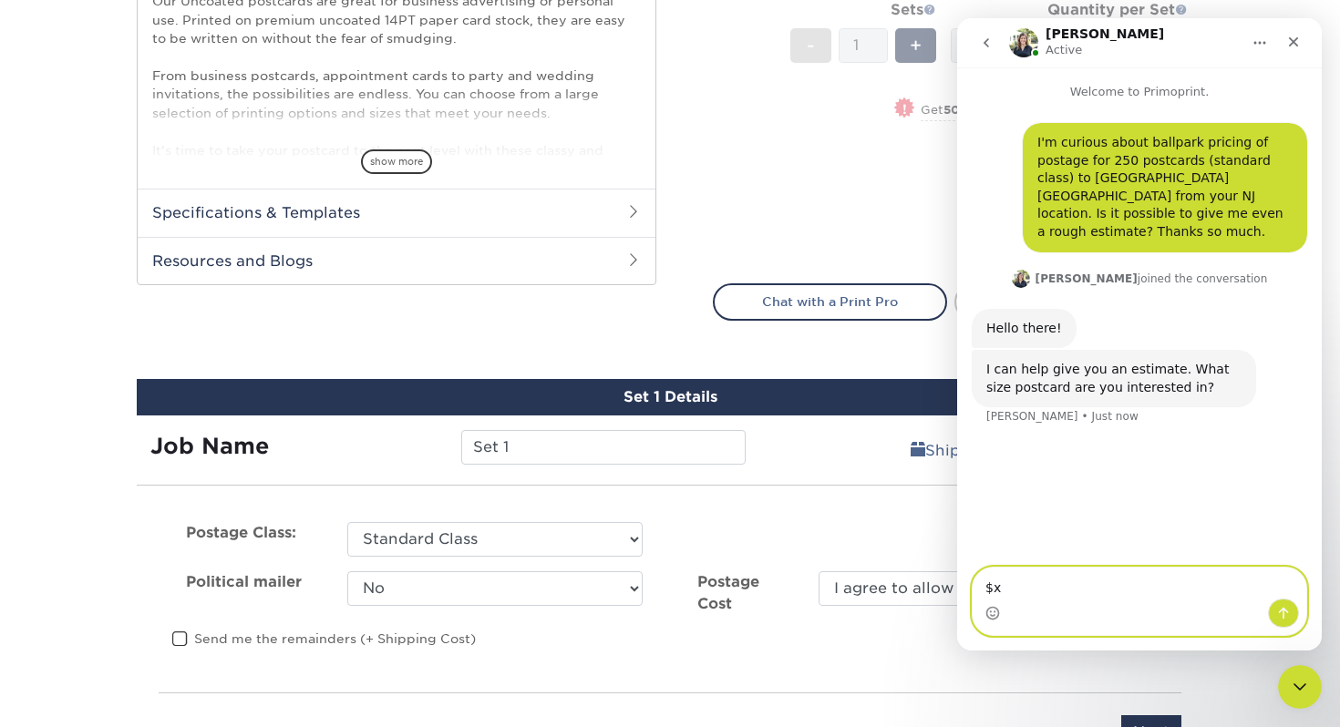
type textarea "$"
type textarea "4x6, please."
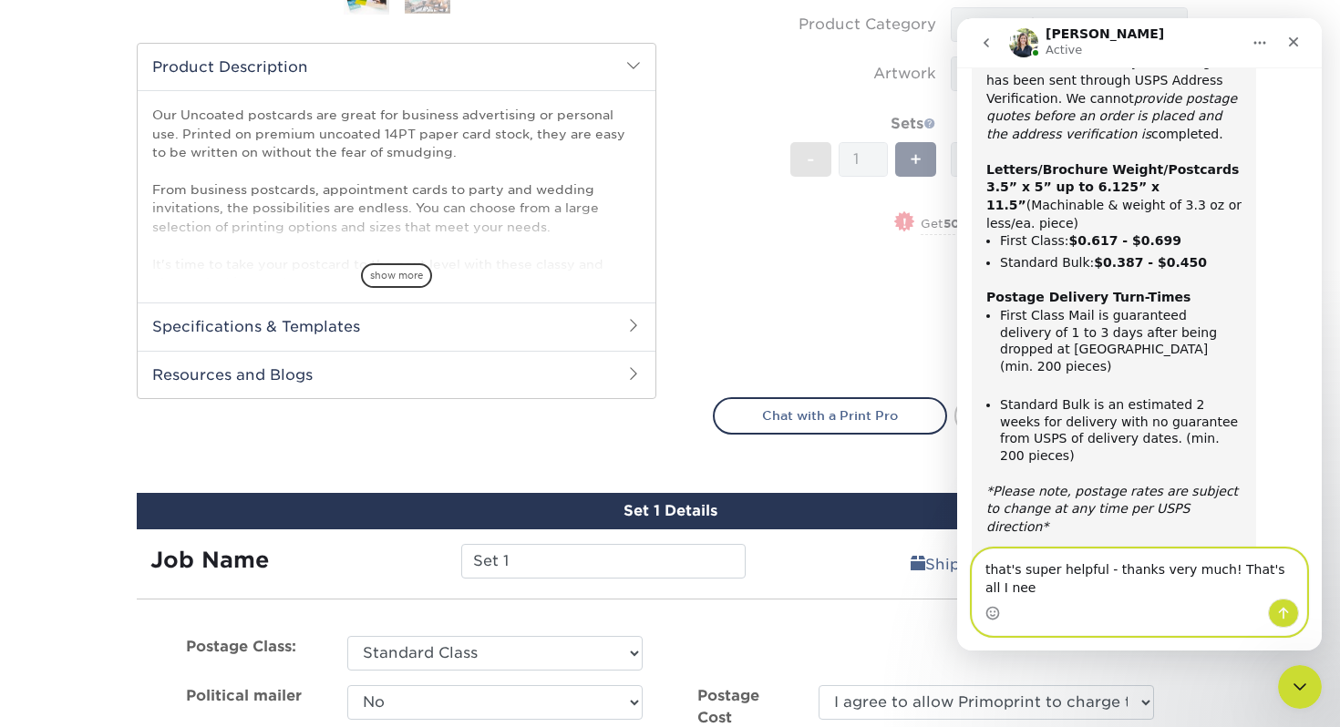
scroll to position [506, 0]
type textarea "that's super helpful - thanks very much! That's all I needed for now."
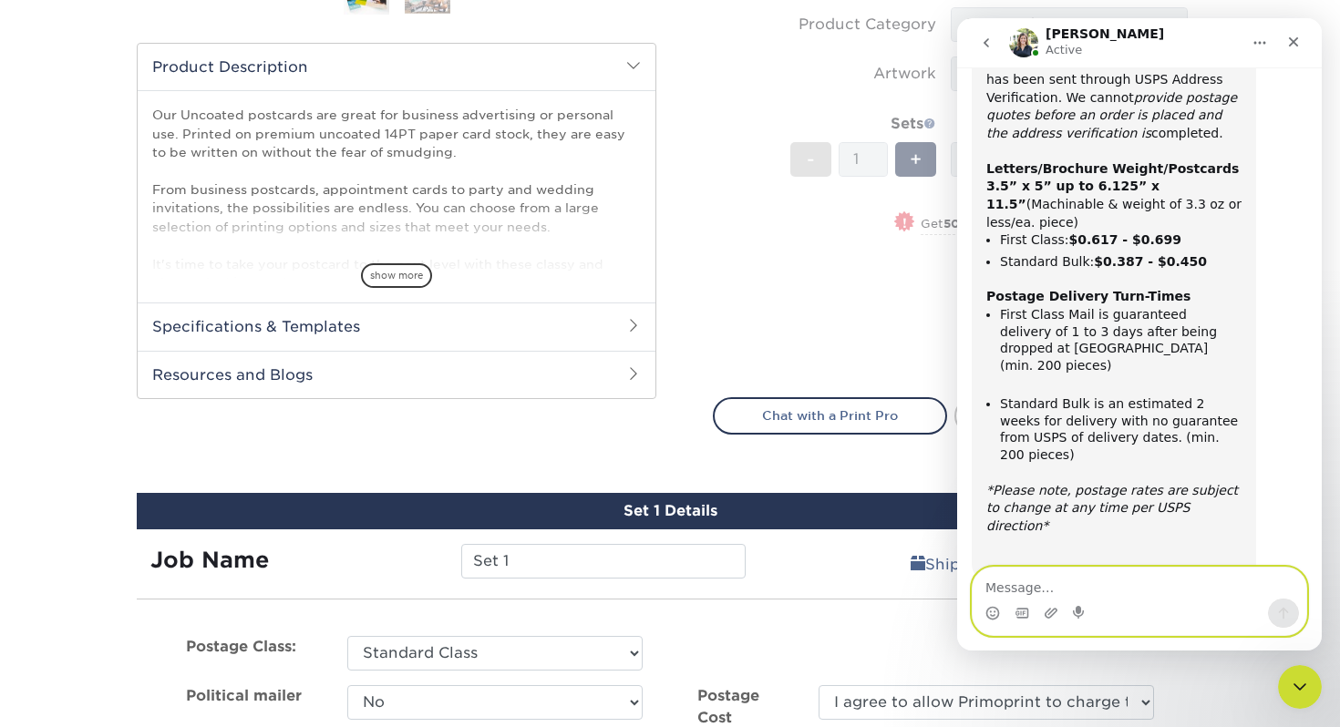
scroll to position [560, 0]
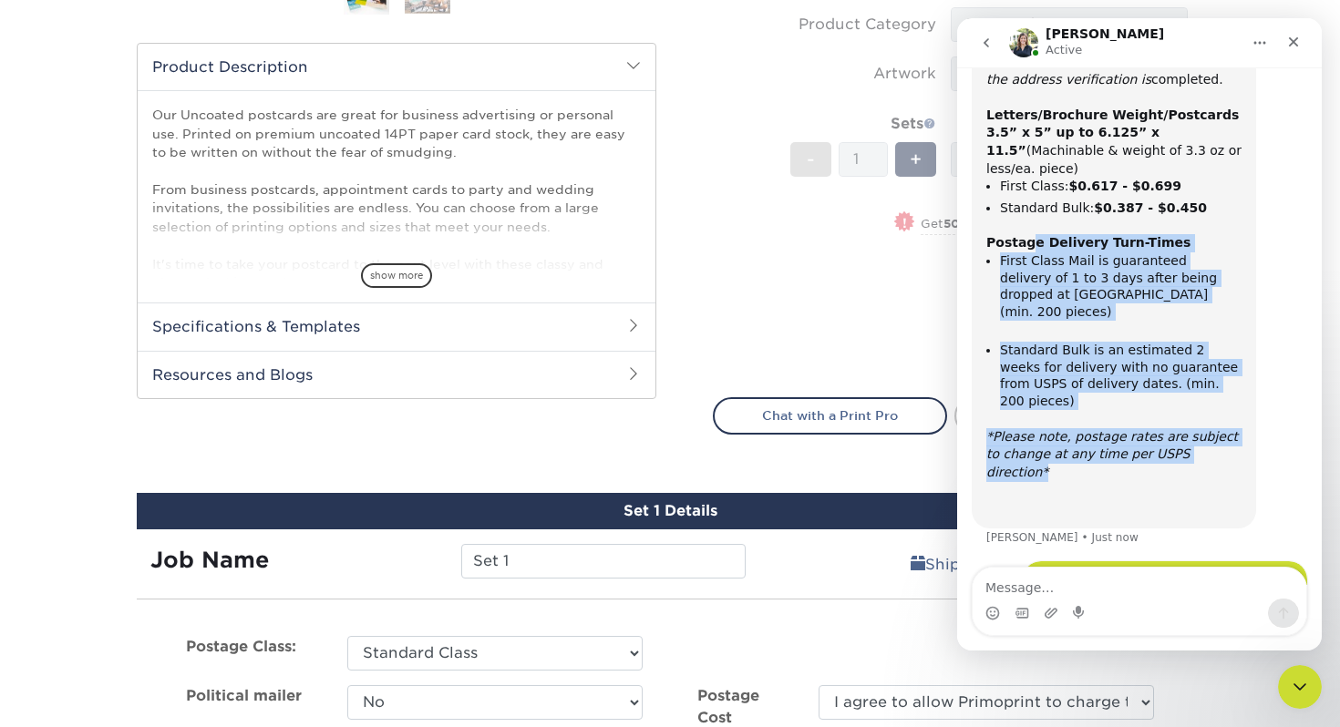
drag, startPoint x: 1220, startPoint y: 400, endPoint x: 1032, endPoint y: 215, distance: 264.2
click at [1032, 214] on div "Direct Mail Postage Rates The current estimated postal rate ranges below are by…" at bounding box center [1113, 223] width 255 height 590
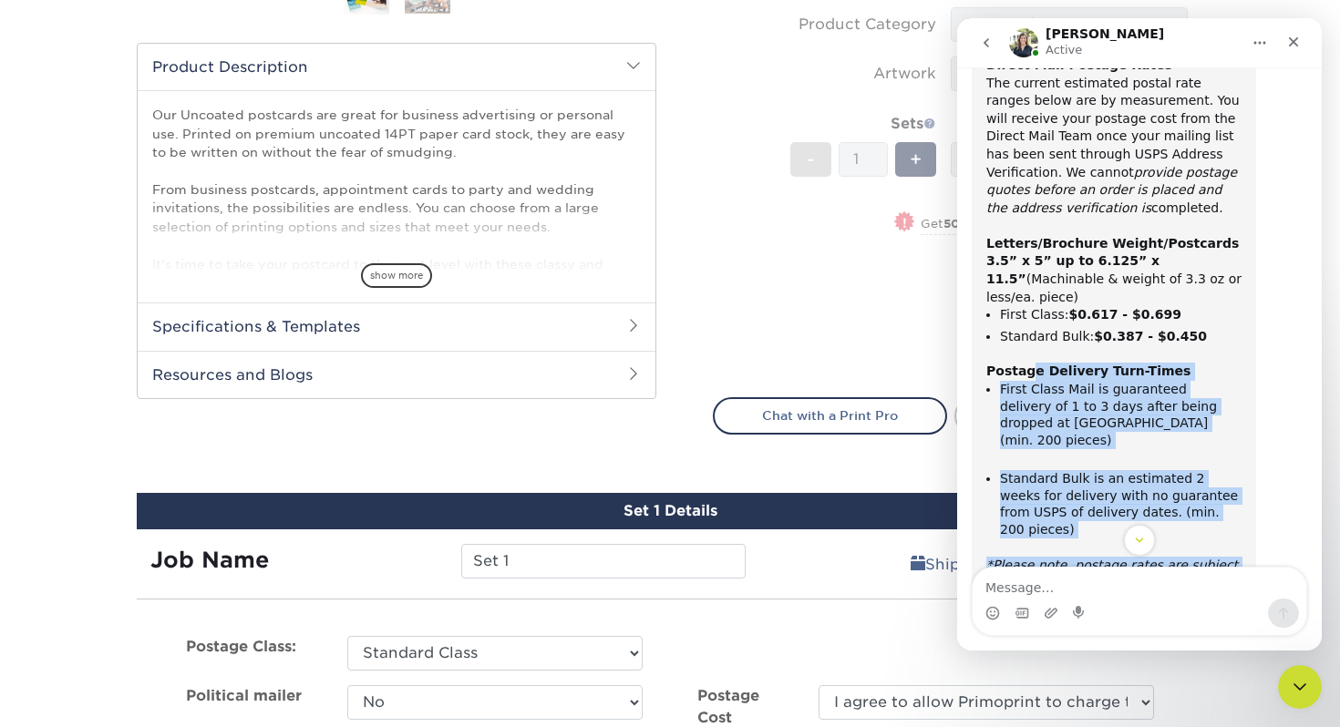
scroll to position [245, 0]
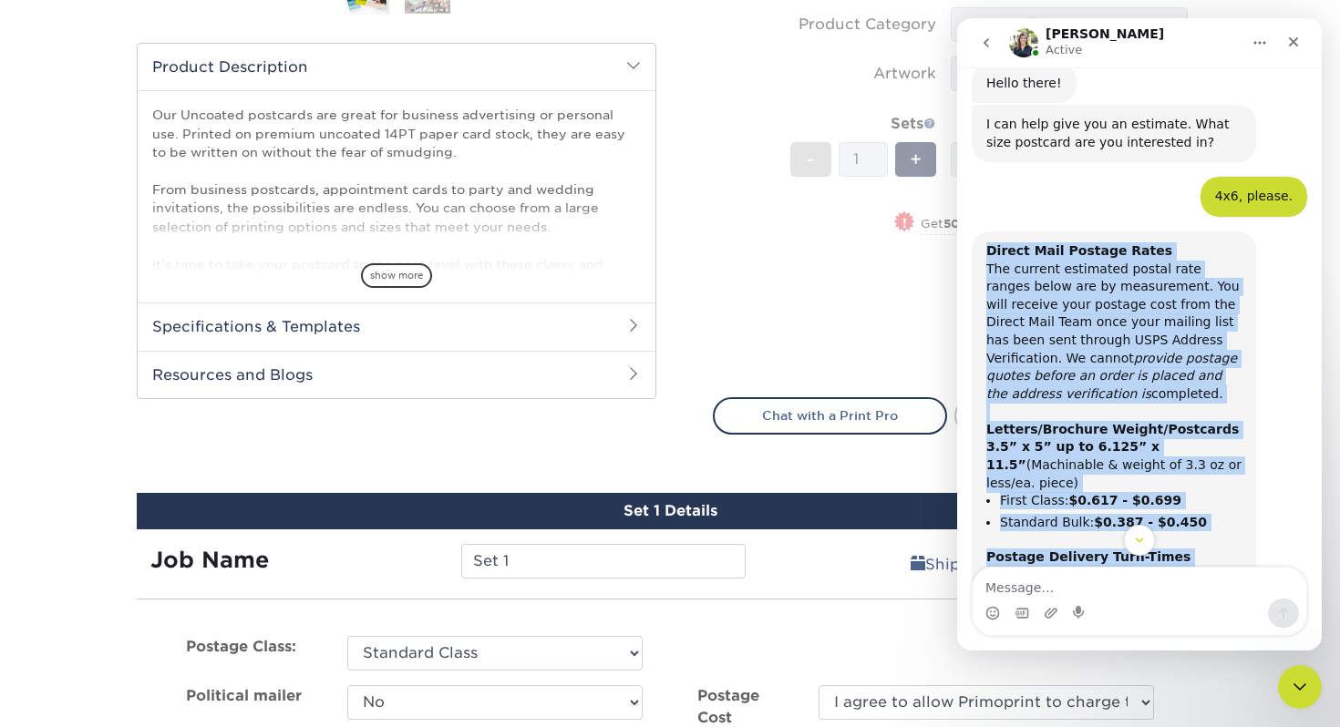
click at [990, 243] on b "Direct Mail Postage Rates" at bounding box center [1079, 250] width 186 height 15
copy div "Direct Mail Postage Rates The current estimated postal rate ranges below are by…"
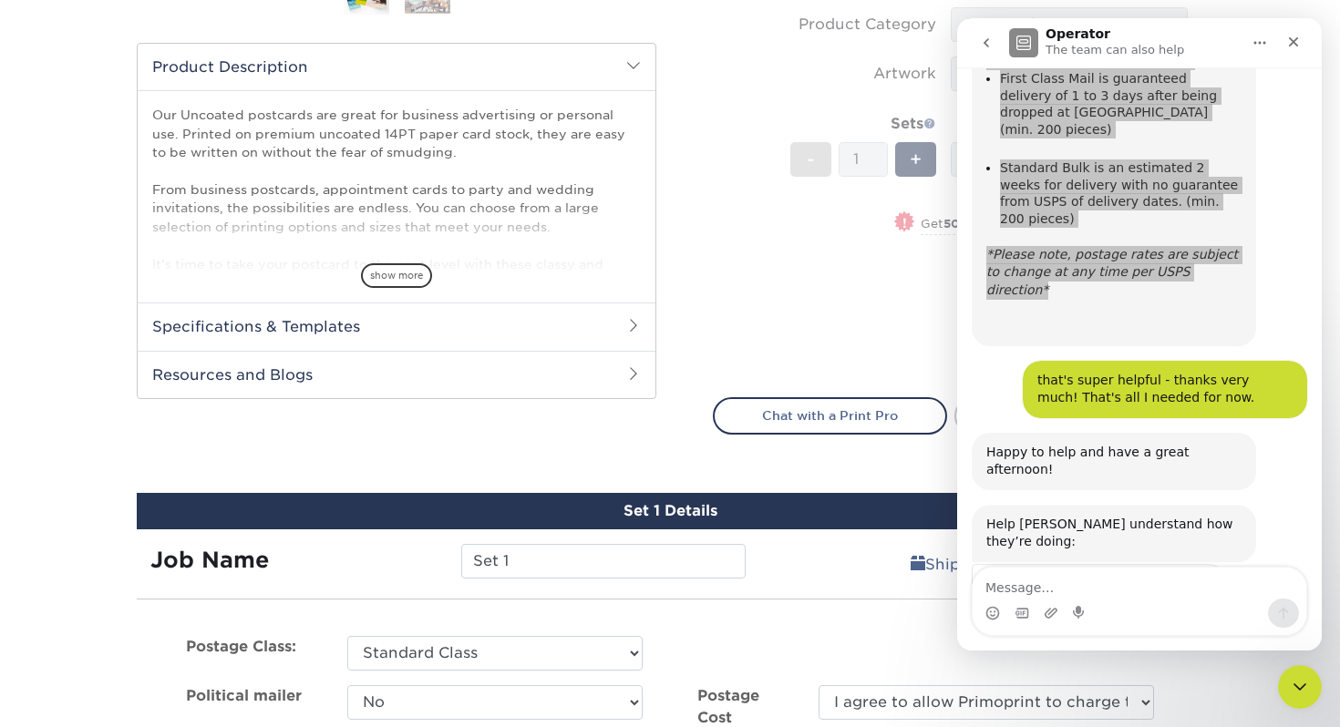
scroll to position [759, 0]
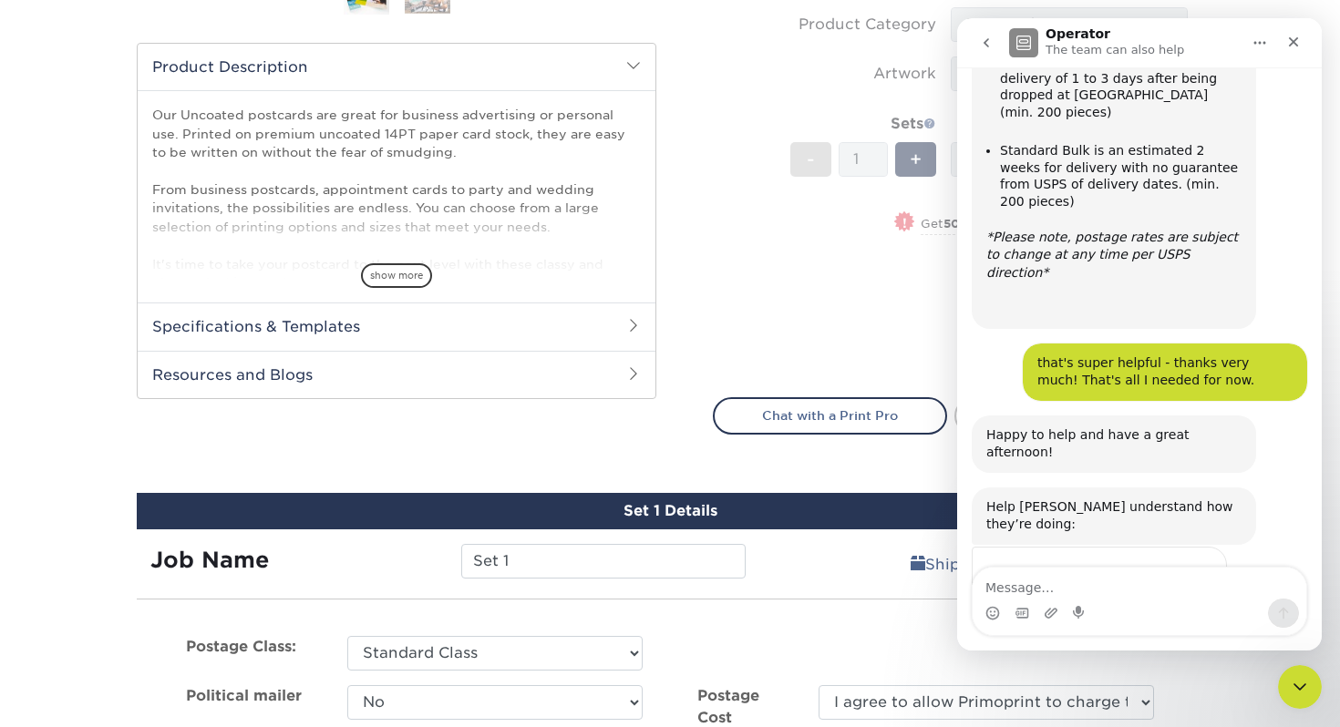
click at [1181, 597] on span "Amazing" at bounding box center [1184, 613] width 33 height 33
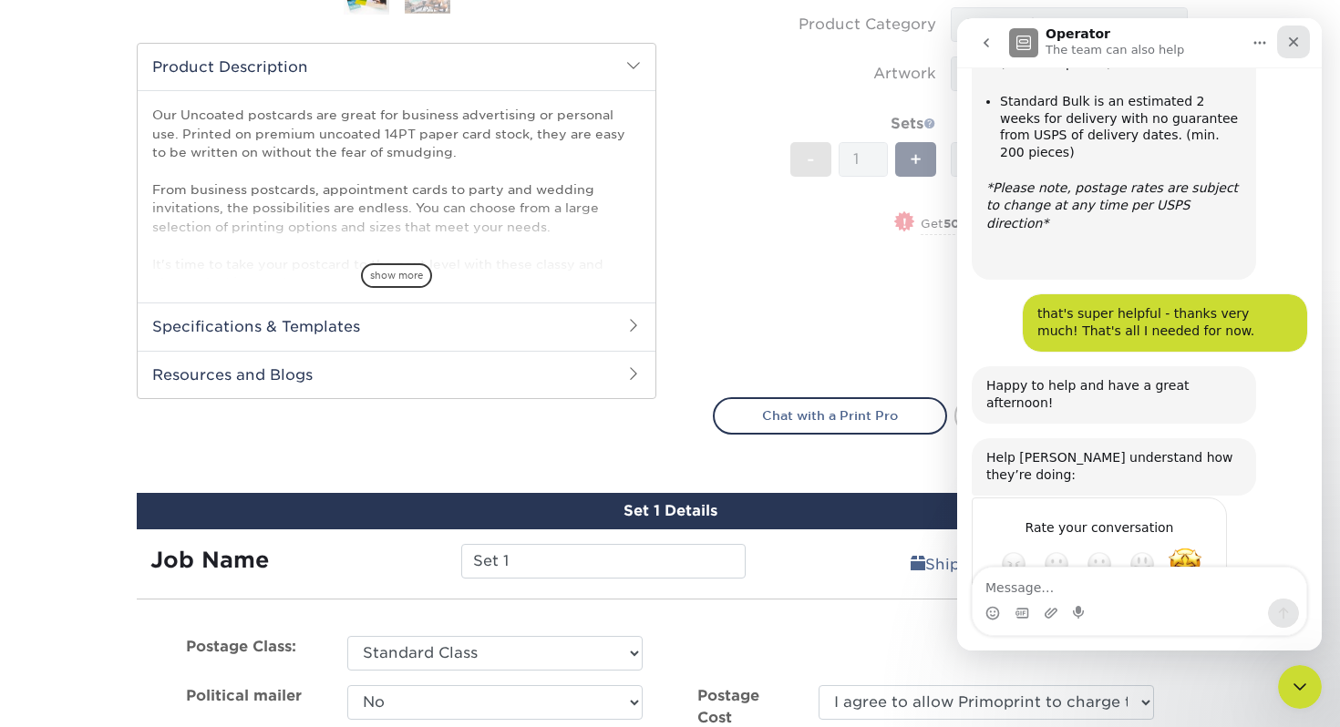
click at [1297, 41] on icon "Close" at bounding box center [1293, 42] width 15 height 15
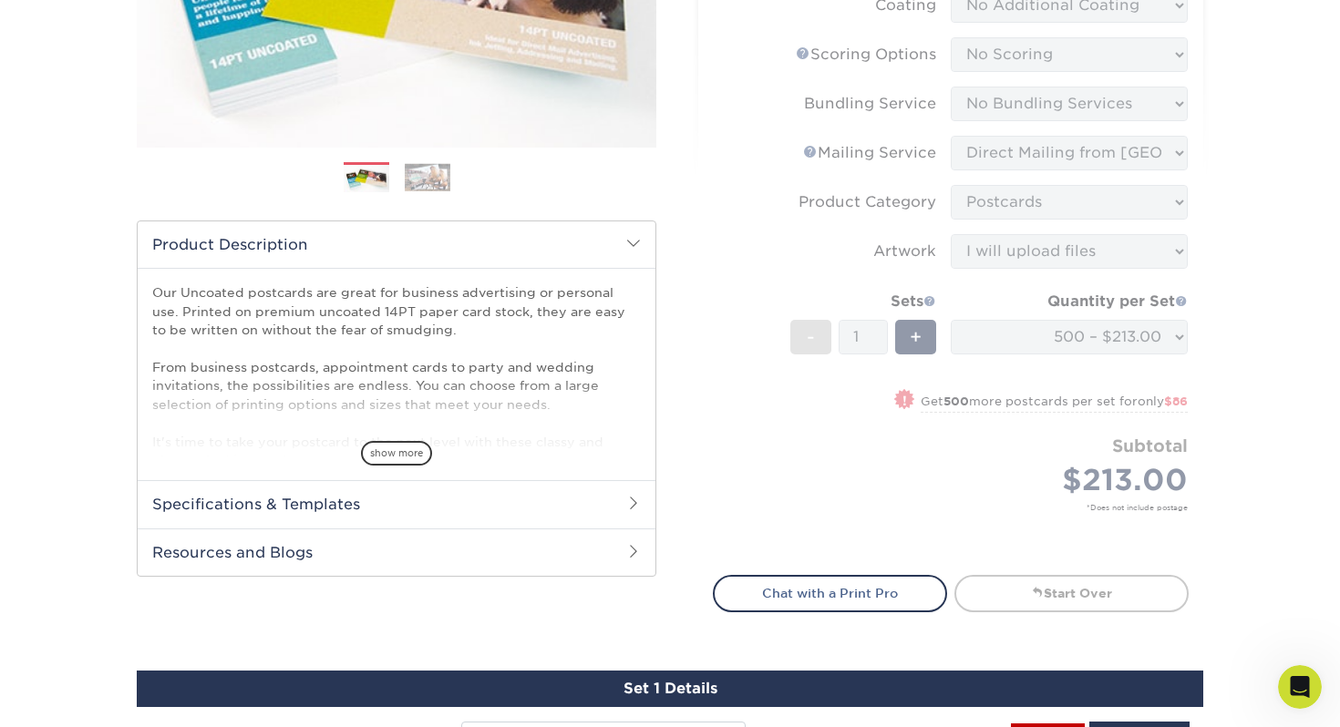
scroll to position [396, 0]
